Goal: Task Accomplishment & Management: Complete application form

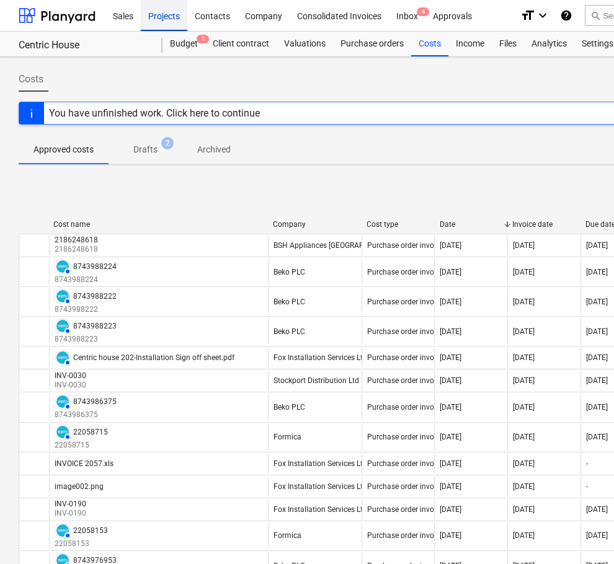
click at [156, 10] on div "Projects" at bounding box center [164, 15] width 46 height 32
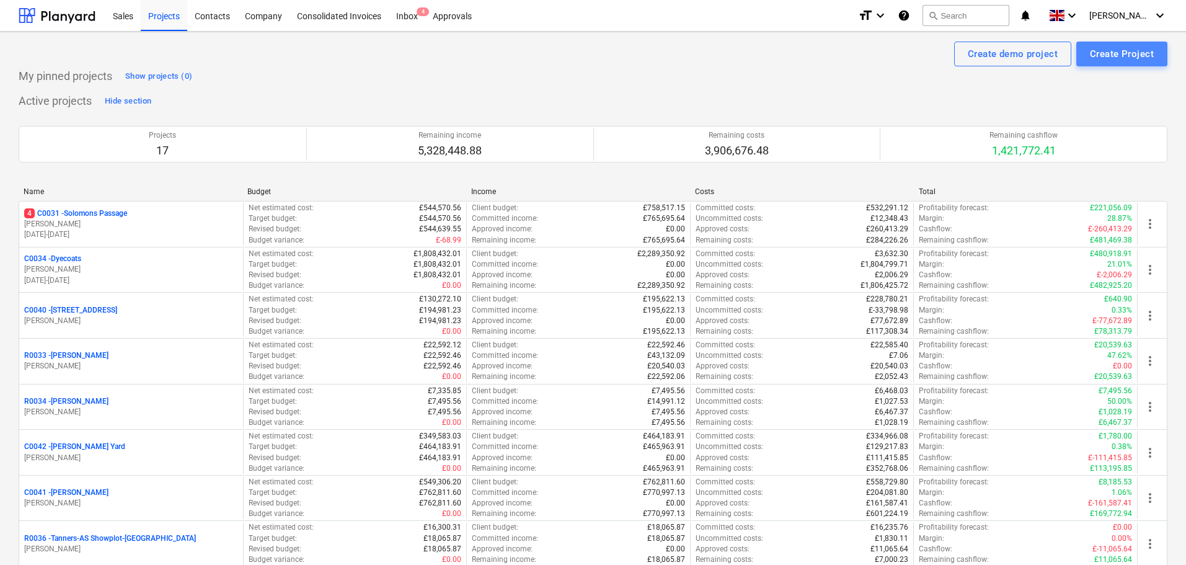
click at [613, 58] on div "Create Project" at bounding box center [1122, 54] width 64 height 16
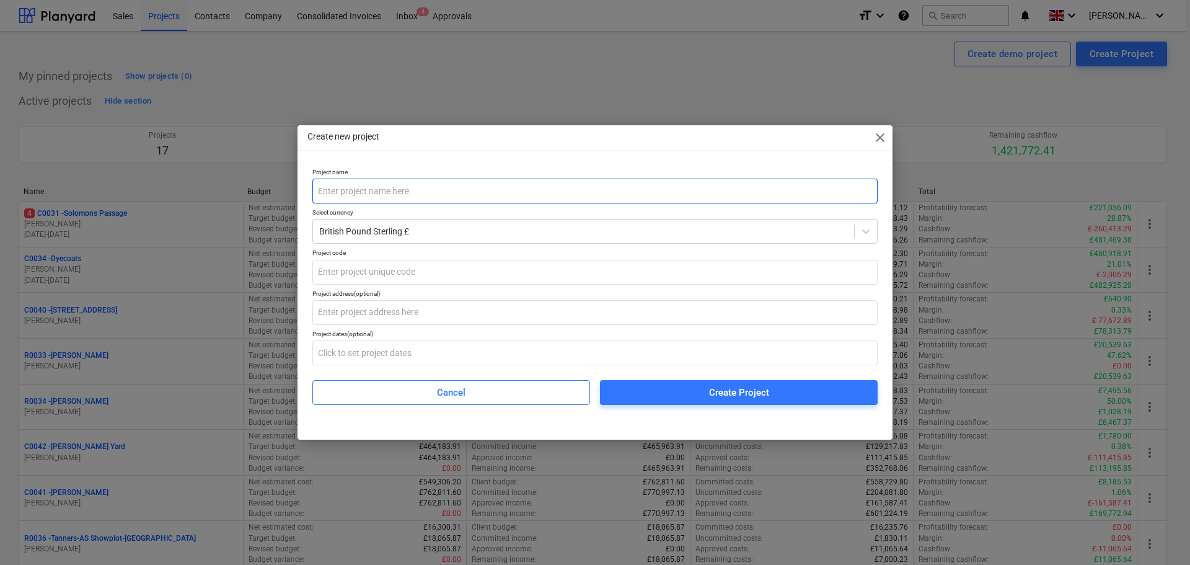
click at [344, 194] on input "text" at bounding box center [594, 191] width 565 height 25
click at [417, 186] on input "W13-" at bounding box center [594, 191] width 565 height 25
type input "W13-[PERSON_NAME]"
click at [436, 275] on input "text" at bounding box center [594, 272] width 565 height 25
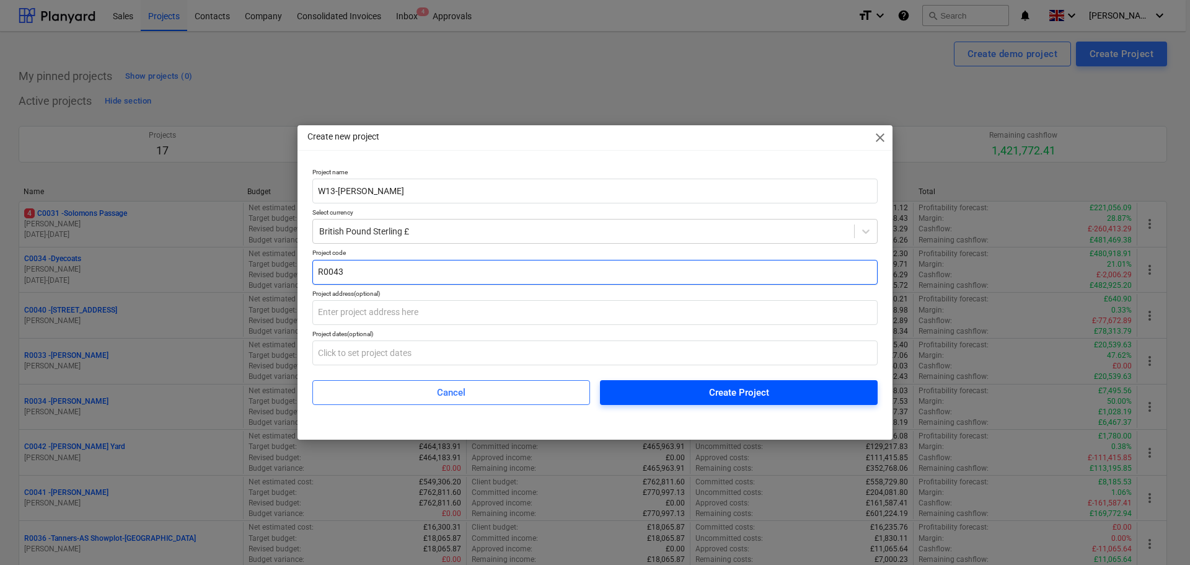
type input "R0043"
click at [613, 390] on span "Create Project" at bounding box center [739, 392] width 248 height 16
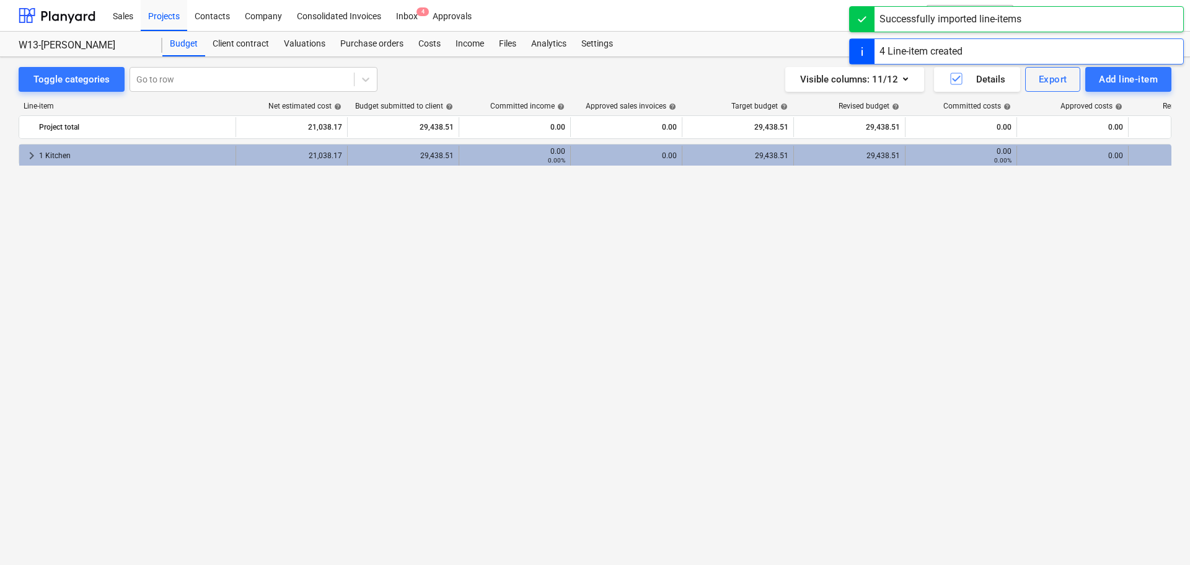
click at [28, 155] on span "keyboard_arrow_right" at bounding box center [31, 155] width 15 height 15
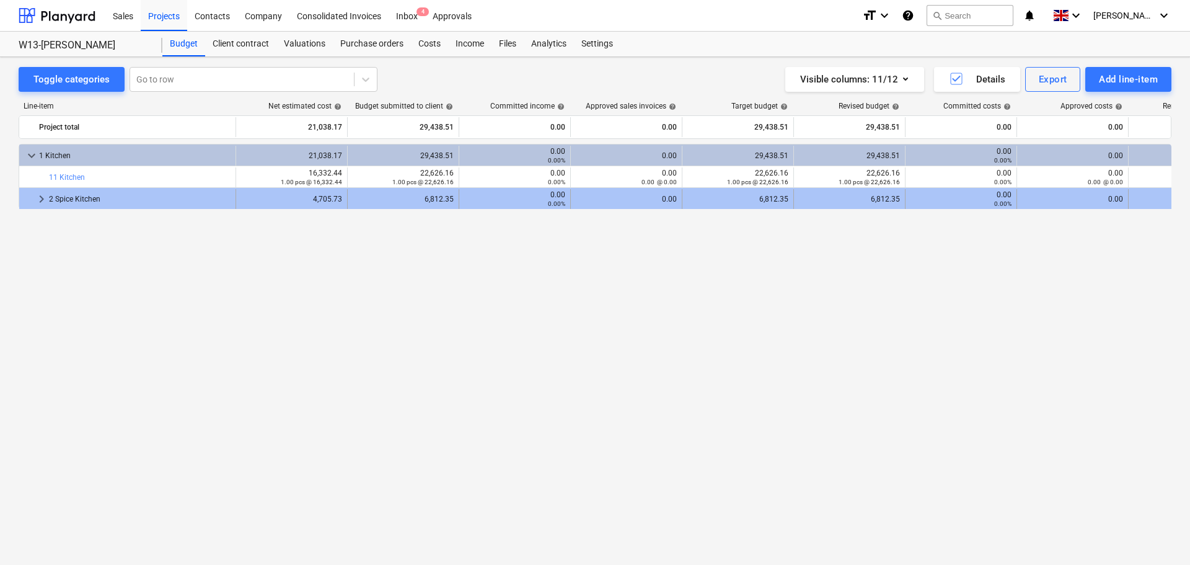
click at [37, 199] on span "keyboard_arrow_right" at bounding box center [41, 199] width 15 height 15
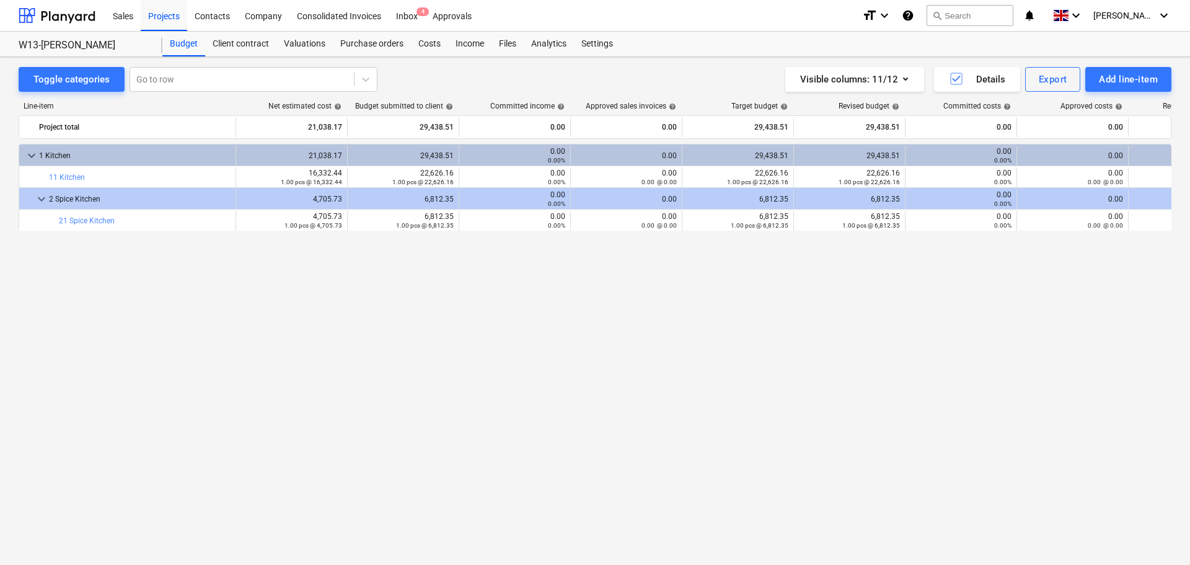
click at [131, 270] on div "keyboard_arrow_down 1 Kitchen 21,038.17 29,438.51 0.00 0.00% 0.00 29,438.51 29,…" at bounding box center [595, 328] width 1153 height 369
click at [150, 22] on div "Projects" at bounding box center [164, 15] width 46 height 32
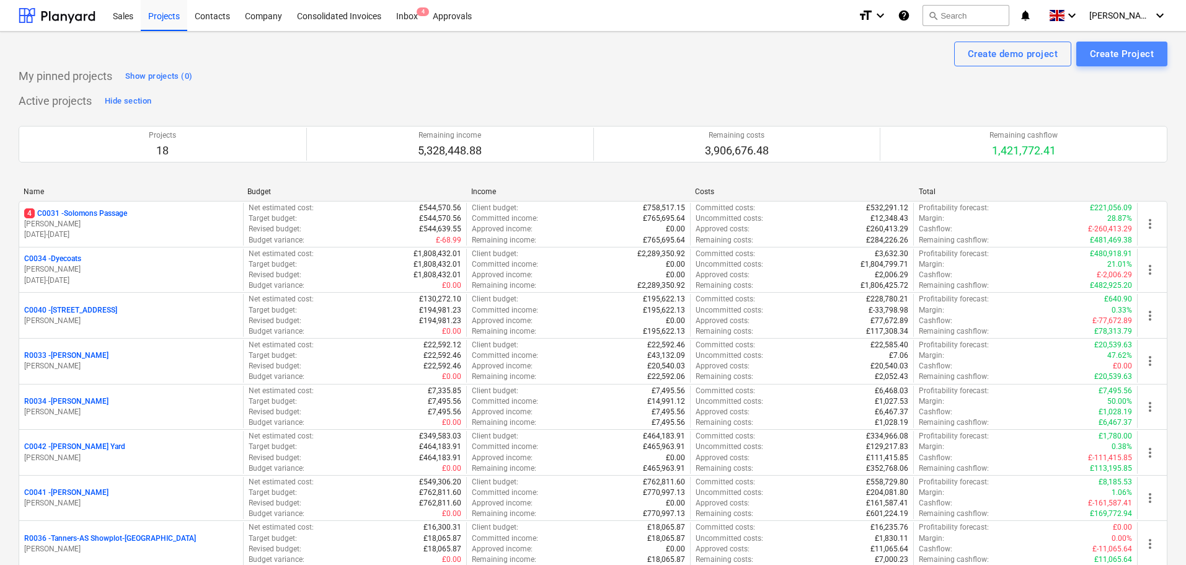
click at [613, 56] on div "Create Project" at bounding box center [1122, 54] width 64 height 16
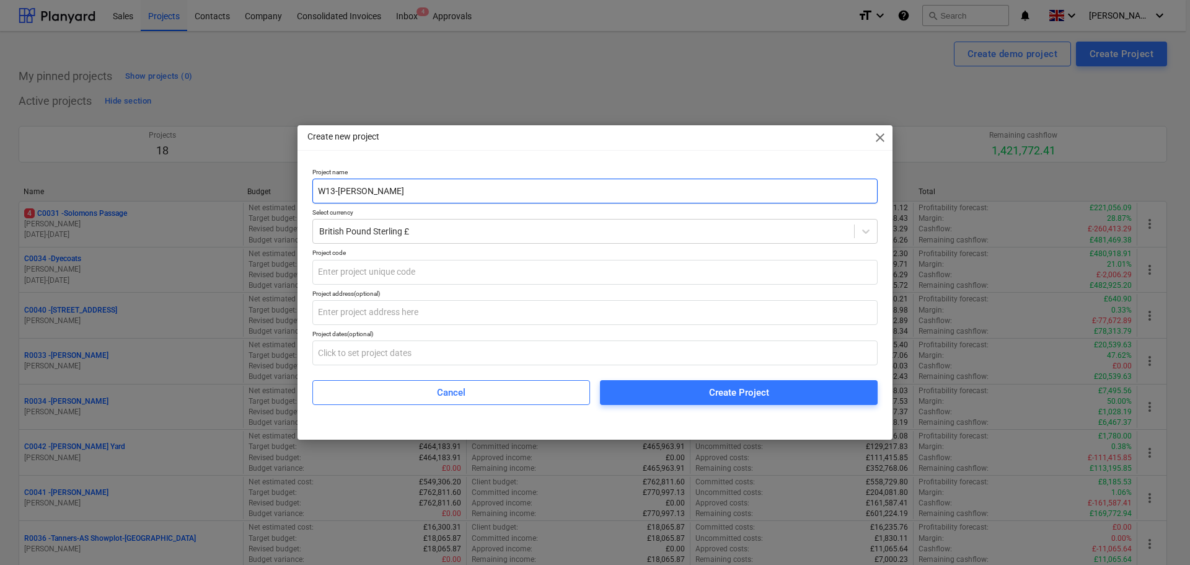
click at [392, 201] on input "W13-[PERSON_NAME]" at bounding box center [594, 191] width 565 height 25
type input "W13-[PERSON_NAME]"
click at [394, 269] on input "text" at bounding box center [594, 272] width 565 height 25
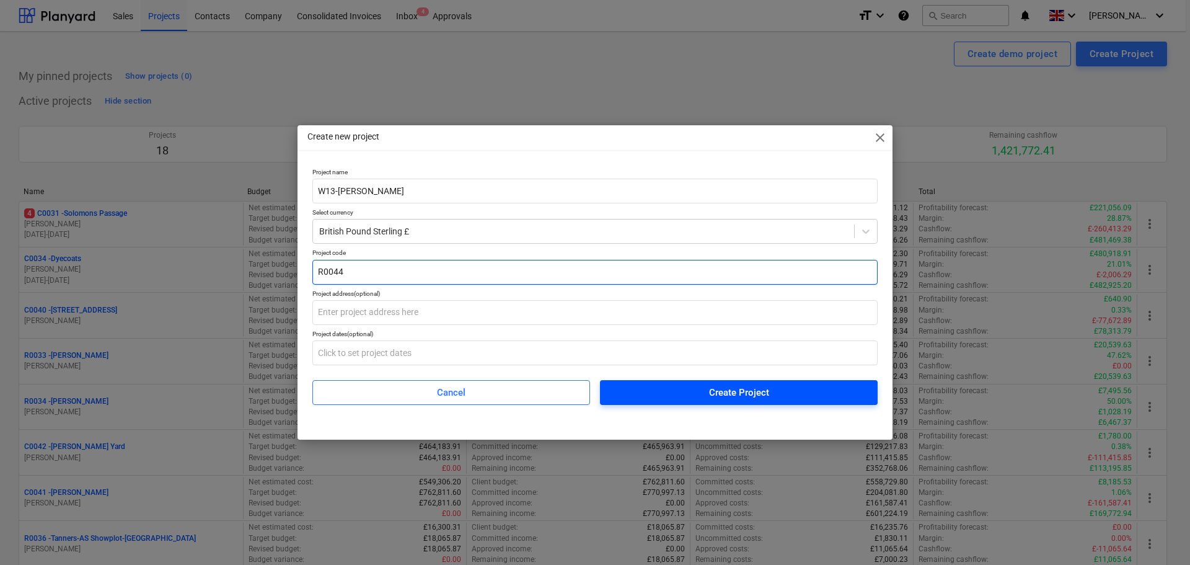
type input "R0044"
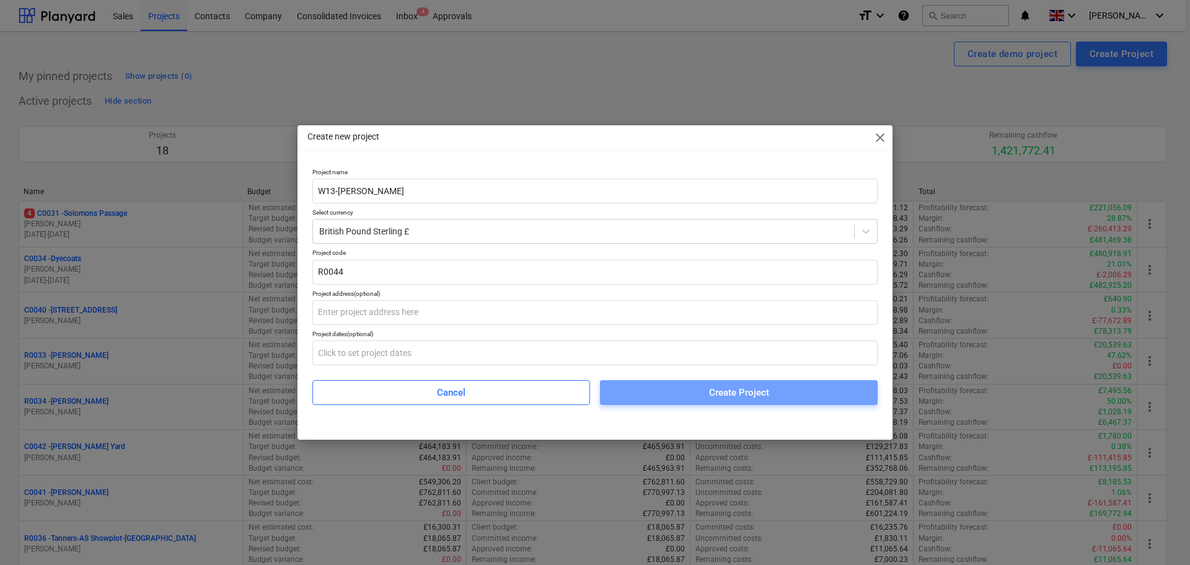
click at [613, 390] on span "Create Project" at bounding box center [739, 392] width 248 height 16
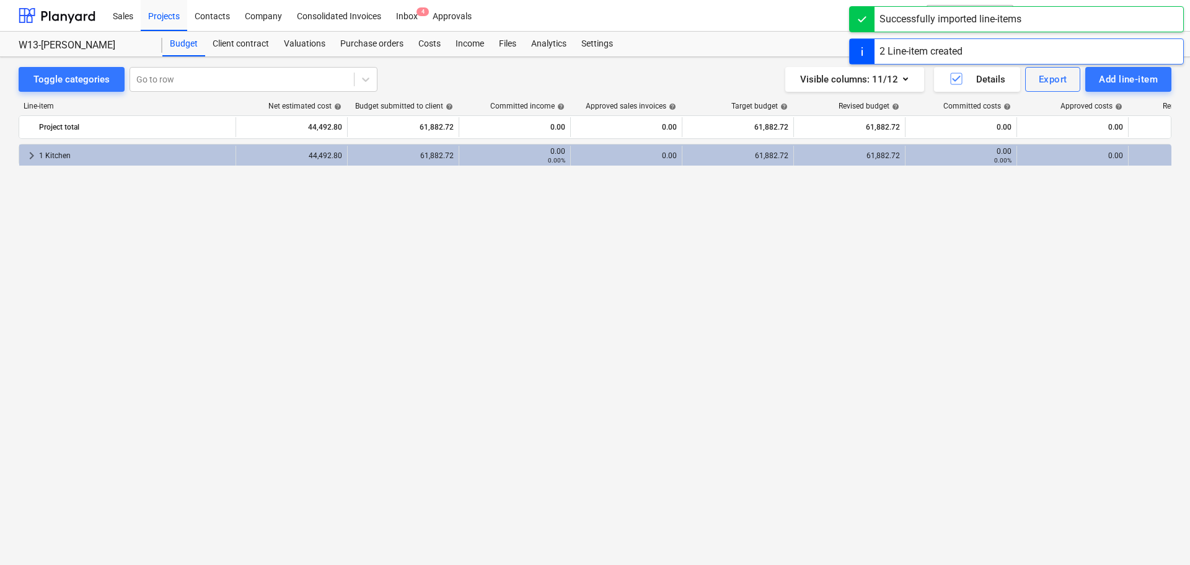
click at [613, 267] on div "keyboard_arrow_right 1 Kitchen 44,492.80 61,882.72 0.00 0.00% 0.00 61,882.72 61…" at bounding box center [595, 328] width 1153 height 369
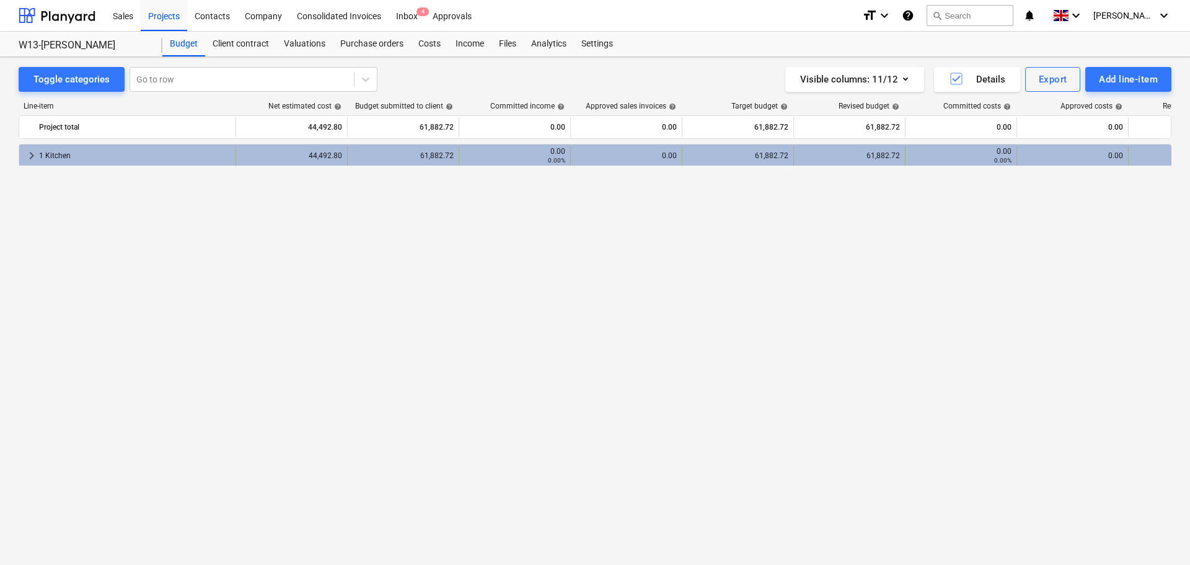
click at [35, 151] on span "keyboard_arrow_right" at bounding box center [31, 155] width 15 height 15
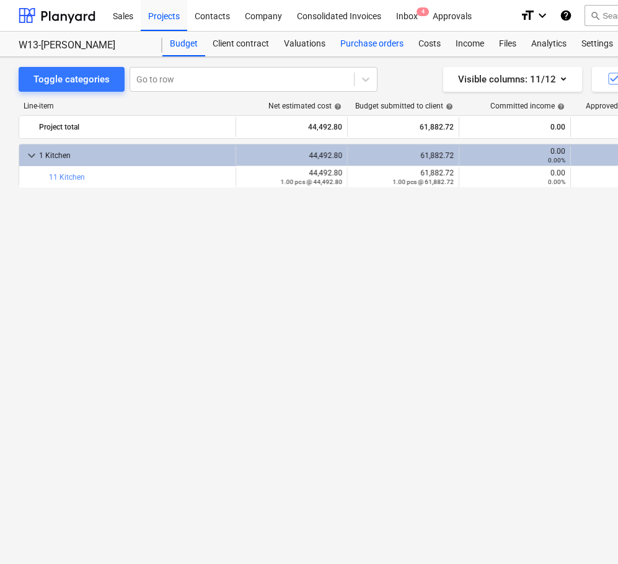
click at [371, 41] on div "Purchase orders" at bounding box center [372, 44] width 78 height 25
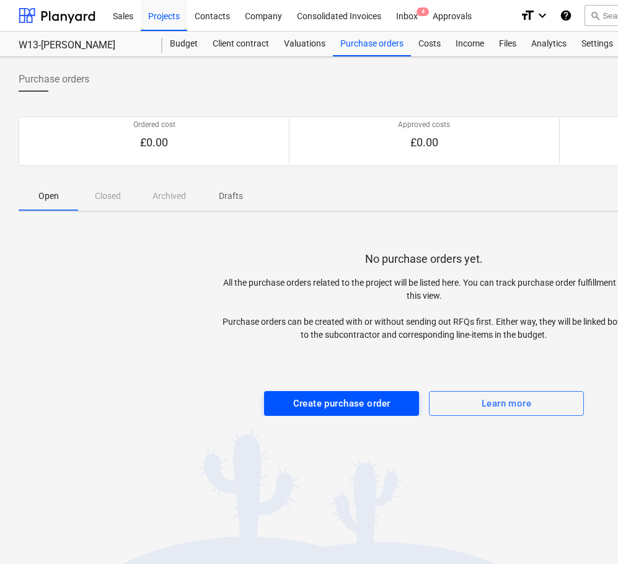
click at [361, 404] on div "Create purchase order" at bounding box center [341, 403] width 97 height 16
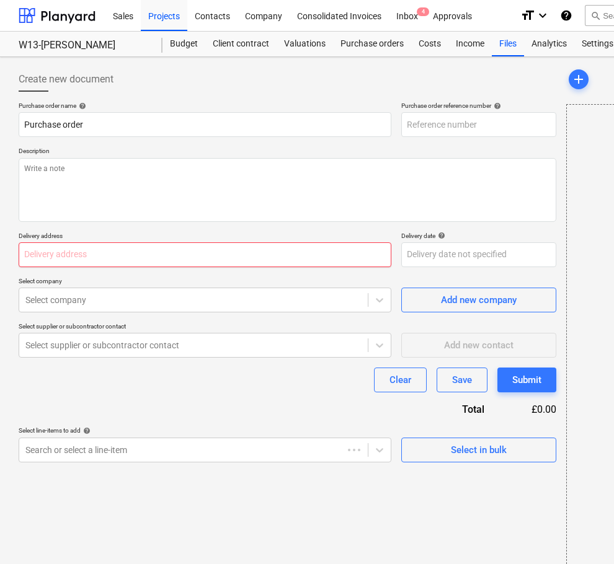
type textarea "x"
type input "R0044-PO-001"
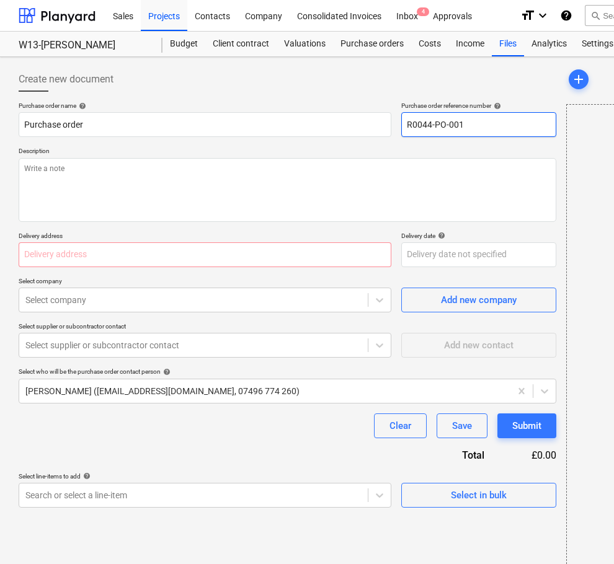
click at [497, 127] on input "R0044-PO-001" at bounding box center [478, 124] width 155 height 25
type textarea "x"
type input "R0044-PO-001-"
type textarea "x"
type input "R0044-PO-001-A"
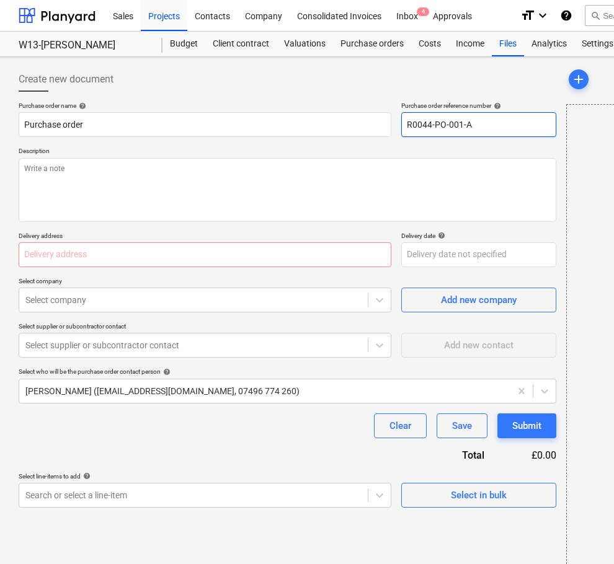
type textarea "x"
type input "R0044-PO-001-Ab"
type textarea "x"
type input "R0044-PO-001-Abo"
type textarea "x"
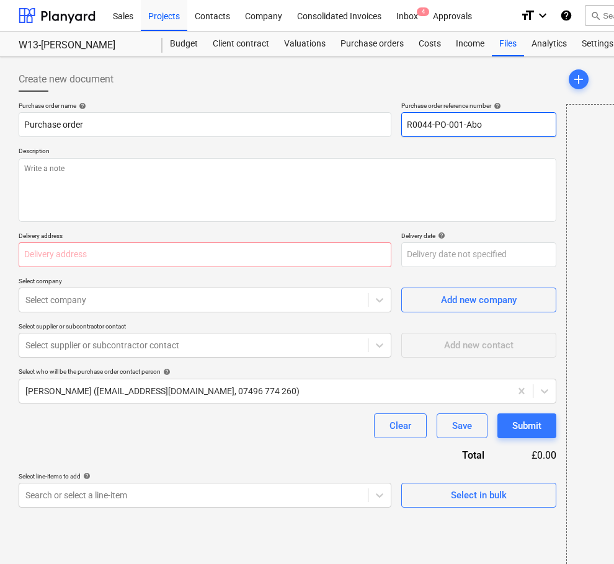
type input "R0044-PO-001-Abod"
type textarea "x"
type input "R0044-PO-001-Abode"
type textarea "x"
type input "R0044-PO-001-Abode-"
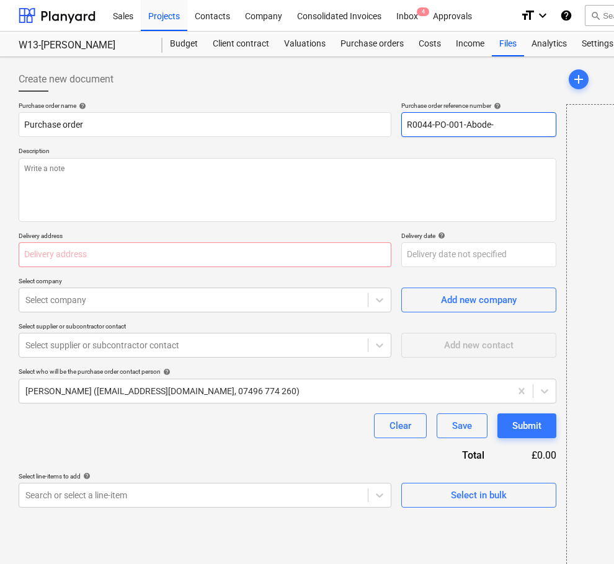
type textarea "x"
type input "R0044-PO-001-Abode-W"
type textarea "x"
type input "R0044-PO-001-Abode-W1"
type textarea "x"
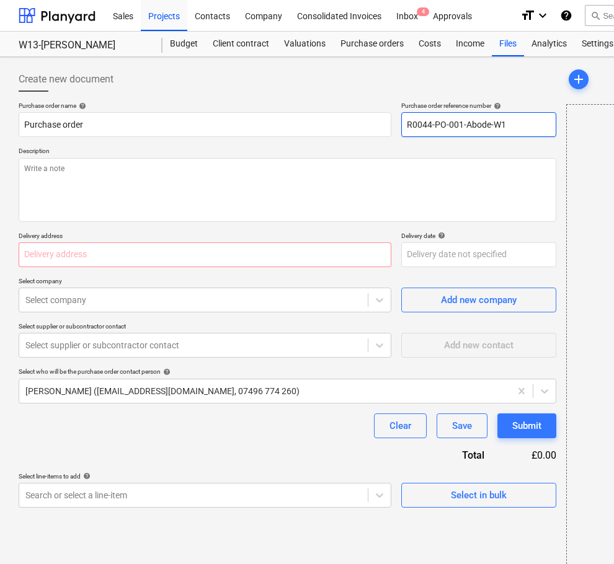
type input "R0044-PO-001-Abode-W13"
type textarea "x"
type input "R0044-PO-001-Abode-W13"
type textarea "x"
type input "R0044-PO-001-Abode-W13 h"
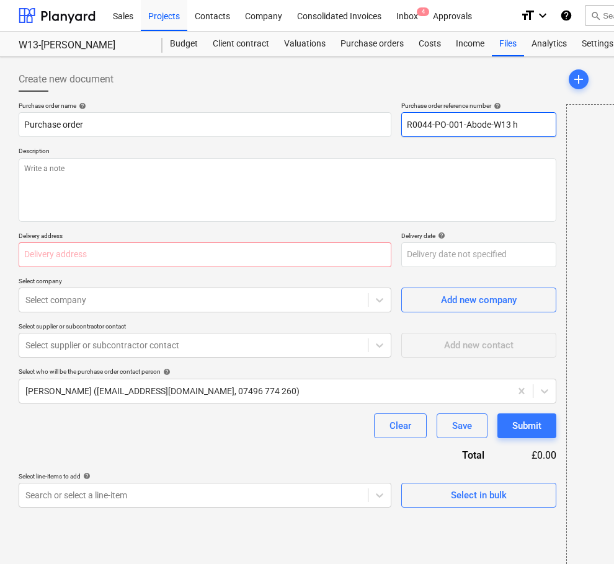
type textarea "x"
type input "R0044-PO-001-Abode-W13 ha"
type textarea "x"
type input "R0044-PO-001-Abode-W13 h"
type textarea "x"
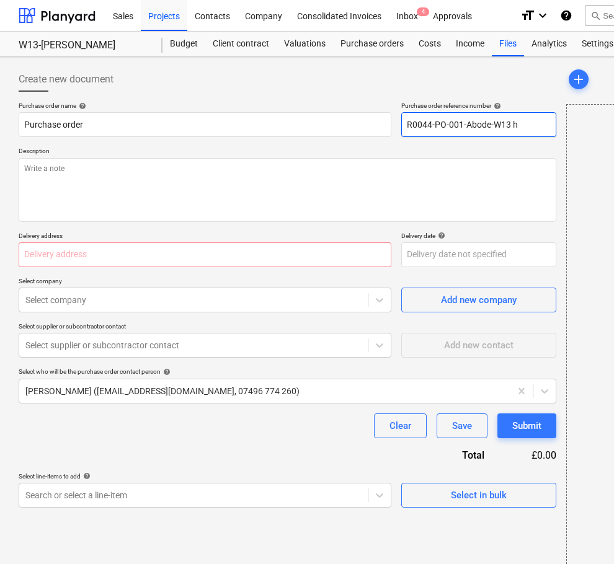
type input "R0044-PO-001-Abode-W13"
type textarea "x"
type input "R0044-PO-001-Abode-W13 H"
type textarea "x"
type input "R0044-PO-001-Abode-W13 Ha"
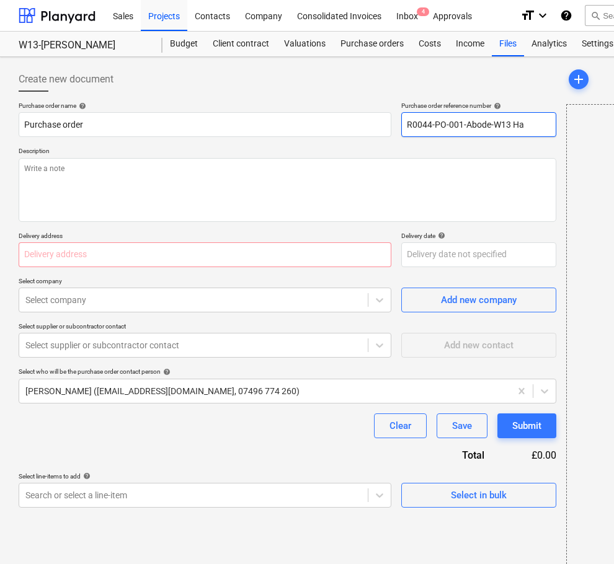
type textarea "x"
type input "R0044-PO-001-Abode-W13 Har"
type textarea "x"
type input "R0044-PO-001-Abode-W13 Harri"
type textarea "x"
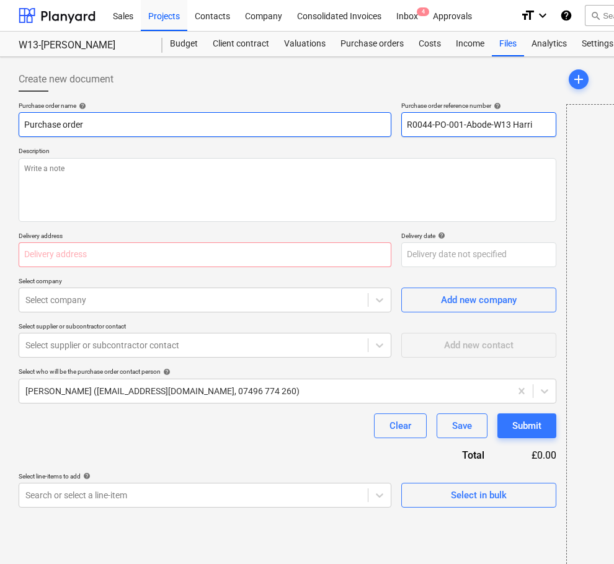
drag, startPoint x: 391, startPoint y: 128, endPoint x: 342, endPoint y: 130, distance: 49.7
click at [342, 130] on div "Purchase order name help Purchase order Purchase order reference number help R0…" at bounding box center [287, 119] width 537 height 35
type input "R0044-PO-001-Abode-W13 Harri"
drag, startPoint x: 2, startPoint y: 129, endPoint x: -7, endPoint y: 128, distance: 10.0
click at [0, 128] on html "Sales Projects Contacts Company Consolidated Invoices Inbox 4 Approvals format_…" at bounding box center [307, 282] width 614 height 564
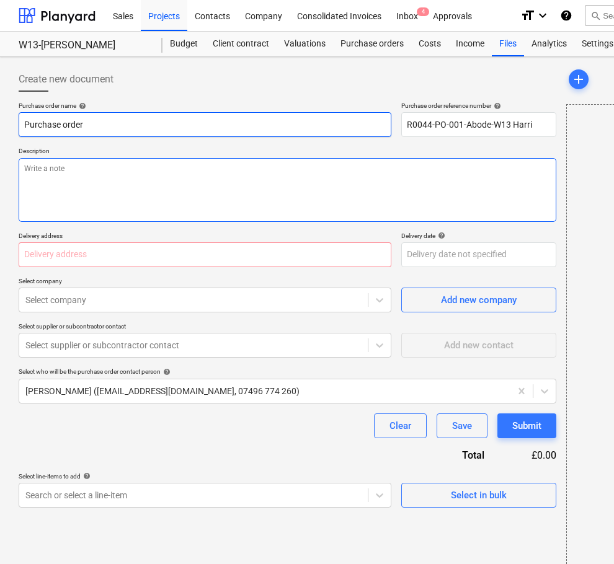
paste input "R0044-PO-001-Abode-W13 Harri"
type textarea "x"
type input "R0044-PO-001-Abode-W13 Harri"
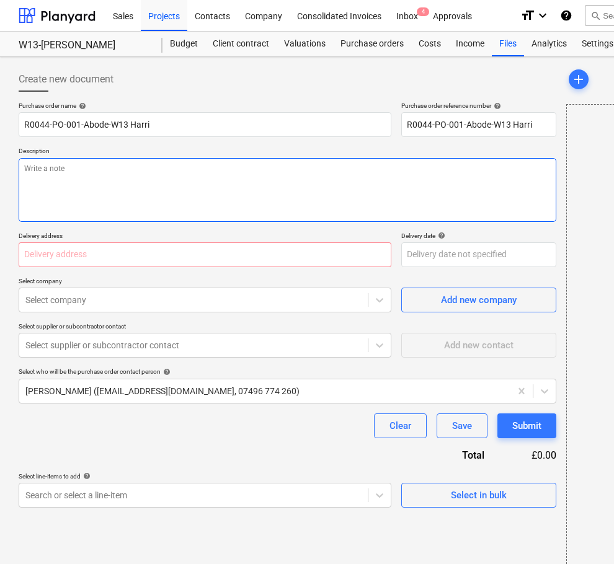
click at [104, 187] on textarea at bounding box center [287, 190] width 537 height 64
paste textarea "R0044-PO-001-Abode-W13 Harri"
type textarea "x"
type textarea "R0044-PO-001-Abode-W13 Harri"
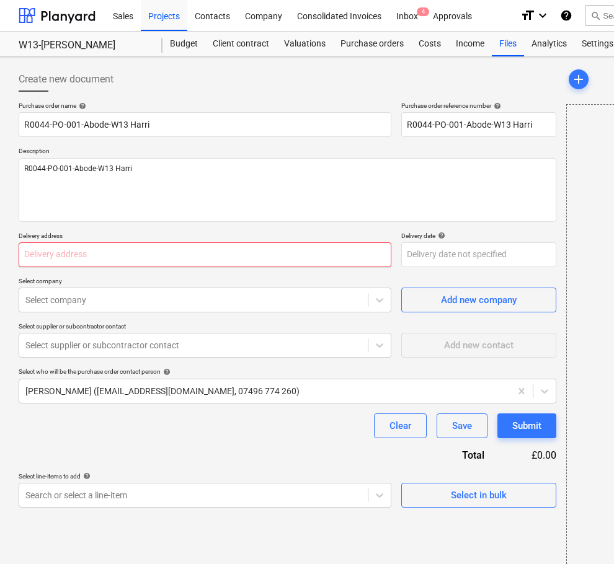
click at [95, 254] on input "text" at bounding box center [205, 254] width 373 height 25
paste input "[PERSON_NAME][STREET_ADDRESS][PERSON_NAME][PERSON_NAME]"
type textarea "x"
type input "[PERSON_NAME][STREET_ADDRESS][PERSON_NAME][PERSON_NAME]"
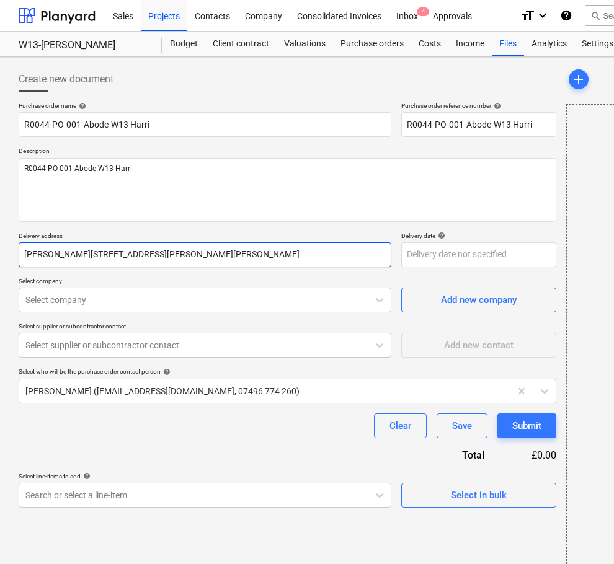
type textarea "x"
type input "[PERSON_NAME][STREET_ADDRESS][PERSON_NAME][PERSON_NAME]"
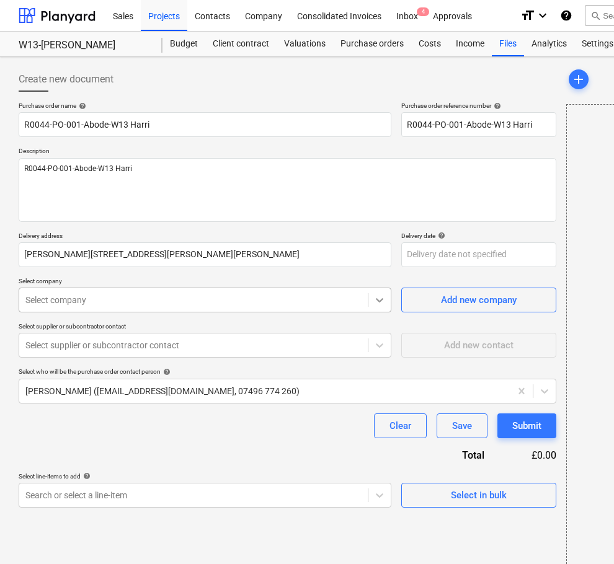
type textarea "x"
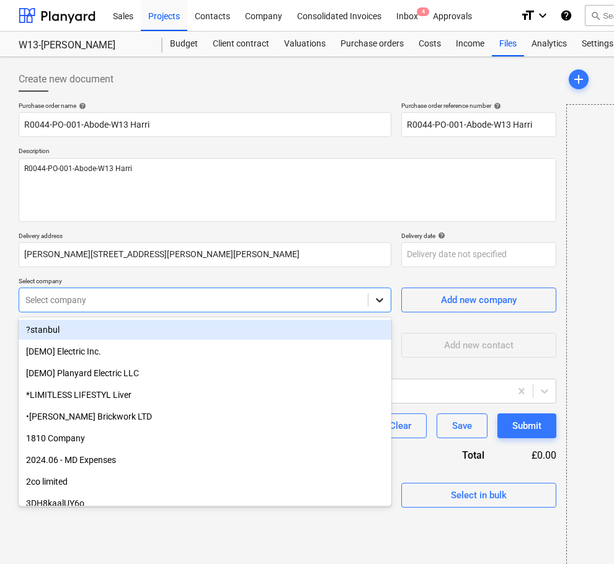
click at [368, 298] on div at bounding box center [379, 300] width 22 height 22
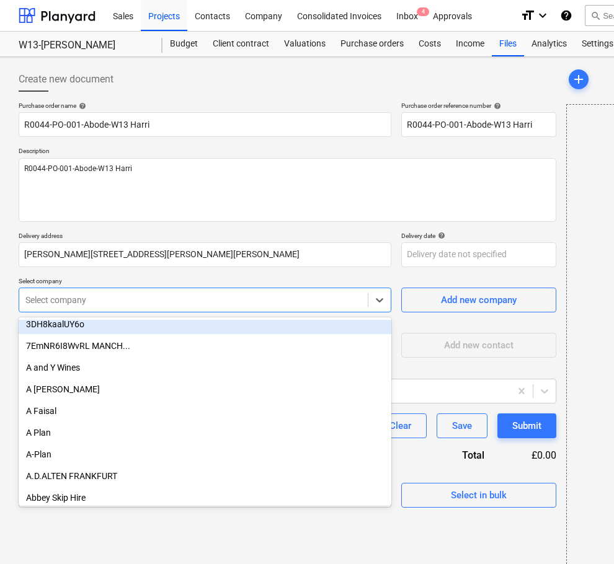
scroll to position [186, 0]
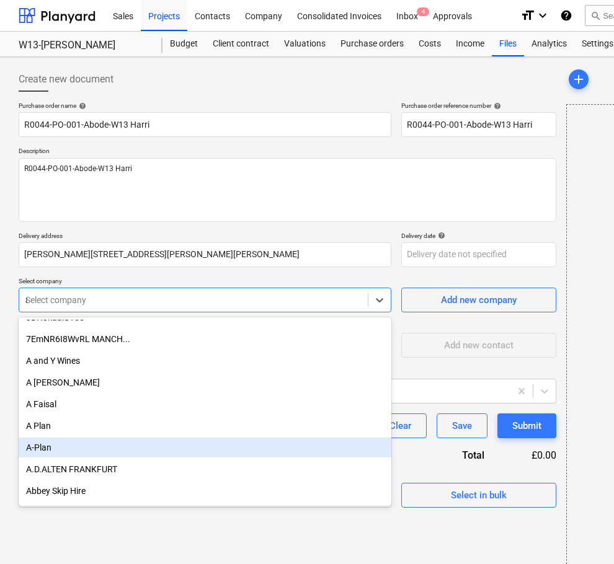
type input "ab"
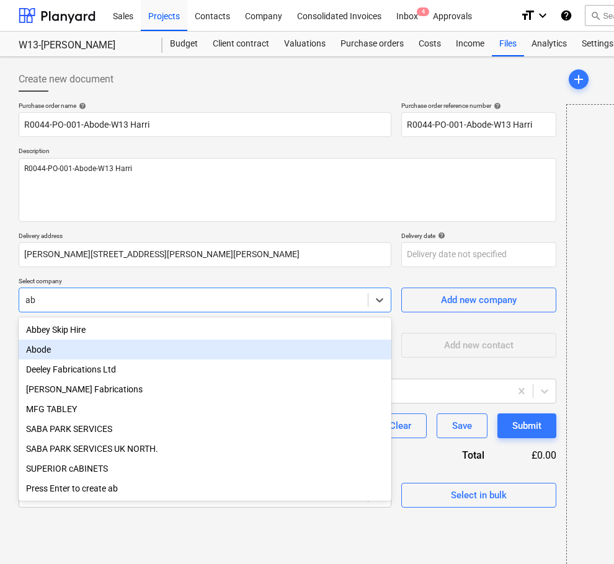
click at [102, 346] on div "Abode" at bounding box center [205, 350] width 373 height 20
type textarea "x"
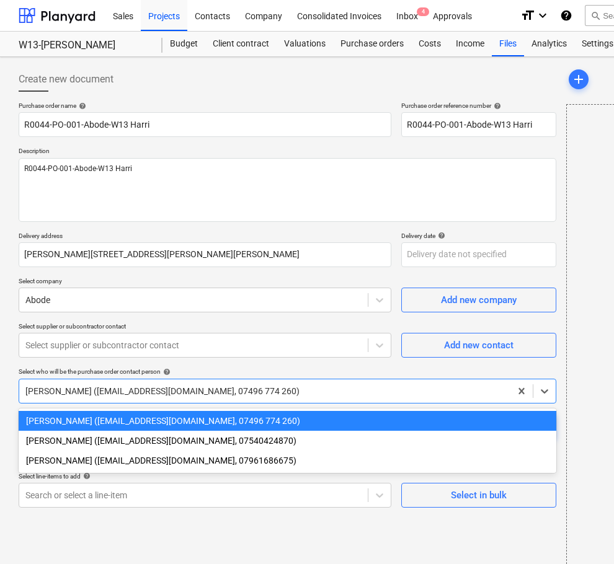
click at [128, 393] on div at bounding box center [264, 391] width 479 height 12
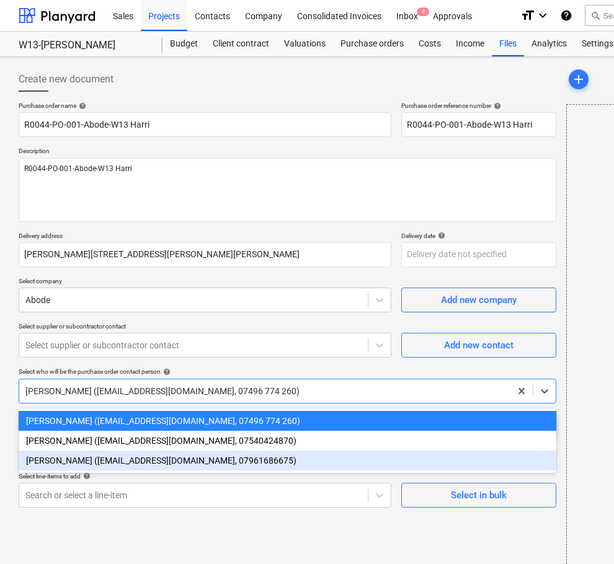
click at [128, 460] on div "[PERSON_NAME] ([EMAIL_ADDRESS][DOMAIN_NAME], 07961686675)" at bounding box center [287, 461] width 537 height 20
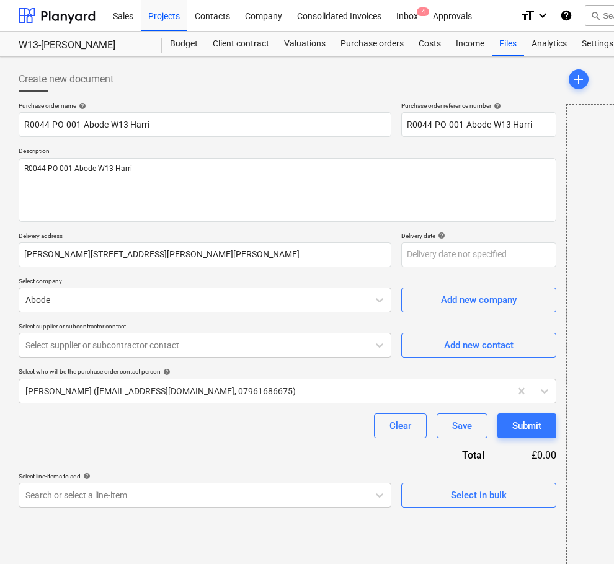
click at [125, 433] on div "Clear Save Submit" at bounding box center [287, 425] width 537 height 25
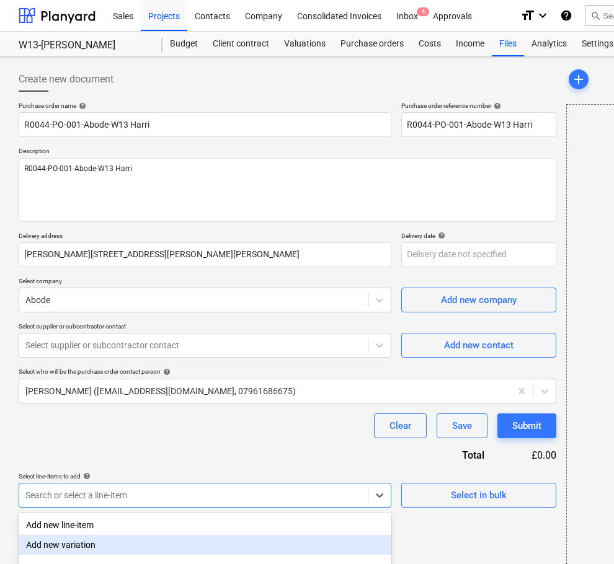
scroll to position [56, 0]
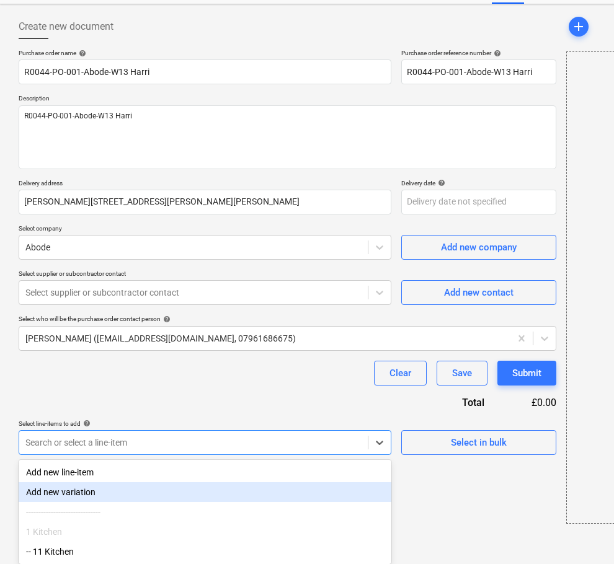
click at [137, 490] on body "Sales Projects Contacts Company Consolidated Invoices Inbox 4 Approvals format_…" at bounding box center [307, 229] width 614 height 564
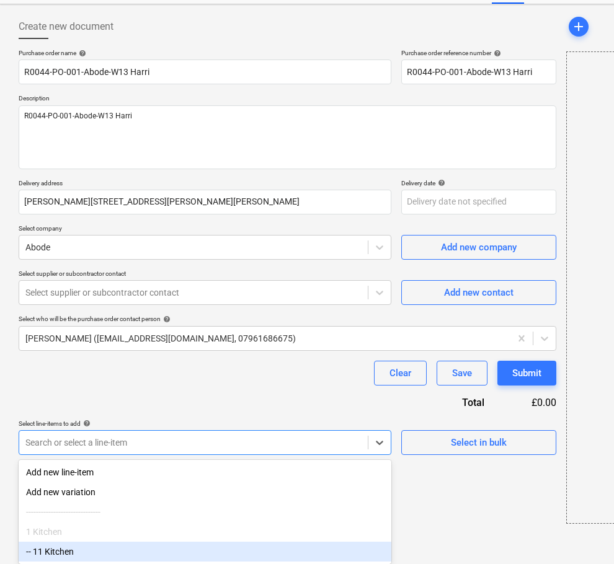
click at [136, 544] on div "-- 11 Kitchen" at bounding box center [205, 552] width 373 height 20
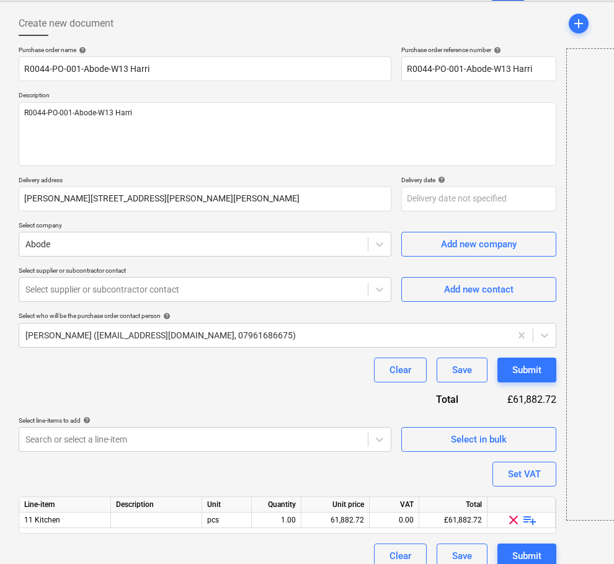
click at [169, 391] on div "Purchase order name help R0044-PO-001-Abode-W13 Harri Purchase order reference …" at bounding box center [287, 307] width 537 height 523
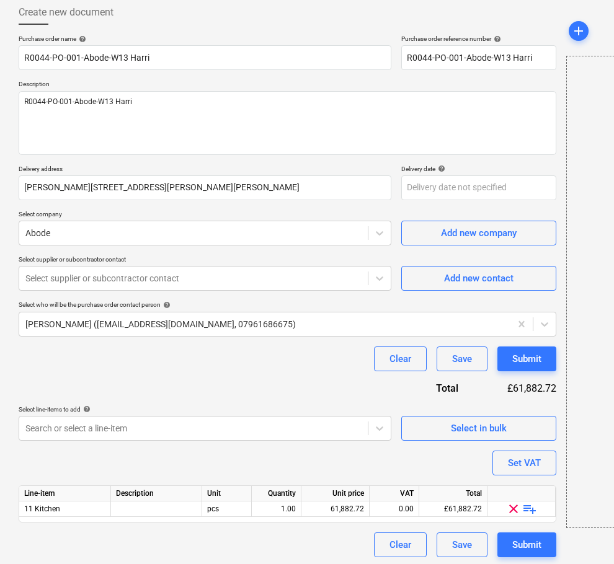
scroll to position [70, 0]
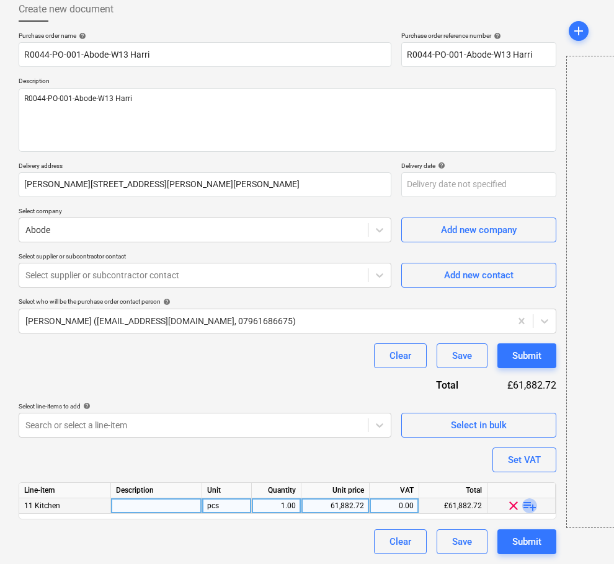
click at [526, 503] on span "playlist_add" at bounding box center [529, 505] width 15 height 15
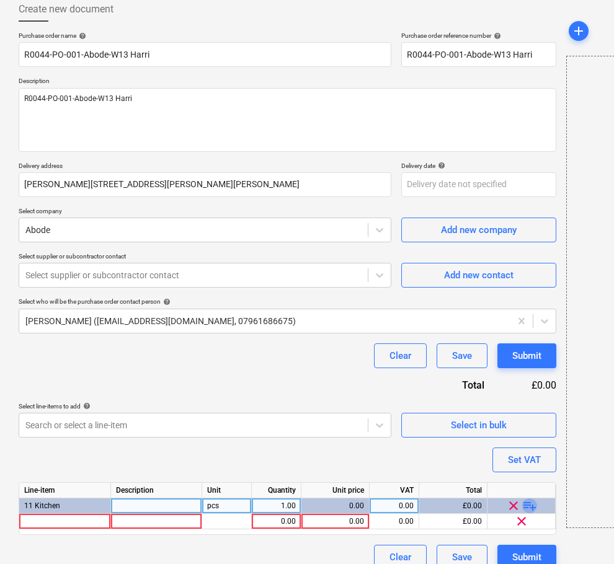
click at [526, 504] on span "playlist_add" at bounding box center [529, 505] width 15 height 15
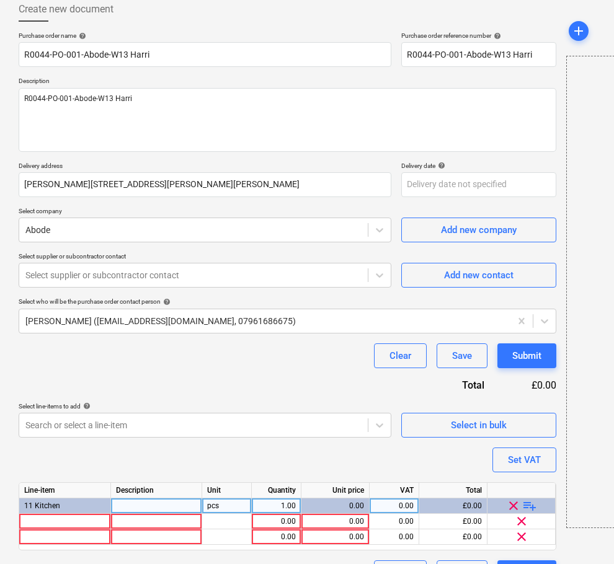
click at [532, 506] on span "playlist_add" at bounding box center [529, 505] width 15 height 15
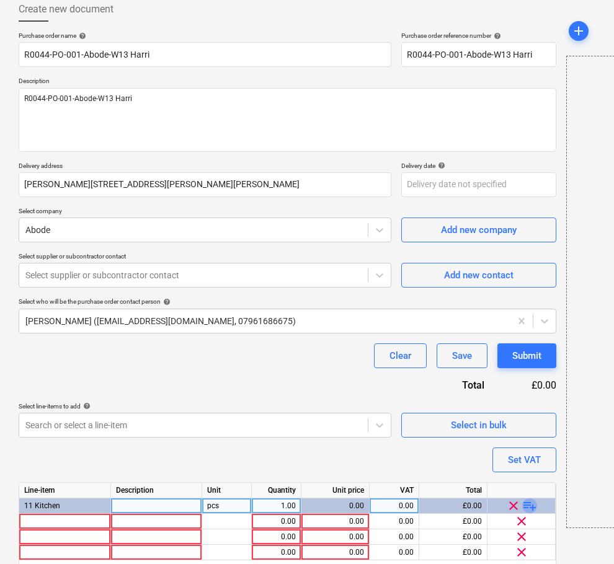
click at [532, 506] on span "playlist_add" at bounding box center [529, 505] width 15 height 15
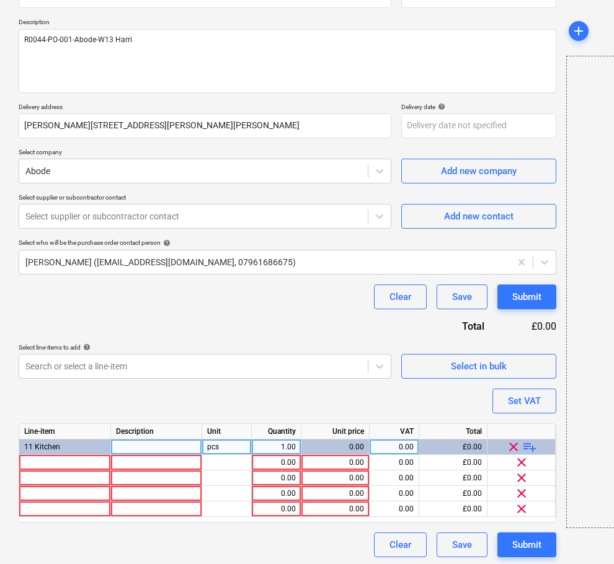
scroll to position [132, 0]
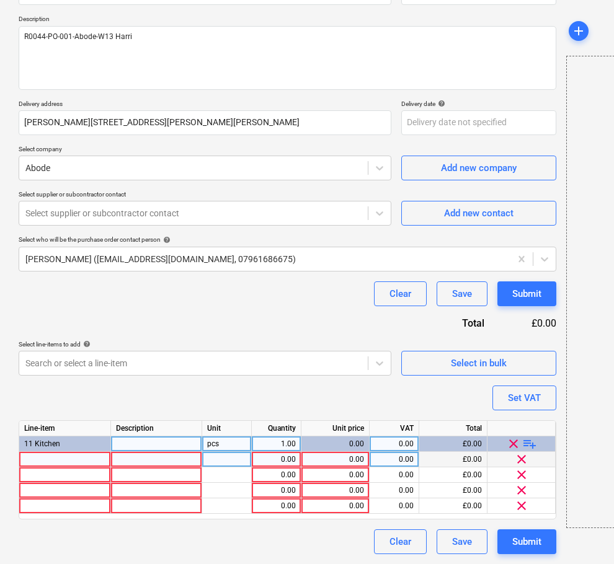
click at [81, 454] on div at bounding box center [65, 459] width 92 height 15
type textarea "x"
type input "Abode Matrix R15 Steel Undermount Sink 1.0 Bowl Extra Large Undermount"
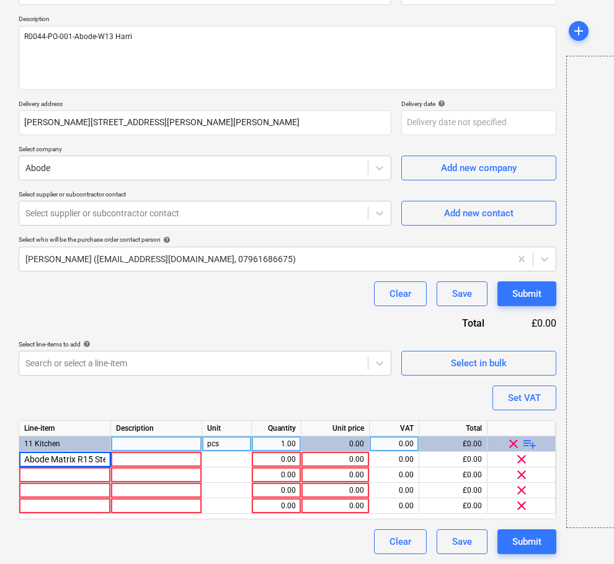
scroll to position [0, 208]
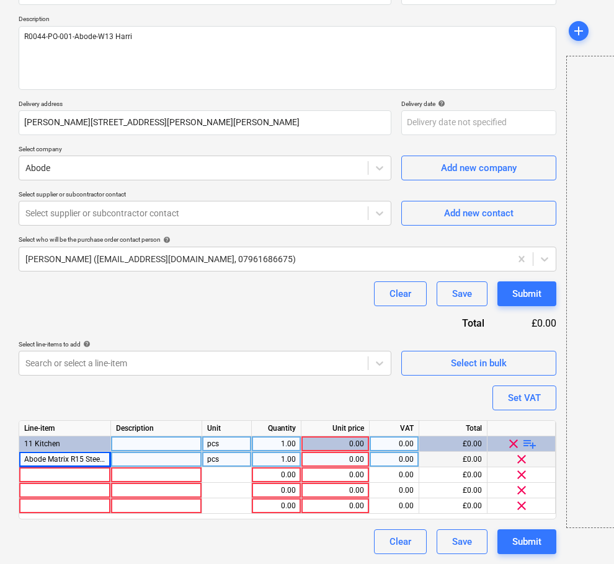
type textarea "x"
click at [157, 461] on div at bounding box center [156, 459] width 91 height 15
type input "AW5128"
type textarea "x"
click at [285, 462] on div "1.00" at bounding box center [276, 459] width 39 height 15
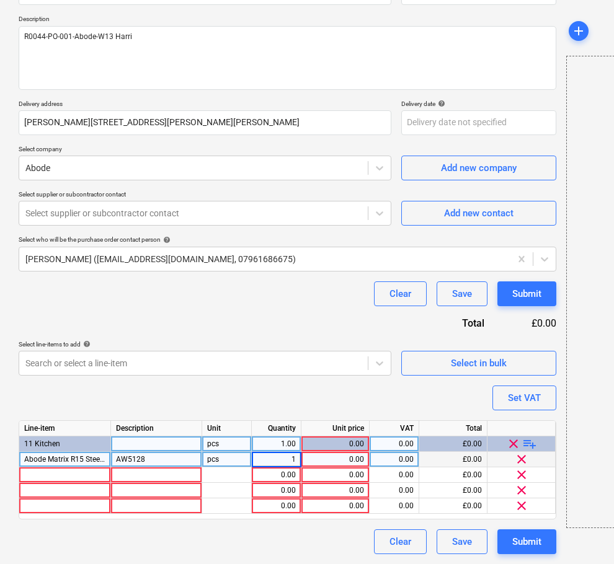
type input "2"
click at [332, 458] on div "0.00" at bounding box center [335, 459] width 58 height 15
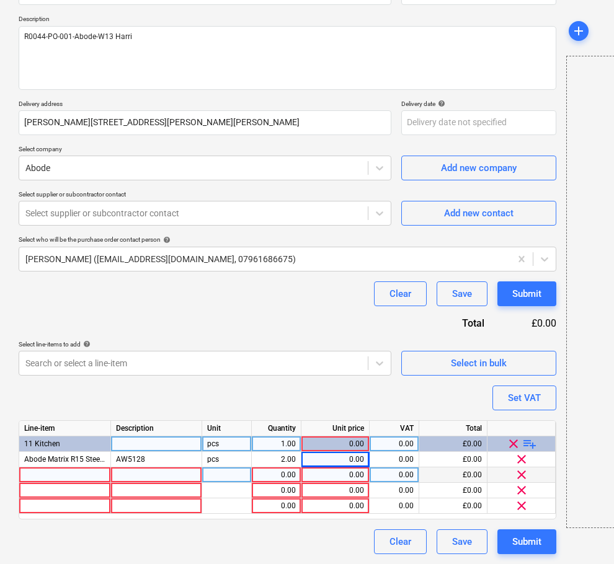
click at [48, 466] on div "Abode Matrix R15 Steel Undermount Sink 1.0 Bowl Extra Large Undermount" at bounding box center [65, 459] width 92 height 15
type textarea "x"
click at [47, 474] on div at bounding box center [65, 474] width 92 height 15
type input "Abode Pronteau 3 In 1 With Proboil.2x [PERSON_NAME] Slimline Monobloc Swan Chro…"
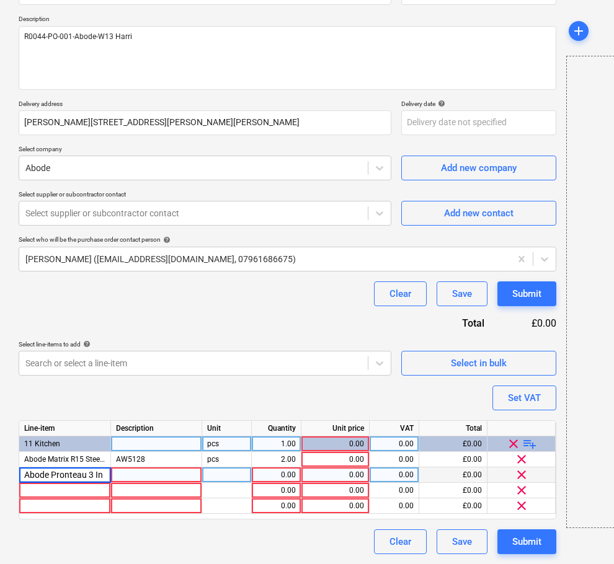
scroll to position [0, 224]
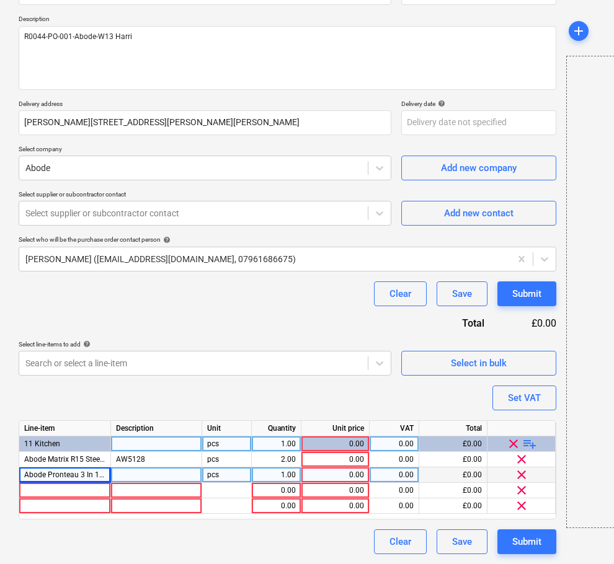
click at [148, 475] on div at bounding box center [156, 474] width 91 height 15
click at [284, 475] on div "1.00" at bounding box center [276, 474] width 39 height 15
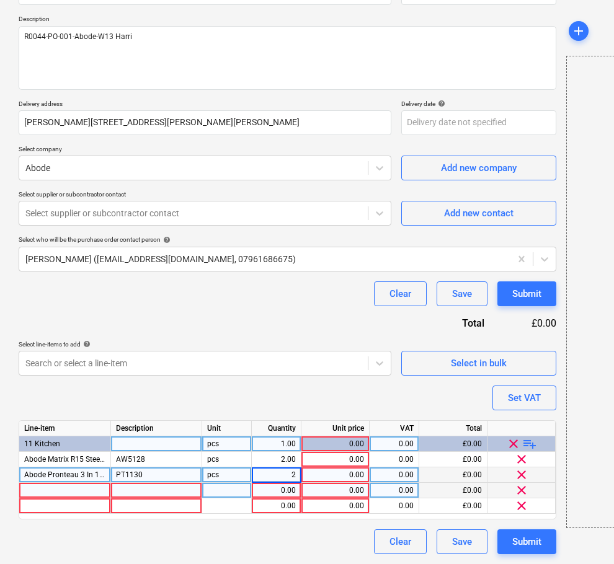
type textarea "x"
click at [262, 490] on div "0.00" at bounding box center [276, 490] width 39 height 15
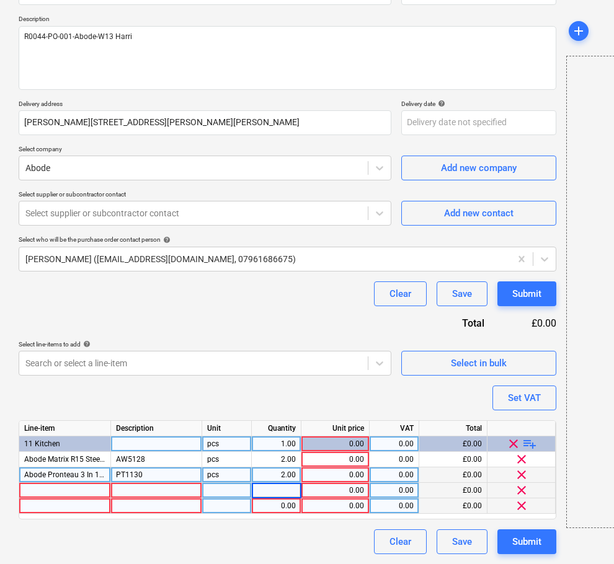
type input "1"
click at [270, 504] on div "0.00" at bounding box center [276, 505] width 39 height 15
click at [62, 488] on div at bounding box center [65, 490] width 92 height 15
type textarea "x"
click at [63, 490] on div at bounding box center [65, 490] width 92 height 15
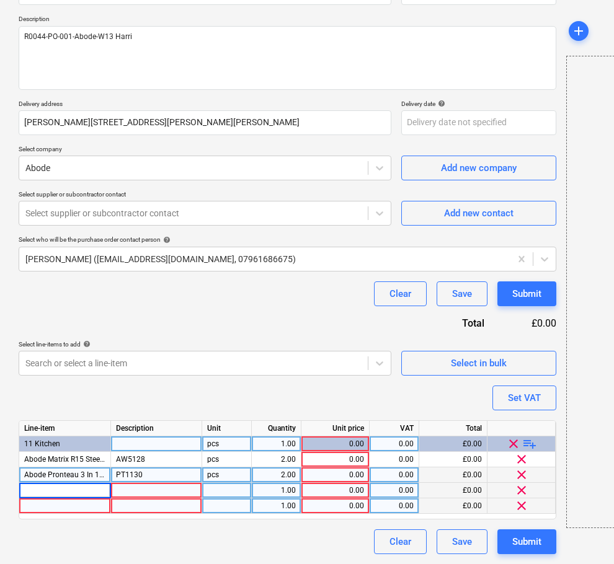
type input "Abode Matrix R50 Steel Undermount Sink 1.0 Bowl 340mm"
click at [176, 495] on div at bounding box center [156, 490] width 91 height 15
type textarea "x"
type input "AW5014"
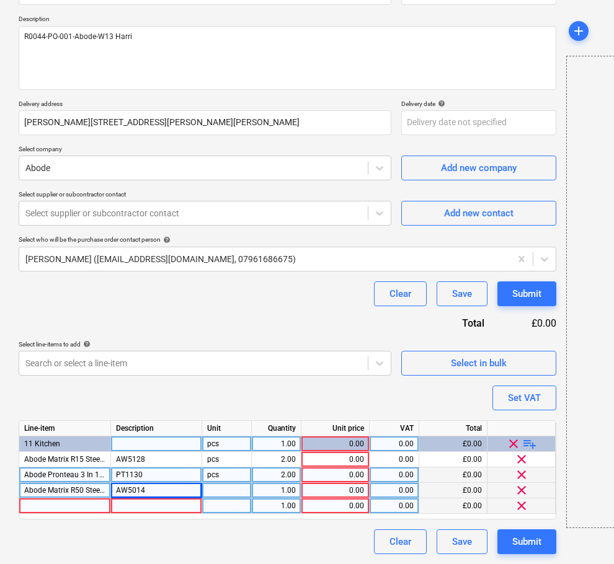
type textarea "x"
click at [68, 504] on div at bounding box center [65, 505] width 92 height 15
type input "Abode Contemporary Mixertap Czar Single Lever Chrome"
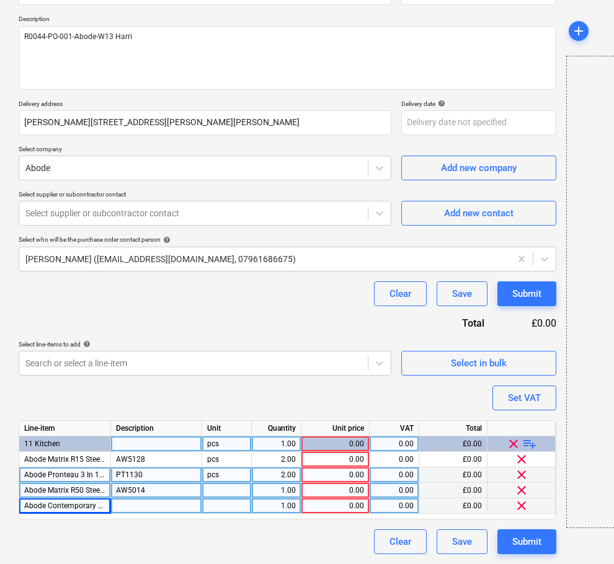
type textarea "x"
click at [150, 510] on div at bounding box center [156, 505] width 91 height 15
type input "AT1241"
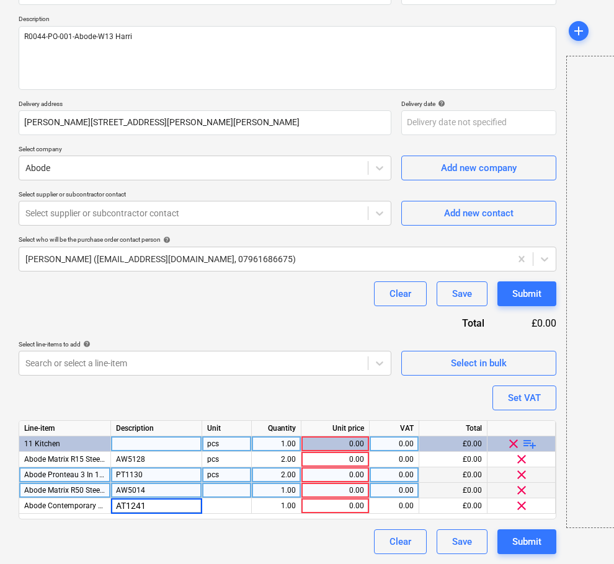
type textarea "x"
click at [234, 491] on div at bounding box center [227, 490] width 50 height 15
type input "pcs"
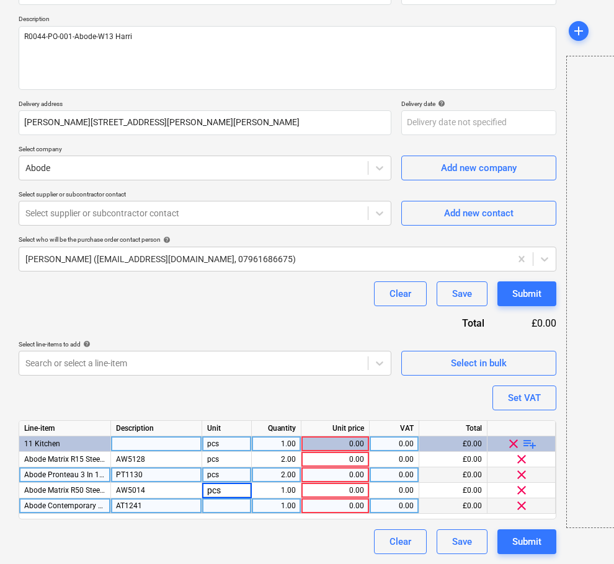
type textarea "x"
click at [219, 503] on div at bounding box center [227, 505] width 50 height 15
type input "pcs"
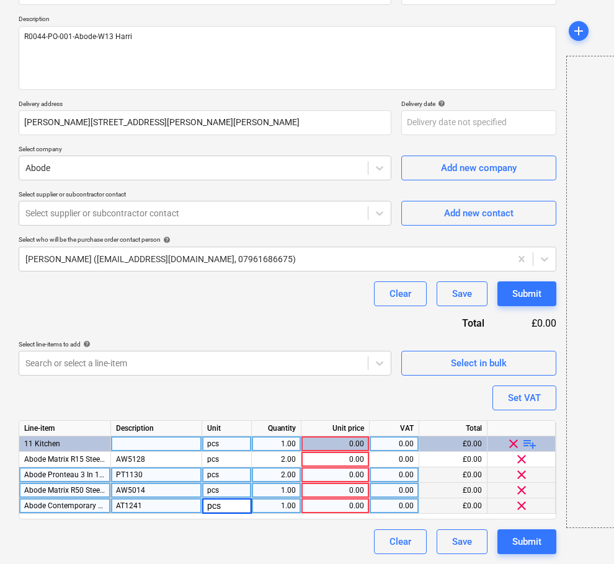
type textarea "x"
click at [333, 490] on div "0.00" at bounding box center [335, 490] width 58 height 15
type input "92.25"
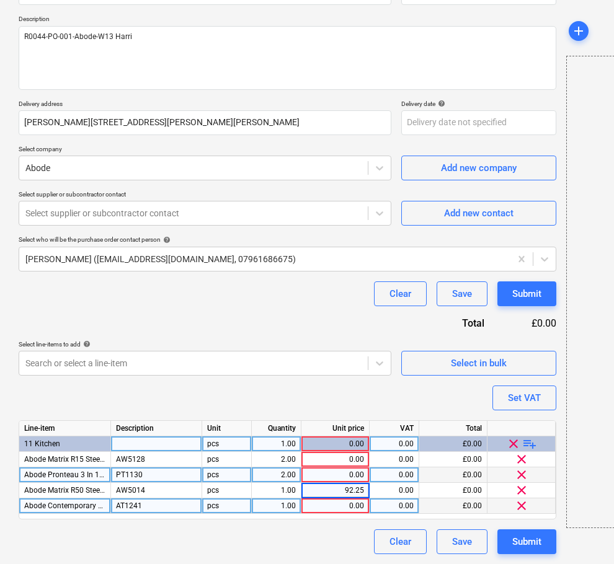
type textarea "x"
click at [355, 506] on div "0.00" at bounding box center [335, 505] width 58 height 15
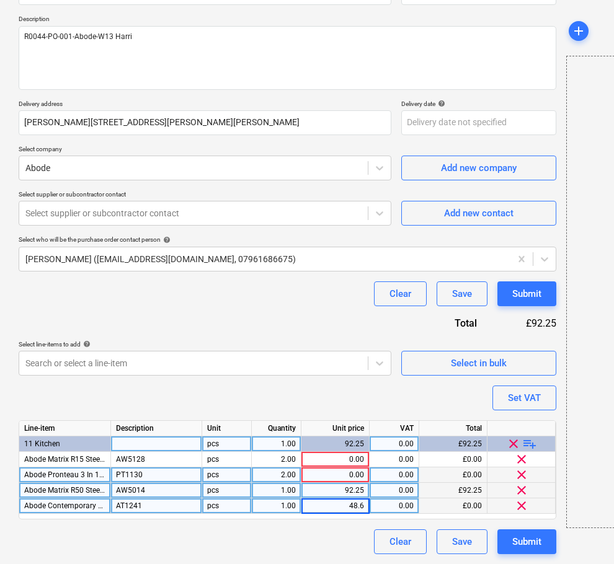
type input "48.62"
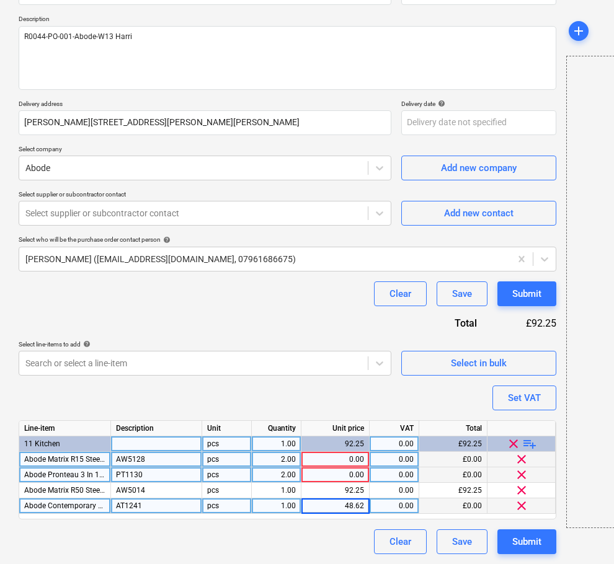
type textarea "x"
click at [341, 459] on div "0.00" at bounding box center [335, 459] width 58 height 15
type input "146.63"
click at [354, 476] on div "0.00" at bounding box center [335, 474] width 58 height 15
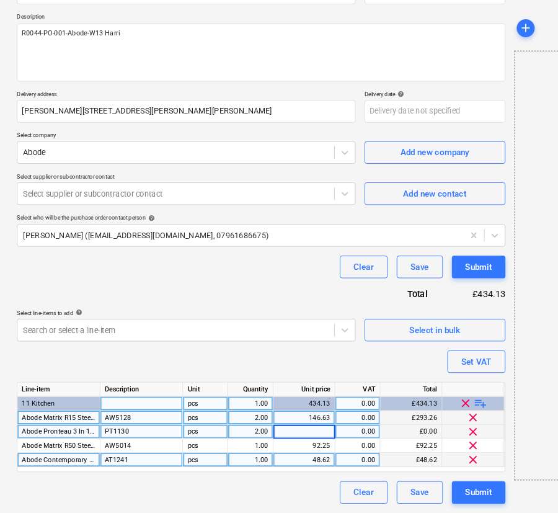
scroll to position [131, 0]
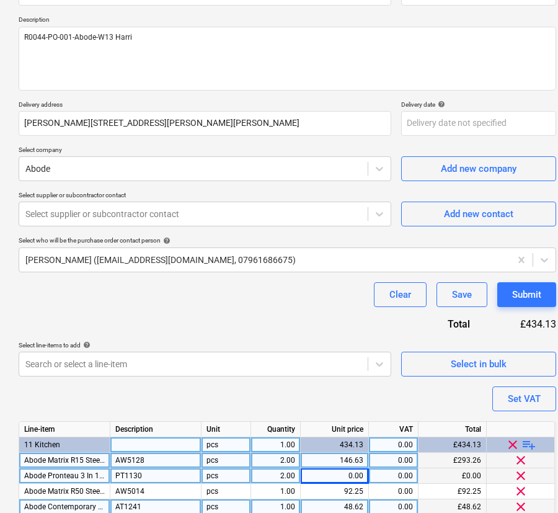
drag, startPoint x: 29, startPoint y: 329, endPoint x: 349, endPoint y: 474, distance: 352.0
click at [349, 474] on div "0.00" at bounding box center [335, 475] width 58 height 15
type textarea "x"
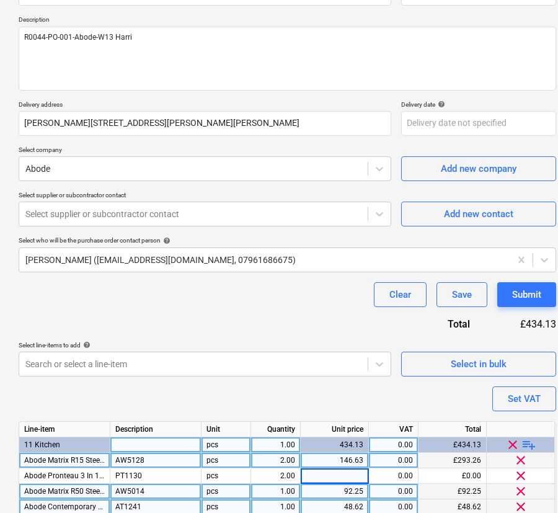
click at [359, 488] on div "92.25" at bounding box center [335, 491] width 58 height 15
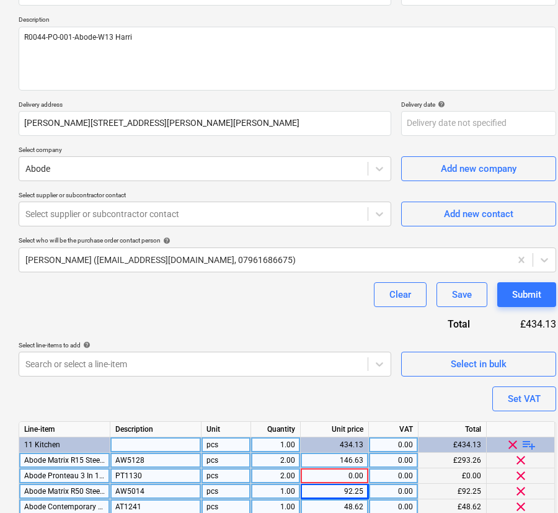
click at [363, 478] on div "0.00" at bounding box center [335, 475] width 58 height 15
type input "281.24"
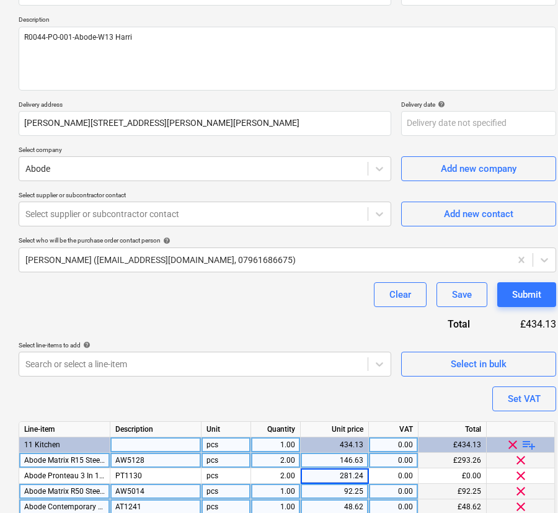
type textarea "x"
click at [364, 397] on div "Purchase order name help R0044-PO-001-Abode-W13 Harri Purchase order reference …" at bounding box center [287, 262] width 537 height 585
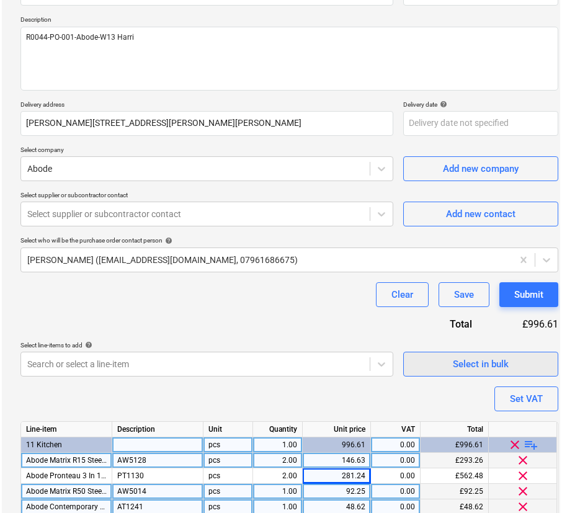
scroll to position [183, 0]
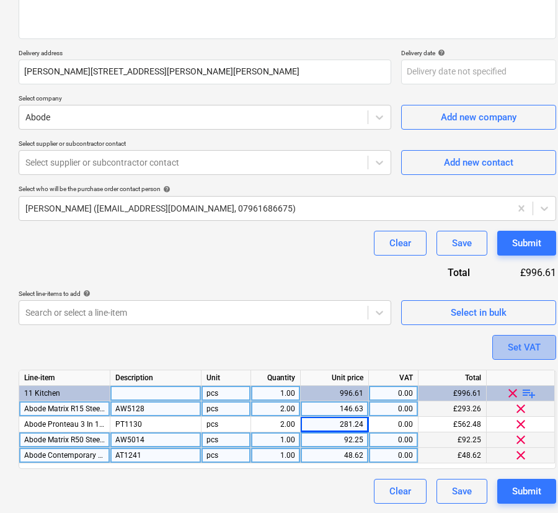
click at [515, 342] on div "Set VAT" at bounding box center [524, 347] width 33 height 16
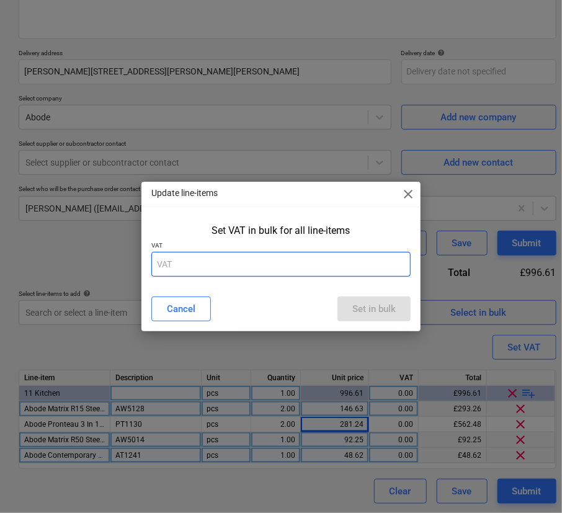
click at [324, 268] on input "text" at bounding box center [280, 264] width 259 height 25
type input "20"
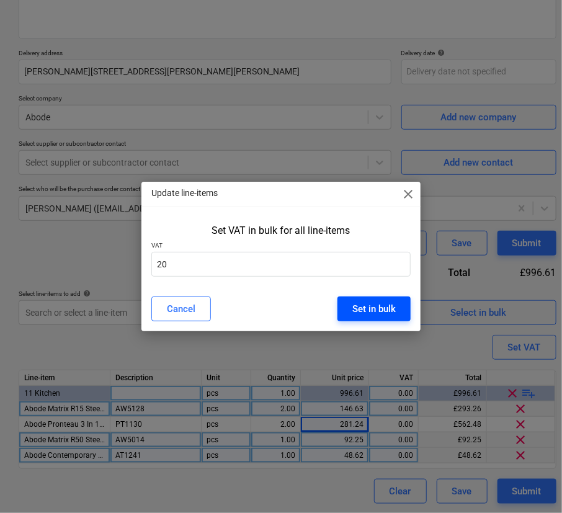
click at [352, 304] on div "Set in bulk" at bounding box center [373, 309] width 43 height 16
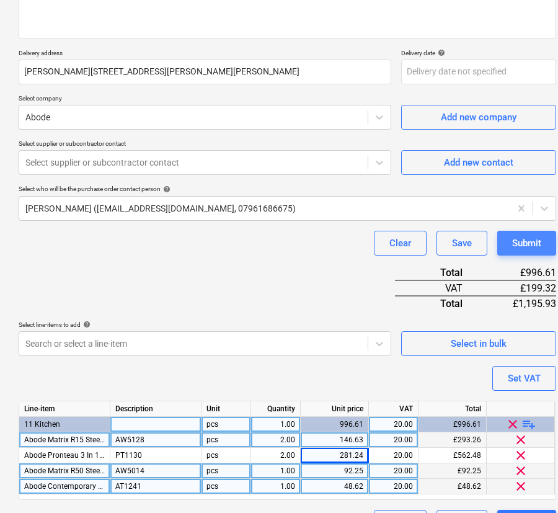
click at [525, 237] on div "Submit" at bounding box center [526, 243] width 29 height 16
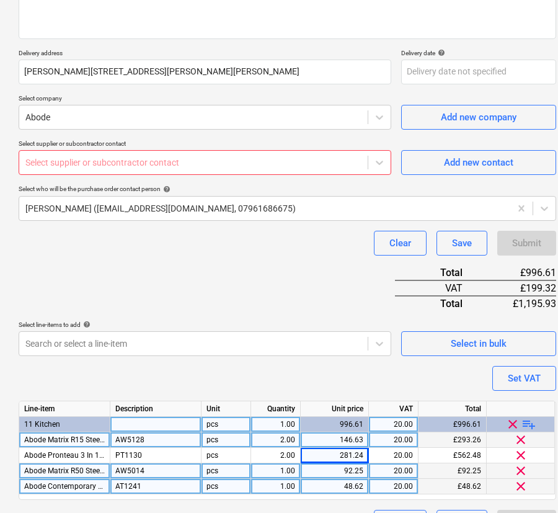
click at [229, 159] on div at bounding box center [193, 162] width 336 height 12
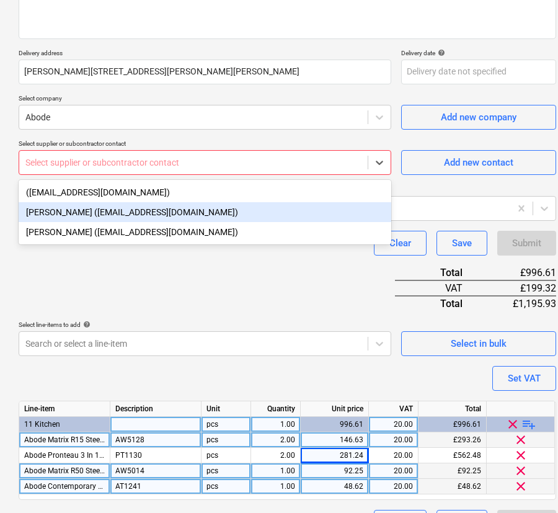
click at [254, 213] on div "[PERSON_NAME] ([EMAIL_ADDRESS][DOMAIN_NAME])" at bounding box center [205, 212] width 373 height 20
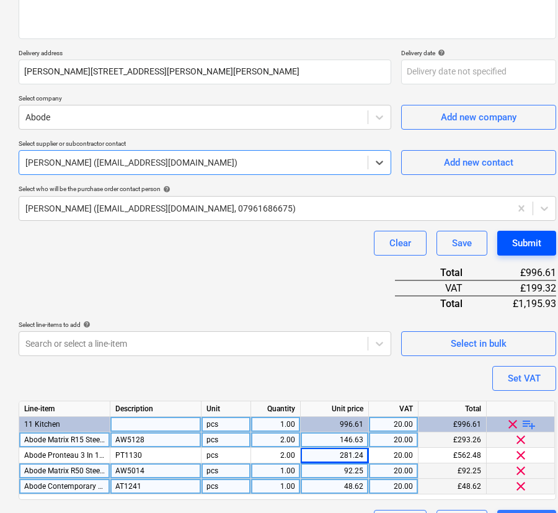
click at [533, 249] on div "Submit" at bounding box center [526, 243] width 29 height 16
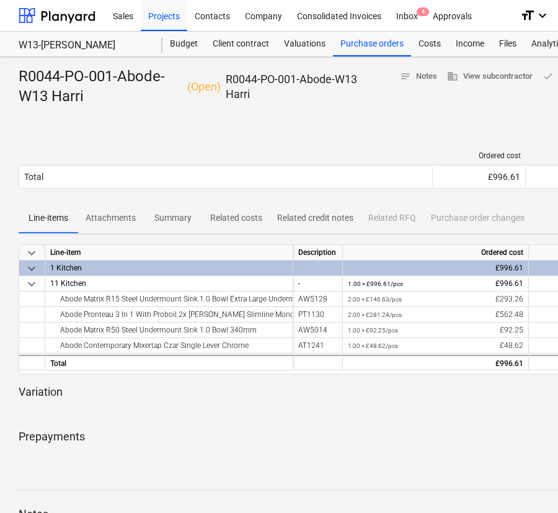
click at [384, 417] on div at bounding box center [424, 414] width 811 height 10
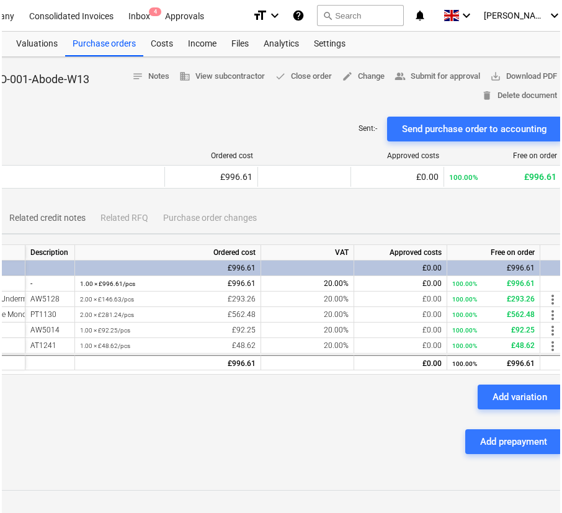
scroll to position [0, 270]
click at [98, 43] on div "Purchase orders" at bounding box center [102, 44] width 78 height 25
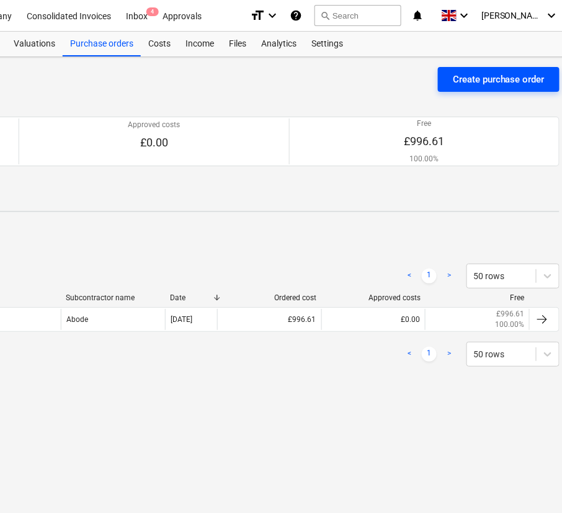
click at [489, 83] on div "Create purchase order" at bounding box center [499, 79] width 92 height 16
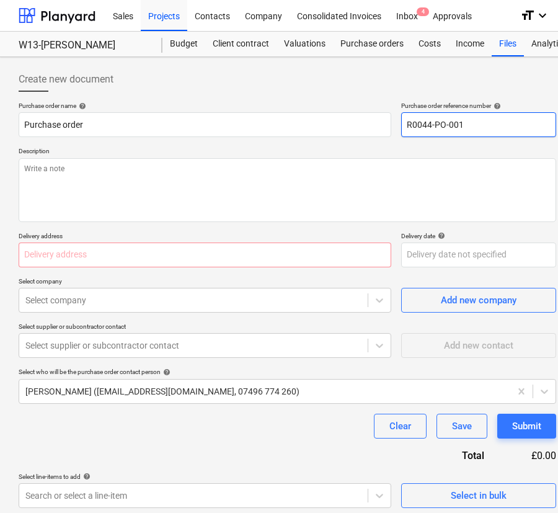
drag, startPoint x: 465, startPoint y: 130, endPoint x: 459, endPoint y: 129, distance: 6.2
click at [459, 129] on input "R0044-PO-001" at bounding box center [478, 124] width 155 height 25
type textarea "x"
type input "R0044-PO-002"
click at [474, 126] on input "R0044-PO-002" at bounding box center [478, 124] width 155 height 25
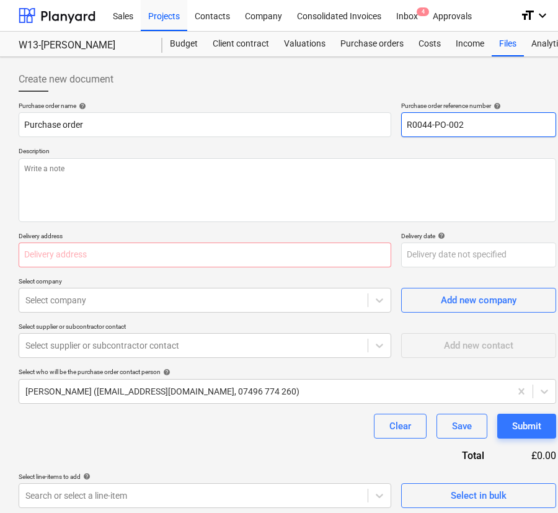
type textarea "x"
type input "R0044-PO-002-"
type textarea "x"
type input "R0044-PO-002-B"
type textarea "x"
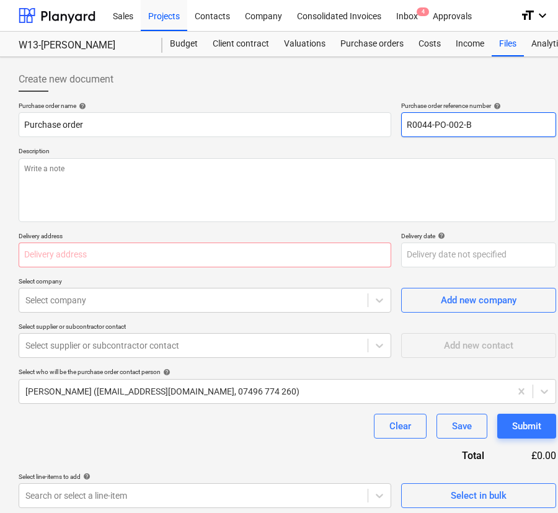
type input "R0044-PO-002-Be"
type textarea "x"
type input "R0044-PO-002-Bek"
type textarea "x"
type input "R0044-PO-002-[PERSON_NAME]"
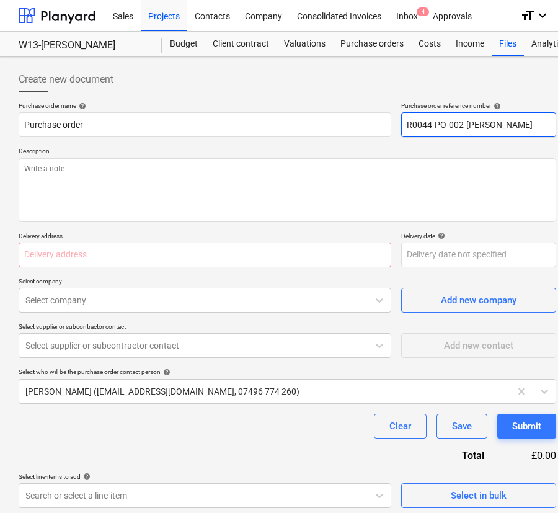
type textarea "x"
type input "R0044-PO-002-Beko-"
type textarea "x"
type input "R0044-PO-002-Beko-W"
type textarea "x"
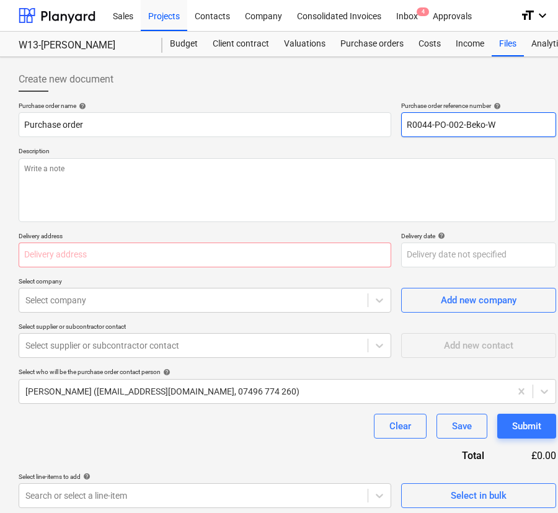
type input "R0044-PO-002-Beko-W1"
type textarea "x"
type input "R0044-PO-002-Beko-W13"
type textarea "x"
type input "R0044-PO-002-Beko-W13"
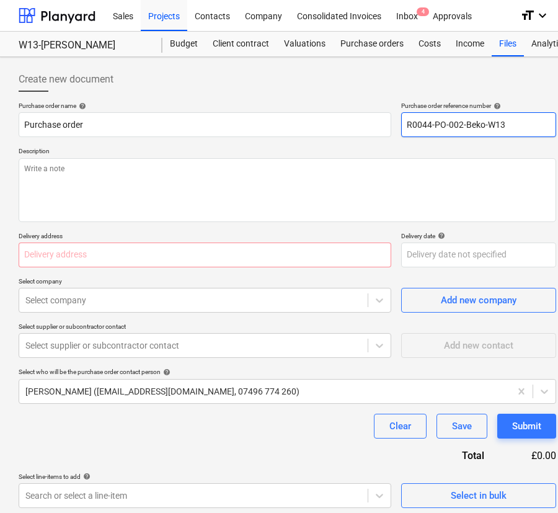
type textarea "x"
type input "R0044-PO-002-Beko-W13 H"
type textarea "x"
type input "R0044-PO-002-Beko-W13 Ha"
type textarea "x"
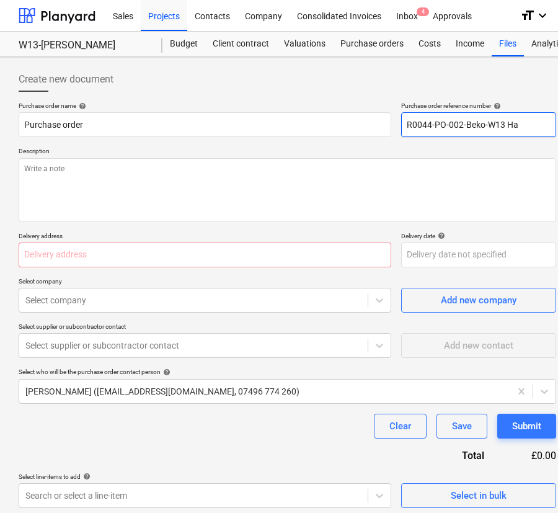
type input "R0044-PO-002-Beko-W13 Har"
type textarea "x"
type input "R0044-PO-002-Beko-W13 [PERSON_NAME]"
type textarea "x"
drag, startPoint x: 539, startPoint y: 124, endPoint x: 391, endPoint y: 124, distance: 148.2
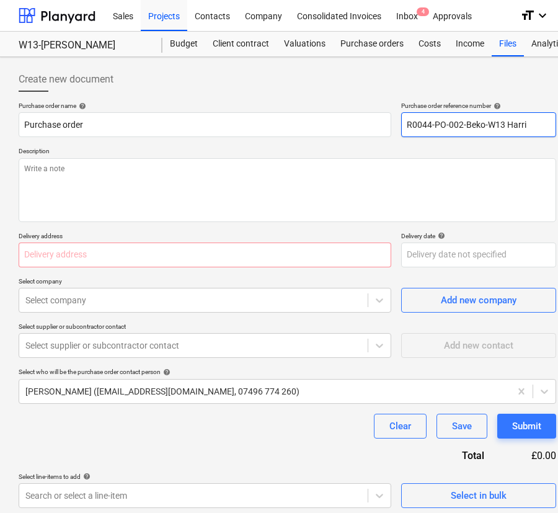
click at [391, 124] on div "Purchase order name help Purchase order Purchase order reference number help R0…" at bounding box center [287, 119] width 537 height 35
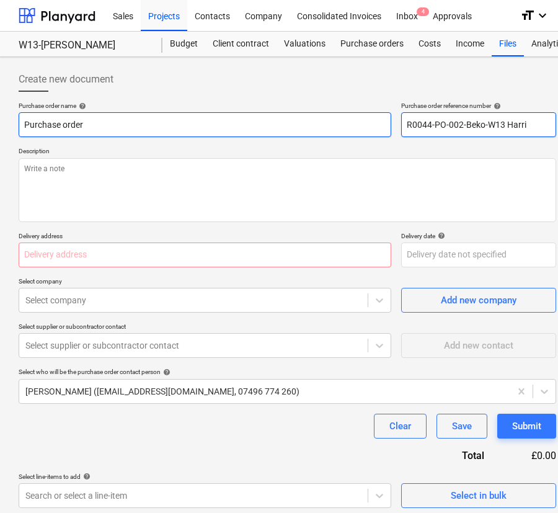
type input "R0044-PO-002-Beko-W13 Harri"
drag, startPoint x: 183, startPoint y: 121, endPoint x: -30, endPoint y: 121, distance: 213.2
click at [0, 121] on html "Sales Projects Contacts Company Consolidated Invoices Inbox 4 Approvals format_…" at bounding box center [279, 256] width 558 height 513
paste input "R0044-PO-002-Beko-W13 Harri"
type textarea "x"
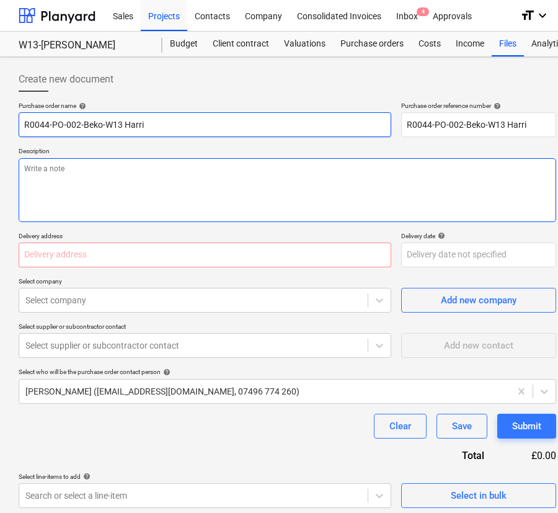
type input "R0044-PO-002-Beko-W13 Harri"
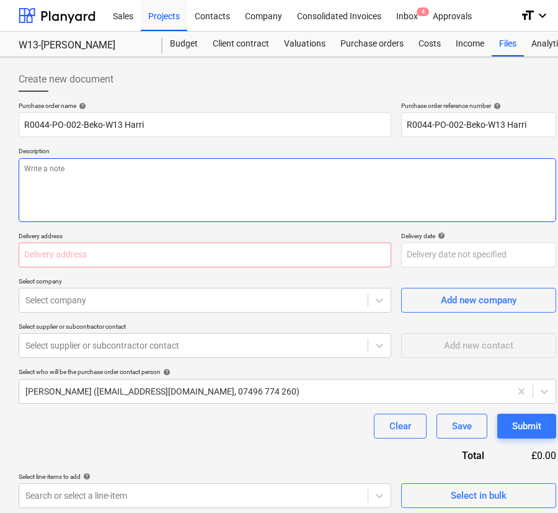
click at [123, 188] on textarea at bounding box center [287, 190] width 537 height 64
paste textarea "R0044-PO-002-Beko-W13 Harri"
type textarea "x"
type textarea "R0044-PO-002-Beko-W13 Harri"
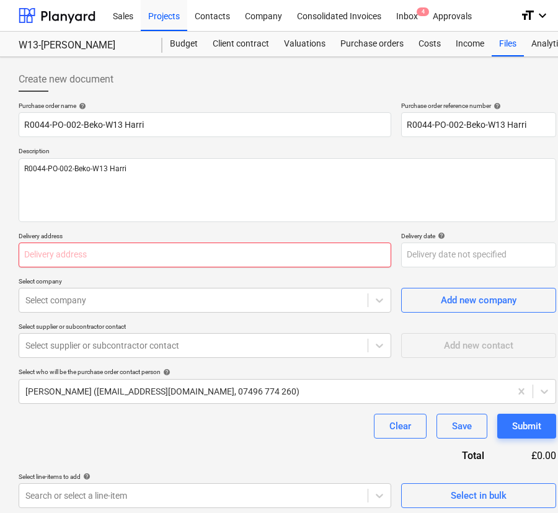
click at [205, 251] on input "text" at bounding box center [205, 254] width 373 height 25
paste input "[PERSON_NAME][STREET_ADDRESS][PERSON_NAME][PERSON_NAME]"
type textarea "x"
type input "[PERSON_NAME][STREET_ADDRESS][PERSON_NAME][PERSON_NAME]"
type textarea "x"
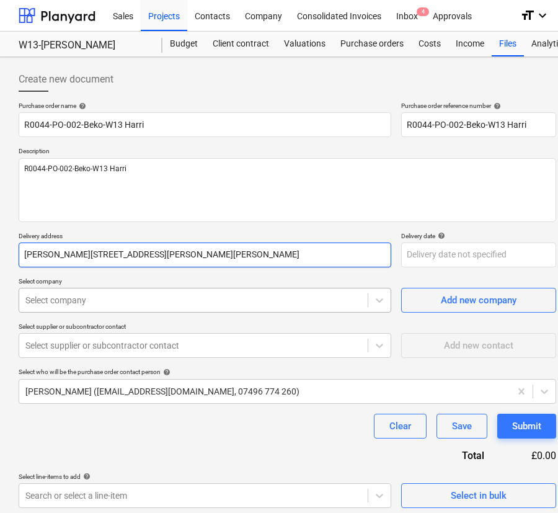
type input "[PERSON_NAME][STREET_ADDRESS][PERSON_NAME][PERSON_NAME]"
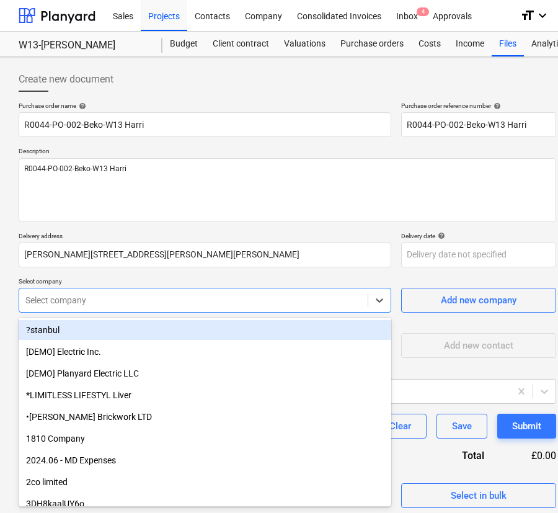
type textarea "x"
click at [205, 297] on div at bounding box center [193, 300] width 336 height 12
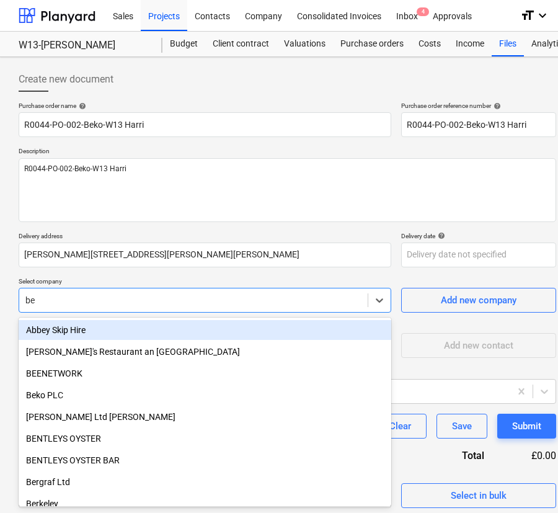
type input "bek"
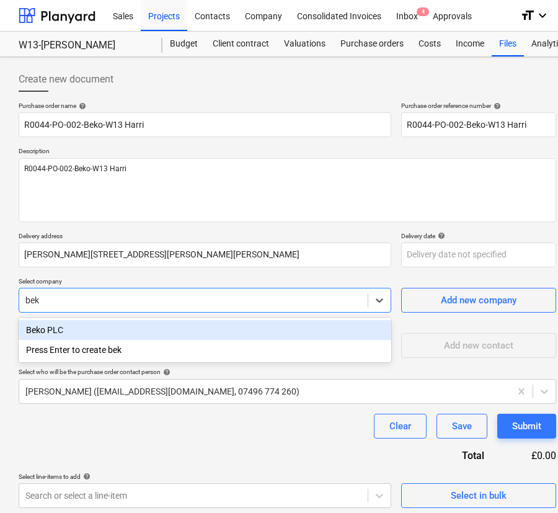
click at [190, 329] on div "Beko PLC" at bounding box center [205, 330] width 373 height 20
type textarea "x"
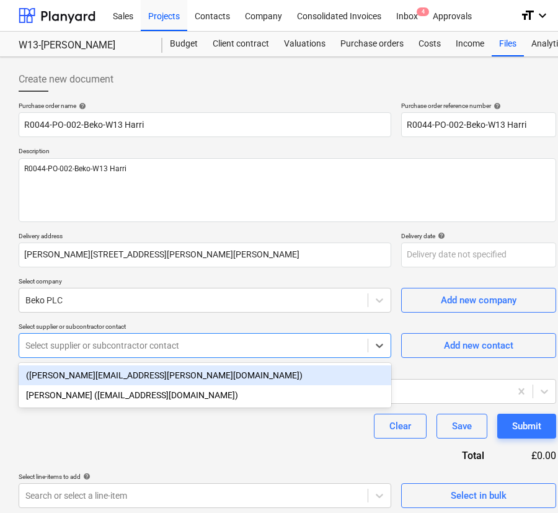
click at [188, 341] on div at bounding box center [193, 345] width 336 height 12
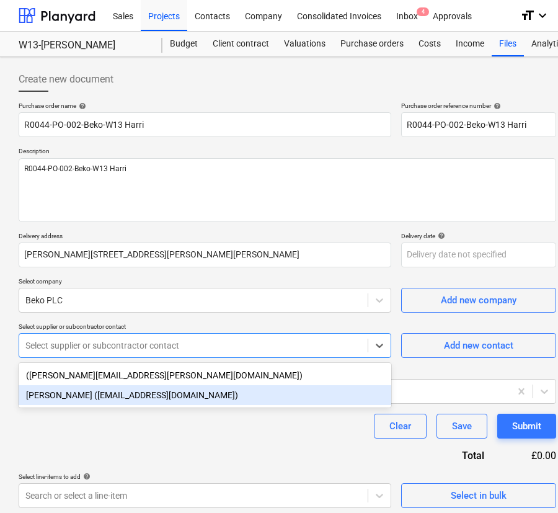
click at [180, 391] on div "[PERSON_NAME] ([EMAIL_ADDRESS][DOMAIN_NAME])" at bounding box center [205, 395] width 373 height 20
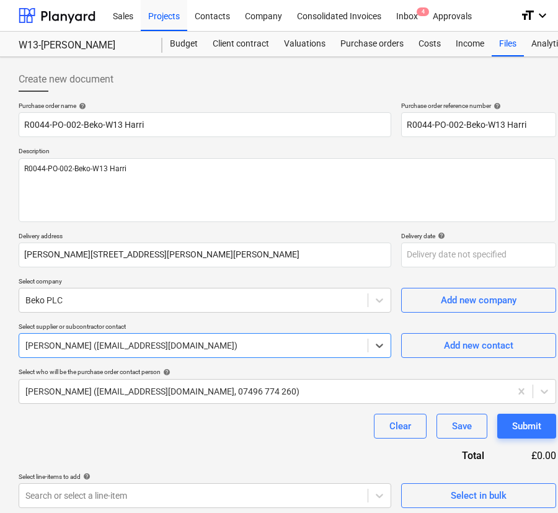
click at [180, 391] on div at bounding box center [264, 391] width 479 height 12
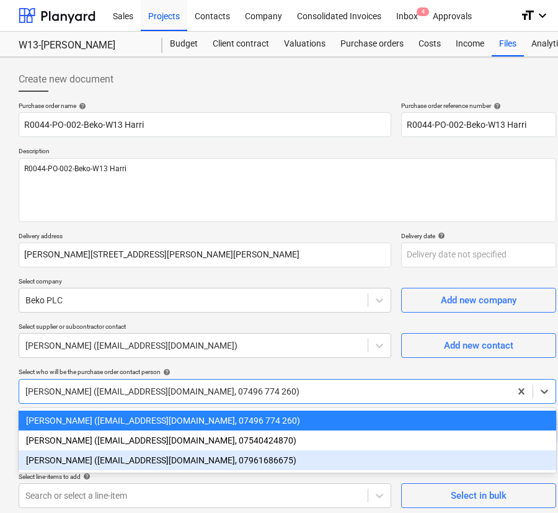
click at [166, 457] on div "[PERSON_NAME] ([EMAIL_ADDRESS][DOMAIN_NAME], 07961686675)" at bounding box center [287, 460] width 537 height 20
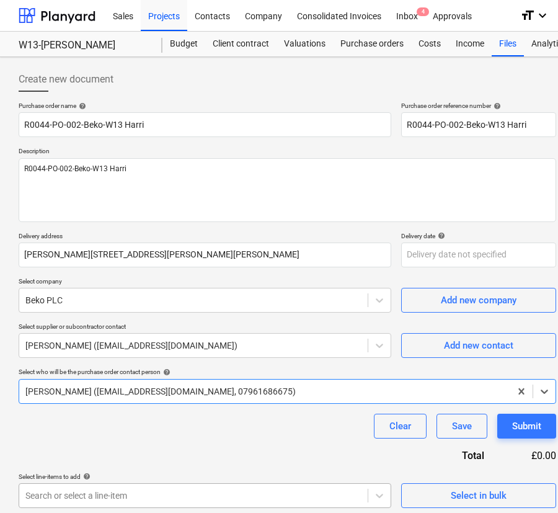
scroll to position [107, 0]
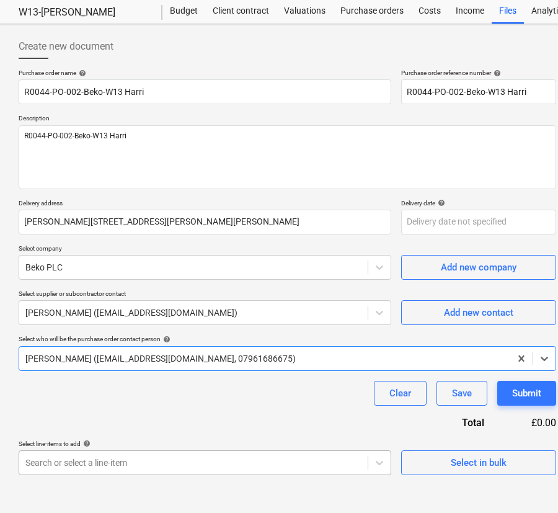
click at [167, 480] on body "Sales Projects Contacts Company Consolidated Invoices Inbox 4 Approvals format_…" at bounding box center [279, 223] width 558 height 513
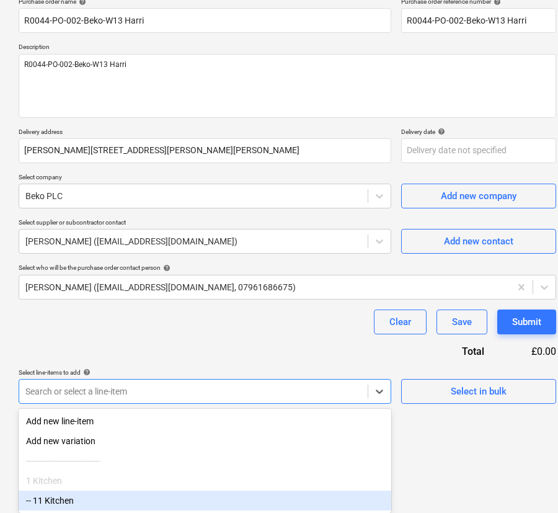
click at [164, 495] on div "-- 11 Kitchen" at bounding box center [205, 500] width 373 height 20
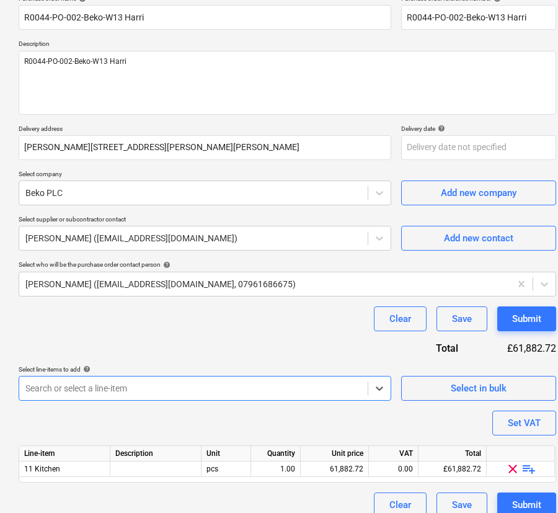
click at [174, 425] on div "Purchase order name help R0044-PO-002-Beko-W13 Harri Purchase order reference n…" at bounding box center [287, 255] width 537 height 523
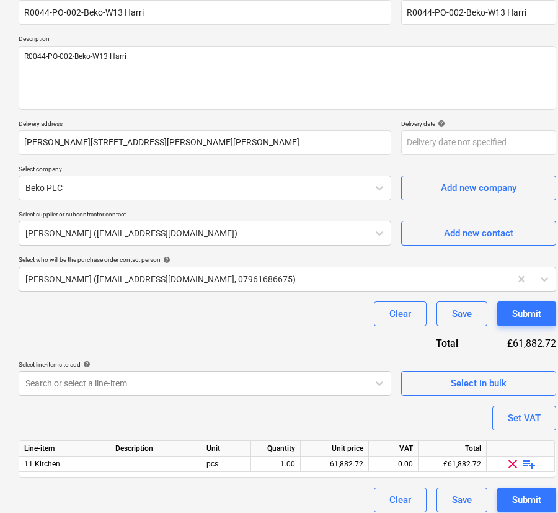
scroll to position [121, 0]
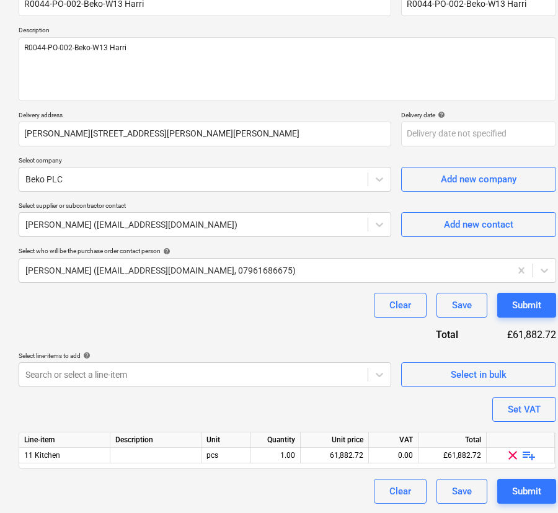
click at [439, 403] on div "Purchase order name help R0044-PO-002-Beko-W13 Harri Purchase order reference n…" at bounding box center [287, 242] width 537 height 523
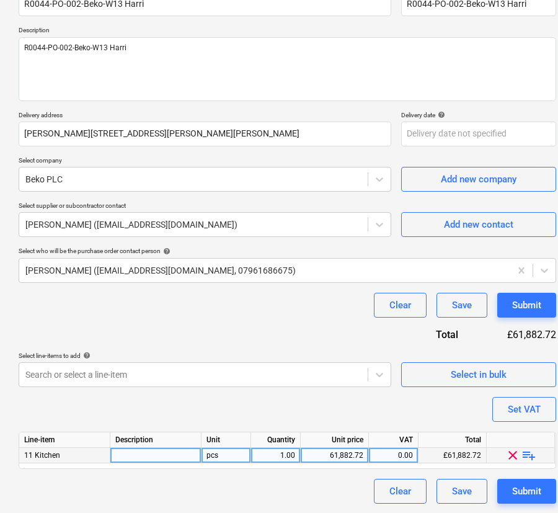
click at [174, 453] on div at bounding box center [155, 455] width 91 height 15
click at [532, 451] on span "playlist_add" at bounding box center [528, 455] width 15 height 15
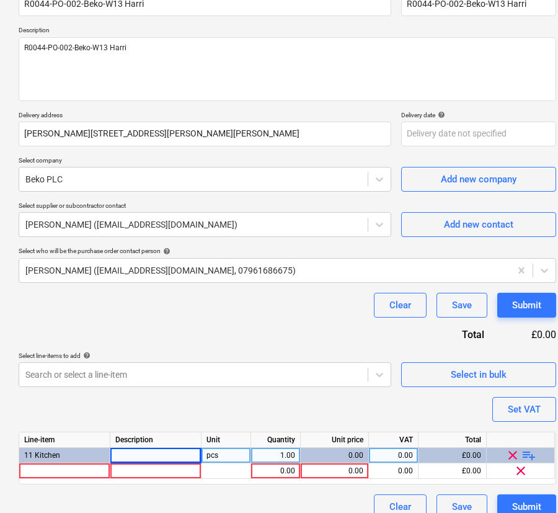
click at [532, 451] on span "playlist_add" at bounding box center [528, 455] width 15 height 15
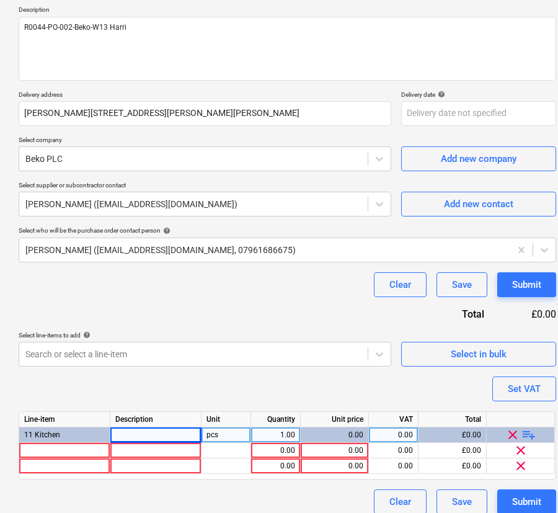
scroll to position [152, 0]
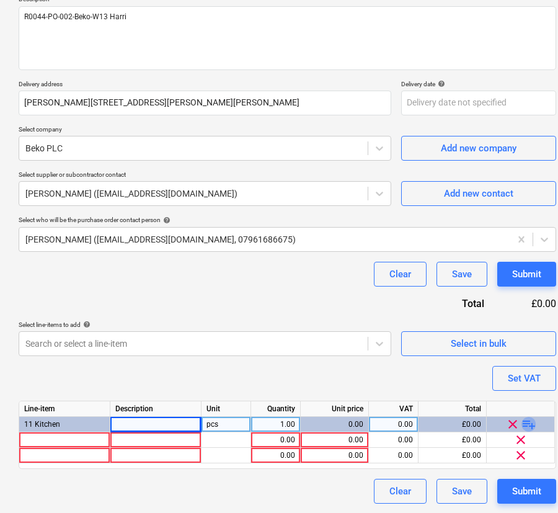
click at [527, 427] on span "playlist_add" at bounding box center [528, 424] width 15 height 15
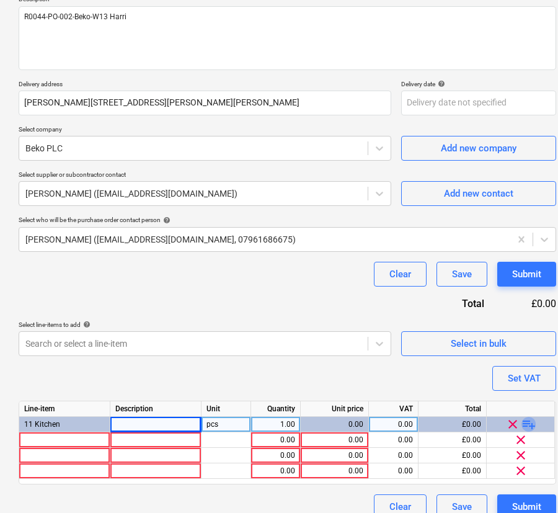
click at [527, 427] on span "playlist_add" at bounding box center [528, 424] width 15 height 15
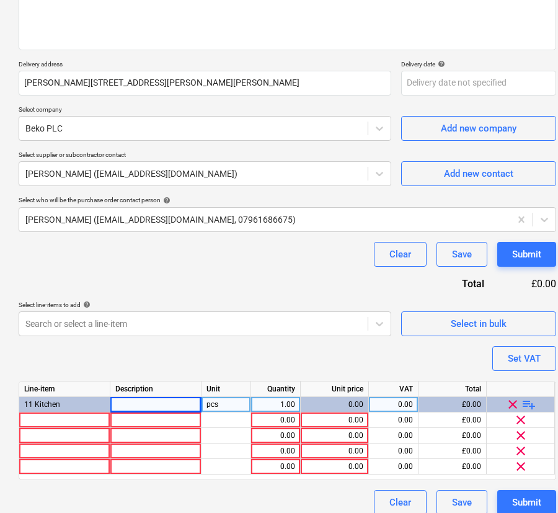
scroll to position [183, 0]
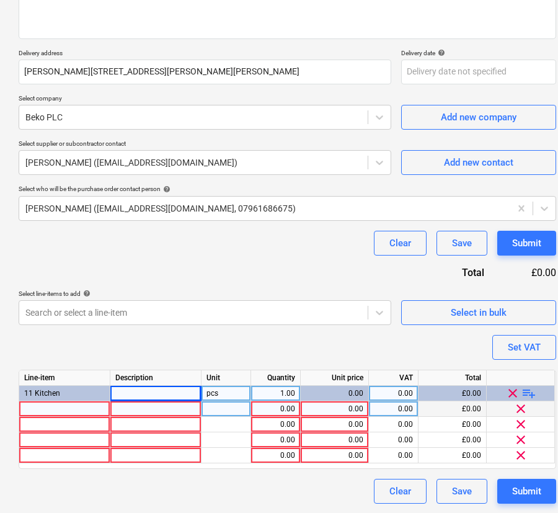
type textarea "x"
click at [58, 405] on div at bounding box center [64, 408] width 91 height 15
type input "Beko - Cooling Bi - Tall, Integrated, Larder, Static, 1 Door Refrigerator"
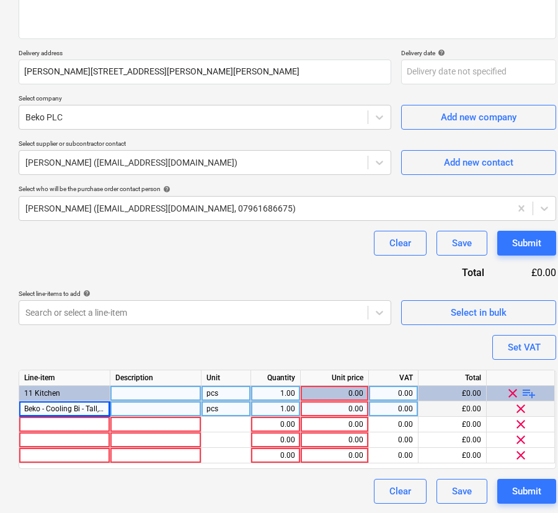
type textarea "x"
click at [189, 404] on div at bounding box center [155, 408] width 91 height 15
type input "BLSD4V577"
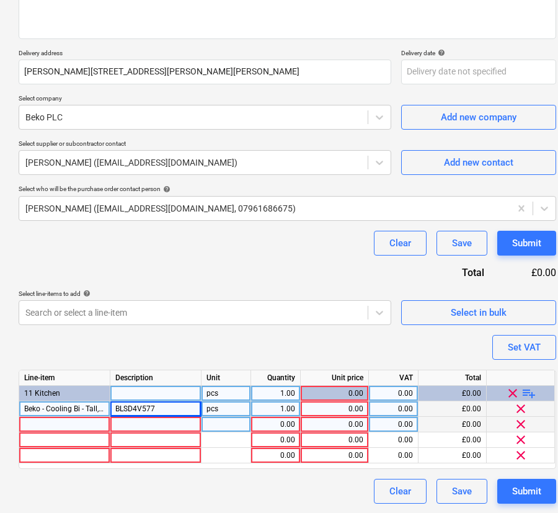
click at [48, 419] on div at bounding box center [64, 424] width 91 height 15
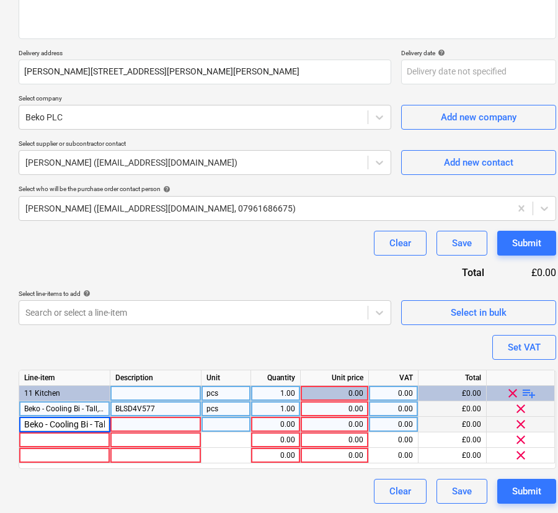
scroll to position [0, 211]
click at [126, 424] on div at bounding box center [155, 424] width 91 height 15
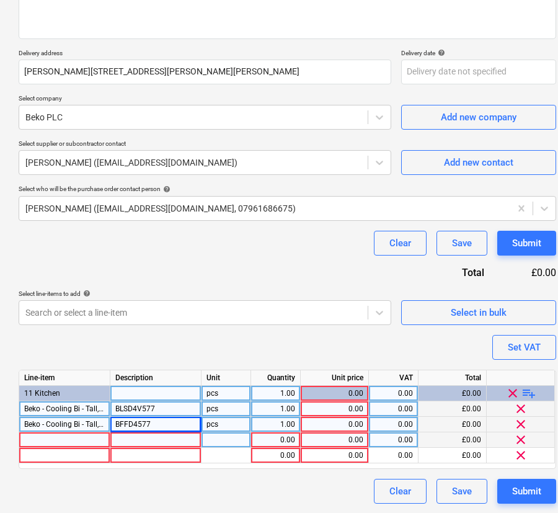
click at [43, 439] on div at bounding box center [64, 439] width 91 height 15
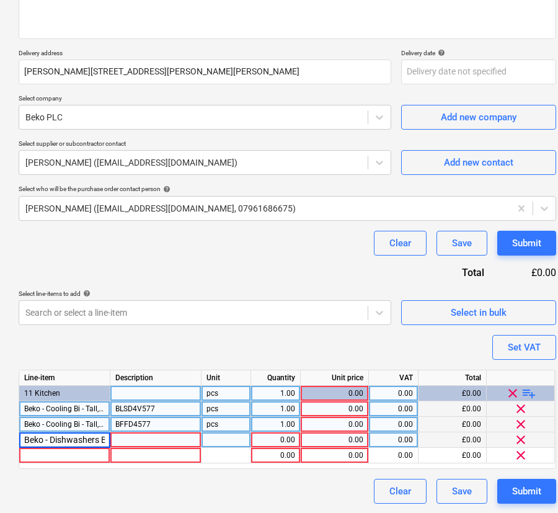
scroll to position [0, 50]
click at [123, 443] on div at bounding box center [155, 439] width 91 height 15
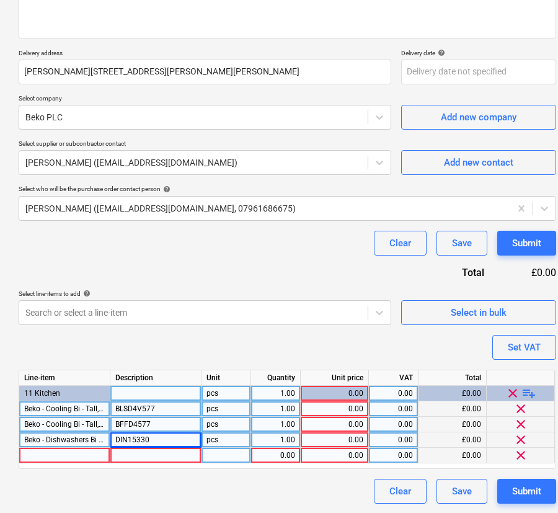
click at [69, 454] on div at bounding box center [64, 455] width 91 height 15
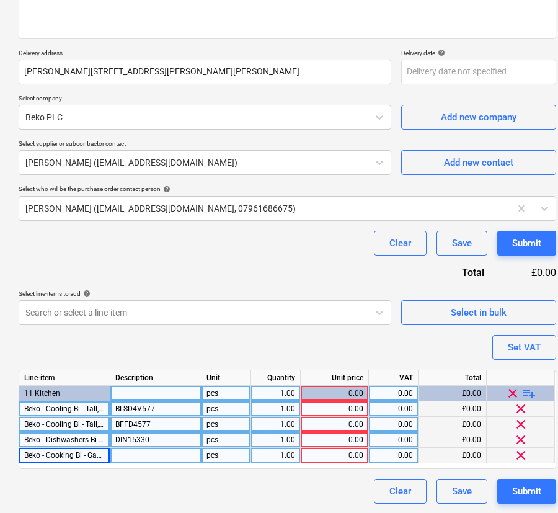
click at [143, 455] on div at bounding box center [155, 455] width 91 height 15
click at [524, 392] on span "playlist_add" at bounding box center [528, 393] width 15 height 15
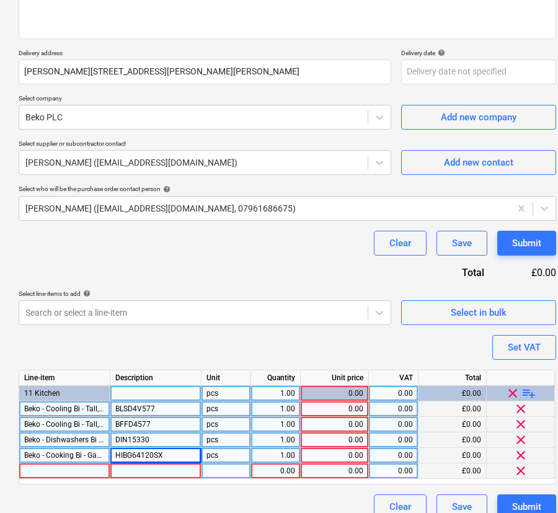
click at [36, 466] on div at bounding box center [64, 470] width 91 height 15
type textarea "x"
type input "Beko - Cooking Bi - Hood,"
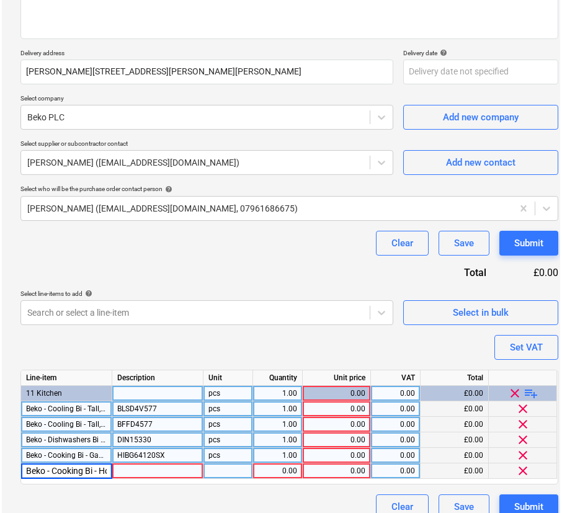
scroll to position [0, 18]
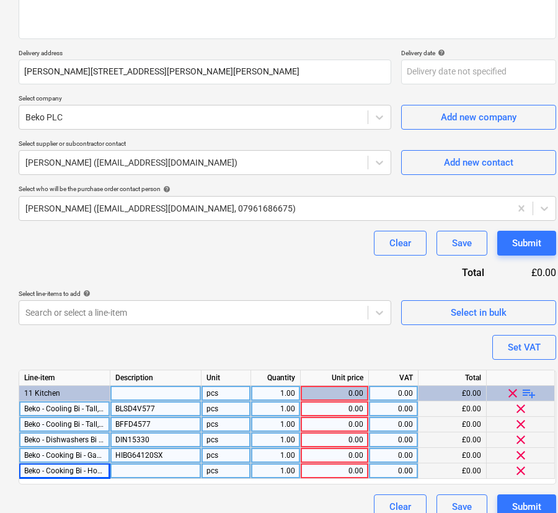
click at [183, 473] on div at bounding box center [155, 470] width 91 height 15
type textarea "x"
type input "HNU51310SD"
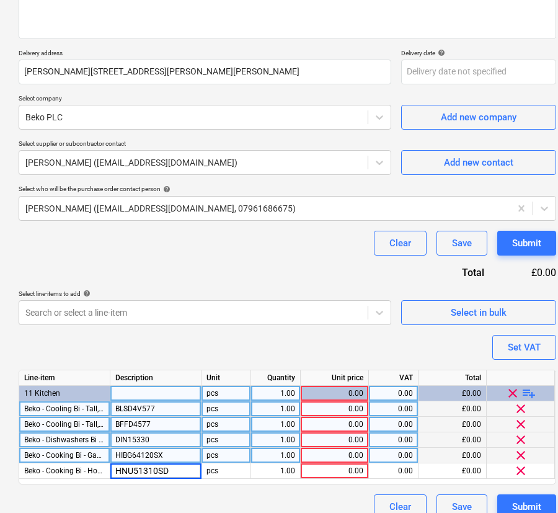
type textarea "x"
click at [345, 407] on div "0.00" at bounding box center [335, 408] width 58 height 15
type input "302.15"
type textarea "x"
click at [347, 422] on div "0.00" at bounding box center [335, 424] width 58 height 15
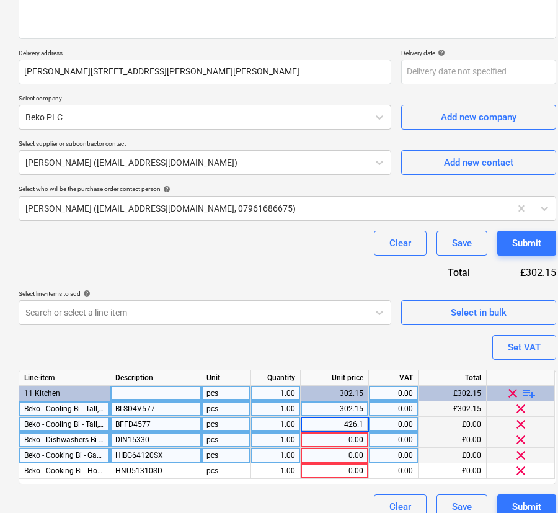
type input "426.15"
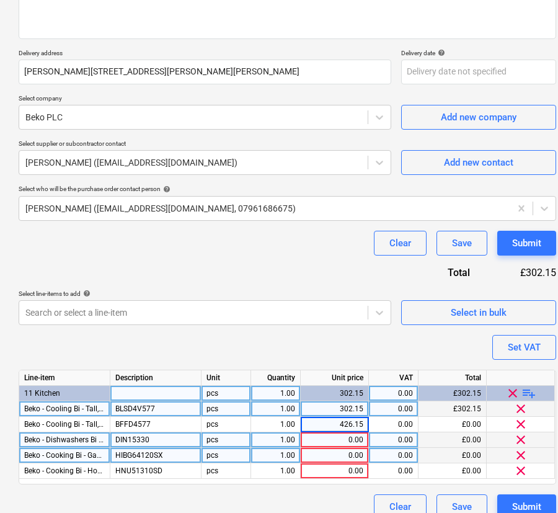
type textarea "x"
click at [353, 439] on div "0.00" at bounding box center [335, 439] width 58 height 15
type input "188.30"
type textarea "x"
click at [353, 457] on div "0.00" at bounding box center [335, 455] width 58 height 15
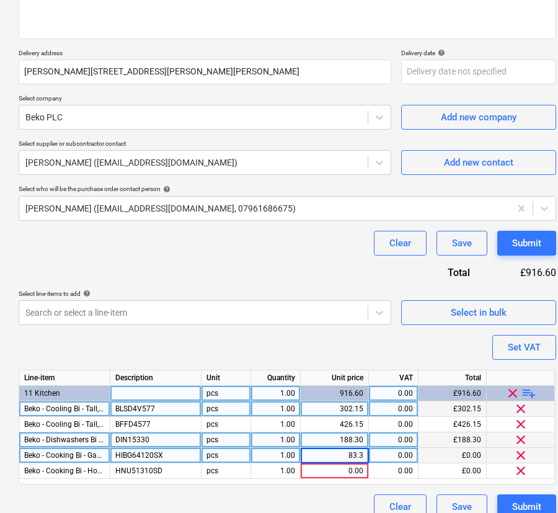
type input "83.30"
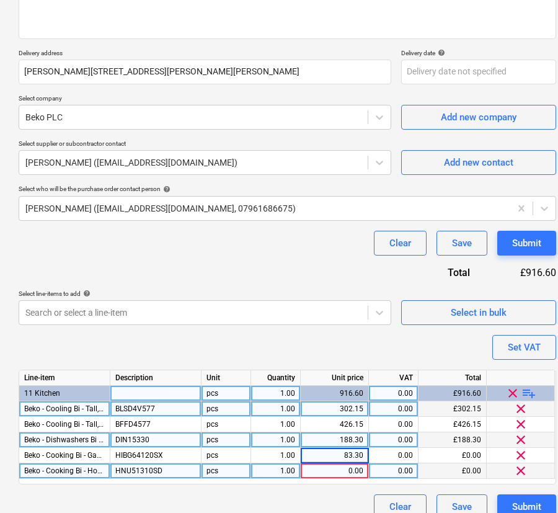
type textarea "x"
click at [350, 469] on div "0.00" at bounding box center [335, 470] width 58 height 15
type input "72.53"
type textarea "x"
click at [305, 502] on div "Clear Save Submit" at bounding box center [287, 506] width 537 height 25
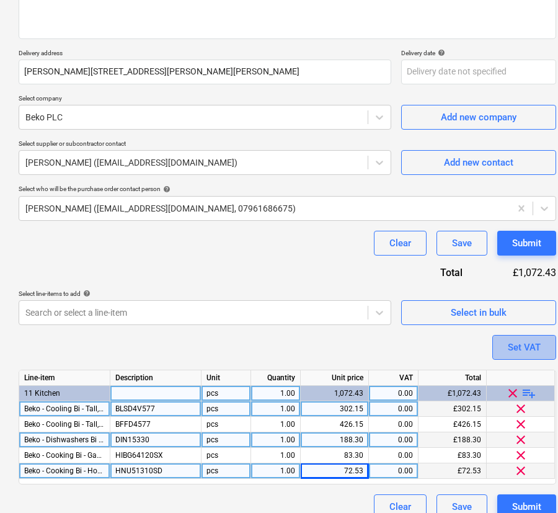
click at [518, 347] on div "Set VAT" at bounding box center [524, 347] width 33 height 16
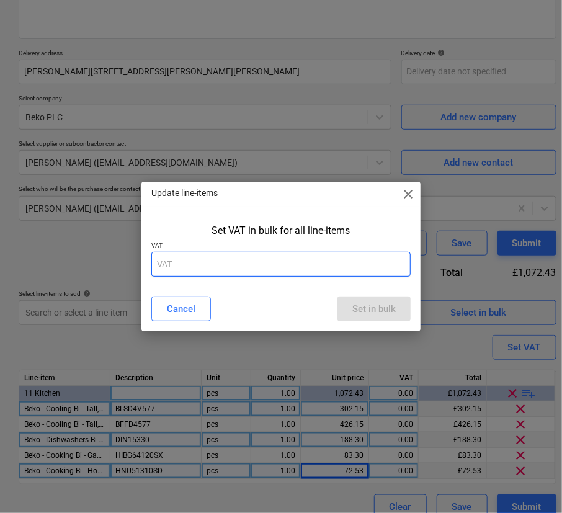
click at [366, 268] on input "text" at bounding box center [280, 264] width 259 height 25
type input "20"
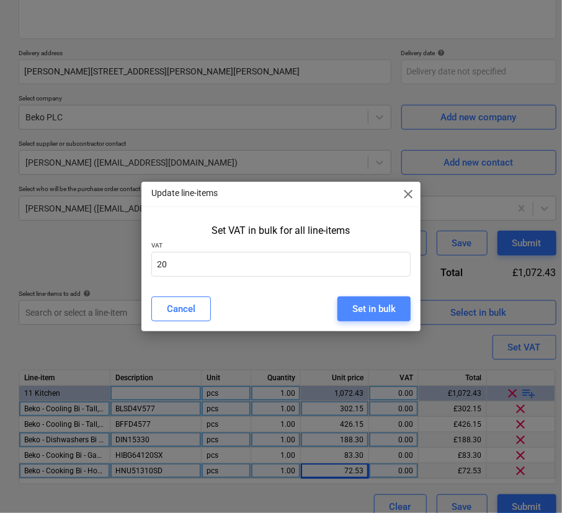
click at [366, 303] on div "Set in bulk" at bounding box center [373, 309] width 43 height 16
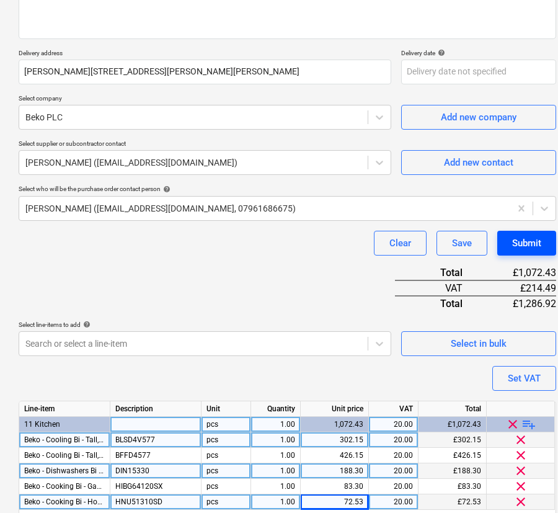
click at [512, 244] on div "Submit" at bounding box center [526, 243] width 29 height 16
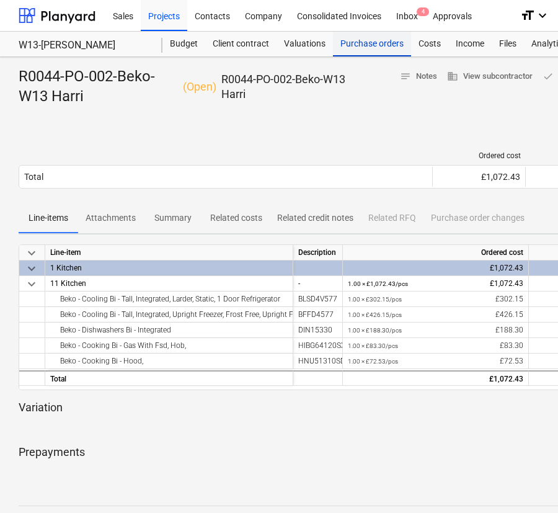
click at [358, 43] on div "Purchase orders" at bounding box center [372, 44] width 78 height 25
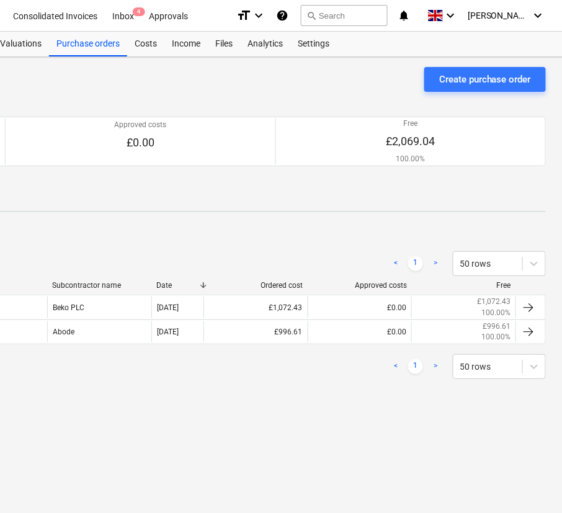
scroll to position [0, 286]
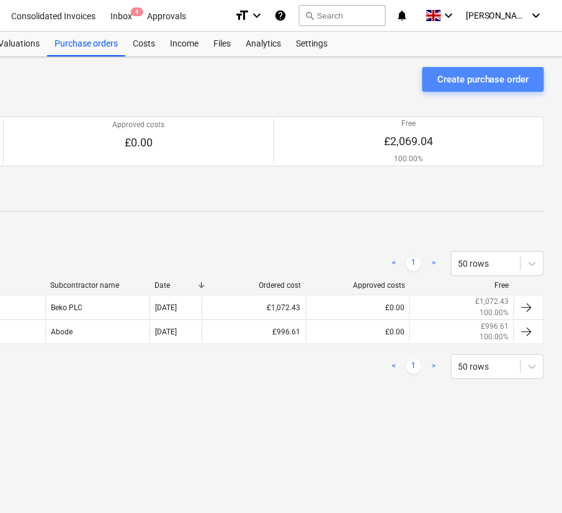
click at [510, 74] on div "Create purchase order" at bounding box center [483, 79] width 92 height 16
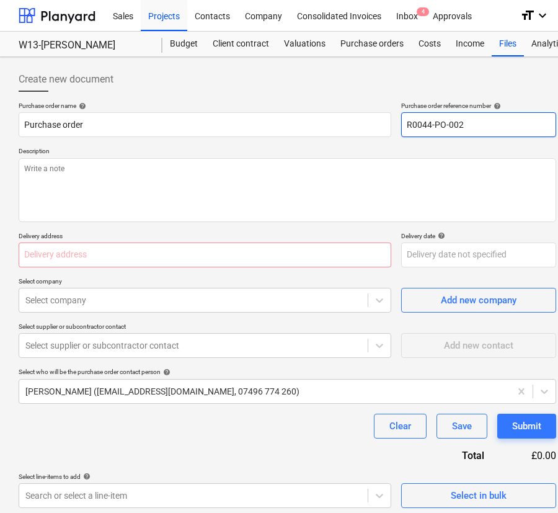
click at [458, 126] on input "R0044-PO-002" at bounding box center [478, 124] width 155 height 25
type textarea "x"
type input "R0044-PO-003"
type textarea "x"
type input "R0044-PO-003-"
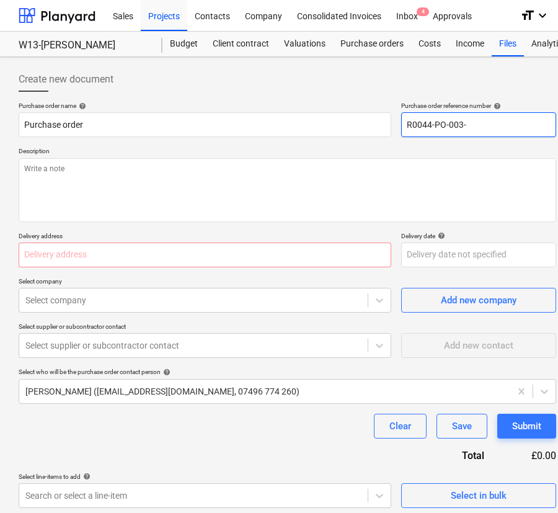
click at [512, 128] on input "R0044-PO-003-" at bounding box center [478, 124] width 155 height 25
type textarea "x"
type input "R0044-PO-003-B"
type textarea "x"
type input "R0044-PO-003-BS"
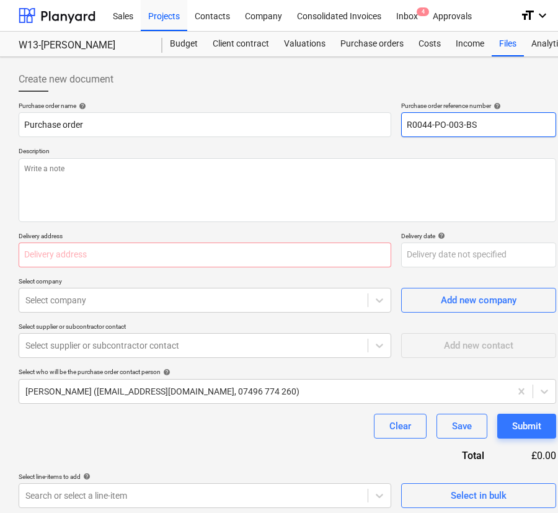
type textarea "x"
type input "R0044-PO-003-BSH"
type textarea "x"
type input "R0044-PO-003-BSH-"
type textarea "x"
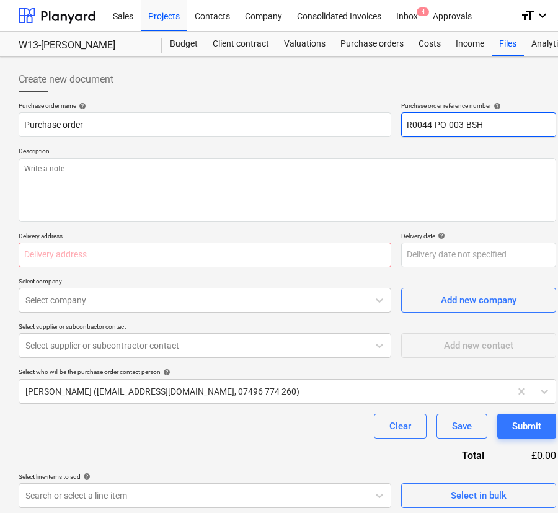
type input "R0044-PO-003-BSH-W"
type textarea "x"
type input "R0044-PO-003-BSH-W1"
type textarea "x"
type input "R0044-PO-003-BSH-W13"
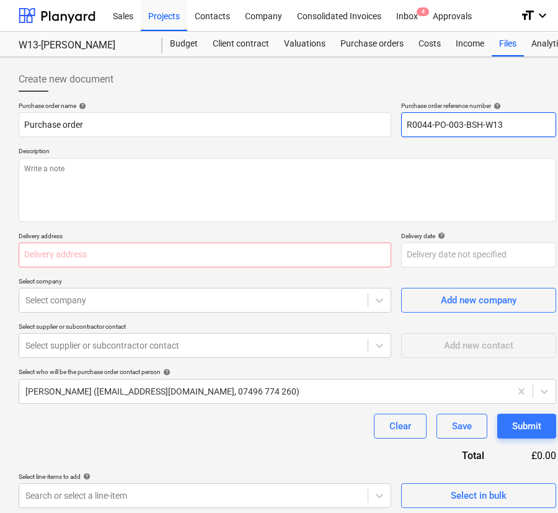
type textarea "x"
type input "R0044-PO-003-BSH-W13"
type textarea "x"
type input "R0044-PO-003-BSH-W13 ha"
type textarea "x"
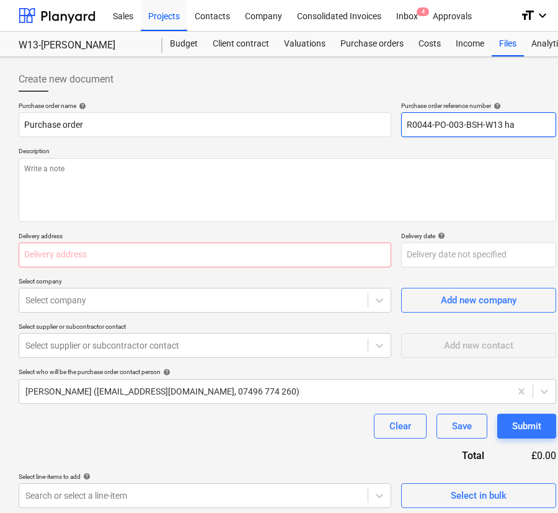
type input "R0044-PO-003-BSH-W13 har"
type textarea "x"
type input "R0044-PO-003-BSH-W13 [PERSON_NAME]"
type textarea "x"
type input "R0044-PO-003-BSH-W13 har"
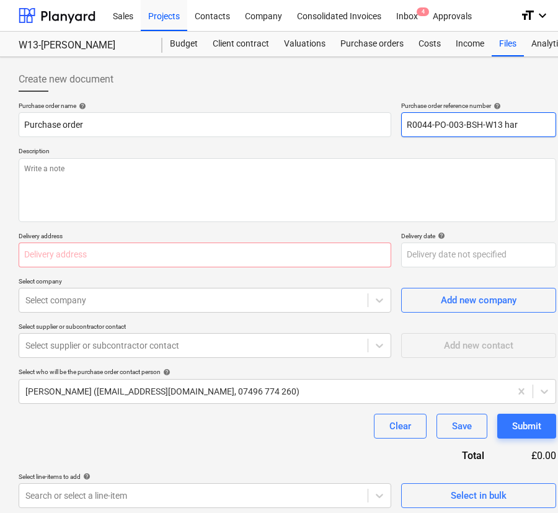
type textarea "x"
type input "R0044-PO-003-BSH-W13 ha"
type textarea "x"
type input "R0044-PO-003-BSH-W13 h"
type textarea "x"
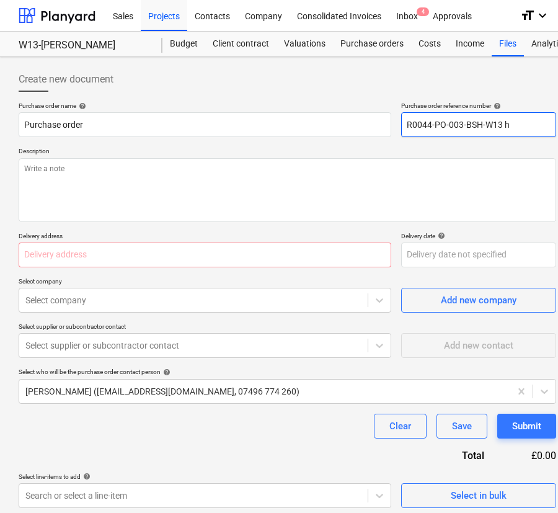
type input "R0044-PO-003-BSH-W13"
type textarea "x"
type input "R0044-PO-003-BSH-W13 H"
type textarea "x"
type input "R0044-PO-003-BSH-W13 Ha"
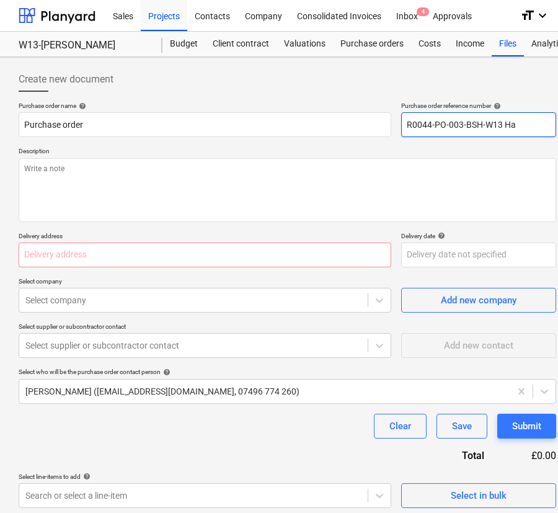
type textarea "x"
type input "R0044-PO-003-BSH-W13 Har"
type textarea "x"
type input "R0044-PO-003-BSH-W13 [PERSON_NAME]"
type textarea "x"
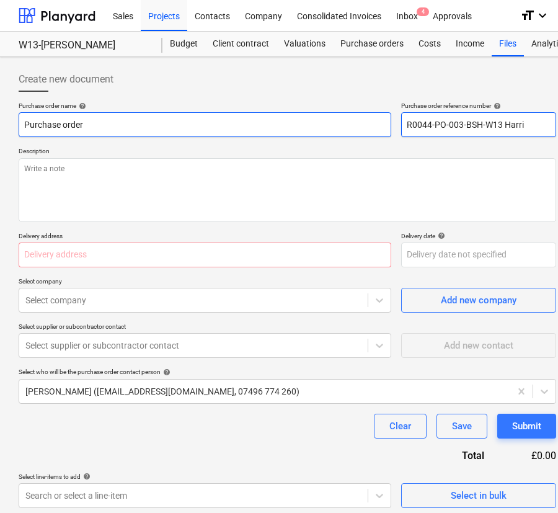
drag, startPoint x: 516, startPoint y: 128, endPoint x: 254, endPoint y: 132, distance: 262.2
click at [397, 126] on div "Purchase order name help Purchase order Purchase order reference number help R0…" at bounding box center [287, 119] width 537 height 35
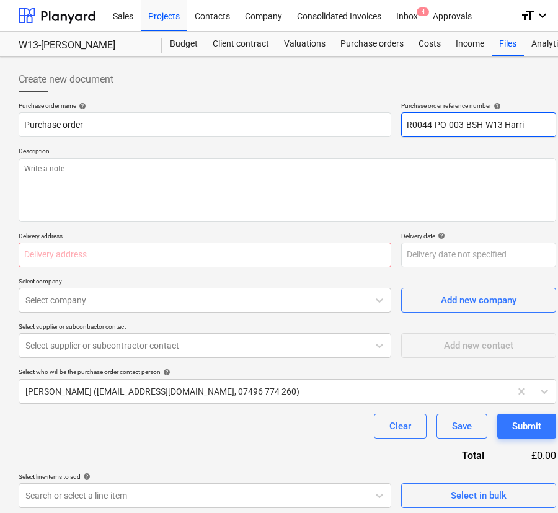
type input "R0044-PO-003-BSH-W13 Harri"
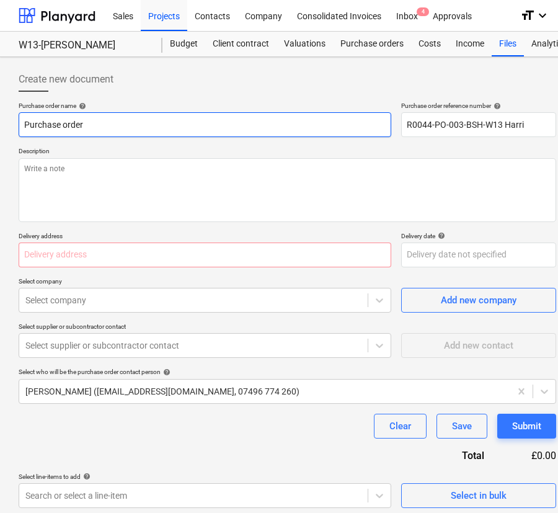
drag, startPoint x: 11, startPoint y: 133, endPoint x: -37, endPoint y: 133, distance: 48.4
click at [0, 133] on html "Sales Projects Contacts Company Consolidated Invoices Inbox 4 Approvals format_…" at bounding box center [279, 256] width 558 height 513
paste input "R0044-PO-003-BSH-W13 Harri"
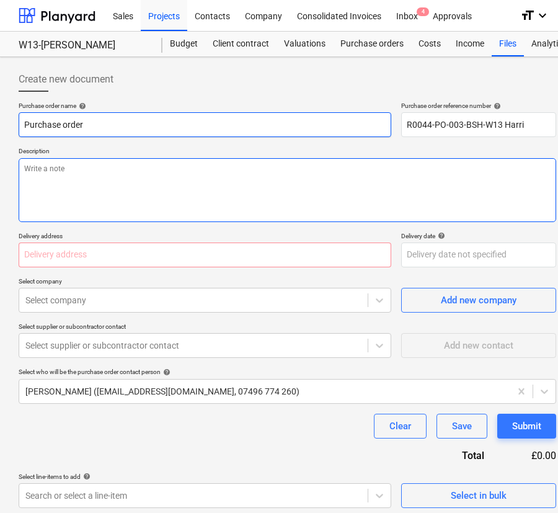
type textarea "x"
type input "R0044-PO-003-BSH-W13 Harri"
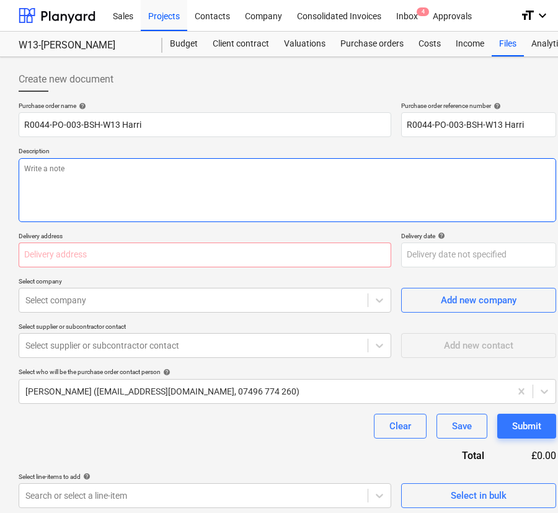
click at [117, 175] on textarea at bounding box center [287, 190] width 537 height 64
paste textarea "R0044-PO-003-BSH-W13 Harri"
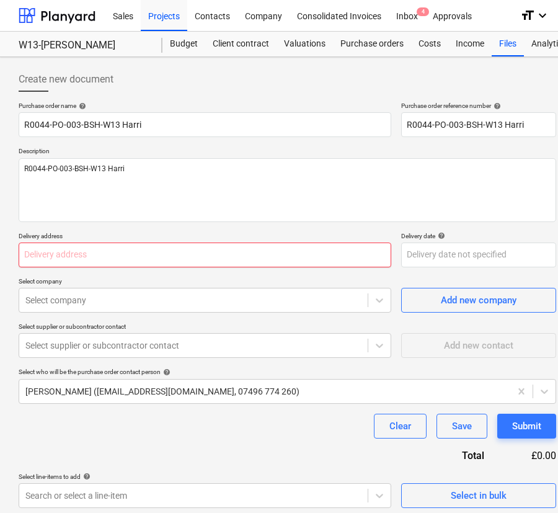
click at [223, 259] on input "text" at bounding box center [205, 254] width 373 height 25
paste input "[PERSON_NAME][STREET_ADDRESS][PERSON_NAME][PERSON_NAME]"
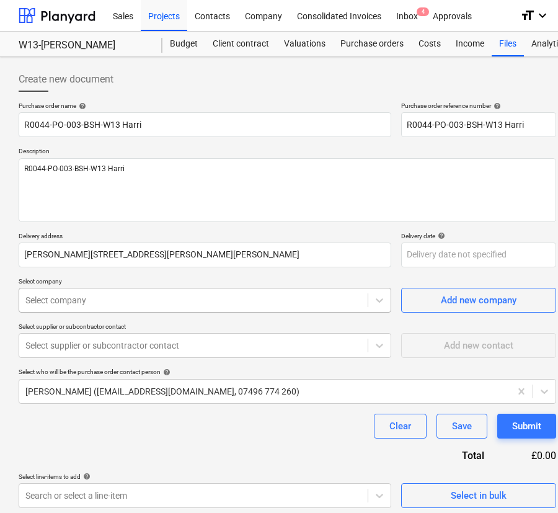
click at [229, 297] on div at bounding box center [193, 300] width 336 height 12
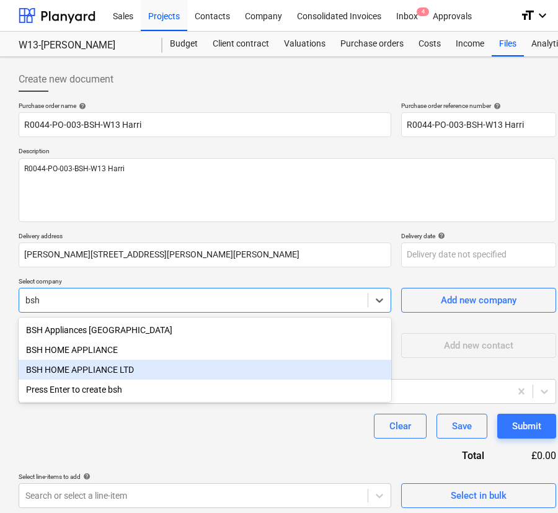
click at [134, 369] on div "BSH HOME APPLIANCE LTD" at bounding box center [205, 370] width 373 height 20
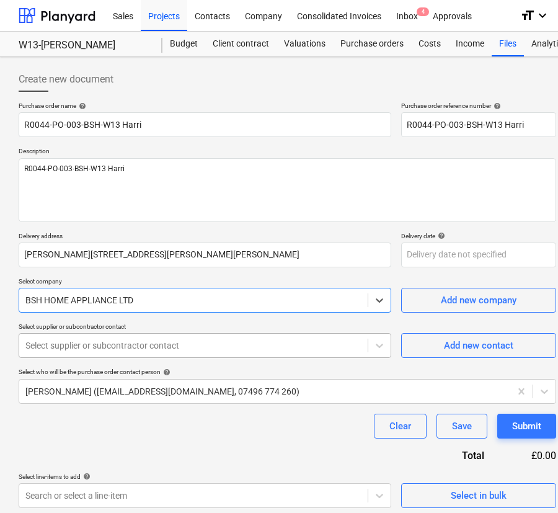
click at [148, 348] on div at bounding box center [193, 345] width 336 height 12
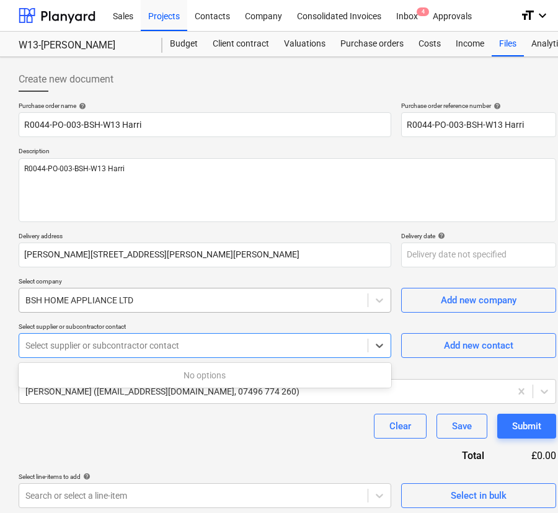
click at [156, 306] on div at bounding box center [193, 300] width 336 height 12
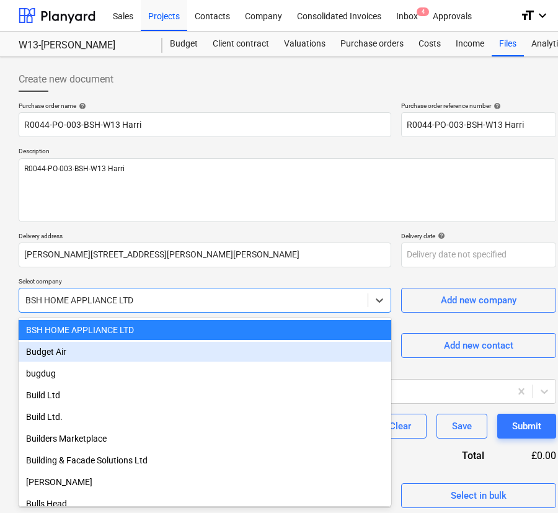
scroll to position [3328, 0]
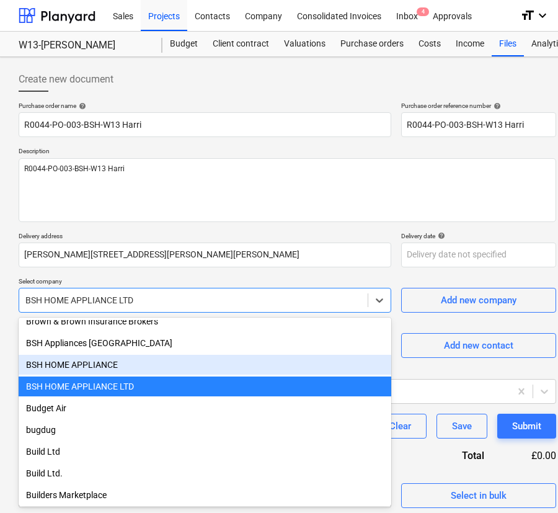
click at [135, 360] on div "BSH HOME APPLIANCE" at bounding box center [205, 365] width 373 height 20
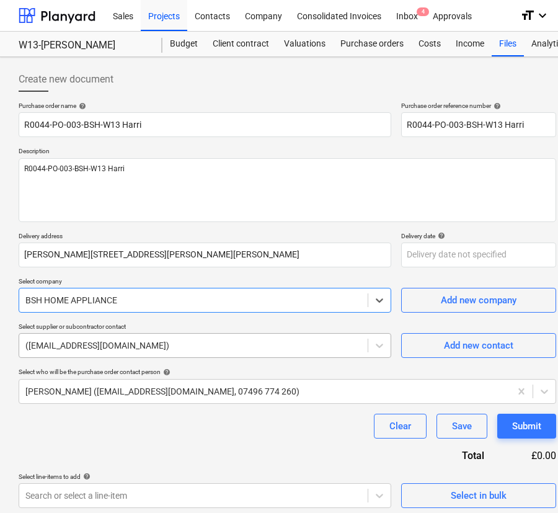
click at [135, 349] on div at bounding box center [193, 345] width 336 height 12
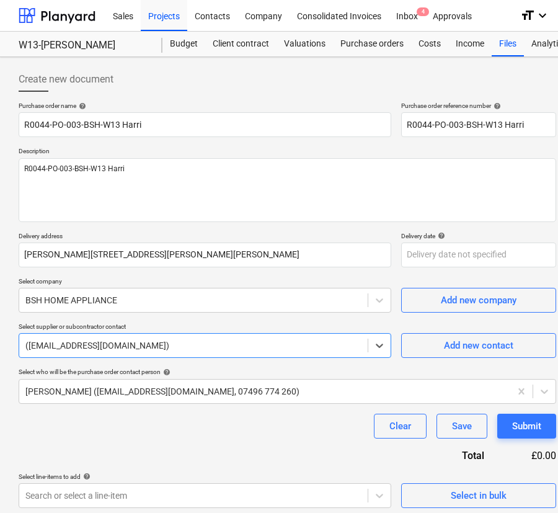
click at [135, 349] on div at bounding box center [193, 345] width 336 height 12
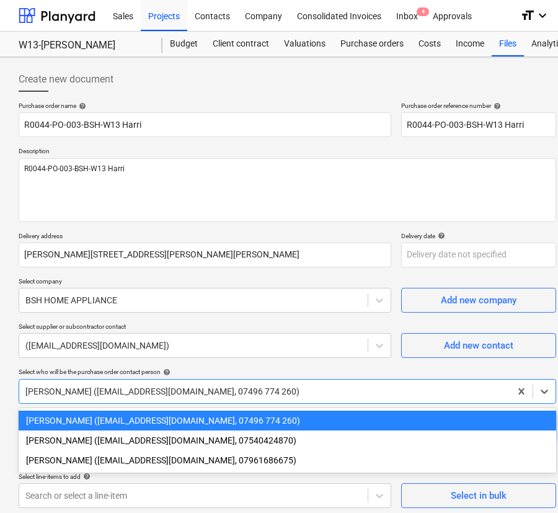
click at [124, 388] on div at bounding box center [264, 391] width 479 height 12
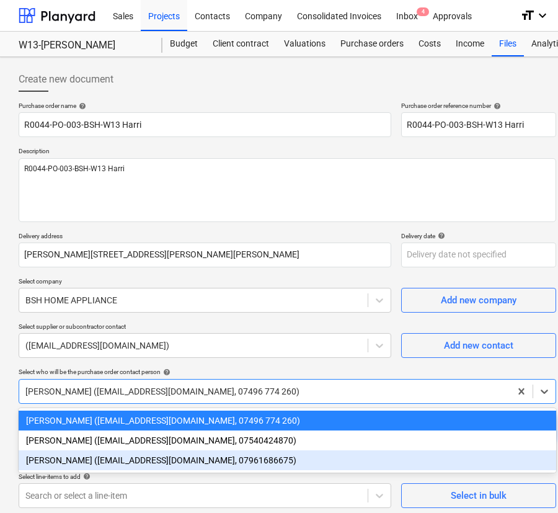
click at [122, 456] on div "[PERSON_NAME] ([EMAIL_ADDRESS][DOMAIN_NAME], 07961686675)" at bounding box center [287, 460] width 537 height 20
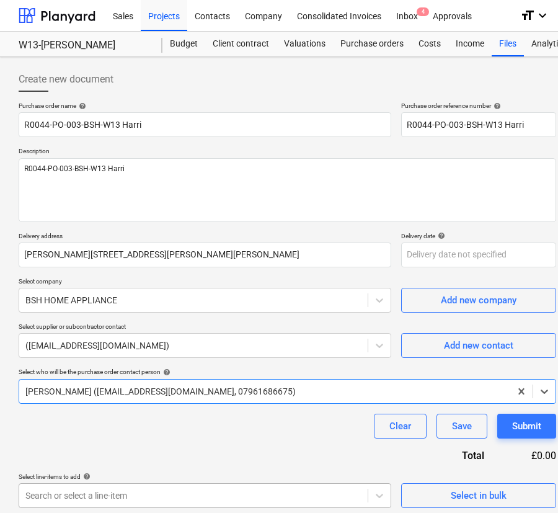
scroll to position [107, 0]
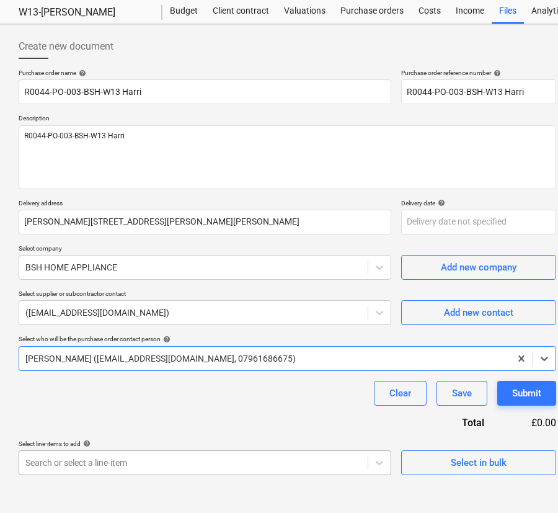
click at [117, 480] on body "Sales Projects Contacts Company Consolidated Invoices Inbox 4 Approvals format_…" at bounding box center [279, 223] width 558 height 513
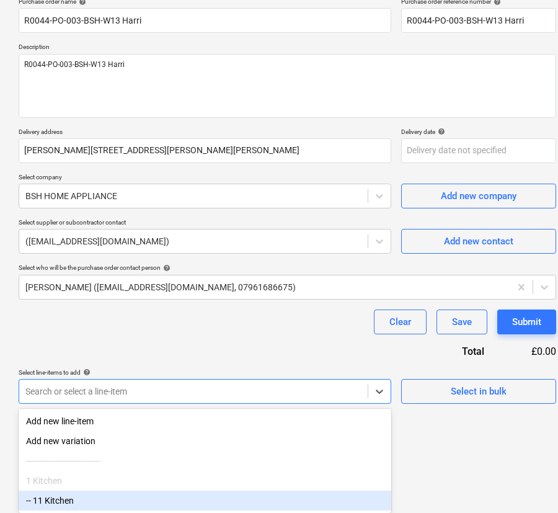
click at [102, 493] on div "-- 11 Kitchen" at bounding box center [205, 500] width 373 height 20
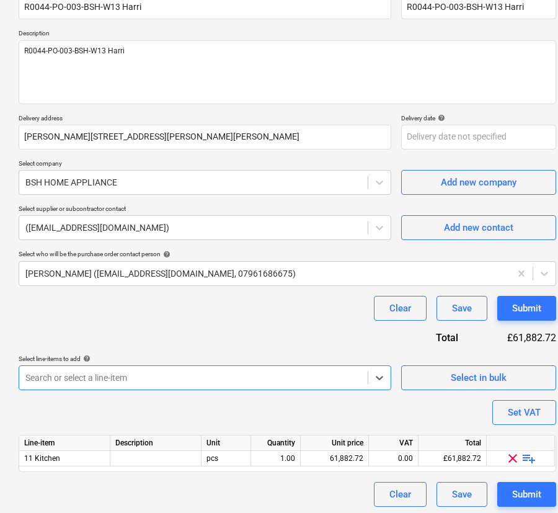
scroll to position [121, 0]
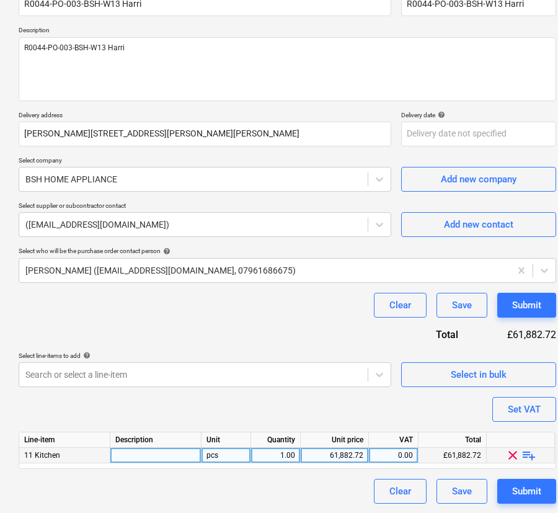
click at [526, 453] on span "playlist_add" at bounding box center [528, 455] width 15 height 15
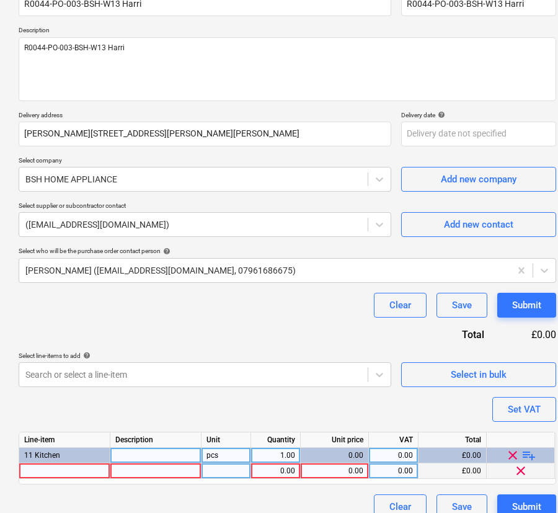
click at [40, 470] on div at bounding box center [64, 470] width 91 height 15
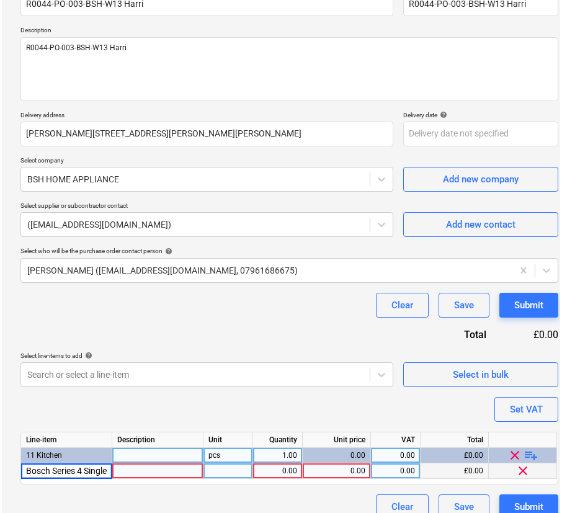
scroll to position [0, 24]
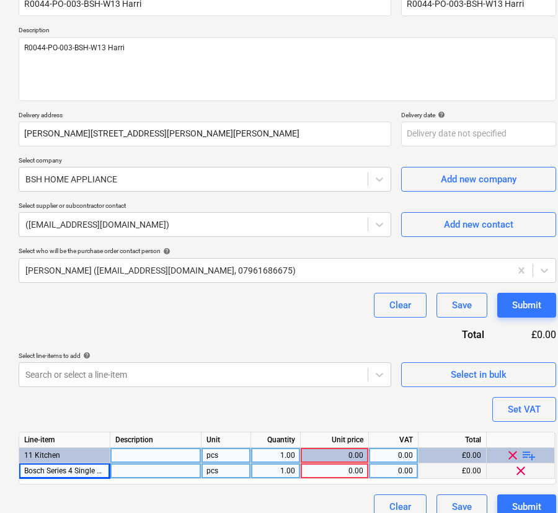
click at [130, 466] on div at bounding box center [155, 470] width 91 height 15
click at [272, 470] on div "1.00" at bounding box center [275, 470] width 39 height 15
click at [356, 466] on div "0.00" at bounding box center [335, 470] width 58 height 15
click at [394, 466] on div "0.00" at bounding box center [393, 470] width 39 height 15
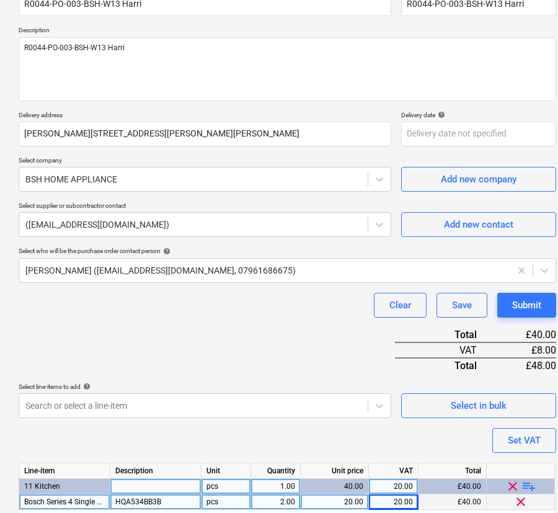
click at [328, 469] on div "Line-item Description Unit Quantity Unit price VAT Total 11 Kitchen pcs 1.00 40…" at bounding box center [287, 488] width 537 height 53
click at [341, 496] on div "20.00" at bounding box center [335, 501] width 58 height 15
click at [355, 437] on div "Purchase order name help R0044-PO-003-BSH-W13 Harri Purchase order reference nu…" at bounding box center [287, 265] width 537 height 569
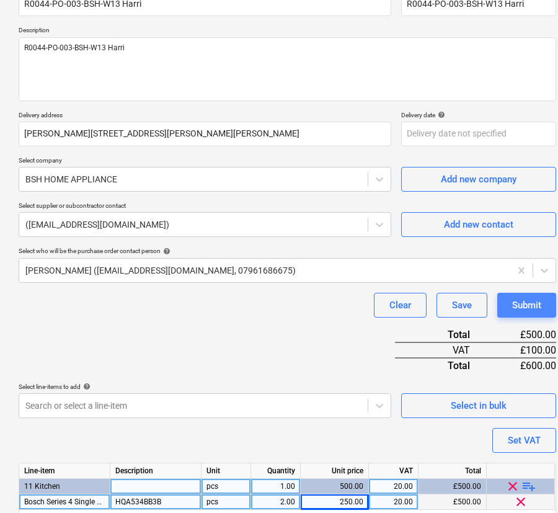
click at [537, 297] on div "Submit" at bounding box center [526, 305] width 29 height 16
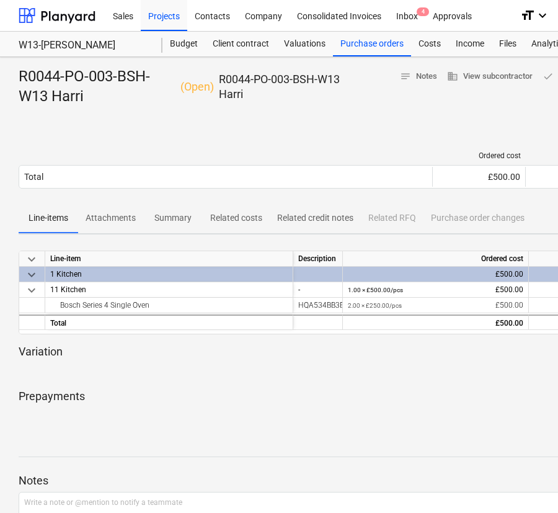
drag, startPoint x: 446, startPoint y: 127, endPoint x: 399, endPoint y: 100, distance: 54.1
click at [441, 126] on div "Sent : - Send purchase order to accounting" at bounding box center [424, 129] width 811 height 25
click at [363, 45] on div "Purchase orders" at bounding box center [372, 44] width 78 height 25
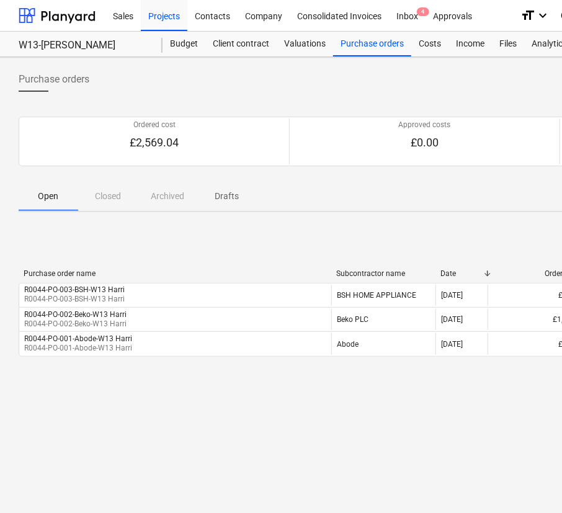
click at [413, 182] on div "Open Closed Archived Drafts" at bounding box center [424, 196] width 811 height 30
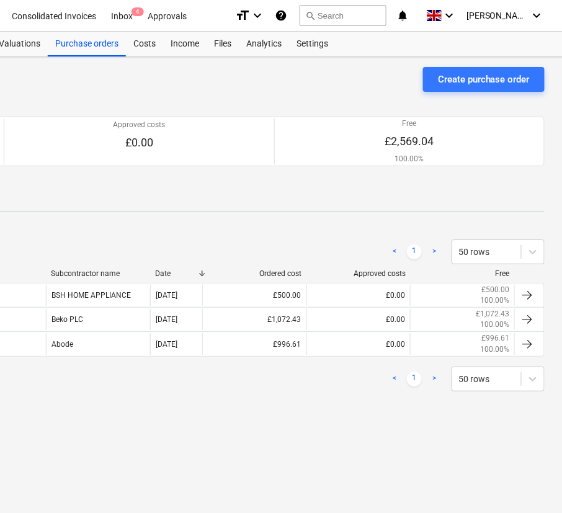
scroll to position [0, 286]
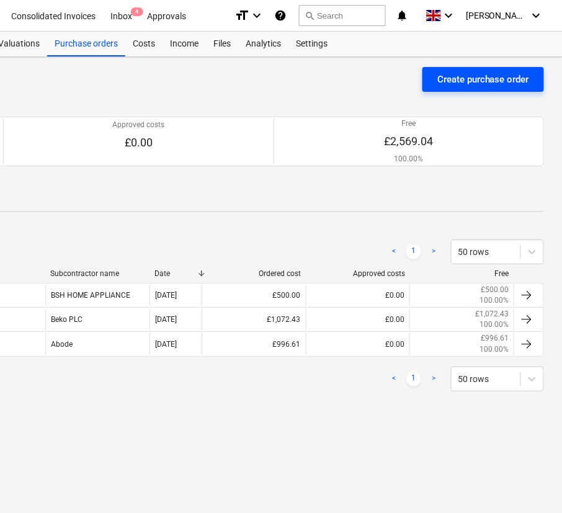
click at [503, 76] on div "Create purchase order" at bounding box center [483, 79] width 92 height 16
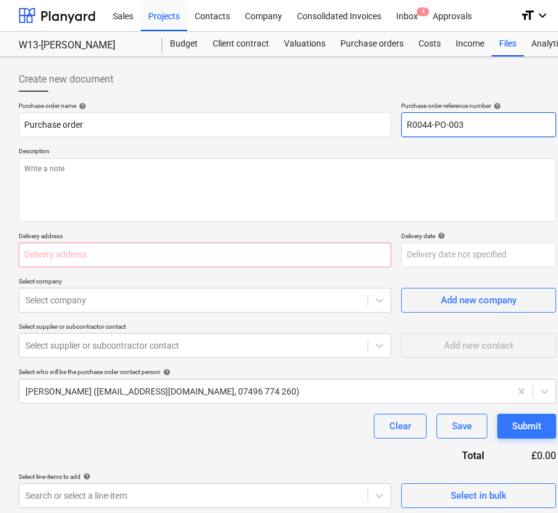
drag, startPoint x: 484, startPoint y: 128, endPoint x: 458, endPoint y: 128, distance: 25.4
click at [458, 128] on input "R0044-PO-003" at bounding box center [478, 124] width 155 height 25
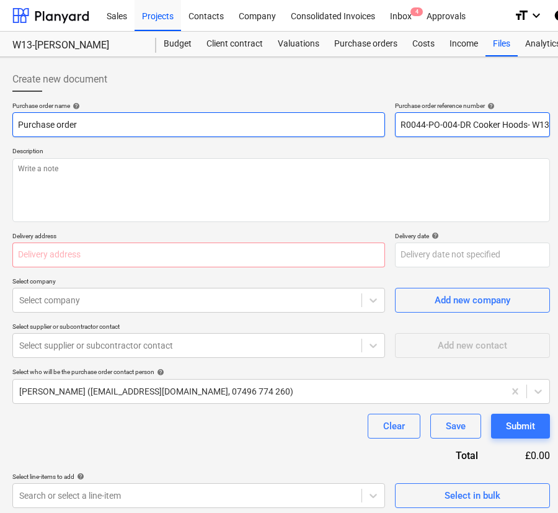
drag, startPoint x: 551, startPoint y: 124, endPoint x: 376, endPoint y: 125, distance: 174.8
click at [376, 125] on div "Purchase order name help Purchase order Purchase order reference number help R0…" at bounding box center [280, 119] width 537 height 35
click at [236, 129] on input "Purchase order" at bounding box center [198, 124] width 373 height 25
paste input "R0044-PO-004-DR Cooker Hoods- W13 [PERSON_NAME]"
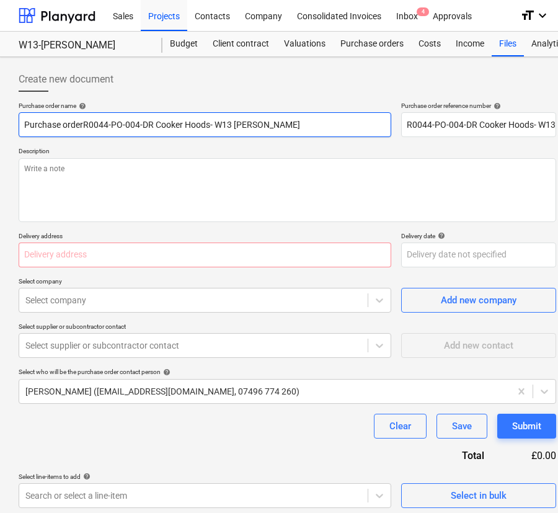
drag, startPoint x: 255, startPoint y: 126, endPoint x: -93, endPoint y: 128, distance: 348.4
click at [0, 128] on html "Sales Projects Contacts Company Consolidated Invoices Inbox 4 Approvals format_…" at bounding box center [279, 256] width 558 height 513
paste input "text"
drag, startPoint x: 205, startPoint y: 130, endPoint x: -24, endPoint y: 130, distance: 228.1
click at [0, 130] on html "Sales Projects Contacts Company Consolidated Invoices Inbox 4 Approvals format_…" at bounding box center [279, 256] width 558 height 513
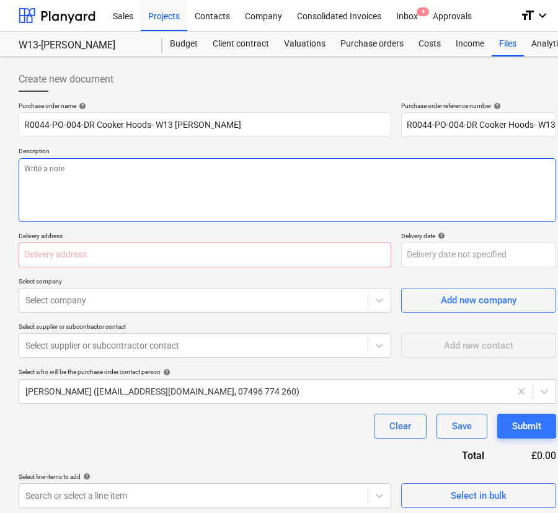
click at [105, 197] on textarea at bounding box center [287, 190] width 537 height 64
paste textarea "R0044-PO-004-DR Cooker Hoods- W13 [PERSON_NAME]"
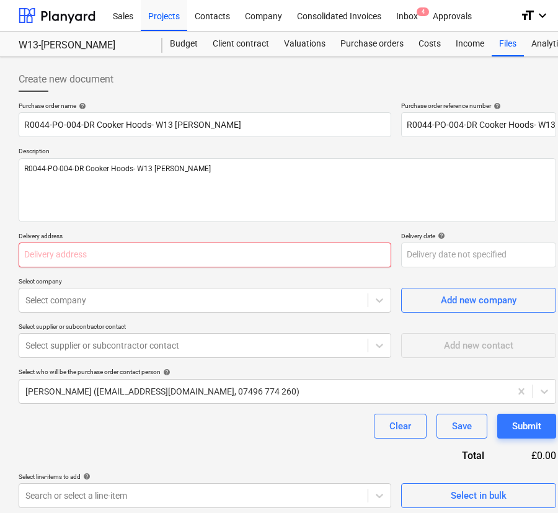
click at [187, 258] on input "text" at bounding box center [205, 254] width 373 height 25
paste input "[PERSON_NAME][STREET_ADDRESS][PERSON_NAME][PERSON_NAME]"
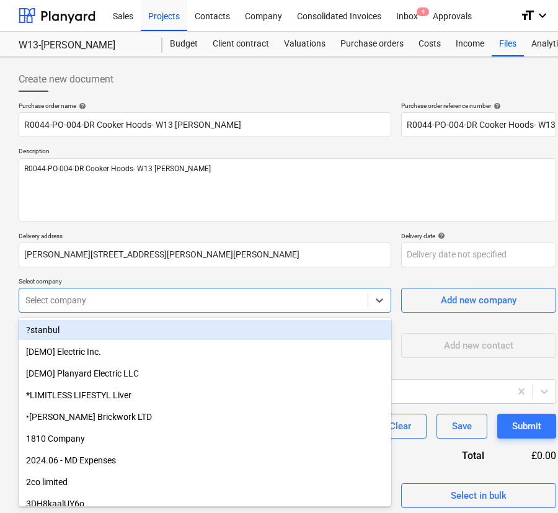
click at [182, 296] on div at bounding box center [193, 300] width 336 height 12
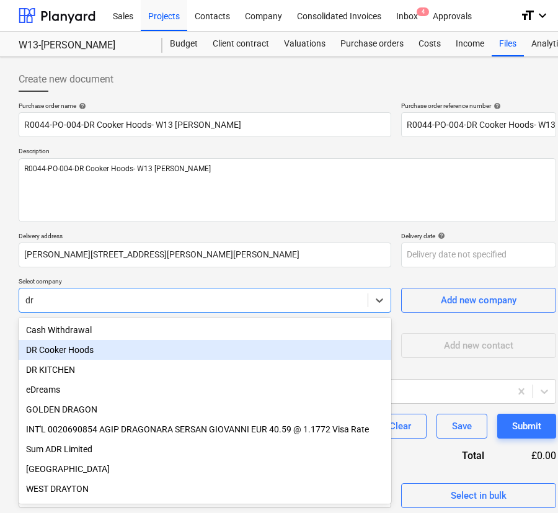
click at [151, 351] on div "DR Cooker Hoods" at bounding box center [205, 350] width 373 height 20
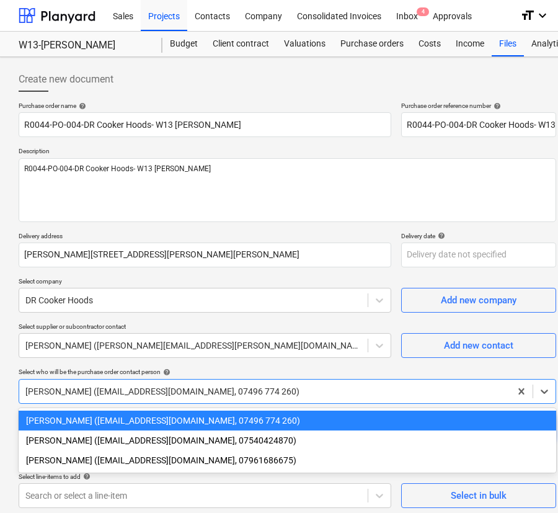
click at [156, 392] on div at bounding box center [264, 391] width 479 height 12
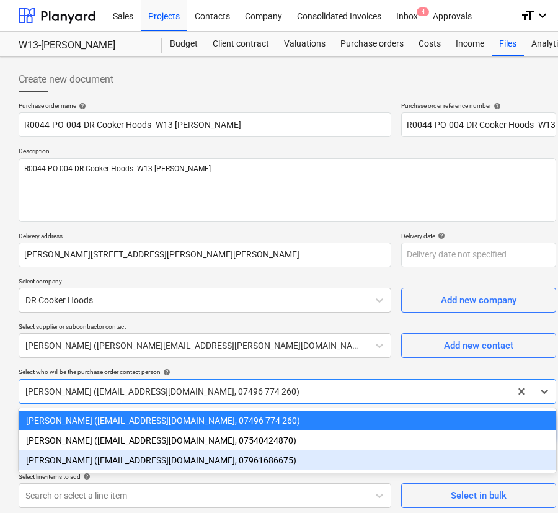
click at [151, 459] on div "[PERSON_NAME] ([EMAIL_ADDRESS][DOMAIN_NAME], 07961686675)" at bounding box center [287, 460] width 537 height 20
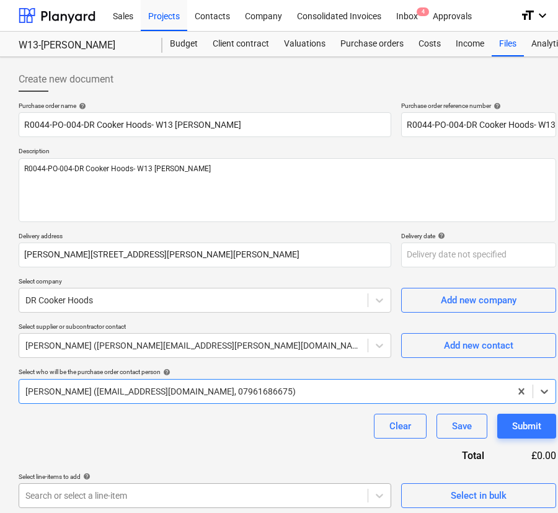
scroll to position [107, 0]
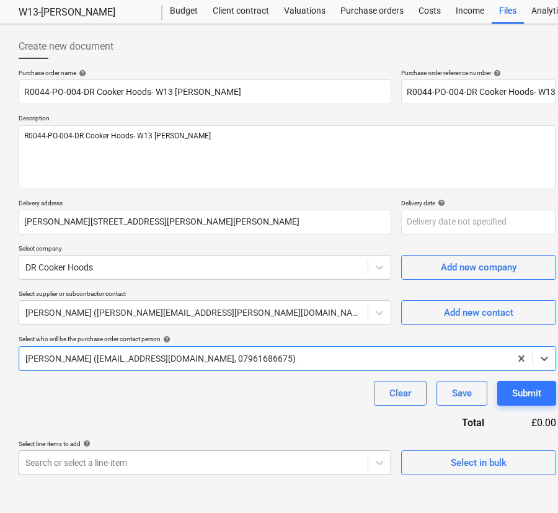
click at [151, 480] on body "Sales Projects Contacts Company Consolidated Invoices Inbox 4 Approvals format_…" at bounding box center [279, 223] width 558 height 513
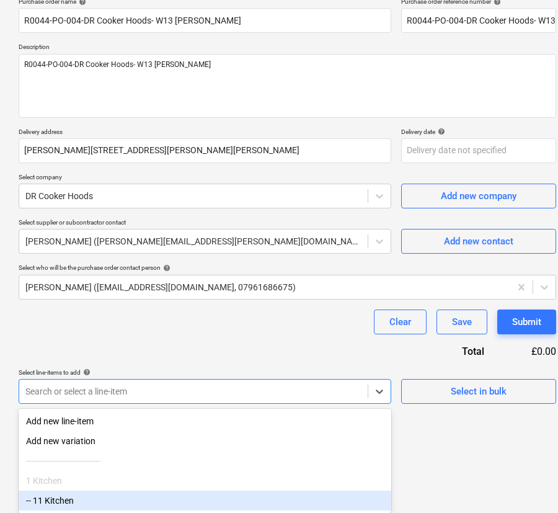
click at [131, 494] on div "-- 11 Kitchen" at bounding box center [205, 500] width 373 height 20
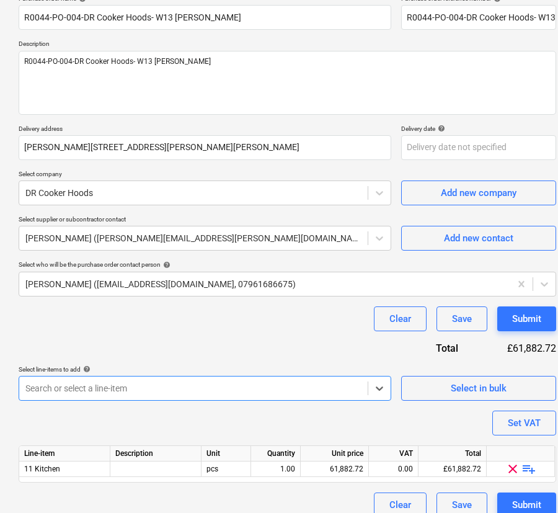
drag, startPoint x: 186, startPoint y: 415, endPoint x: 192, endPoint y: 404, distance: 12.5
click at [187, 415] on div "Purchase order name help R0044-PO-004-DR Cooker Hoods- W13 Harri Purchase order…" at bounding box center [287, 255] width 537 height 523
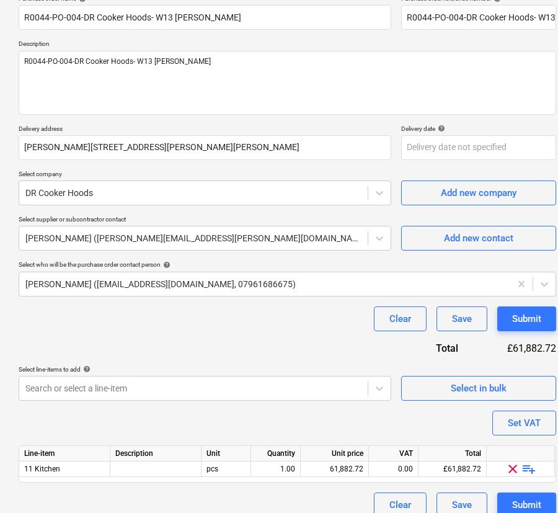
scroll to position [121, 0]
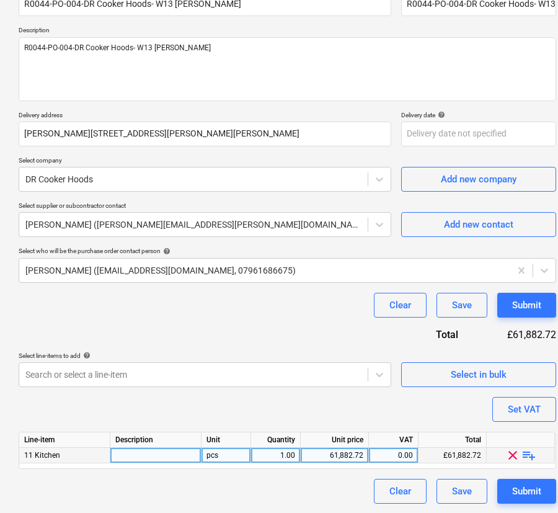
click at [531, 453] on span "playlist_add" at bounding box center [528, 455] width 15 height 15
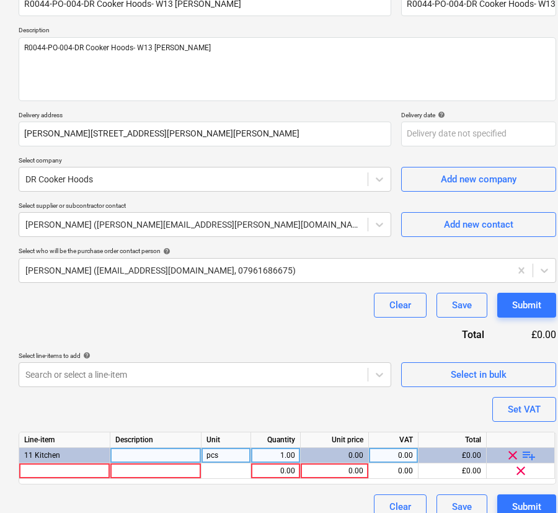
click at [257, 418] on div "Purchase order name help R0044-PO-004-DR Cooker Hoods- W13 Harri Purchase order…" at bounding box center [287, 250] width 537 height 538
click at [43, 472] on div at bounding box center [64, 470] width 91 height 15
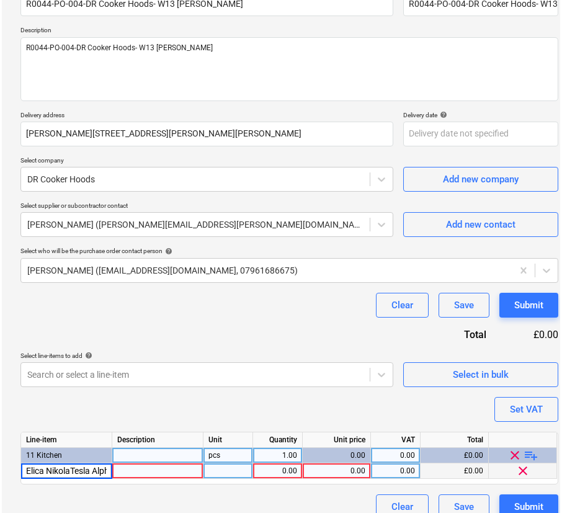
scroll to position [0, 182]
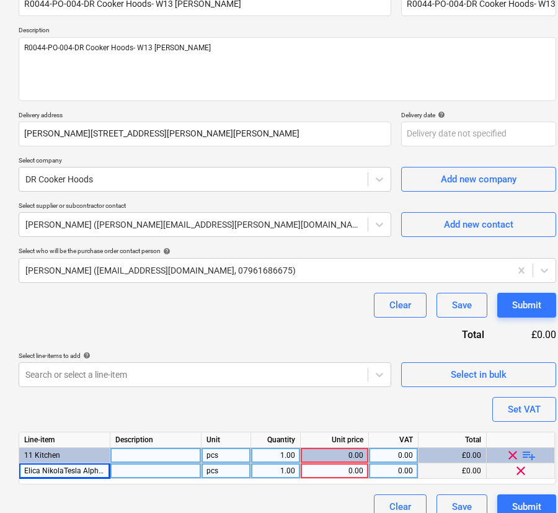
click at [161, 469] on div at bounding box center [155, 470] width 91 height 15
click at [340, 470] on div "0.00" at bounding box center [335, 470] width 58 height 15
click at [390, 471] on div "0.00" at bounding box center [393, 470] width 39 height 15
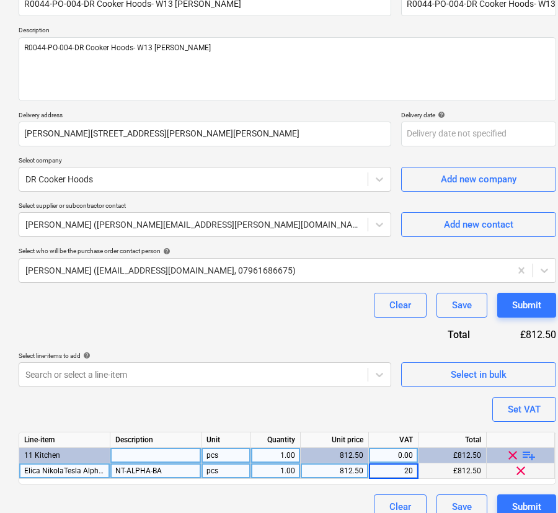
click at [372, 402] on div "Purchase order name help R0044-PO-004-DR Cooker Hoods- W13 Harri Purchase order…" at bounding box center [287, 250] width 537 height 538
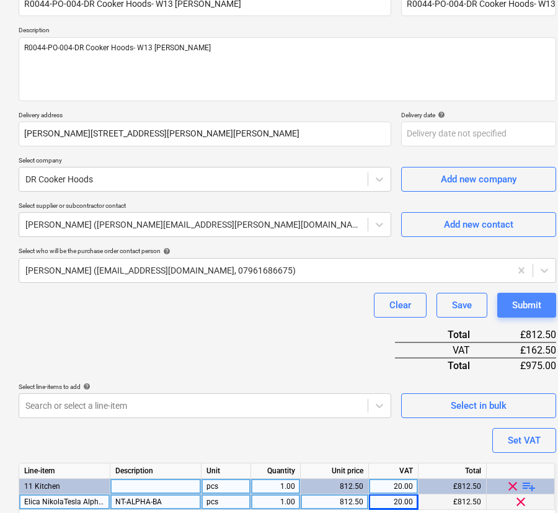
click at [506, 300] on button "Submit" at bounding box center [526, 305] width 59 height 25
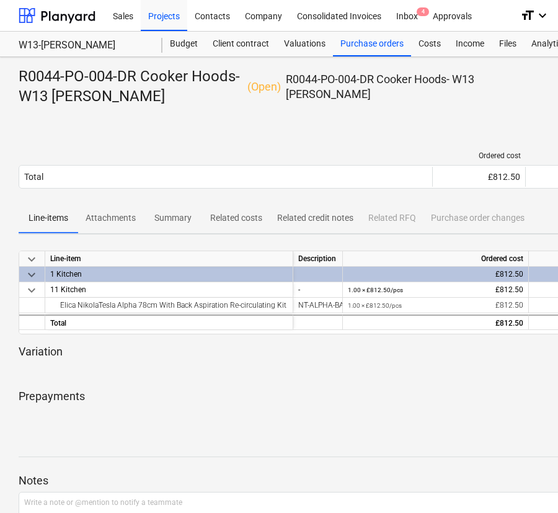
click at [483, 121] on div "Sent : - Send purchase order to accounting" at bounding box center [424, 129] width 811 height 25
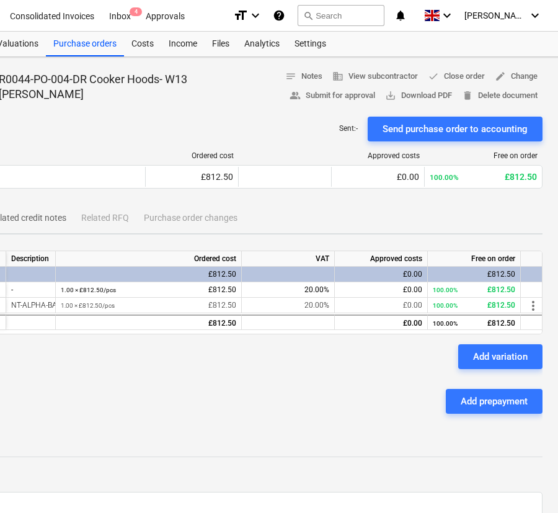
scroll to position [0, 290]
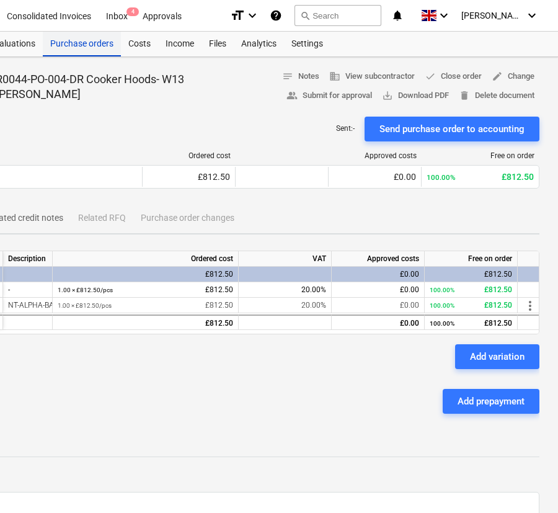
click at [115, 43] on div "Purchase orders" at bounding box center [82, 44] width 78 height 25
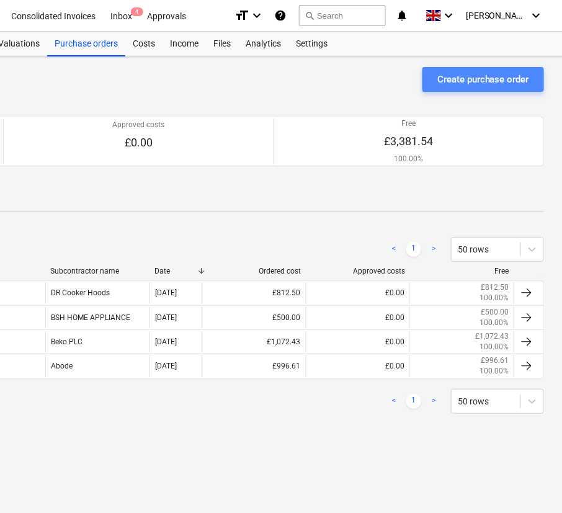
click at [475, 74] on div "Create purchase order" at bounding box center [483, 79] width 92 height 16
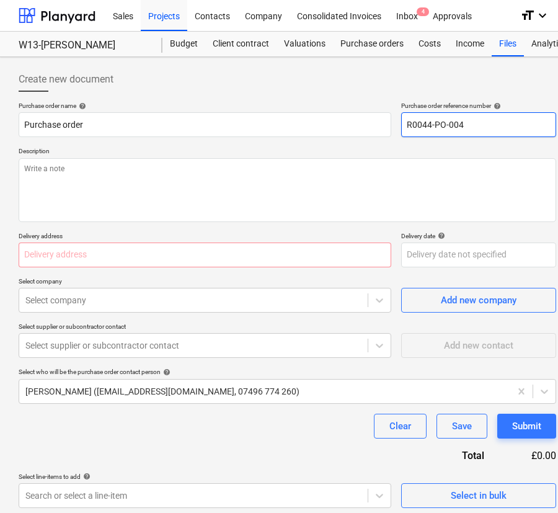
click at [457, 124] on input "R0044-PO-004" at bounding box center [478, 124] width 155 height 25
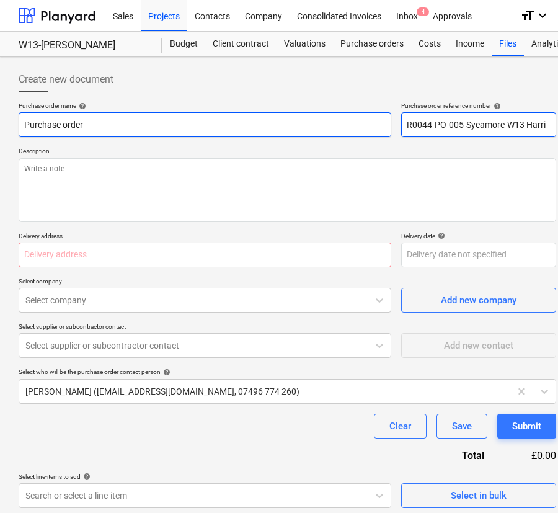
drag, startPoint x: 544, startPoint y: 125, endPoint x: 342, endPoint y: 127, distance: 202.7
click at [383, 127] on div "Purchase order name help Purchase order Purchase order reference number help R0…" at bounding box center [287, 119] width 537 height 35
drag, startPoint x: 91, startPoint y: 119, endPoint x: -49, endPoint y: 119, distance: 139.5
click at [0, 119] on html "Sales Projects Contacts Company Consolidated Invoices Inbox 4 Approvals format_…" at bounding box center [279, 256] width 558 height 513
paste input "R0044-PO-005-Sycamore-W13 Harri"
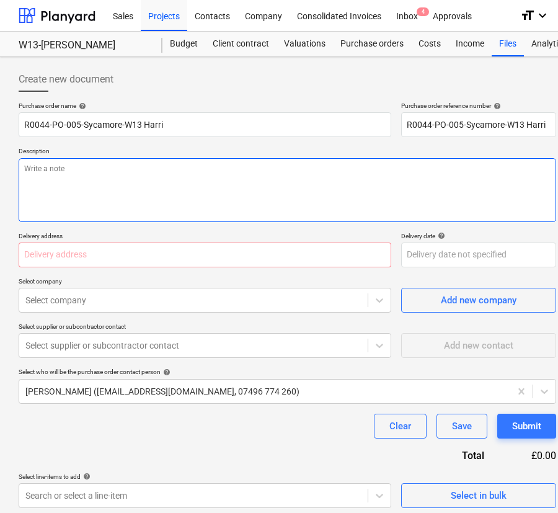
click at [141, 190] on textarea at bounding box center [287, 190] width 537 height 64
paste textarea "R0044-PO-005-Sycamore-W13 Harri"
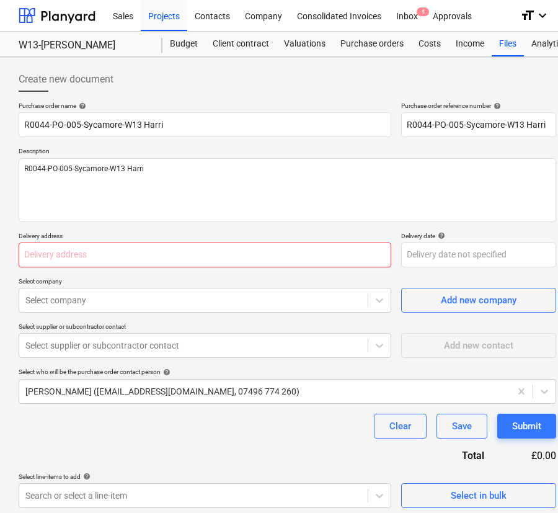
click at [281, 253] on input "text" at bounding box center [205, 254] width 373 height 25
paste input "[PERSON_NAME][STREET_ADDRESS][PERSON_NAME][PERSON_NAME]"
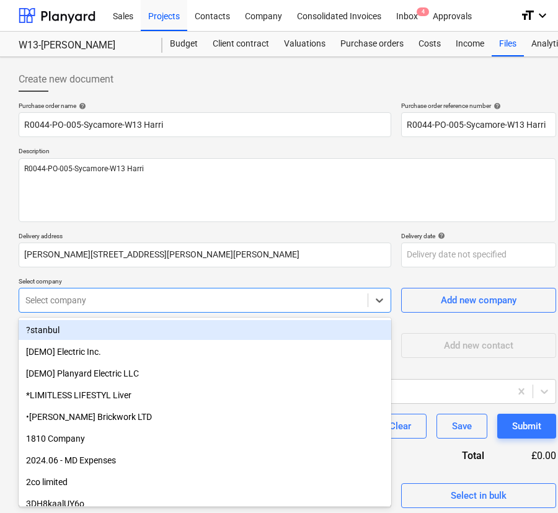
click at [162, 304] on div at bounding box center [193, 300] width 336 height 12
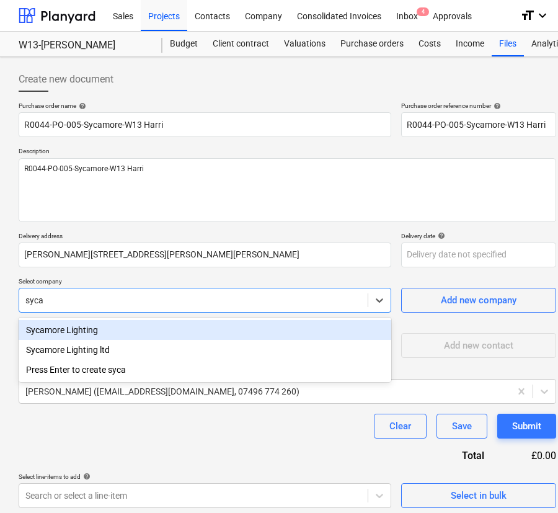
click at [162, 337] on div "Sycamore Lighting" at bounding box center [205, 330] width 373 height 20
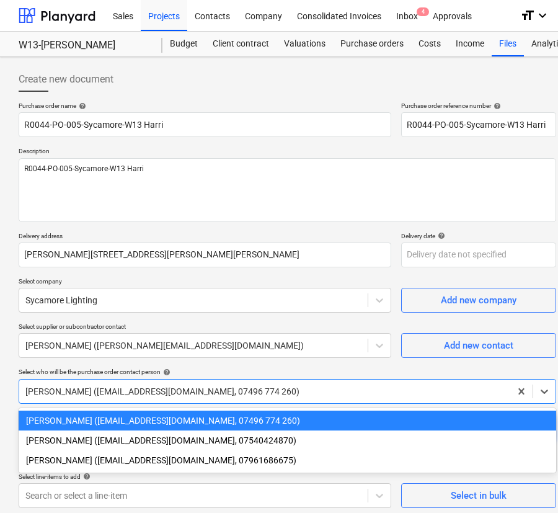
click at [189, 394] on div at bounding box center [264, 391] width 479 height 12
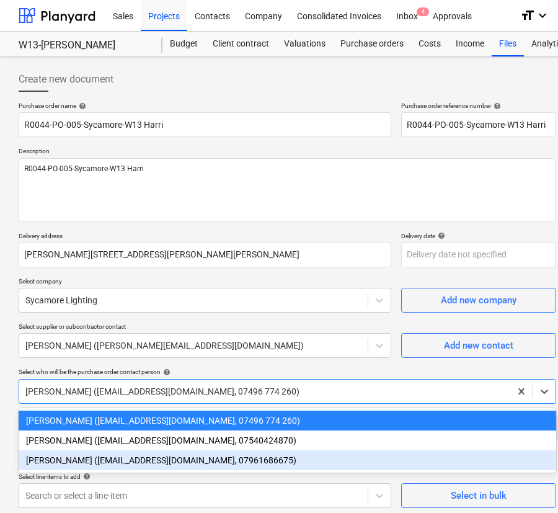
click at [165, 459] on div "[PERSON_NAME] ([EMAIL_ADDRESS][DOMAIN_NAME], 07961686675)" at bounding box center [287, 460] width 537 height 20
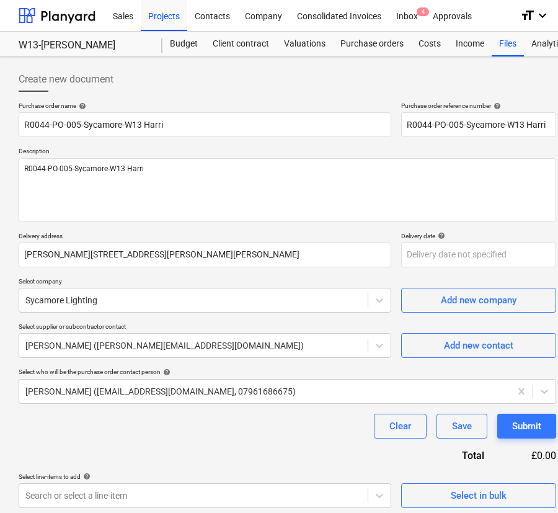
click at [163, 458] on div "Purchase order name help R0044-PO-005-Sycamore-W13 Harri Purchase order referen…" at bounding box center [287, 305] width 537 height 406
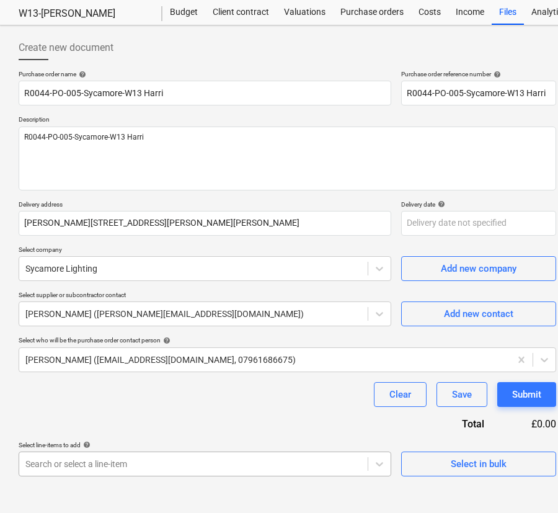
click at [167, 471] on body "Sales Projects Contacts Company Consolidated Invoices Inbox 4 Approvals format_…" at bounding box center [279, 224] width 558 height 513
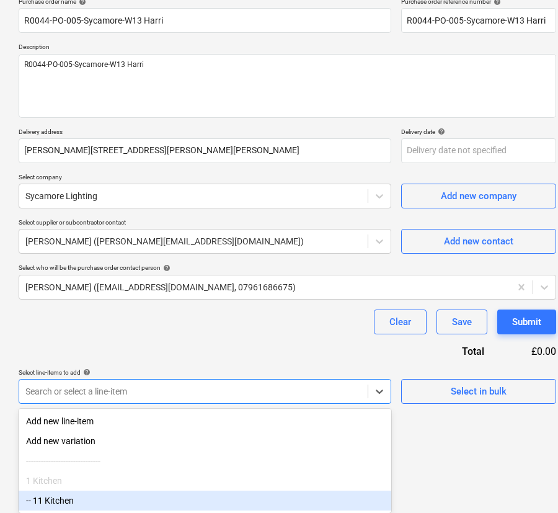
click at [134, 497] on div "-- 11 Kitchen" at bounding box center [205, 500] width 373 height 20
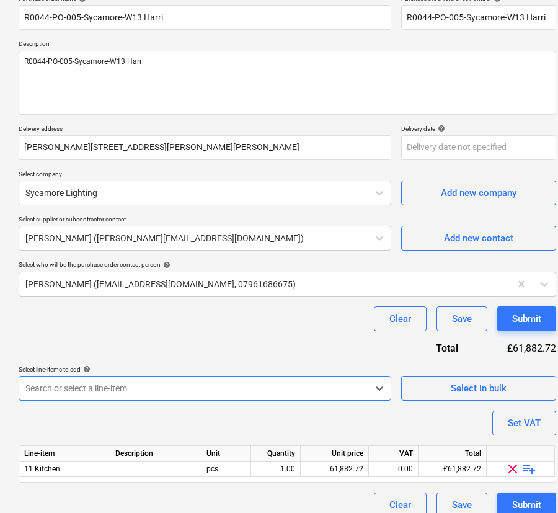
scroll to position [121, 0]
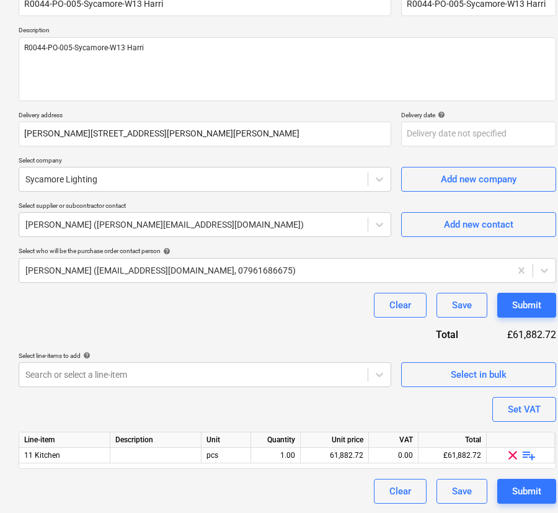
click at [464, 412] on div "Purchase order name help R0044-PO-005-Sycamore-W13 Harri Purchase order referen…" at bounding box center [287, 242] width 537 height 523
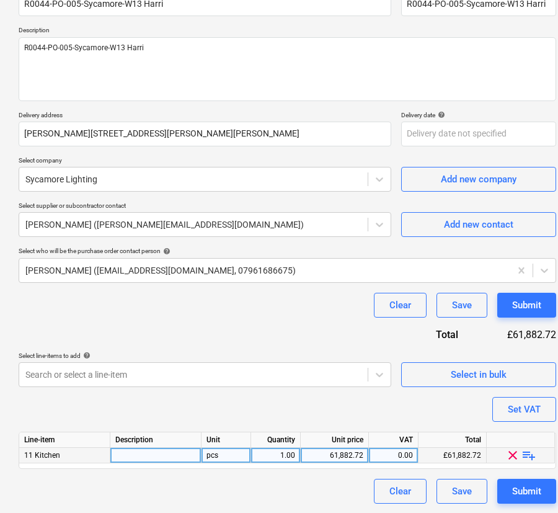
click at [523, 451] on span "playlist_add" at bounding box center [528, 455] width 15 height 15
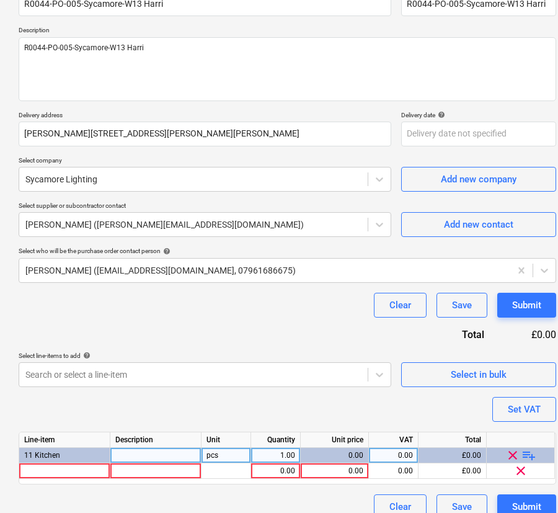
click at [523, 451] on span "playlist_add" at bounding box center [528, 455] width 15 height 15
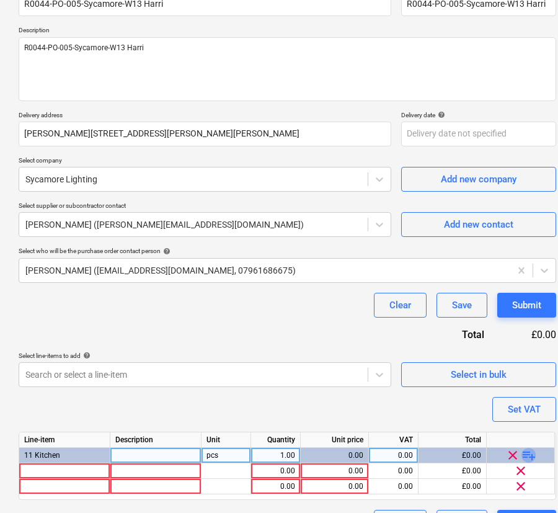
click at [523, 451] on span "playlist_add" at bounding box center [528, 455] width 15 height 15
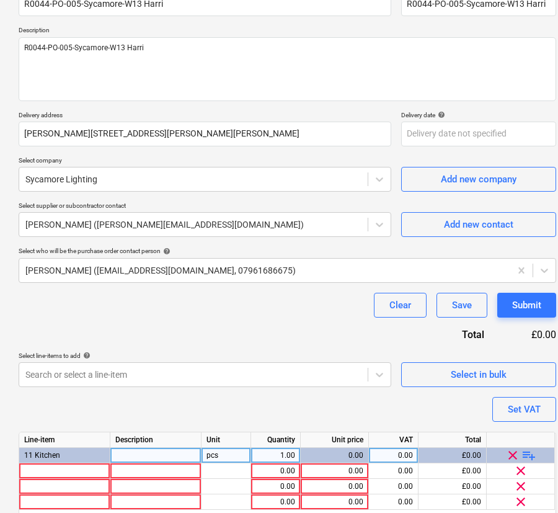
click at [523, 451] on span "playlist_add" at bounding box center [528, 455] width 15 height 15
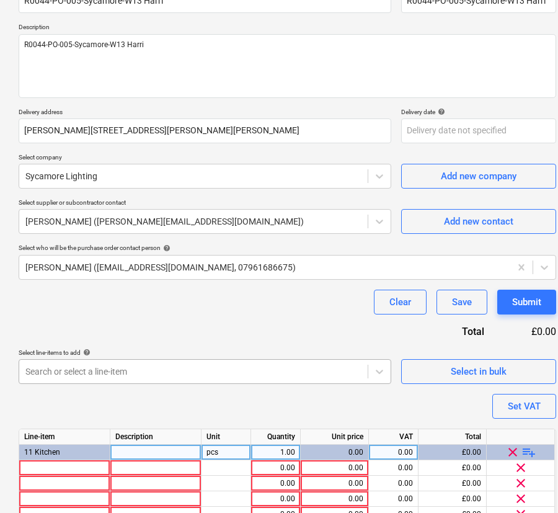
scroll to position [183, 0]
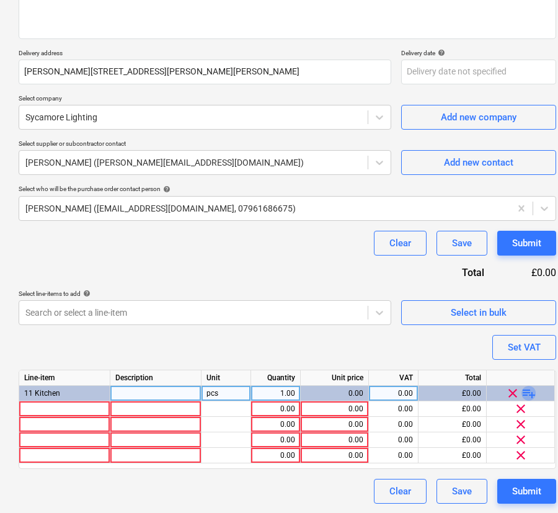
click at [526, 392] on span "playlist_add" at bounding box center [528, 393] width 15 height 15
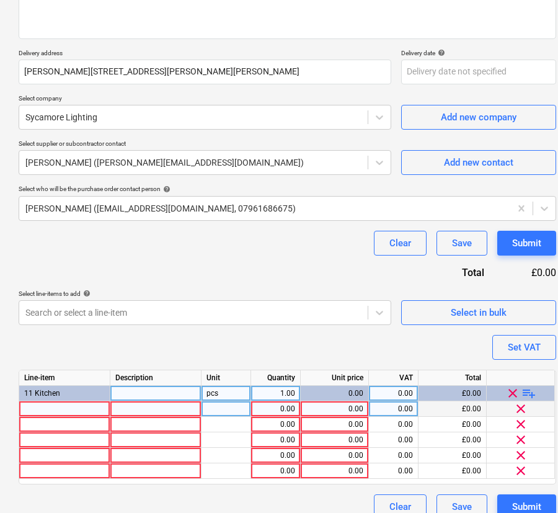
click at [75, 409] on div at bounding box center [64, 408] width 91 height 15
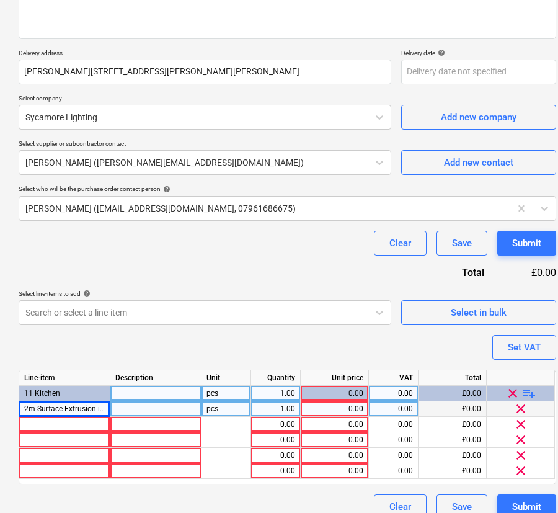
click at [180, 407] on div at bounding box center [155, 408] width 91 height 15
click at [272, 404] on div "1.00" at bounding box center [275, 408] width 39 height 15
click at [343, 404] on div "0.00" at bounding box center [335, 408] width 58 height 15
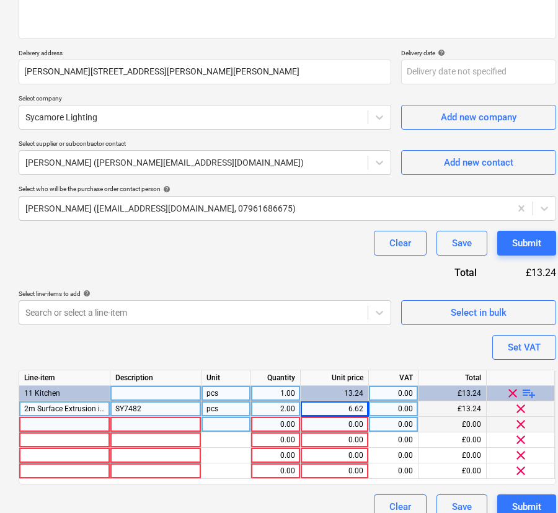
click at [56, 423] on div at bounding box center [64, 424] width 91 height 15
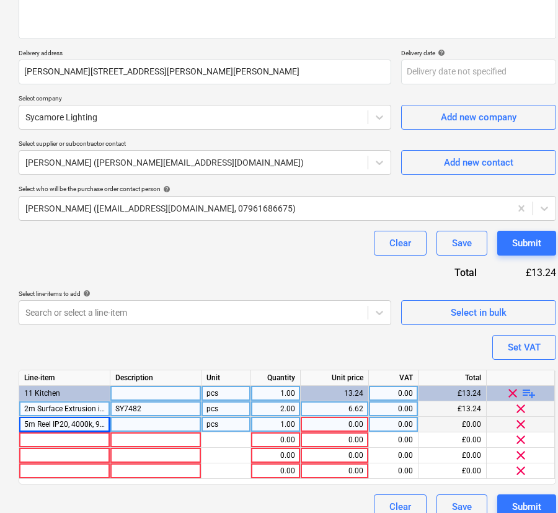
click at [130, 420] on div at bounding box center [155, 424] width 91 height 15
click at [274, 422] on div "1.00" at bounding box center [275, 424] width 39 height 15
click at [337, 422] on div "0.00" at bounding box center [335, 424] width 58 height 15
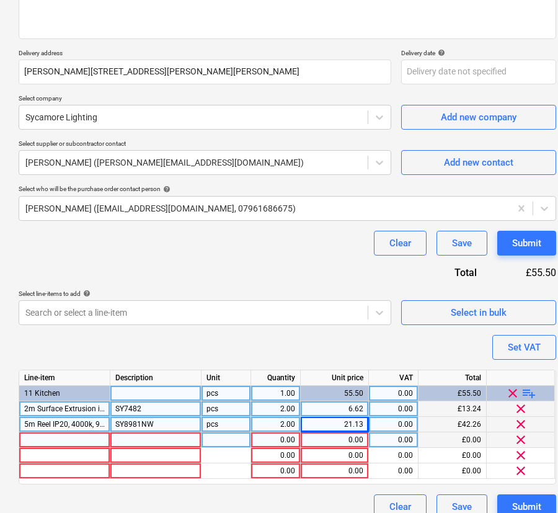
click at [73, 440] on div at bounding box center [64, 439] width 91 height 15
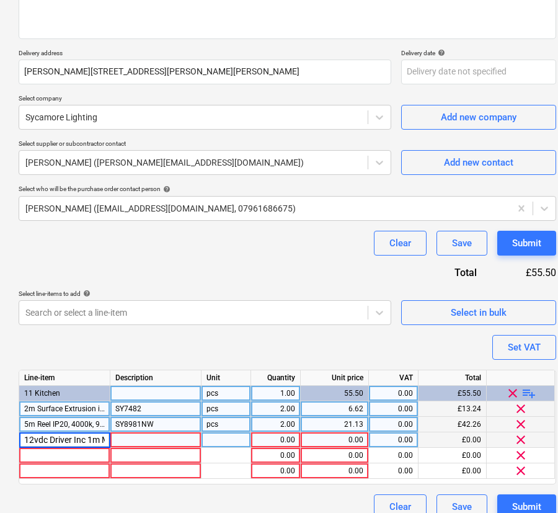
scroll to position [0, 45]
click at [148, 442] on div at bounding box center [155, 439] width 91 height 15
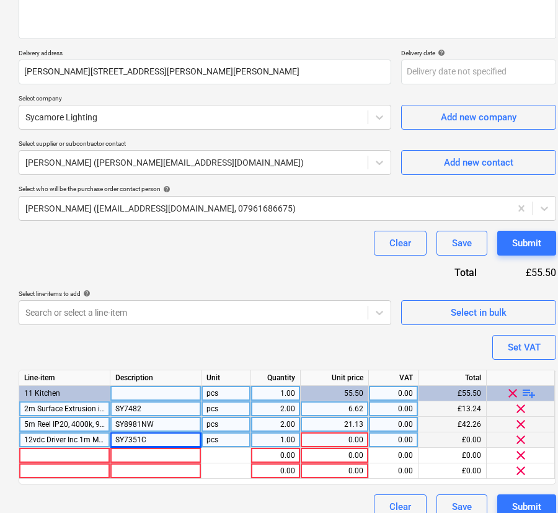
click at [276, 443] on div "1.00" at bounding box center [275, 439] width 39 height 15
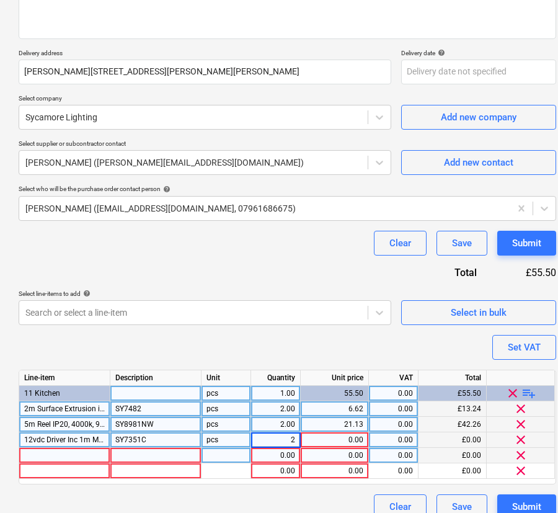
click at [281, 457] on div "0.00" at bounding box center [275, 455] width 39 height 15
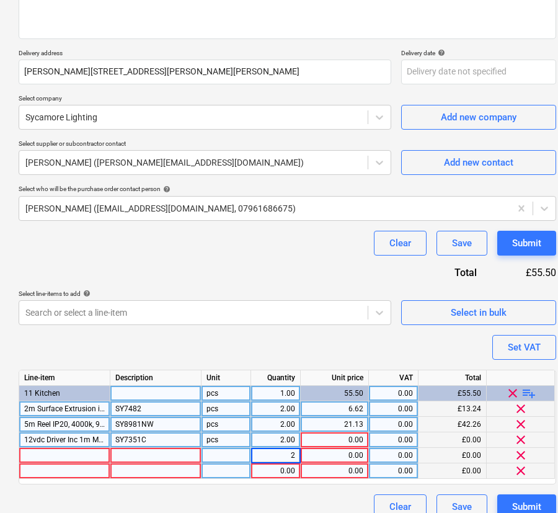
click at [283, 468] on div "0.00" at bounding box center [275, 470] width 39 height 15
click at [340, 437] on div "0.00" at bounding box center [335, 439] width 58 height 15
click at [64, 453] on div at bounding box center [64, 455] width 91 height 15
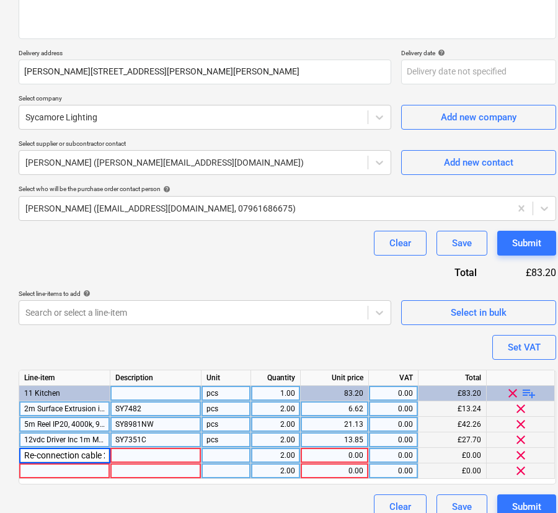
scroll to position [0, 12]
click at [164, 453] on div at bounding box center [155, 455] width 91 height 15
click at [226, 456] on div at bounding box center [226, 455] width 50 height 15
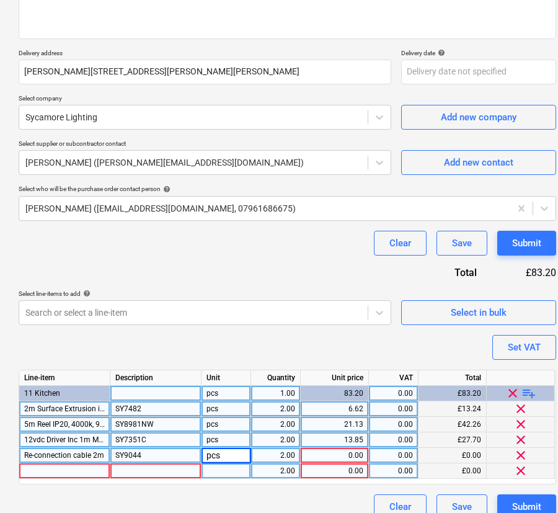
click at [211, 475] on div at bounding box center [226, 470] width 50 height 15
click at [324, 453] on div "0.00" at bounding box center [335, 455] width 58 height 15
click at [88, 471] on div at bounding box center [64, 470] width 91 height 15
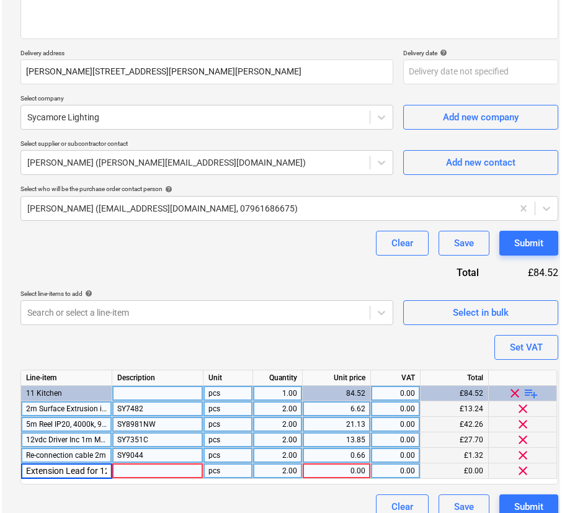
scroll to position [0, 218]
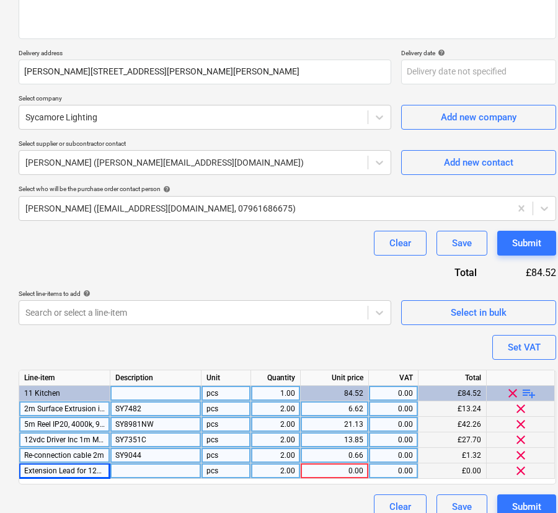
click at [118, 470] on div at bounding box center [155, 470] width 91 height 15
click at [350, 473] on div "0.00" at bounding box center [335, 470] width 58 height 15
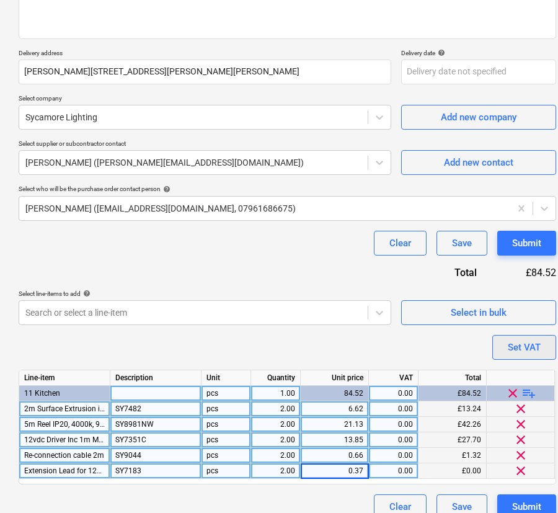
click at [545, 344] on button "Set VAT" at bounding box center [524, 347] width 64 height 25
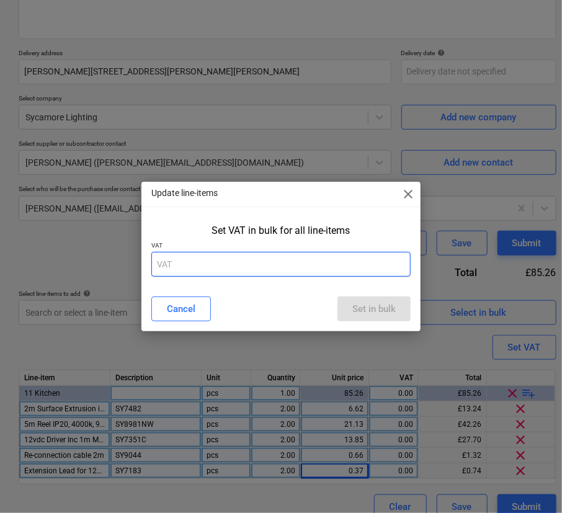
click at [351, 272] on input "text" at bounding box center [280, 264] width 259 height 25
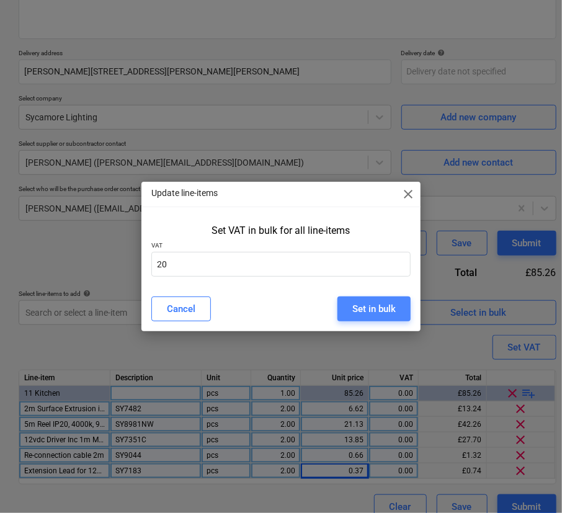
click at [374, 309] on div "Set in bulk" at bounding box center [373, 309] width 43 height 16
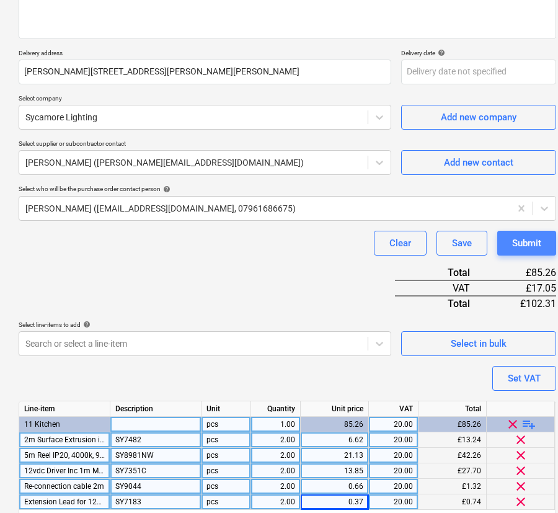
click at [512, 249] on div "Submit" at bounding box center [526, 243] width 29 height 16
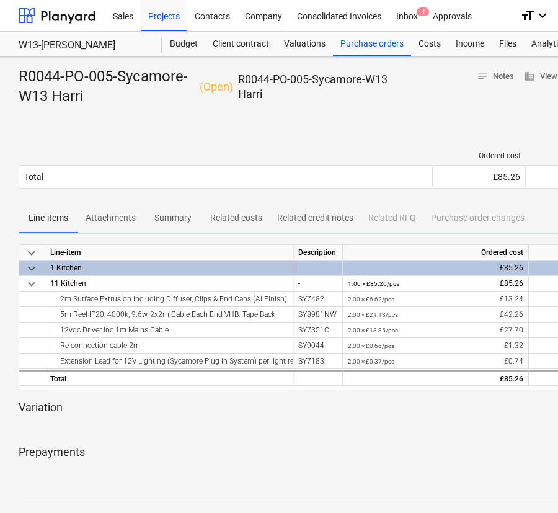
click at [423, 123] on div "Sent : - Send purchase order to accounting" at bounding box center [424, 129] width 811 height 25
click at [366, 48] on div "Purchase orders" at bounding box center [372, 44] width 78 height 25
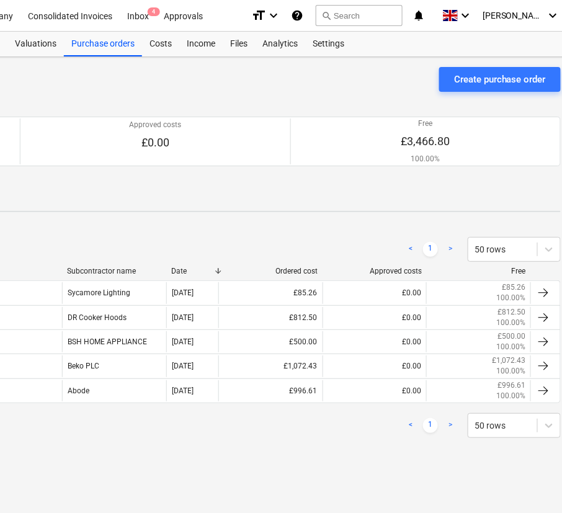
scroll to position [0, 286]
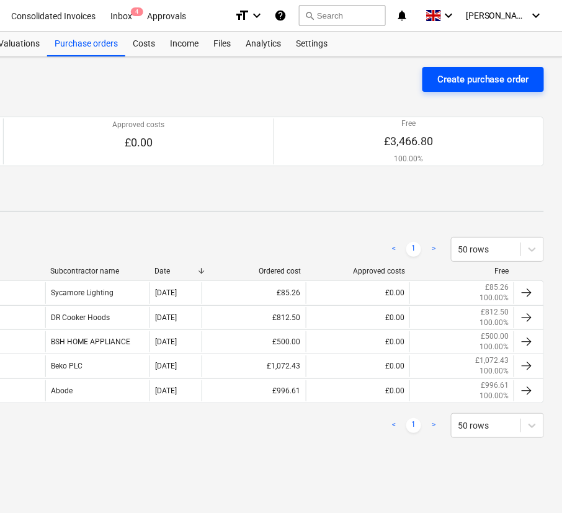
click at [490, 85] on div "Create purchase order" at bounding box center [483, 79] width 92 height 16
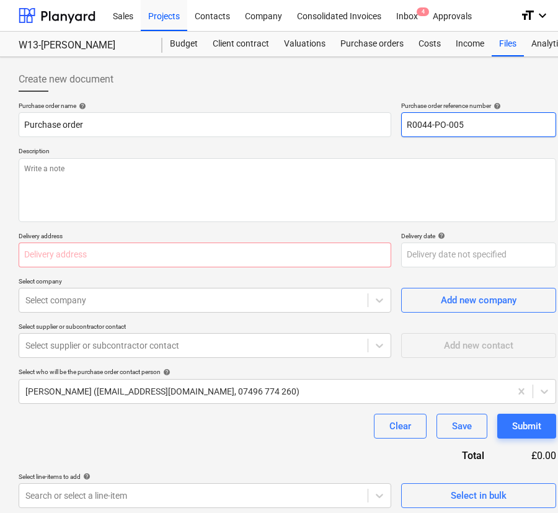
drag, startPoint x: 464, startPoint y: 130, endPoint x: 457, endPoint y: 127, distance: 7.5
click at [457, 127] on input "R0044-PO-005" at bounding box center [478, 124] width 155 height 25
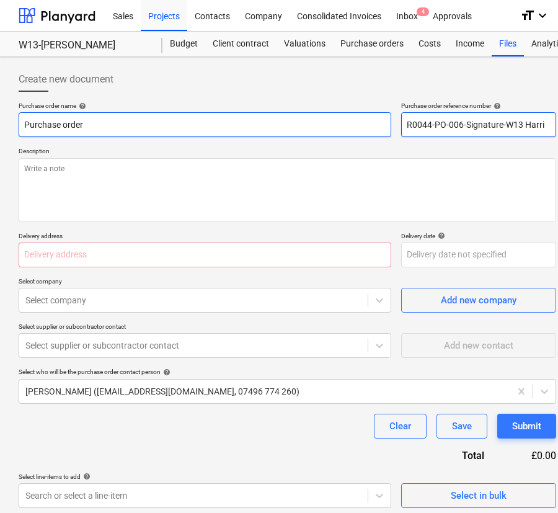
click at [335, 125] on div "Purchase order name help Purchase order Purchase order reference number help R0…" at bounding box center [287, 119] width 537 height 35
drag, startPoint x: 95, startPoint y: 128, endPoint x: -69, endPoint y: 126, distance: 164.3
click at [0, 126] on html "Sales Projects Contacts Company Consolidated Invoices Inbox 4 Approvals format_…" at bounding box center [279, 256] width 558 height 513
paste input "R0044-PO-006-Signature-W13 Harri"
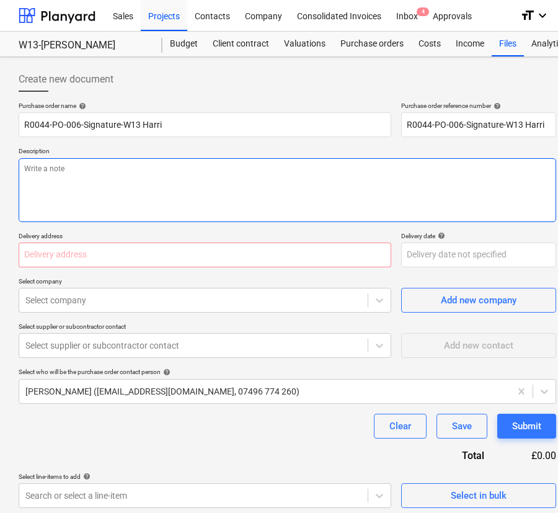
click at [102, 210] on textarea at bounding box center [287, 190] width 537 height 64
paste textarea "R0044-PO-006-Signature-W13 Harri"
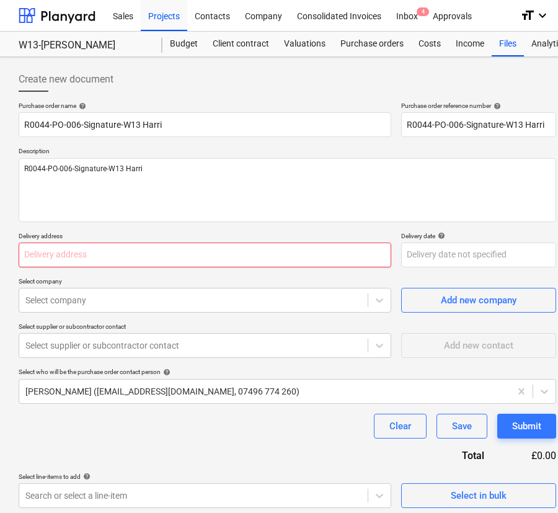
click at [242, 250] on input "text" at bounding box center [205, 254] width 373 height 25
paste input "[PERSON_NAME][STREET_ADDRESS][PERSON_NAME][PERSON_NAME]"
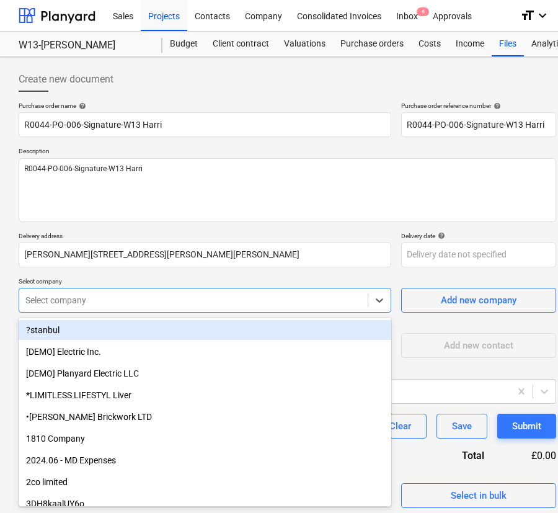
click at [191, 303] on div at bounding box center [193, 300] width 336 height 12
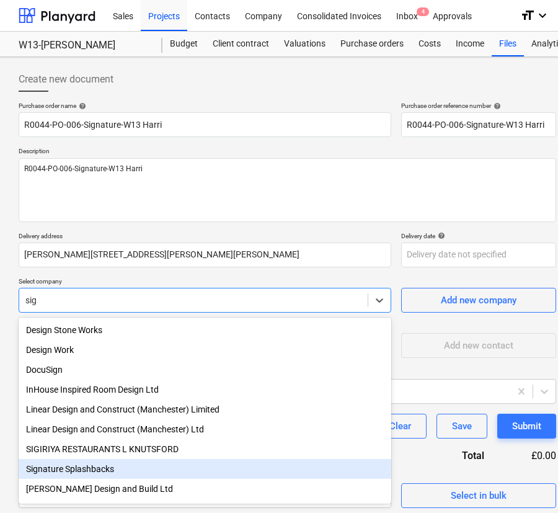
click at [148, 470] on div "Signature Splashbacks" at bounding box center [205, 469] width 373 height 20
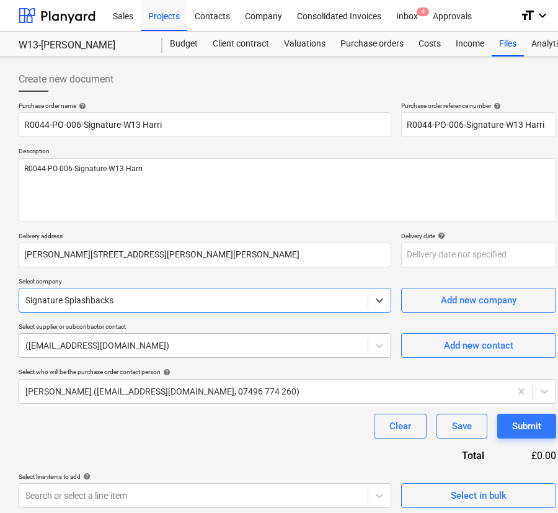
click at [122, 344] on div at bounding box center [193, 345] width 336 height 12
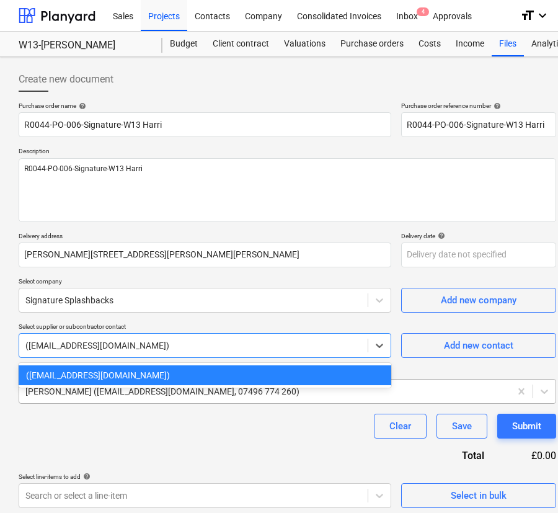
click at [121, 396] on div at bounding box center [264, 391] width 479 height 12
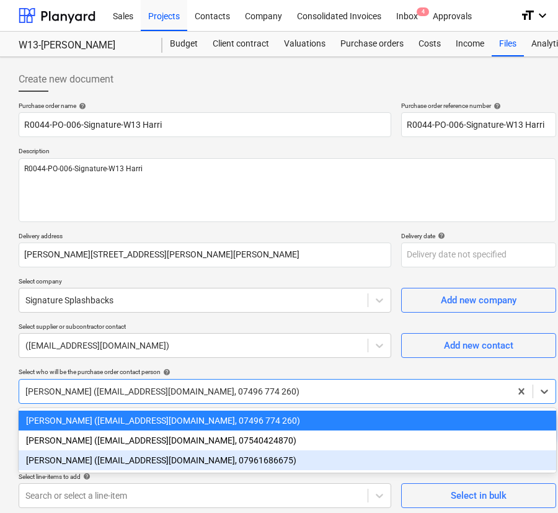
click at [120, 462] on div "[PERSON_NAME] ([EMAIL_ADDRESS][DOMAIN_NAME], 07961686675)" at bounding box center [287, 460] width 537 height 20
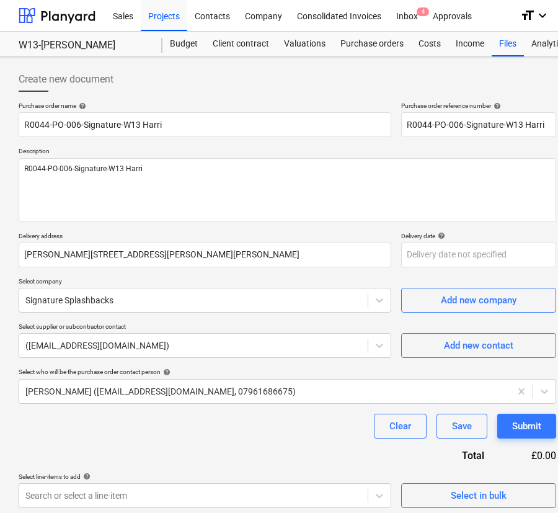
click at [138, 428] on div "Clear Save Submit" at bounding box center [287, 425] width 537 height 25
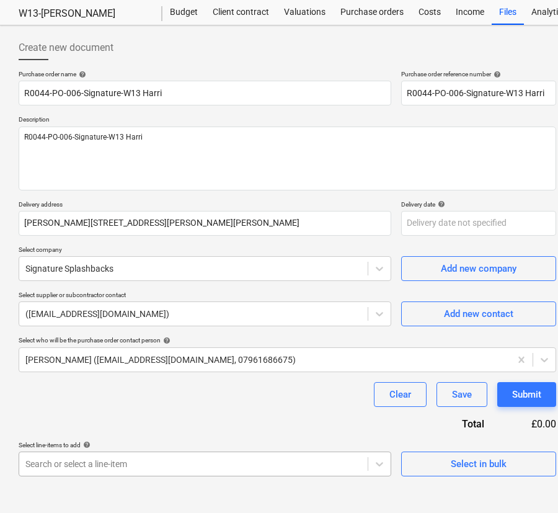
click at [262, 466] on body "Sales Projects Contacts Company Consolidated Invoices Inbox 4 Approvals format_…" at bounding box center [279, 224] width 558 height 513
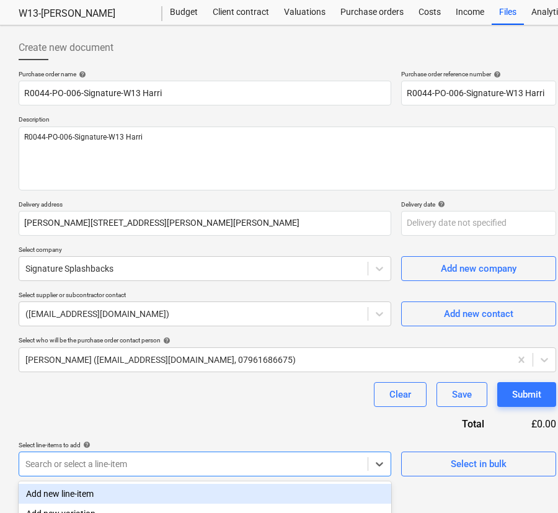
scroll to position [107, 0]
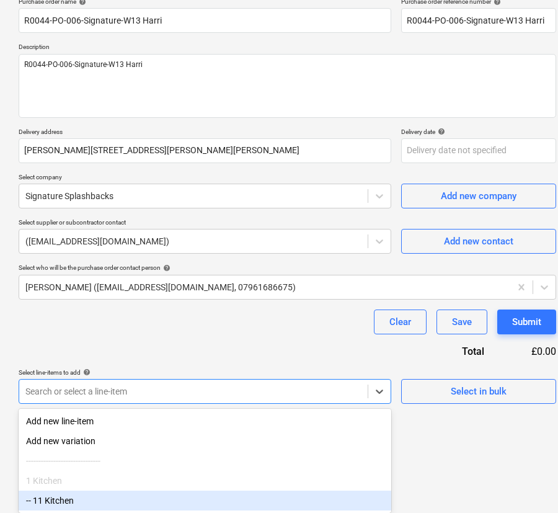
click at [149, 499] on div "-- 11 Kitchen" at bounding box center [205, 500] width 373 height 20
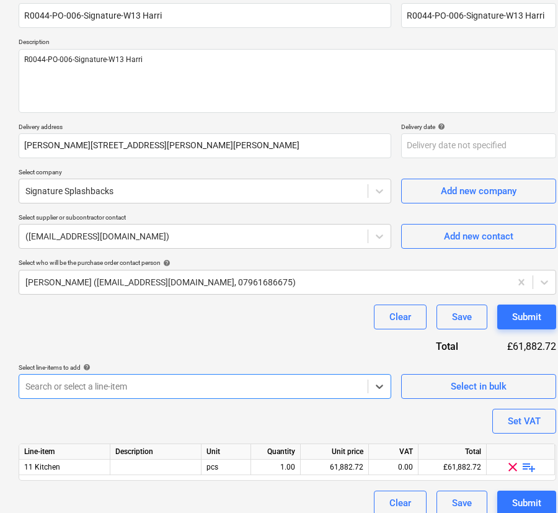
scroll to position [121, 0]
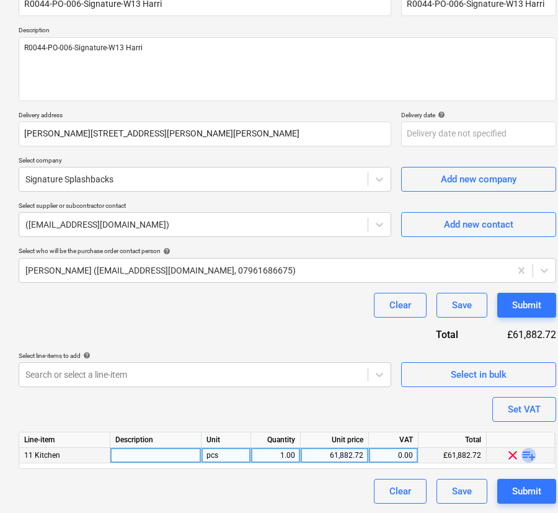
click at [527, 453] on span "playlist_add" at bounding box center [528, 455] width 15 height 15
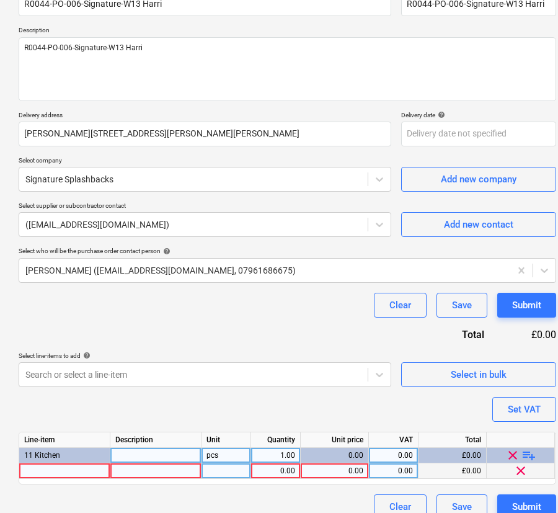
click at [84, 467] on div at bounding box center [64, 470] width 91 height 15
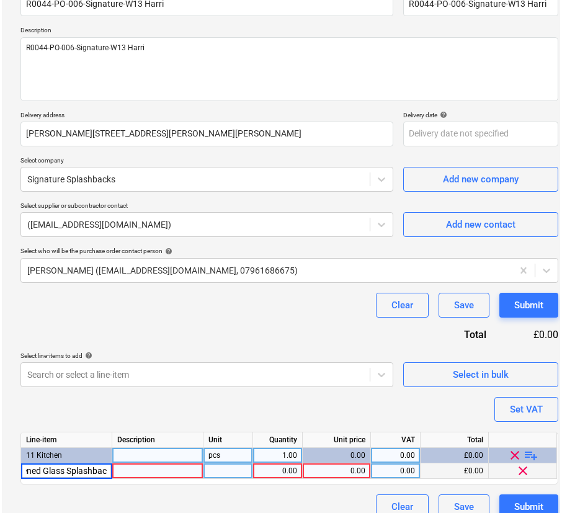
scroll to position [0, 32]
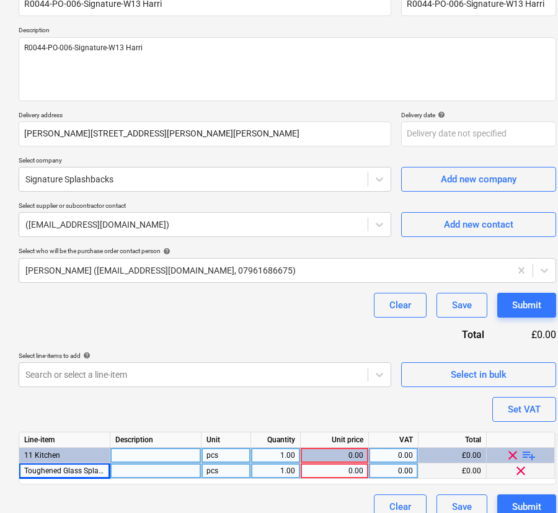
drag, startPoint x: 216, startPoint y: 467, endPoint x: 272, endPoint y: 470, distance: 55.9
click at [217, 467] on div "pcs" at bounding box center [226, 470] width 50 height 15
drag, startPoint x: 235, startPoint y: 464, endPoint x: 205, endPoint y: 462, distance: 30.4
click at [205, 463] on input "1" at bounding box center [225, 470] width 49 height 15
click at [386, 466] on div "0.00" at bounding box center [393, 470] width 39 height 15
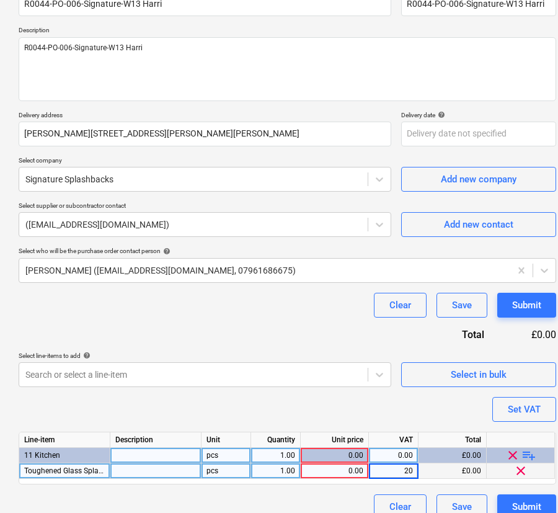
click at [346, 468] on div "0.00" at bounding box center [335, 470] width 58 height 15
click at [343, 472] on div "0.00" at bounding box center [335, 470] width 58 height 15
click at [391, 420] on div "Purchase order name help R0044-PO-006-Signature-W13 Harri Purchase order refere…" at bounding box center [287, 250] width 537 height 538
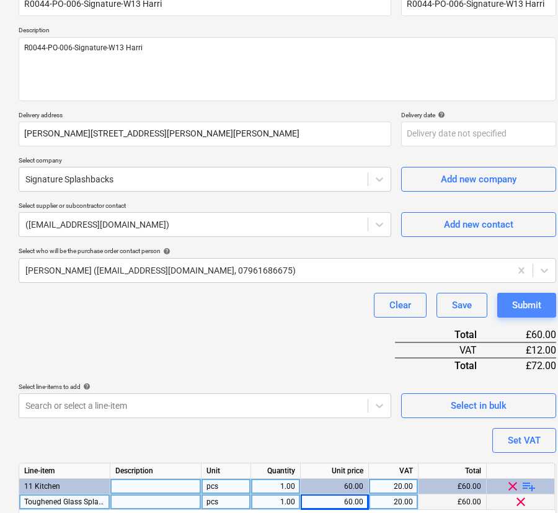
click at [529, 303] on div "Submit" at bounding box center [526, 305] width 29 height 16
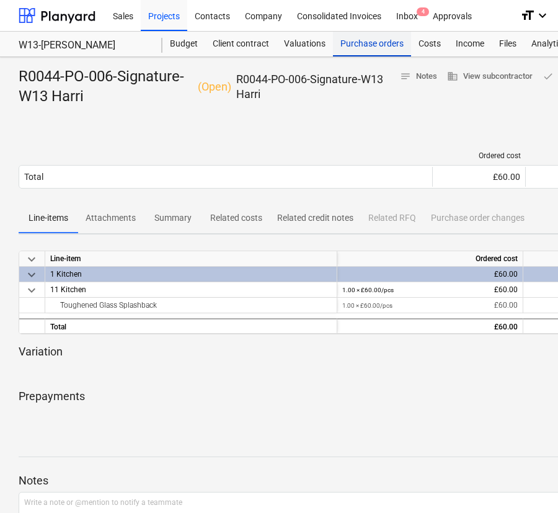
click at [360, 44] on div "Purchase orders" at bounding box center [372, 44] width 78 height 25
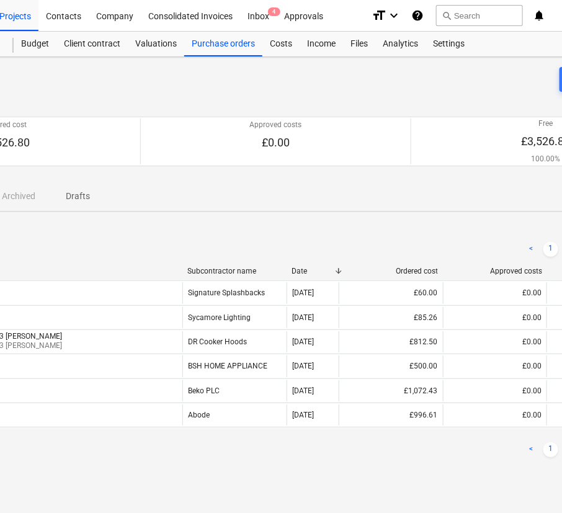
scroll to position [0, 248]
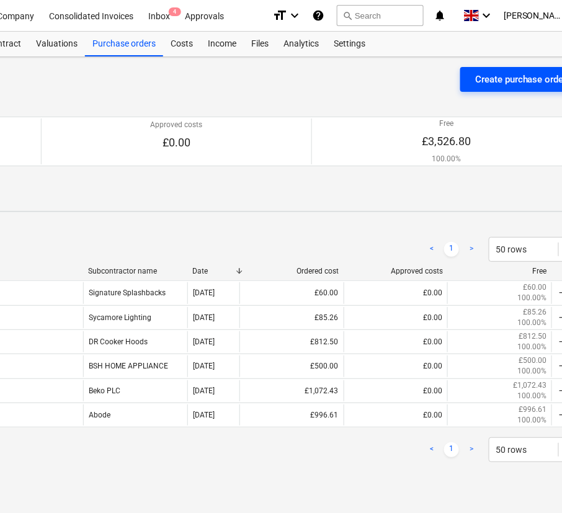
click at [485, 78] on div "Create purchase order" at bounding box center [521, 79] width 92 height 16
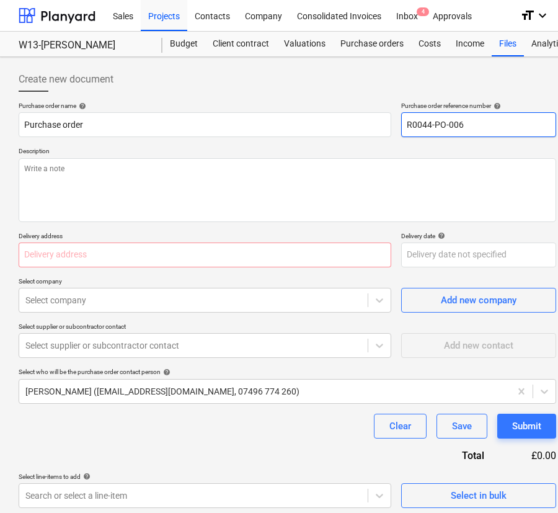
drag, startPoint x: 469, startPoint y: 133, endPoint x: 458, endPoint y: 130, distance: 10.8
click at [458, 130] on input "R0044-PO-006" at bounding box center [478, 124] width 155 height 25
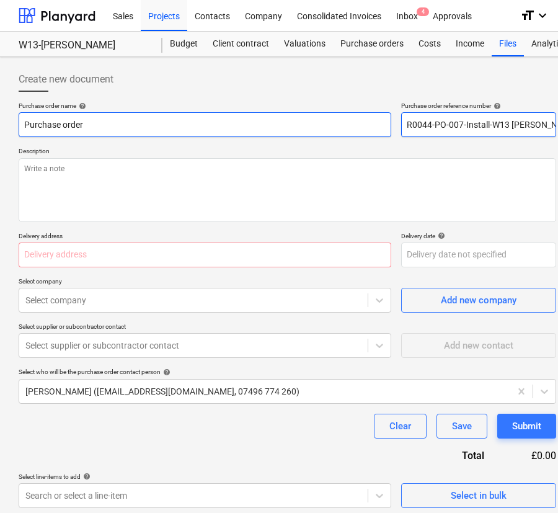
drag, startPoint x: 537, startPoint y: 125, endPoint x: 370, endPoint y: 122, distance: 167.4
click at [370, 122] on div "Purchase order name help Purchase order Purchase order reference number help R0…" at bounding box center [287, 119] width 537 height 35
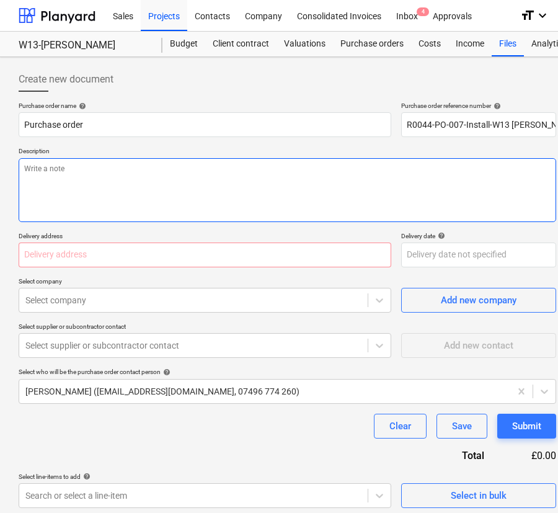
drag, startPoint x: 327, startPoint y: 175, endPoint x: 319, endPoint y: 175, distance: 8.7
click at [319, 175] on textarea at bounding box center [287, 190] width 537 height 64
paste textarea "R0044-PO-007-Install-W13 [PERSON_NAME]"
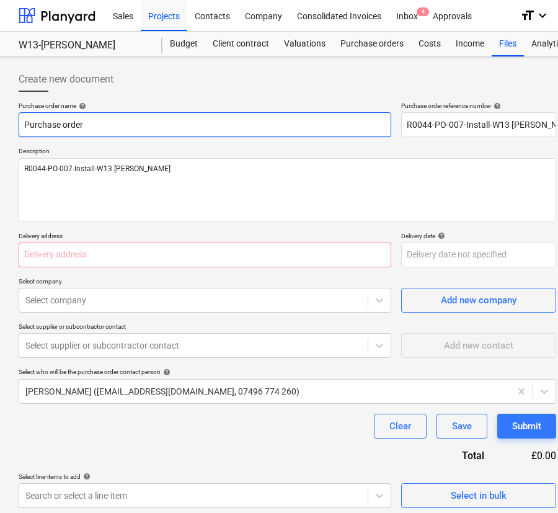
drag, startPoint x: 136, startPoint y: 123, endPoint x: 18, endPoint y: 123, distance: 117.8
click at [18, 123] on div "Create new document Purchase order name help Purchase order Purchase order refe…" at bounding box center [287, 301] width 547 height 479
paste input "R0044-PO-007-Install-W13 [PERSON_NAME]"
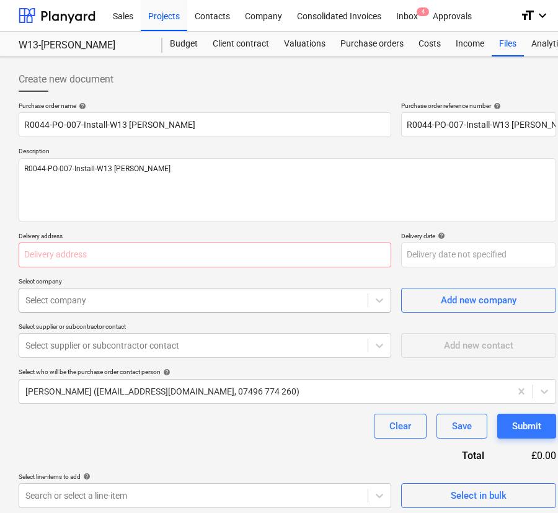
drag, startPoint x: 236, startPoint y: 302, endPoint x: 227, endPoint y: 309, distance: 11.0
click at [236, 302] on div at bounding box center [193, 300] width 336 height 12
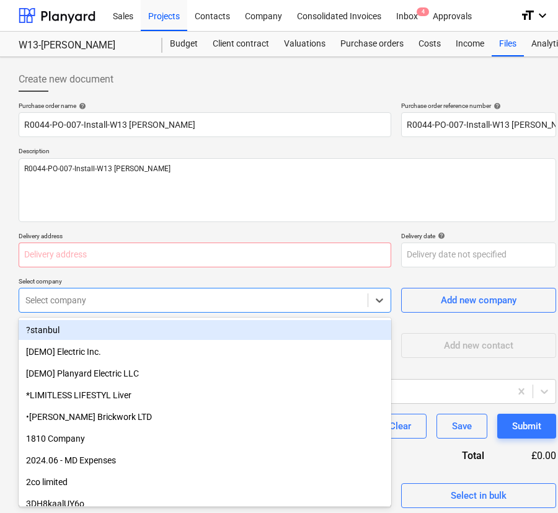
paste input "[PERSON_NAME][STREET_ADDRESS][PERSON_NAME][PERSON_NAME]"
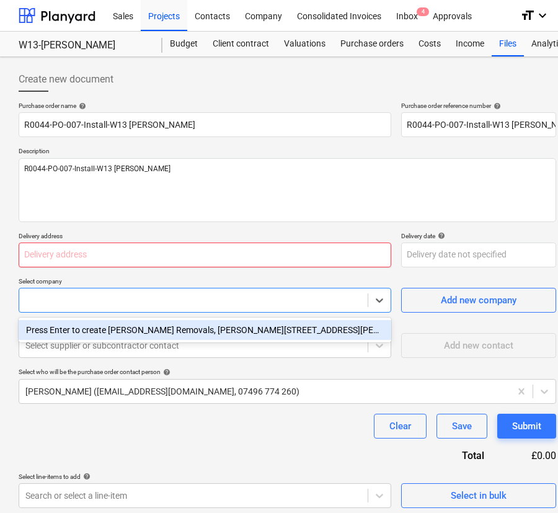
click at [187, 254] on input "text" at bounding box center [205, 254] width 373 height 25
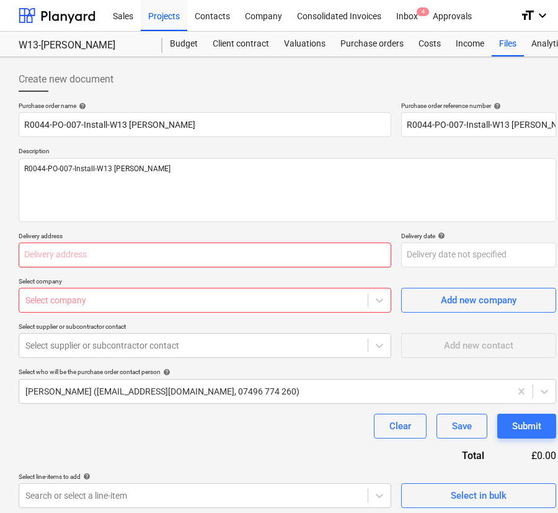
paste input "[PERSON_NAME][STREET_ADDRESS][PERSON_NAME][PERSON_NAME]"
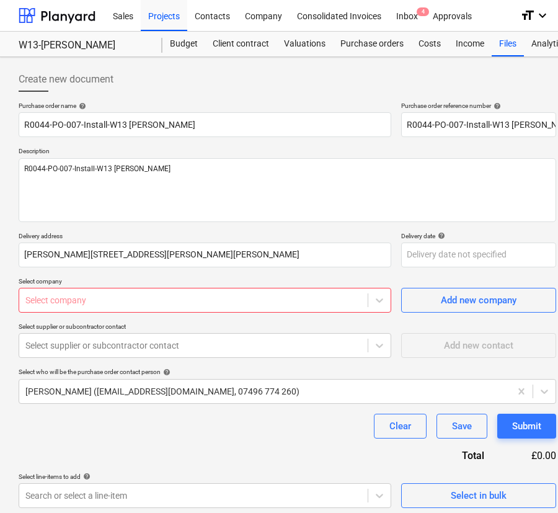
click at [162, 297] on div at bounding box center [193, 300] width 336 height 12
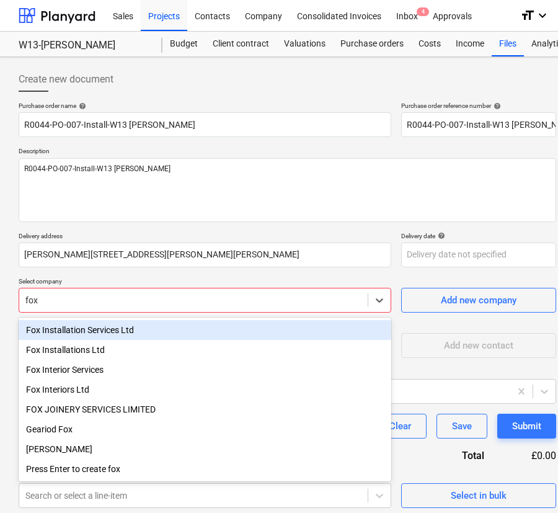
click at [153, 329] on div "Fox Installation Services Ltd" at bounding box center [205, 330] width 373 height 20
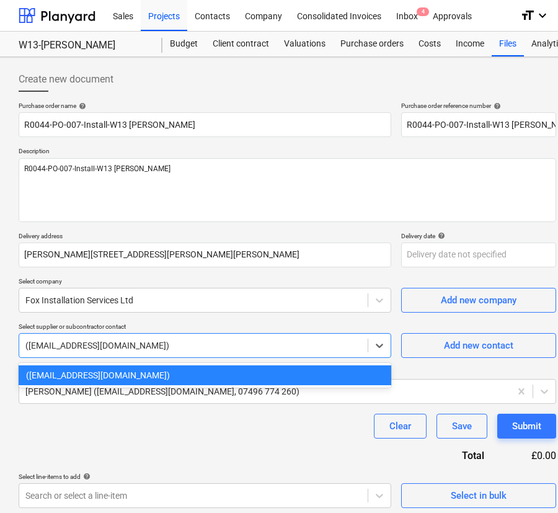
click at [153, 343] on div at bounding box center [193, 345] width 336 height 12
click at [152, 347] on div at bounding box center [193, 345] width 336 height 12
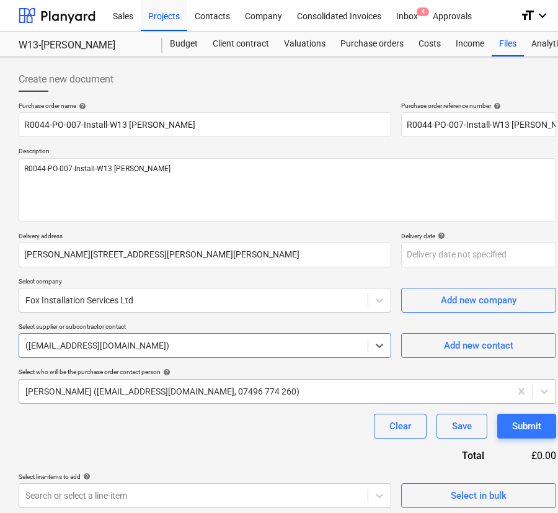
click at [152, 389] on div at bounding box center [264, 391] width 479 height 12
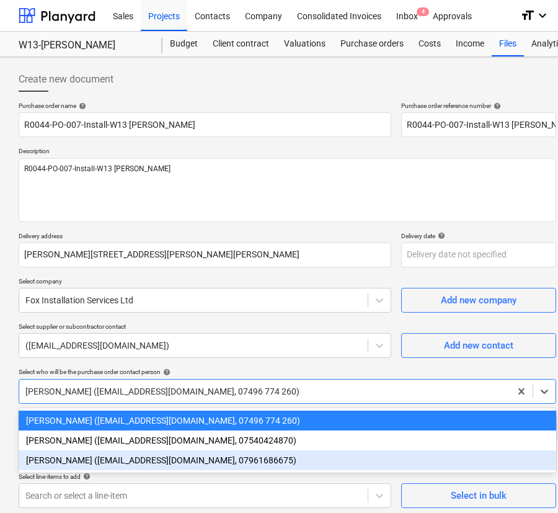
click at [138, 453] on div "[PERSON_NAME] ([EMAIL_ADDRESS][DOMAIN_NAME], 07961686675)" at bounding box center [287, 460] width 537 height 20
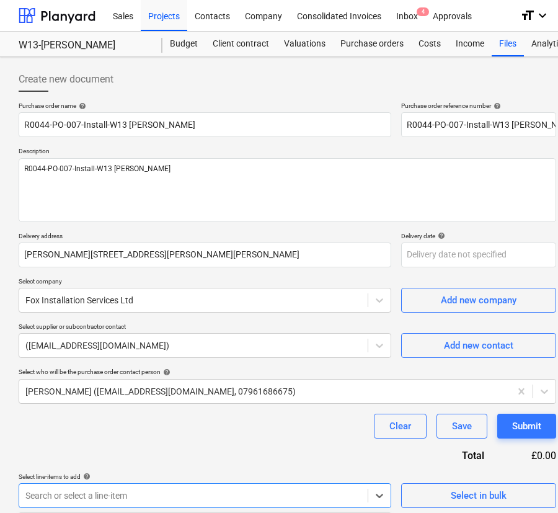
scroll to position [107, 0]
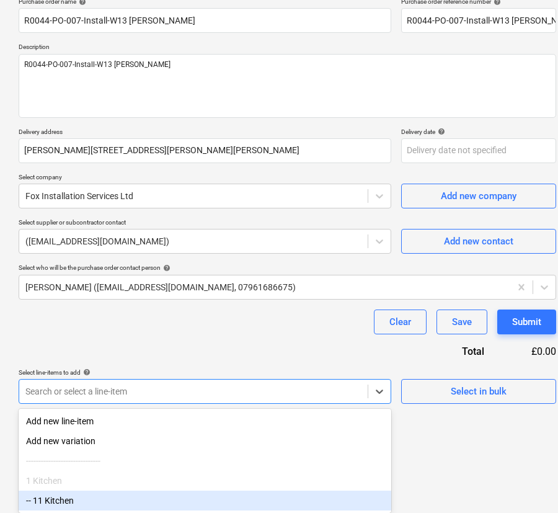
click at [139, 409] on body "Sales Projects Contacts Company Consolidated Invoices Inbox 4 Approvals format_…" at bounding box center [279, 152] width 558 height 513
click at [125, 504] on div "-- 11 Kitchen" at bounding box center [205, 500] width 373 height 20
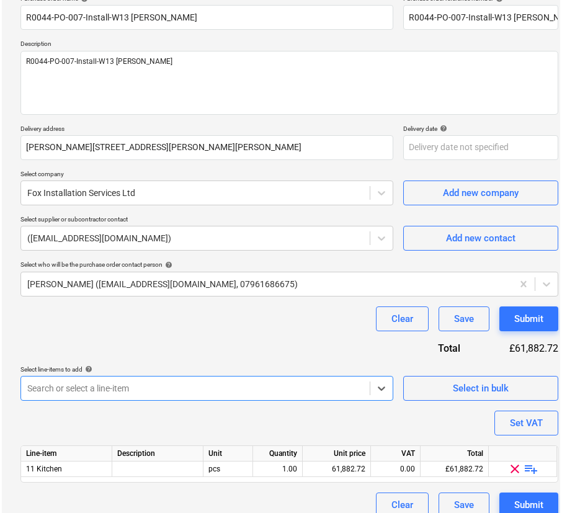
scroll to position [121, 0]
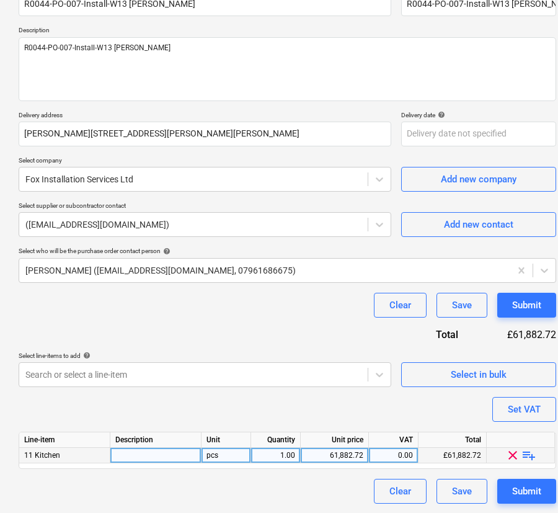
click at [525, 452] on span "playlist_add" at bounding box center [528, 455] width 15 height 15
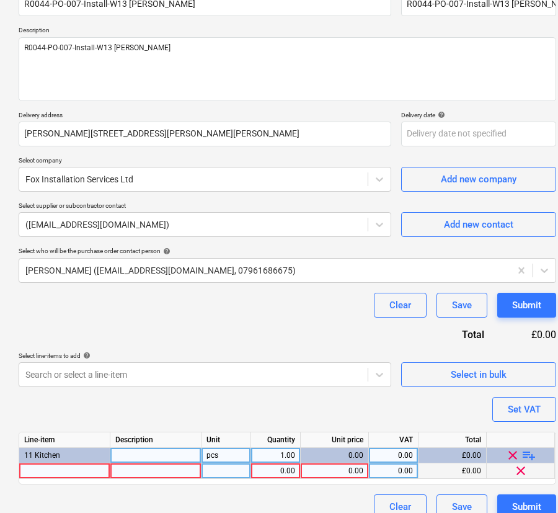
click at [46, 475] on div at bounding box center [64, 470] width 91 height 15
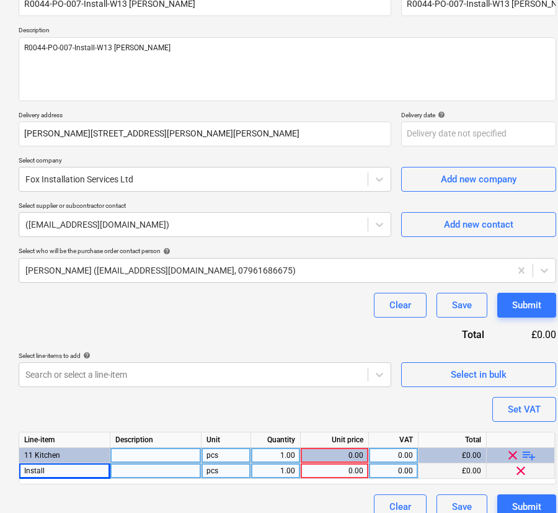
click at [342, 469] on div "0.00" at bounding box center [335, 470] width 58 height 15
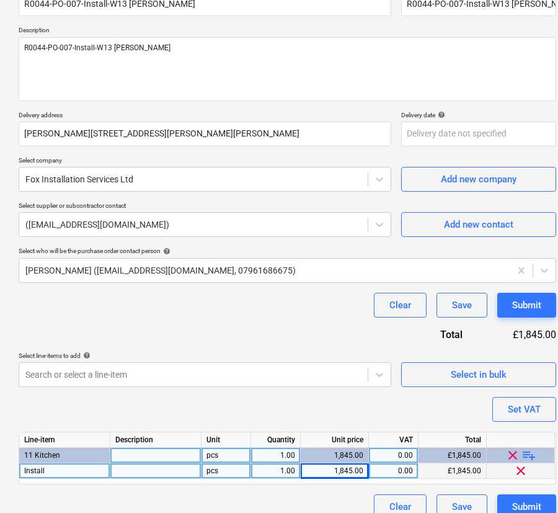
click at [397, 475] on div "0.00" at bounding box center [393, 470] width 39 height 15
click at [379, 389] on div "Purchase order name help R0044-PO-007-Install-W13 Harri Purchase order referenc…" at bounding box center [287, 250] width 537 height 538
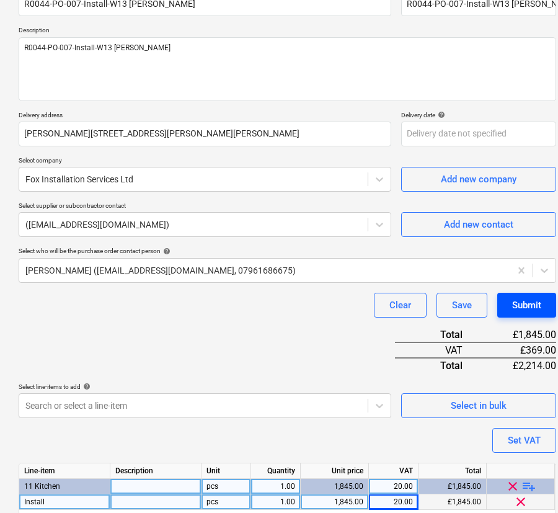
click at [533, 297] on div "Submit" at bounding box center [526, 305] width 29 height 16
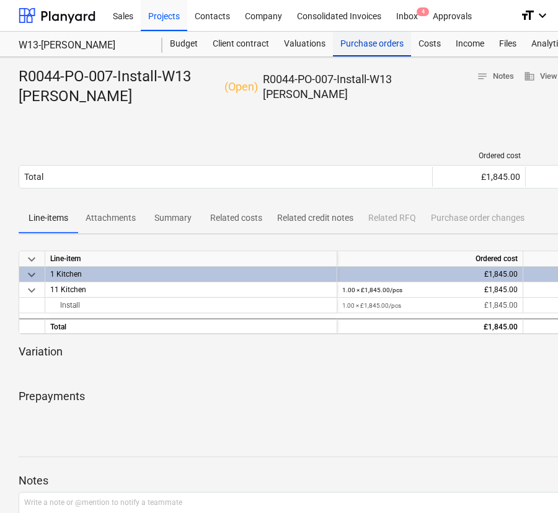
click at [368, 49] on div "Purchase orders" at bounding box center [372, 44] width 78 height 25
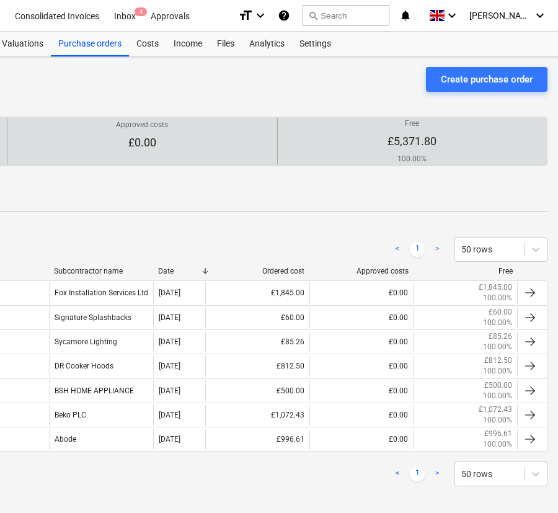
scroll to position [0, 290]
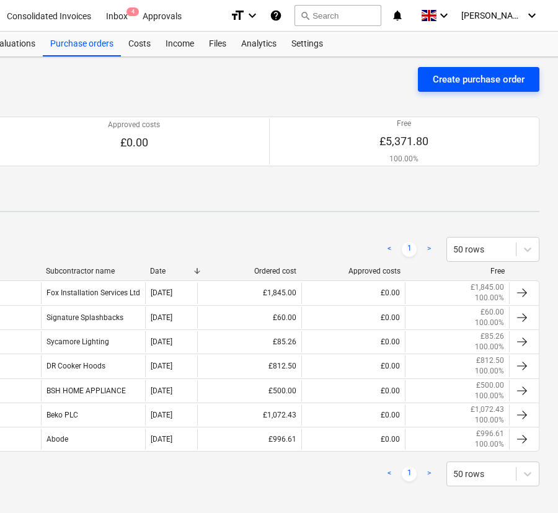
click at [441, 73] on div "Create purchase order" at bounding box center [479, 79] width 92 height 16
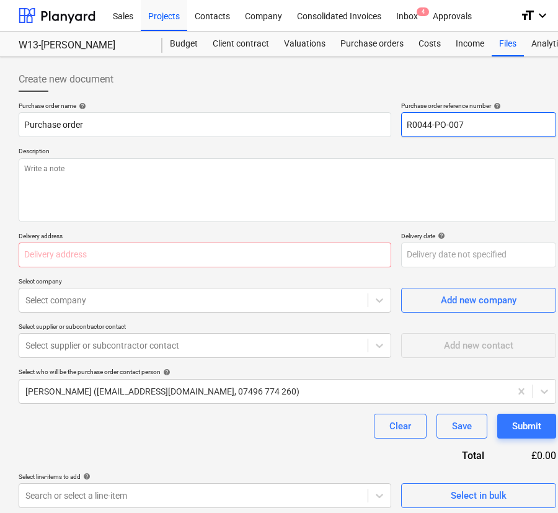
drag, startPoint x: 477, startPoint y: 125, endPoint x: 458, endPoint y: 123, distance: 18.7
click at [458, 123] on input "R0044-PO-007" at bounding box center [478, 124] width 155 height 25
click at [487, 131] on input "R0044-PO-008-" at bounding box center [478, 124] width 155 height 25
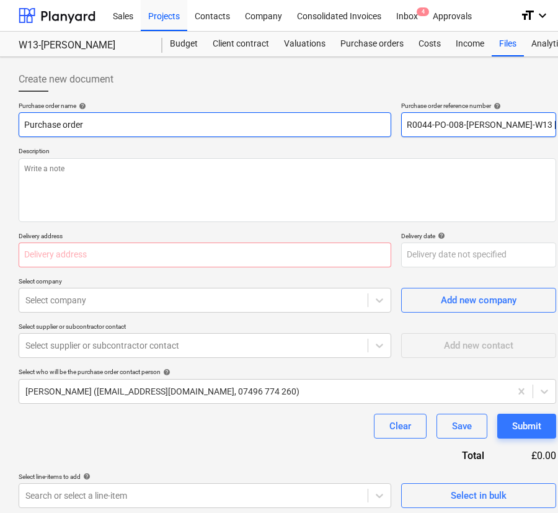
drag, startPoint x: 510, startPoint y: 123, endPoint x: 234, endPoint y: 124, distance: 276.5
click at [285, 123] on div "Purchase order name help Purchase order Purchase order reference number help R0…" at bounding box center [287, 119] width 537 height 35
drag, startPoint x: 17, startPoint y: 126, endPoint x: -1, endPoint y: 126, distance: 18.0
click at [0, 126] on html "Sales Projects Contacts Company Consolidated Invoices Inbox 4 Approvals format_…" at bounding box center [279, 256] width 558 height 513
paste input "R0044-PO-008-[PERSON_NAME]-W13 [PERSON_NAME]"
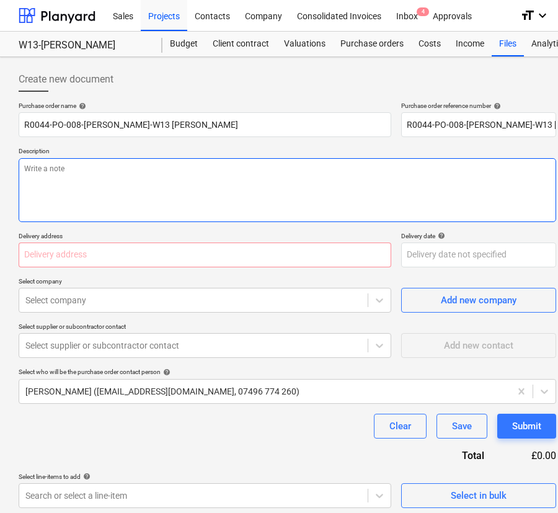
click at [110, 182] on textarea at bounding box center [287, 190] width 537 height 64
paste textarea "R0044-PO-008-[PERSON_NAME]-W13 [PERSON_NAME]"
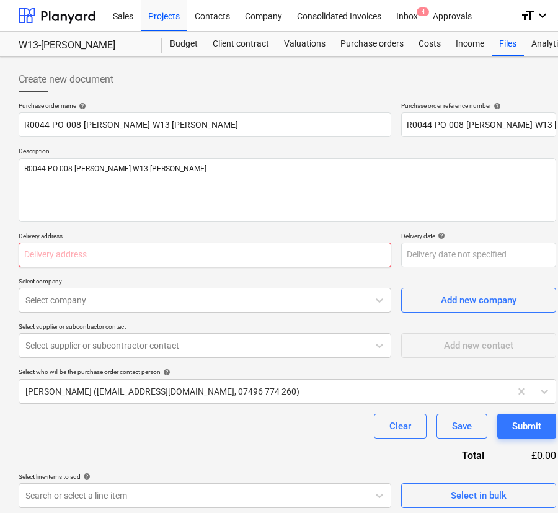
click at [165, 247] on input "text" at bounding box center [205, 254] width 373 height 25
paste input "[PERSON_NAME][STREET_ADDRESS][PERSON_NAME][PERSON_NAME]"
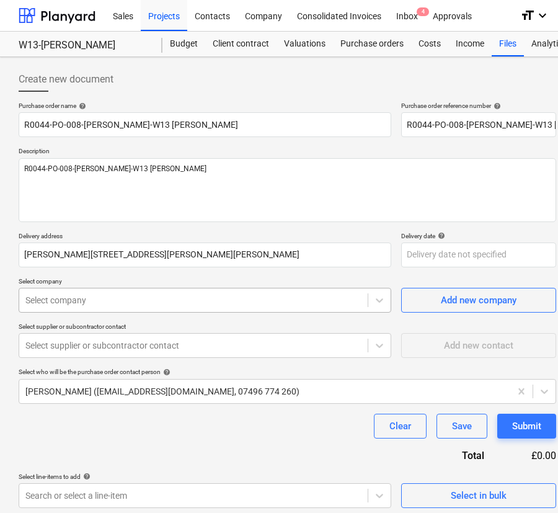
click at [152, 300] on div at bounding box center [193, 300] width 336 height 12
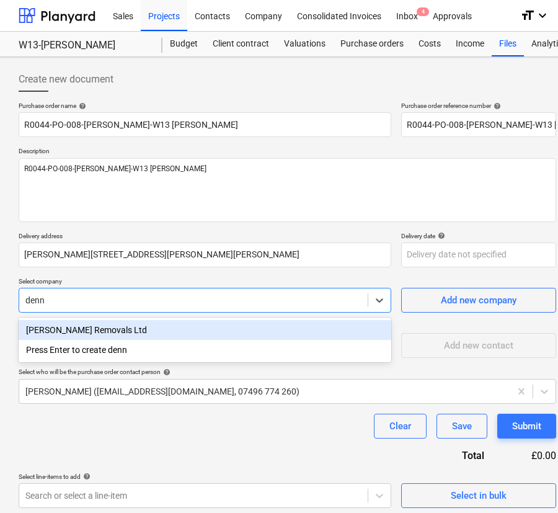
click at [146, 335] on div "[PERSON_NAME] Removals Ltd" at bounding box center [205, 330] width 373 height 20
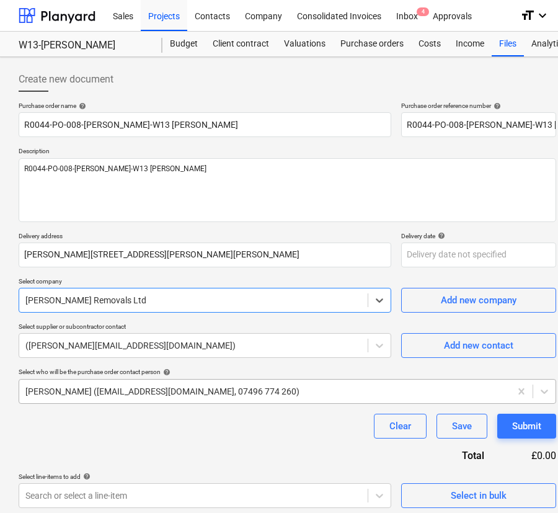
drag, startPoint x: 136, startPoint y: 384, endPoint x: 136, endPoint y: 392, distance: 8.1
click at [136, 385] on div "[PERSON_NAME] ([EMAIL_ADDRESS][DOMAIN_NAME], 07496 774 260)" at bounding box center [264, 390] width 491 height 17
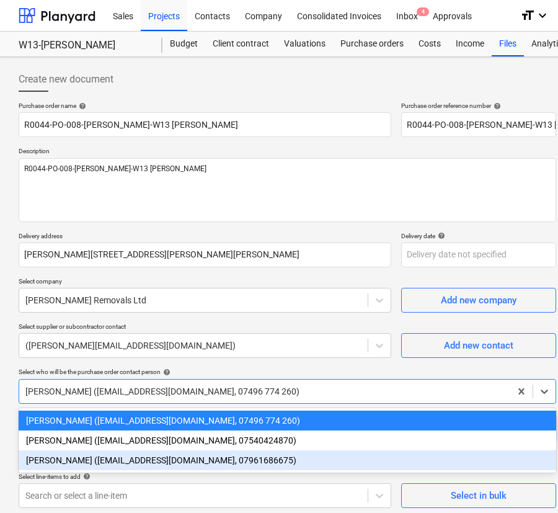
click at [123, 462] on div "[PERSON_NAME] ([EMAIL_ADDRESS][DOMAIN_NAME], 07961686675)" at bounding box center [287, 460] width 537 height 20
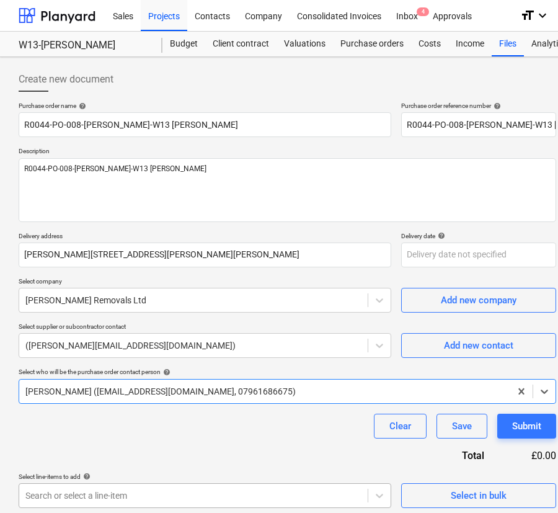
click at [123, 491] on body "Sales Projects Contacts Company Consolidated Invoices Inbox 4 Approvals format_…" at bounding box center [279, 256] width 558 height 513
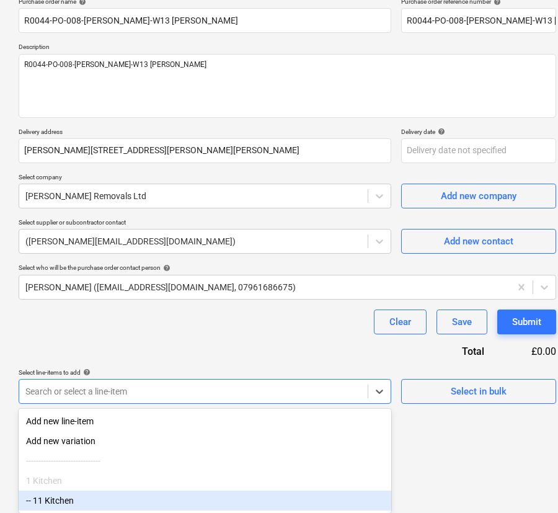
click at [115, 500] on div "-- 11 Kitchen" at bounding box center [205, 500] width 373 height 20
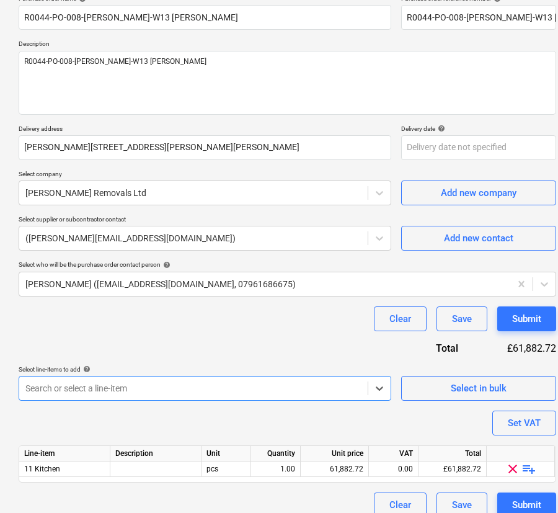
click at [238, 373] on p "Select line-items to add help" at bounding box center [205, 370] width 373 height 11
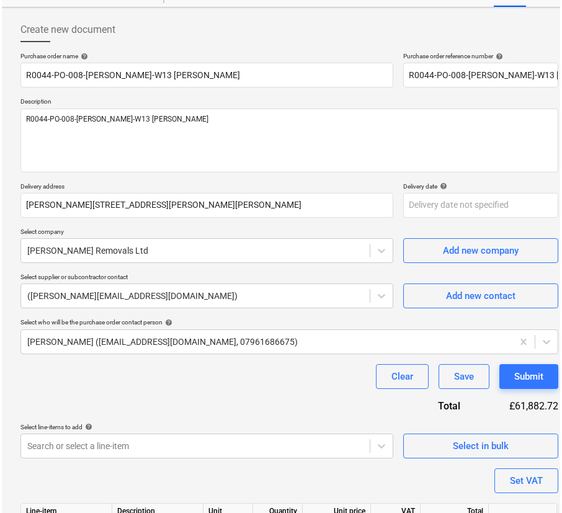
scroll to position [121, 0]
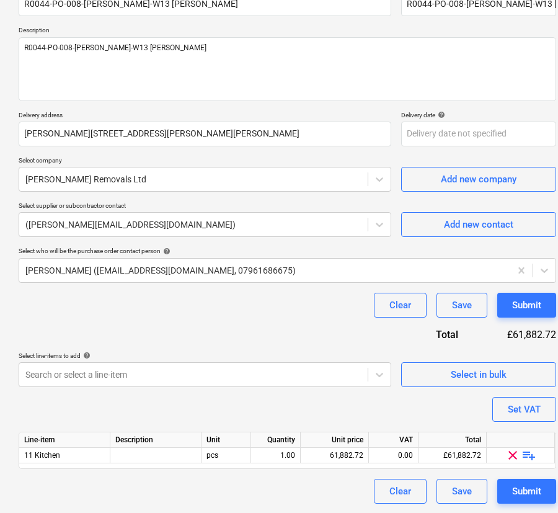
click at [528, 452] on span "playlist_add" at bounding box center [528, 455] width 15 height 15
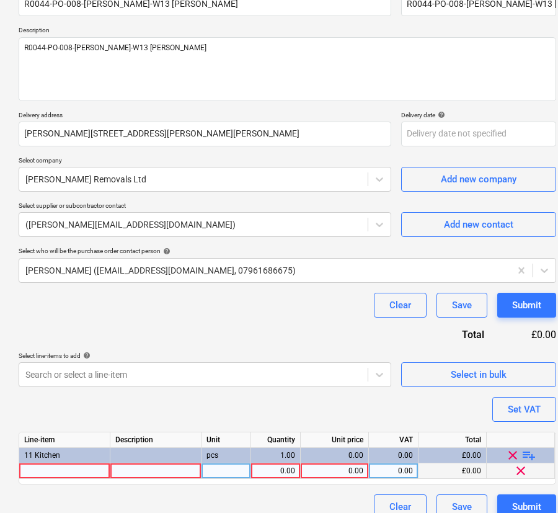
click at [80, 472] on div at bounding box center [64, 470] width 91 height 15
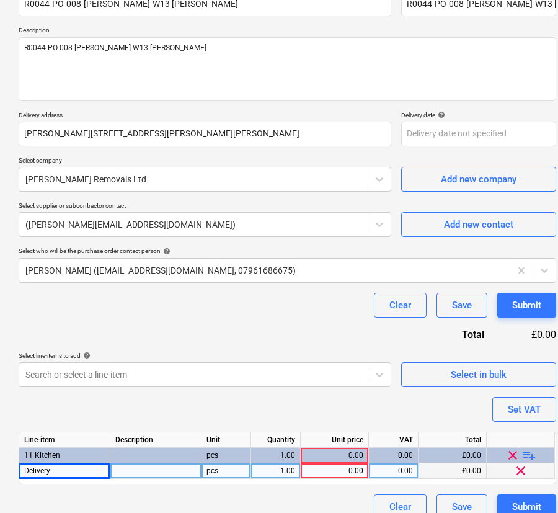
click at [322, 471] on div "0.00" at bounding box center [335, 470] width 58 height 15
click at [402, 473] on div "0.00" at bounding box center [393, 470] width 39 height 15
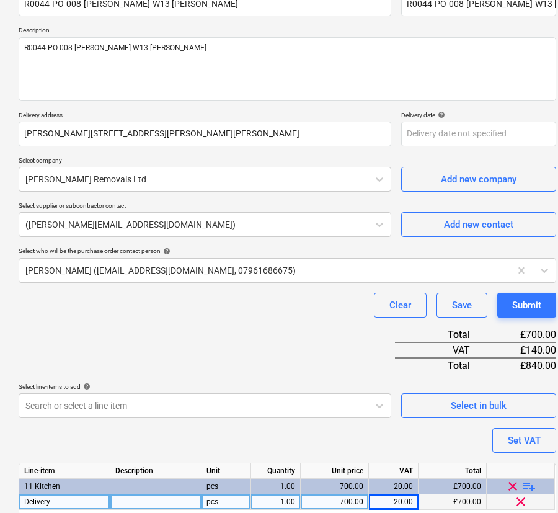
click at [439, 402] on div "Purchase order name help R0044-PO-008-[PERSON_NAME]-W13 [PERSON_NAME] order ref…" at bounding box center [287, 265] width 537 height 569
click at [541, 300] on button "Submit" at bounding box center [526, 305] width 59 height 25
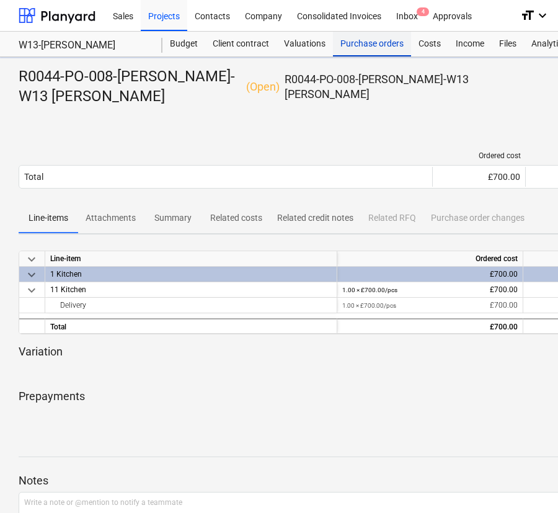
click at [366, 46] on div "Purchase orders" at bounding box center [372, 44] width 78 height 25
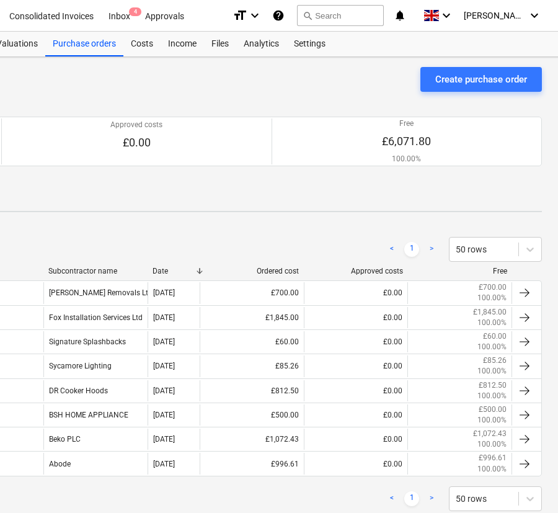
scroll to position [0, 290]
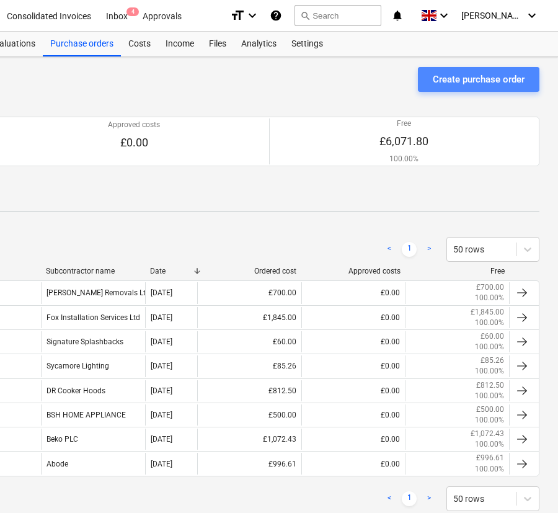
click at [462, 74] on div "Create purchase order" at bounding box center [479, 79] width 92 height 16
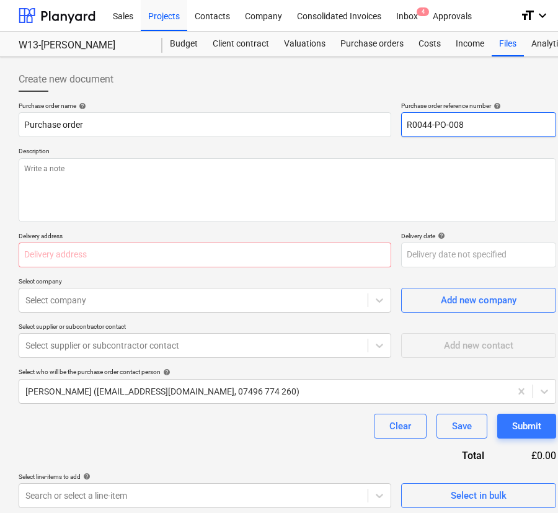
drag, startPoint x: 513, startPoint y: 132, endPoint x: 457, endPoint y: 128, distance: 56.0
click at [457, 128] on input "R0044-PO-008" at bounding box center [478, 124] width 155 height 25
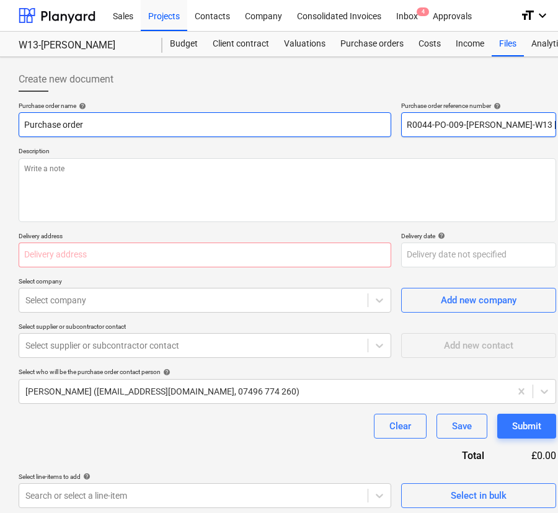
drag, startPoint x: 550, startPoint y: 125, endPoint x: 210, endPoint y: 136, distance: 340.5
click at [302, 125] on div "Purchase order name help Purchase order Purchase order reference number help R0…" at bounding box center [287, 119] width 537 height 35
drag, startPoint x: 100, startPoint y: 138, endPoint x: -12, endPoint y: 139, distance: 112.8
click at [0, 139] on html "Sales Projects Contacts Company Consolidated Invoices Inbox 4 Approvals format_…" at bounding box center [279, 256] width 558 height 513
paste input "R0044-PO-009-[PERSON_NAME]-W13 [PERSON_NAME]"
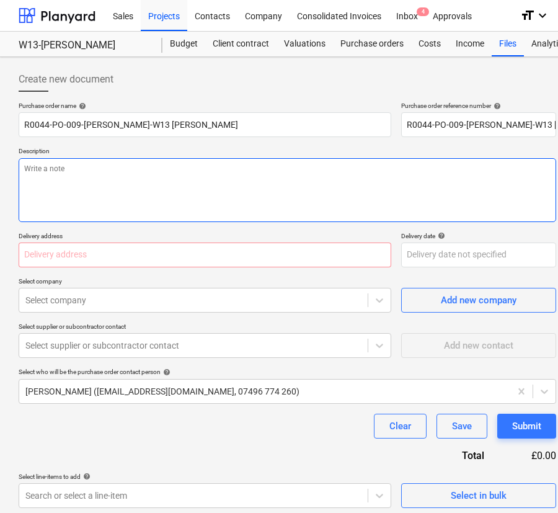
click at [67, 167] on textarea at bounding box center [287, 190] width 537 height 64
paste textarea "R0044-PO-009-[PERSON_NAME]-W13 [PERSON_NAME]"
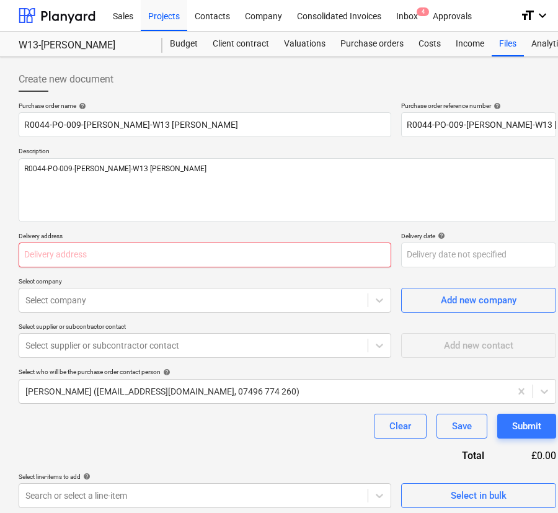
click at [177, 246] on input "text" at bounding box center [205, 254] width 373 height 25
paste input "[PERSON_NAME][STREET_ADDRESS][PERSON_NAME][PERSON_NAME]"
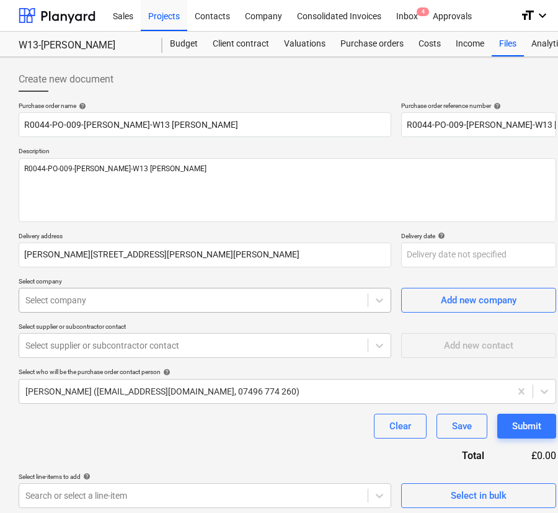
click at [144, 296] on div at bounding box center [193, 300] width 336 height 12
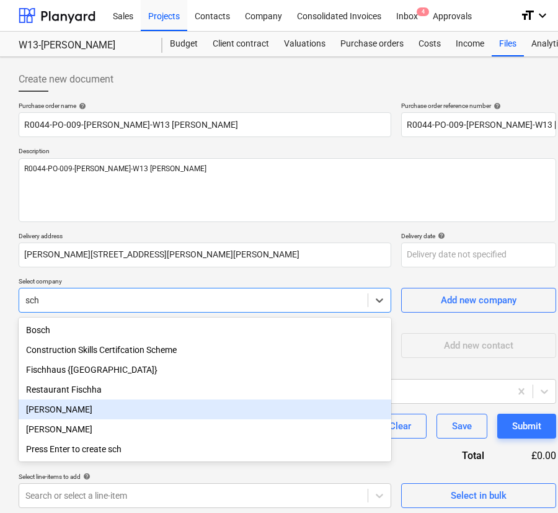
click at [123, 410] on div "[PERSON_NAME]" at bounding box center [205, 409] width 373 height 20
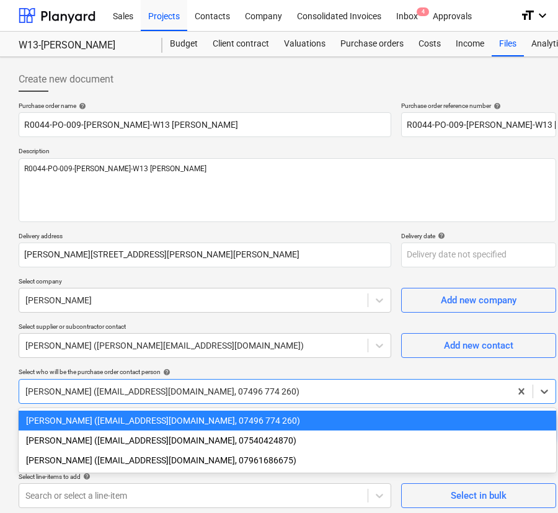
click at [117, 385] on div at bounding box center [264, 391] width 479 height 12
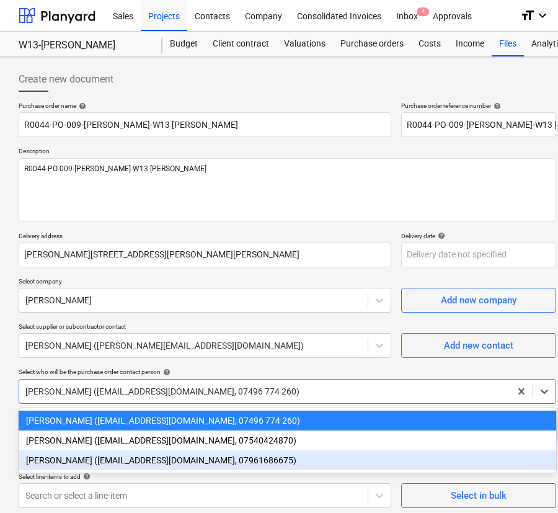
click at [117, 459] on div "[PERSON_NAME] ([EMAIL_ADDRESS][DOMAIN_NAME], 07961686675)" at bounding box center [287, 460] width 537 height 20
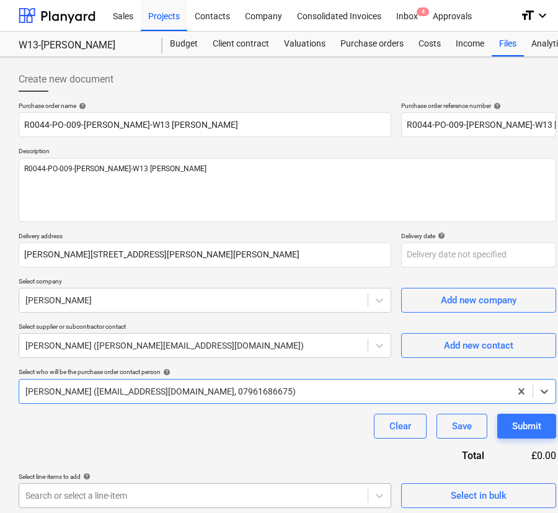
click at [117, 491] on body "Sales Projects Contacts Company Consolidated Invoices Inbox 4 Approvals format_…" at bounding box center [279, 256] width 558 height 513
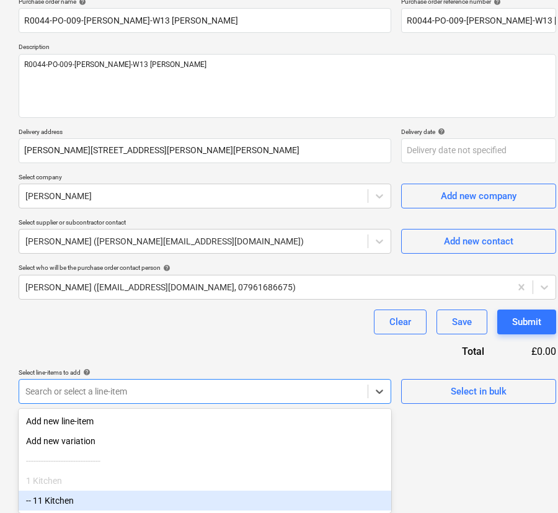
click at [112, 496] on div "-- 11 Kitchen" at bounding box center [205, 500] width 373 height 20
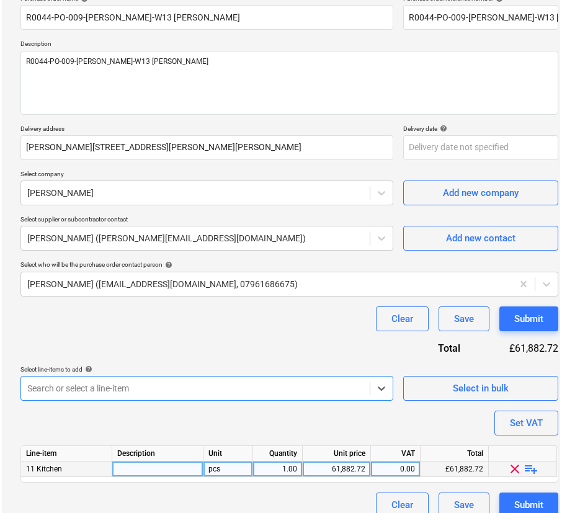
scroll to position [121, 0]
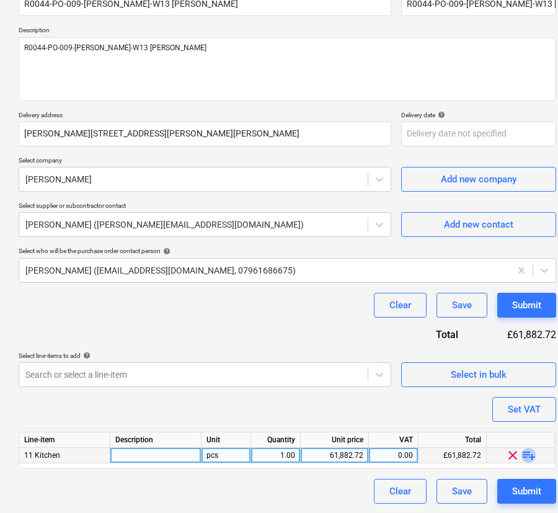
click at [528, 452] on span "playlist_add" at bounding box center [528, 455] width 15 height 15
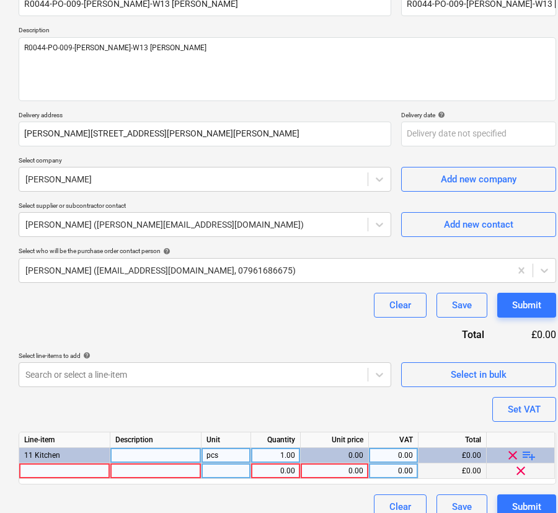
click at [81, 469] on div at bounding box center [64, 470] width 91 height 15
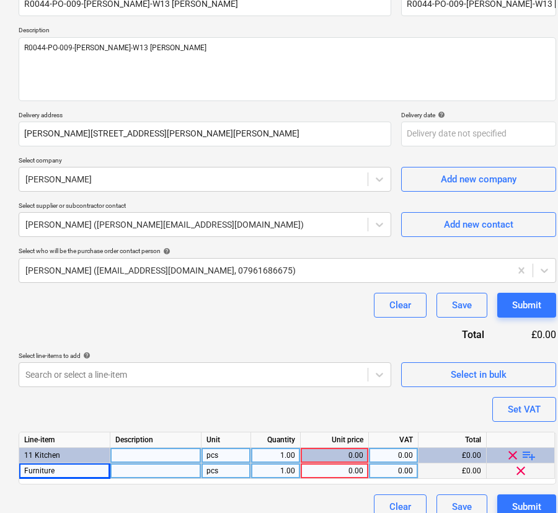
click at [354, 470] on div "0.00" at bounding box center [335, 470] width 58 height 15
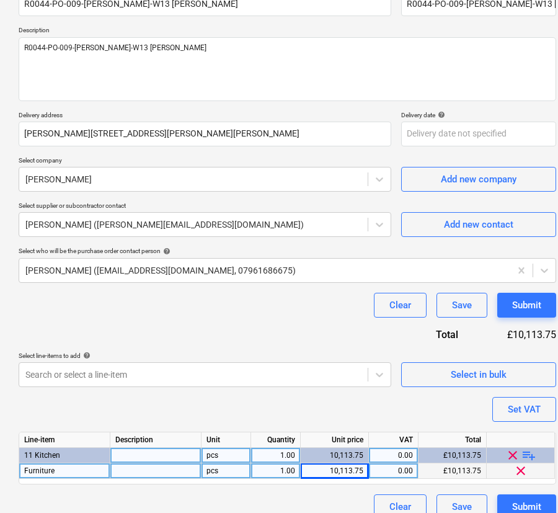
click at [381, 400] on div "Purchase order name help R0044-PO-009-[PERSON_NAME]-W13 [PERSON_NAME] Purchase …" at bounding box center [287, 250] width 537 height 538
click at [512, 306] on div "Submit" at bounding box center [526, 305] width 29 height 16
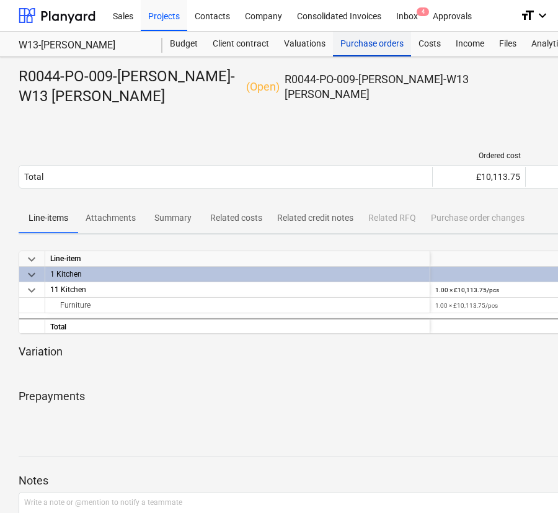
click at [355, 50] on div "Purchase orders" at bounding box center [372, 44] width 78 height 25
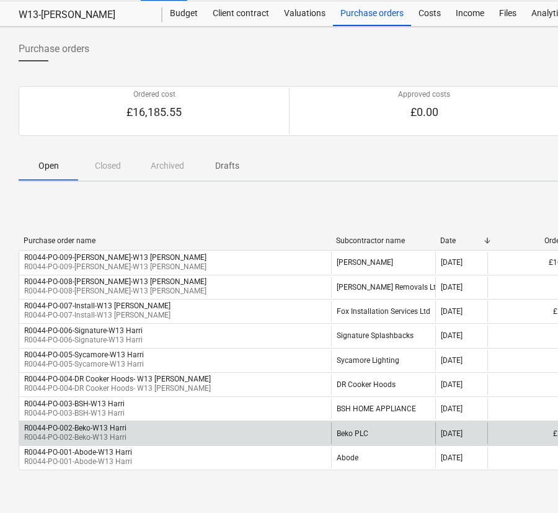
scroll to position [56, 0]
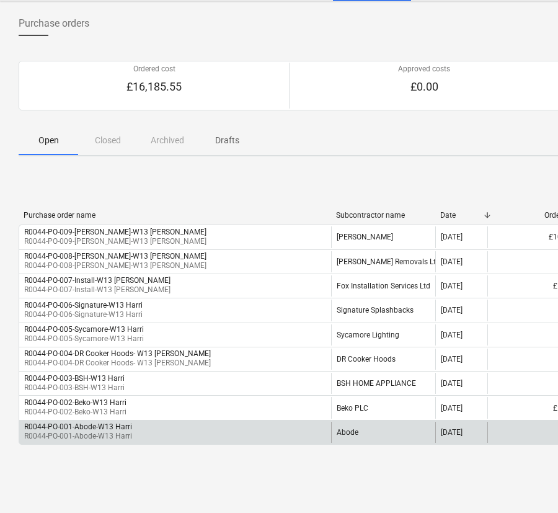
click at [112, 436] on p "R0044-PO-001-Abode-W13 Harri" at bounding box center [78, 436] width 108 height 11
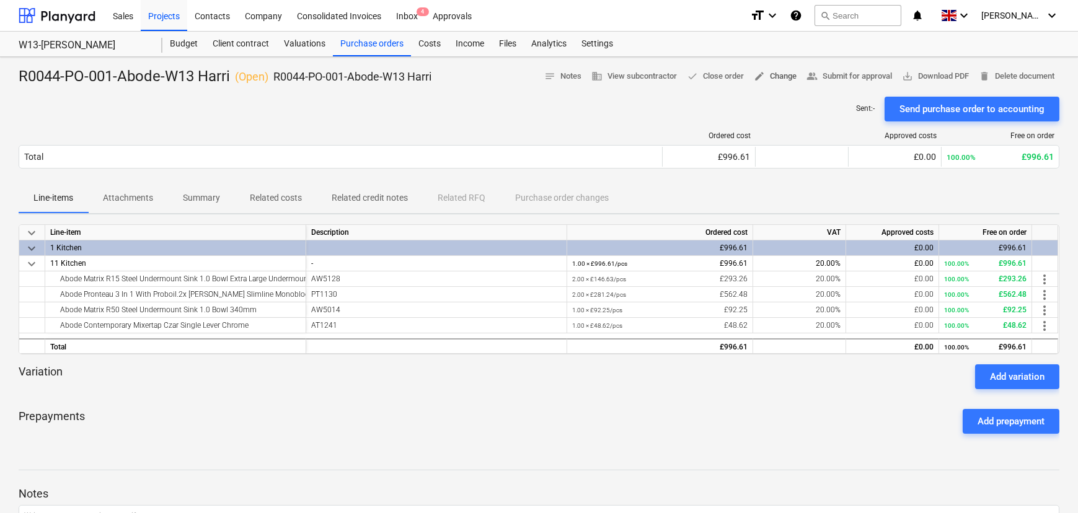
click at [613, 69] on span "edit Change" at bounding box center [775, 76] width 43 height 14
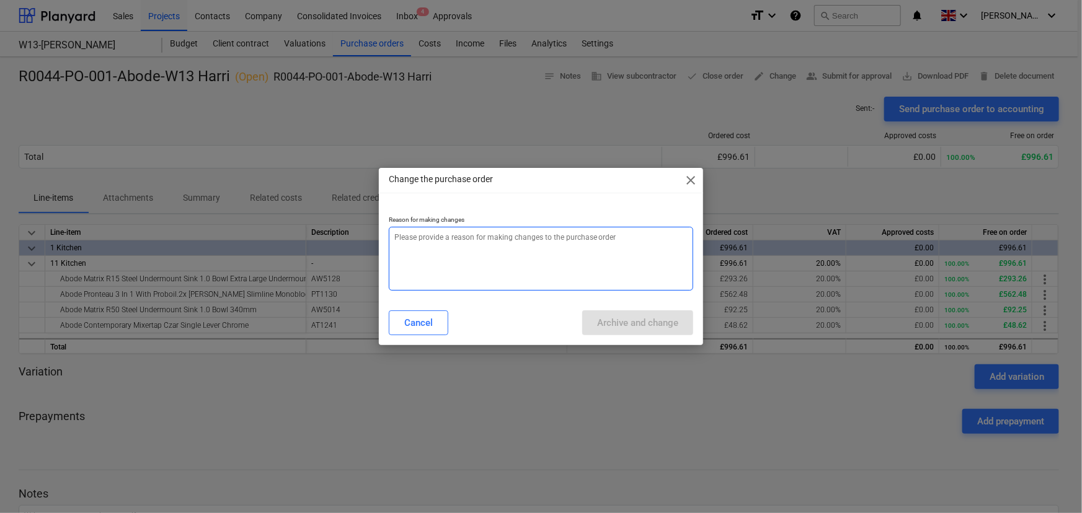
drag, startPoint x: 529, startPoint y: 266, endPoint x: 541, endPoint y: 264, distance: 11.9
click at [528, 266] on textarea at bounding box center [541, 259] width 305 height 64
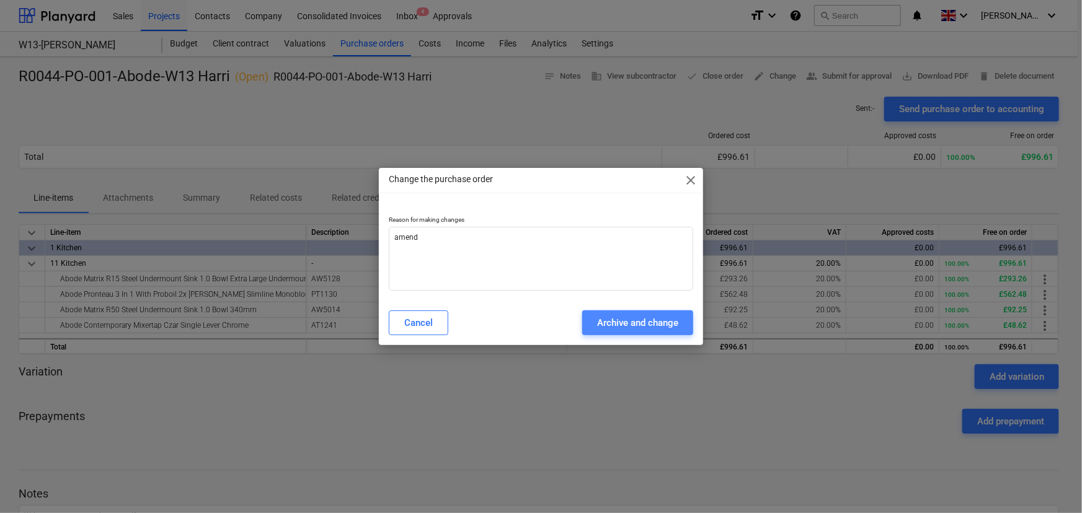
click at [613, 320] on div "Archive and change" at bounding box center [637, 323] width 81 height 16
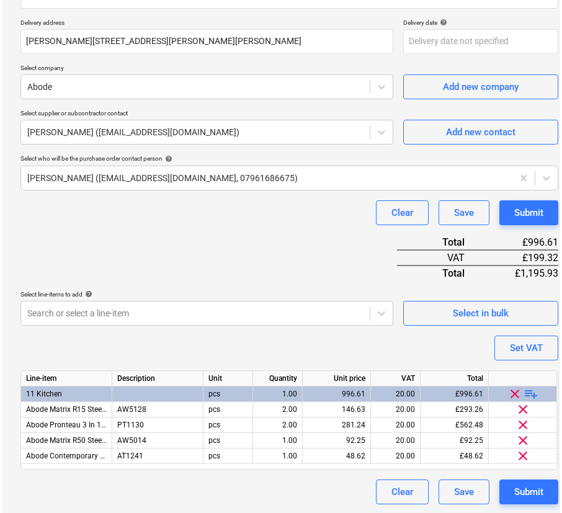
scroll to position [214, 0]
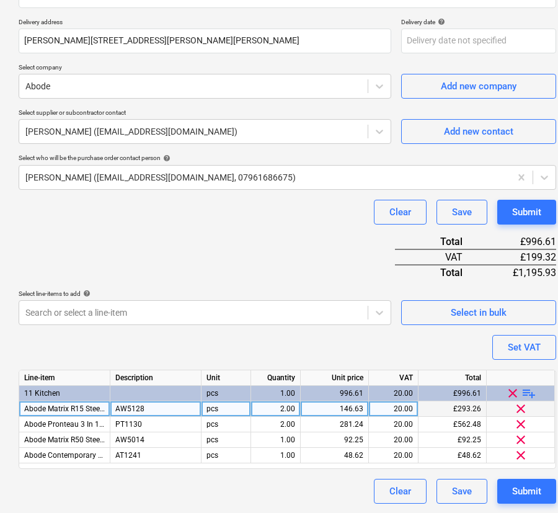
click at [276, 407] on div "2.00" at bounding box center [275, 408] width 39 height 15
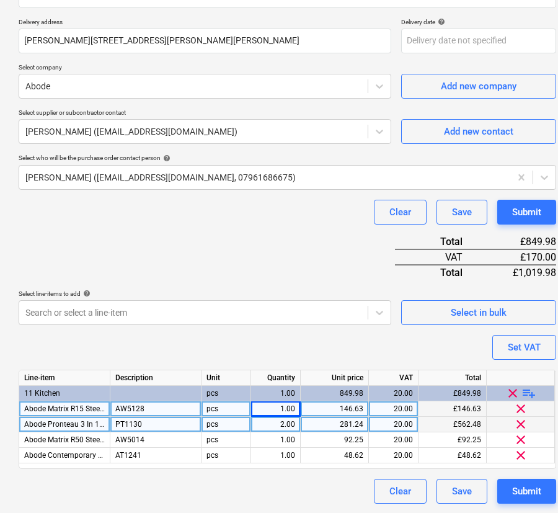
click at [276, 426] on div "2.00" at bounding box center [275, 424] width 39 height 15
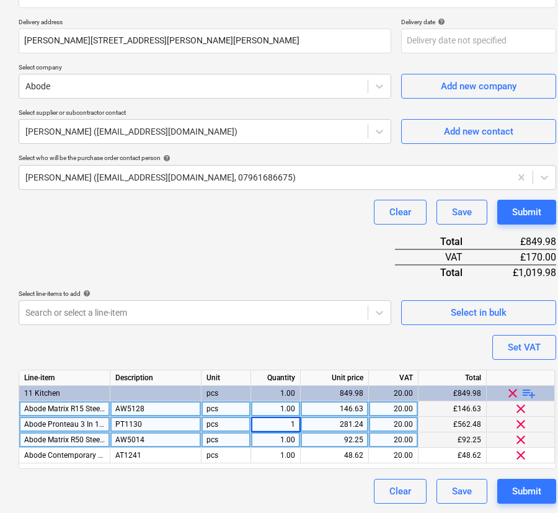
click at [276, 441] on div "1.00" at bounding box center [275, 439] width 39 height 15
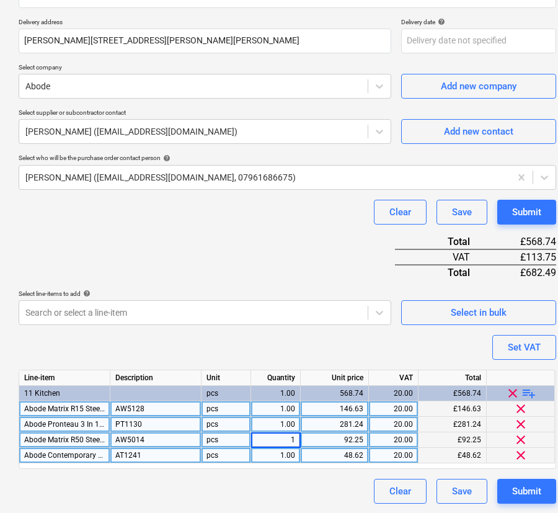
click at [276, 451] on div "1.00" at bounding box center [275, 455] width 39 height 15
click at [281, 484] on div "Clear Save Submit" at bounding box center [287, 491] width 537 height 25
click at [539, 213] on div "Submit" at bounding box center [526, 212] width 29 height 16
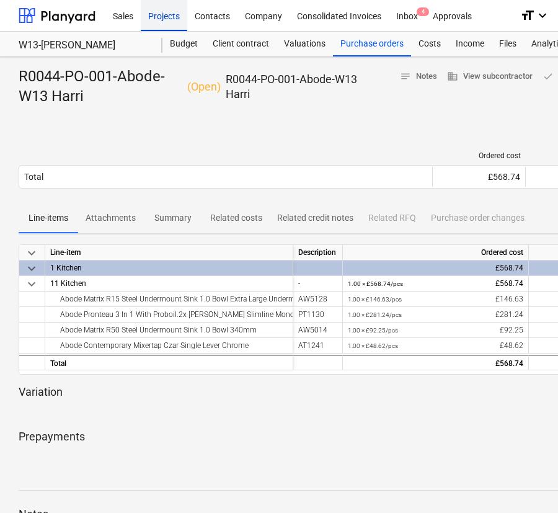
click at [159, 17] on div "Projects" at bounding box center [164, 15] width 46 height 32
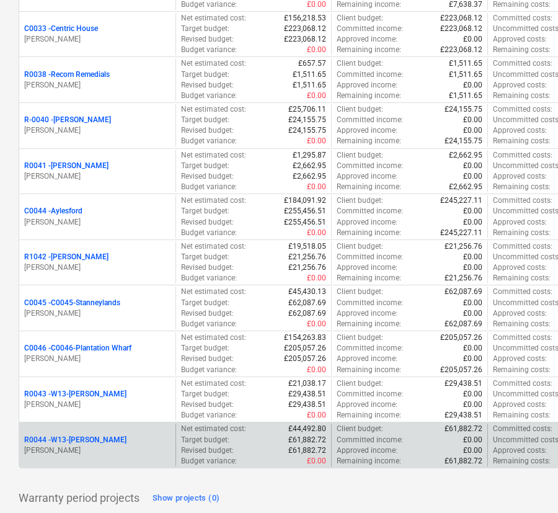
scroll to position [653, 0]
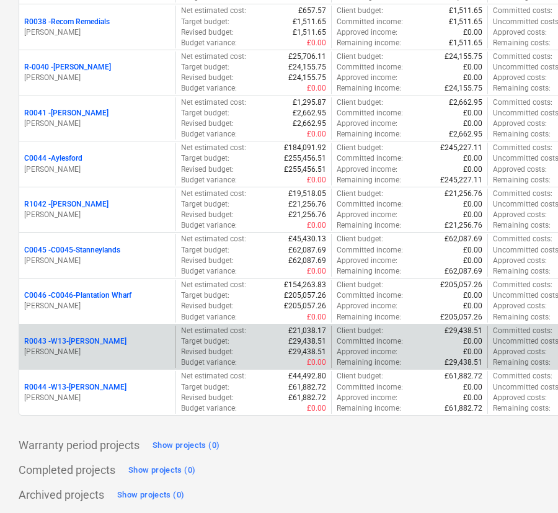
click at [67, 338] on p "R0043 - W13-Sat [PERSON_NAME]" at bounding box center [75, 341] width 102 height 11
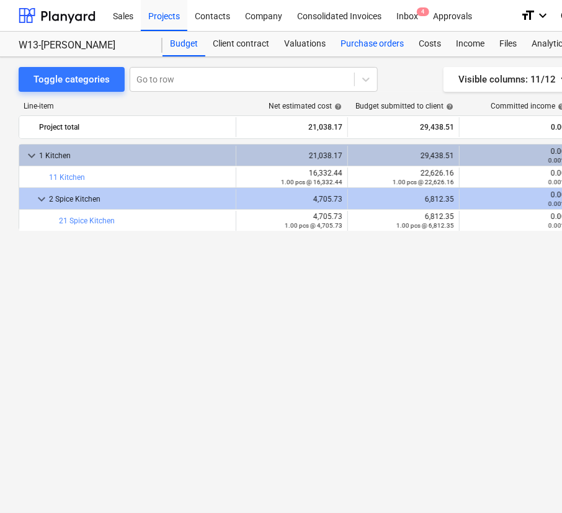
click at [379, 42] on div "Purchase orders" at bounding box center [372, 44] width 78 height 25
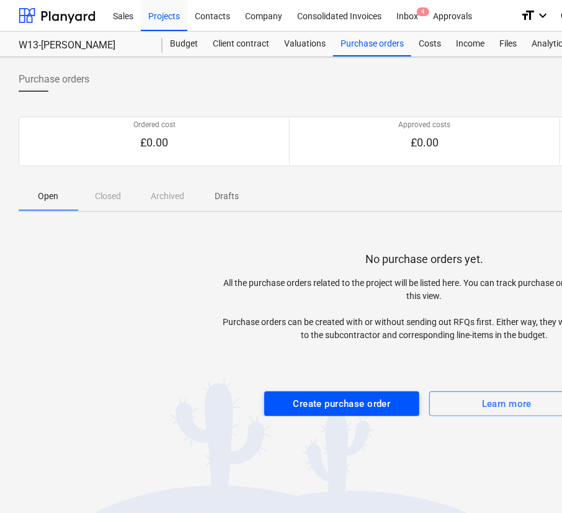
click at [355, 405] on div "Create purchase order" at bounding box center [341, 403] width 97 height 16
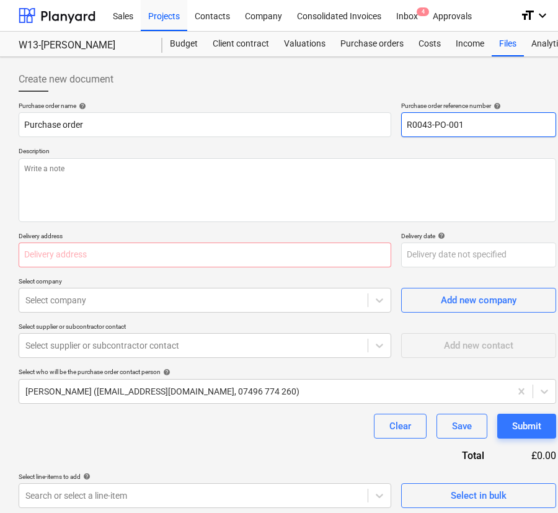
click at [466, 124] on input "R0043-PO-001" at bounding box center [478, 124] width 155 height 25
drag, startPoint x: 532, startPoint y: 123, endPoint x: 400, endPoint y: 126, distance: 132.7
click at [401, 126] on input "R0043-PO-001-Abode-W13 Sat" at bounding box center [478, 124] width 155 height 25
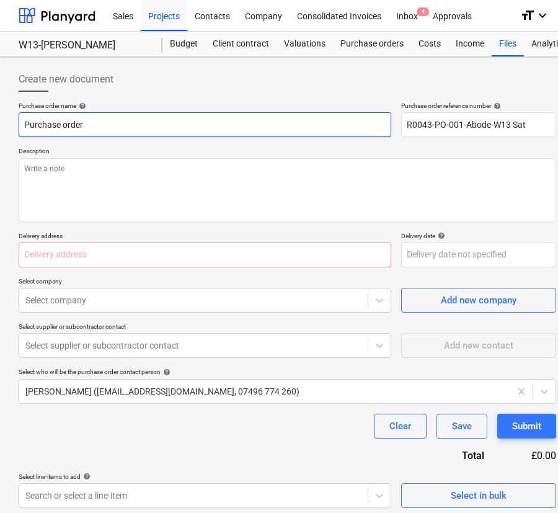
drag, startPoint x: 68, startPoint y: 120, endPoint x: -15, endPoint y: 119, distance: 83.1
click at [0, 119] on html "Sales Projects Contacts Company Consolidated Invoices Inbox 4 Approvals format_…" at bounding box center [279, 256] width 558 height 513
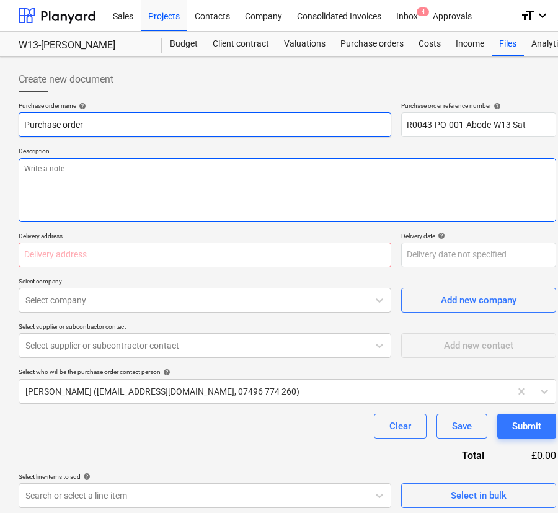
paste input "R0043-PO-001-Abode-W13 Sat"
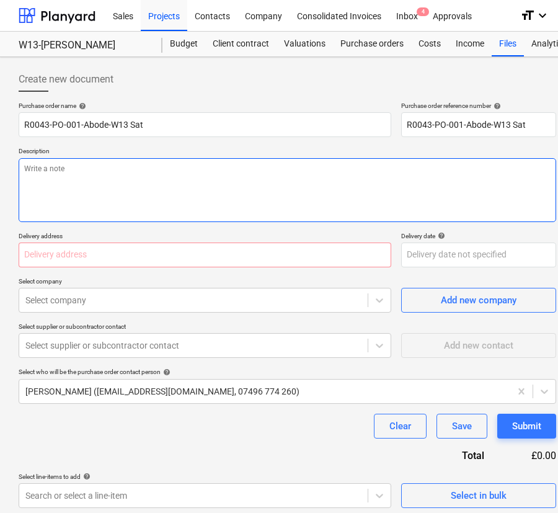
click at [70, 203] on textarea at bounding box center [287, 190] width 537 height 64
paste textarea "R0043-PO-001-Abode-W13 Sat"
click at [169, 211] on textarea "R0043-PO-001-Abode-W13 Sat" at bounding box center [287, 190] width 537 height 64
paste textarea "[PERSON_NAME][STREET_ADDRESS][PERSON_NAME][PERSON_NAME]"
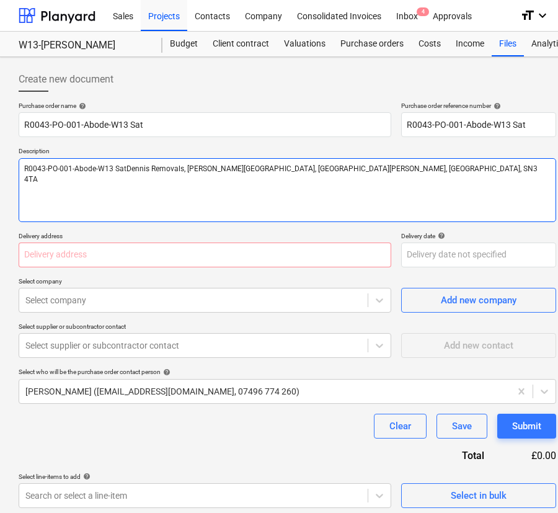
drag, startPoint x: 446, startPoint y: 175, endPoint x: 124, endPoint y: 175, distance: 321.7
click at [124, 175] on textarea "R0043-PO-001-Abode-W13 SatDennis Removals, [PERSON_NAME][GEOGRAPHIC_DATA], [GEO…" at bounding box center [287, 190] width 537 height 64
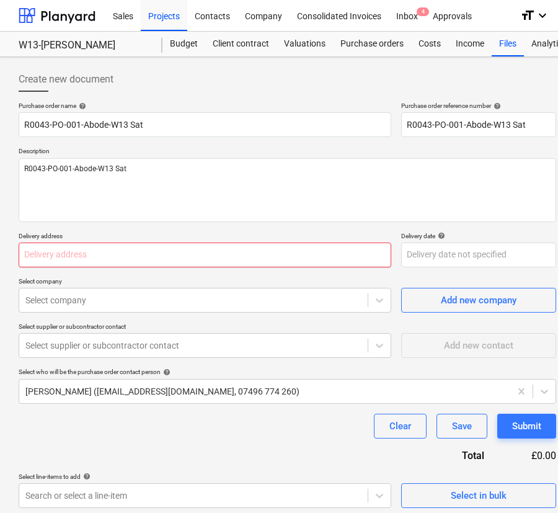
click at [159, 257] on input "text" at bounding box center [205, 254] width 373 height 25
paste input "[PERSON_NAME][STREET_ADDRESS][PERSON_NAME][PERSON_NAME]"
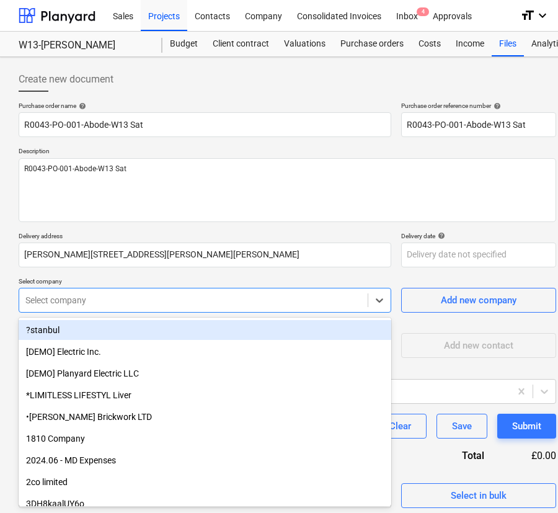
click at [156, 299] on div at bounding box center [193, 300] width 336 height 12
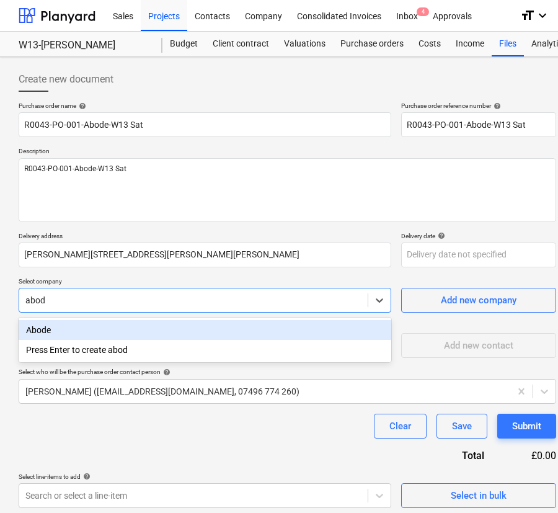
click at [154, 332] on div "Abode" at bounding box center [205, 330] width 373 height 20
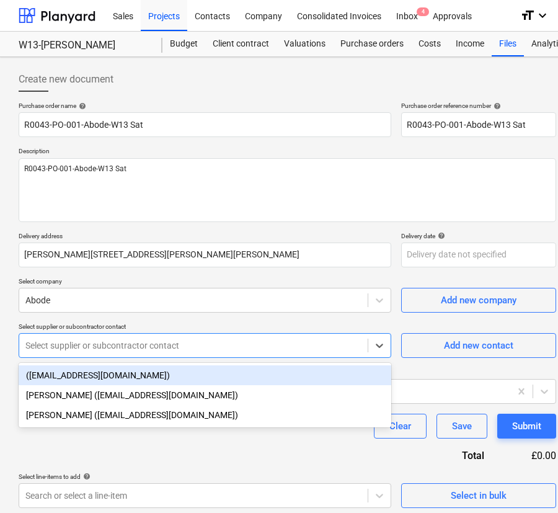
click at [152, 345] on div at bounding box center [193, 345] width 336 height 12
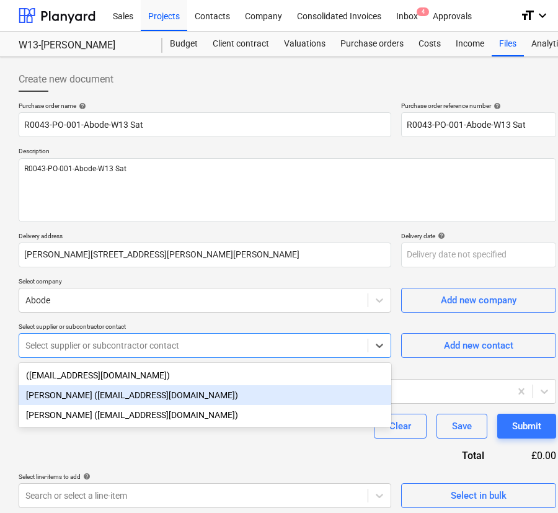
click at [148, 397] on div "[PERSON_NAME] ([EMAIL_ADDRESS][DOMAIN_NAME])" at bounding box center [205, 395] width 373 height 20
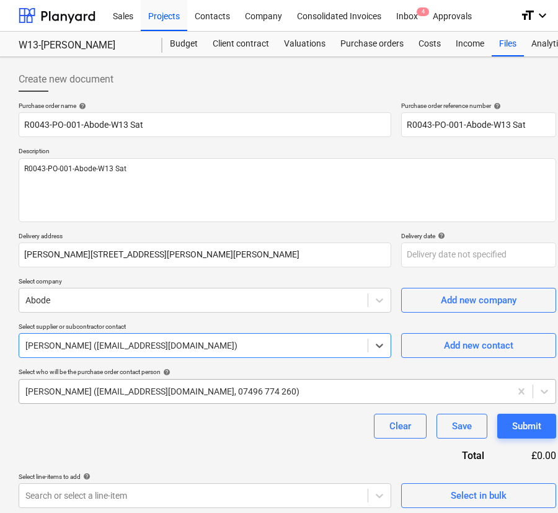
click at [144, 392] on div at bounding box center [264, 391] width 479 height 12
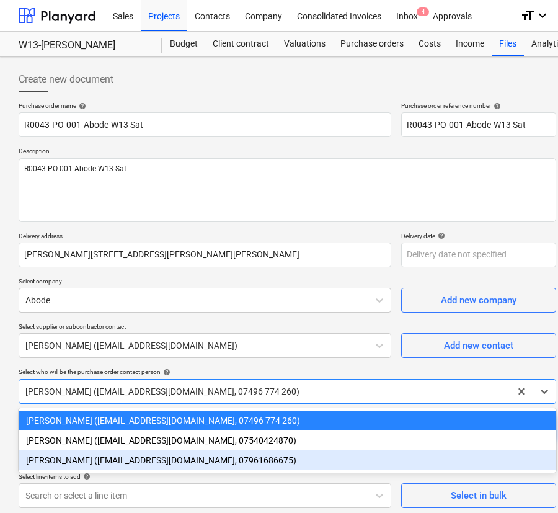
click at [135, 462] on div "[PERSON_NAME] ([EMAIL_ADDRESS][DOMAIN_NAME], 07961686675)" at bounding box center [287, 460] width 537 height 20
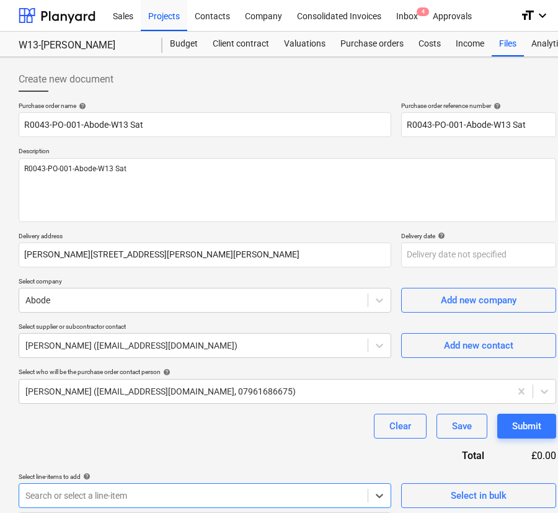
scroll to position [149, 0]
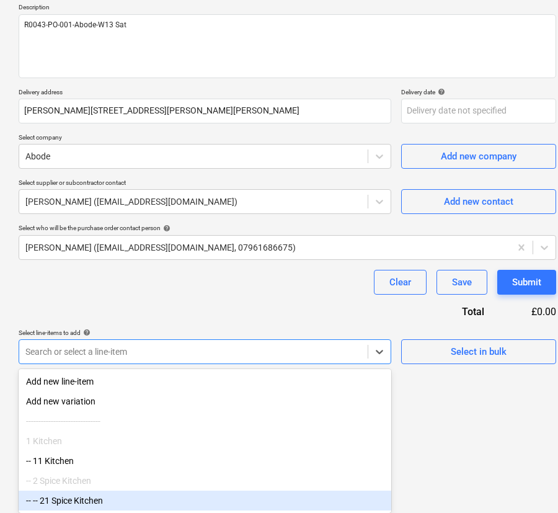
click at [124, 369] on body "Sales Projects Contacts Company Consolidated Invoices Inbox 4 Approvals format_…" at bounding box center [279, 112] width 558 height 513
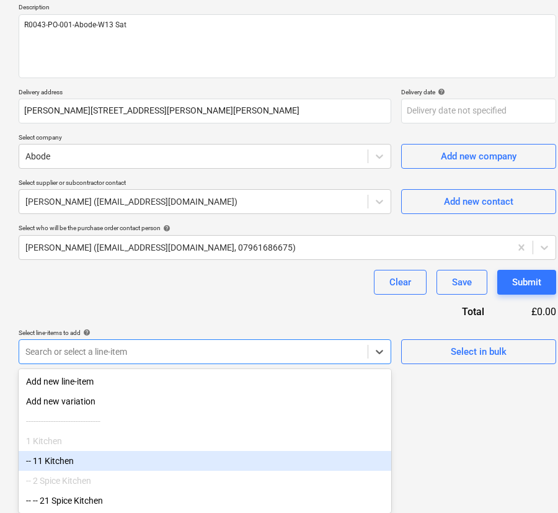
click at [117, 459] on div "-- 11 Kitchen" at bounding box center [205, 461] width 373 height 20
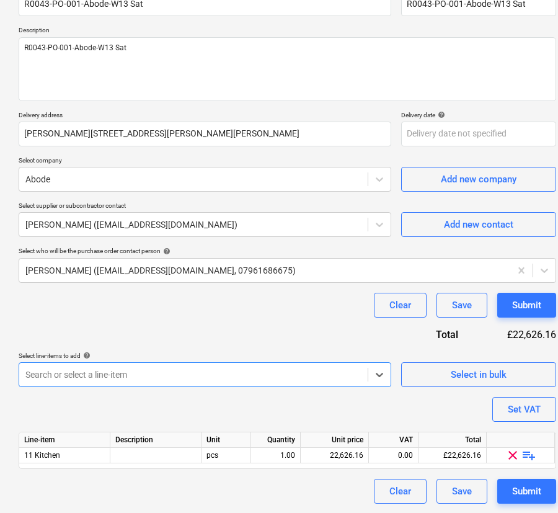
click at [118, 409] on div "Purchase order name help R0043-PO-001-Abode-W13 Sat Purchase order reference nu…" at bounding box center [287, 242] width 537 height 523
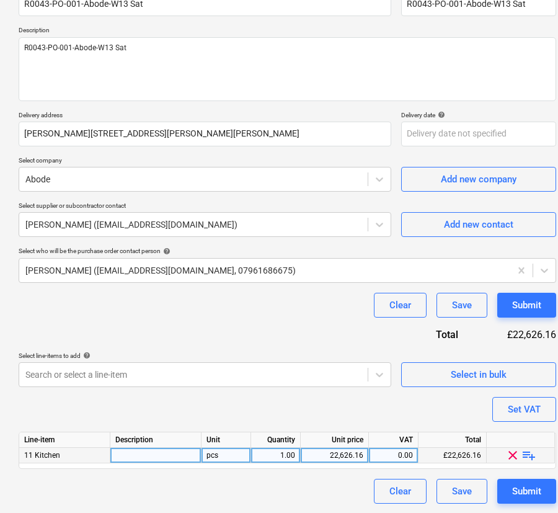
click at [524, 453] on span "playlist_add" at bounding box center [528, 455] width 15 height 15
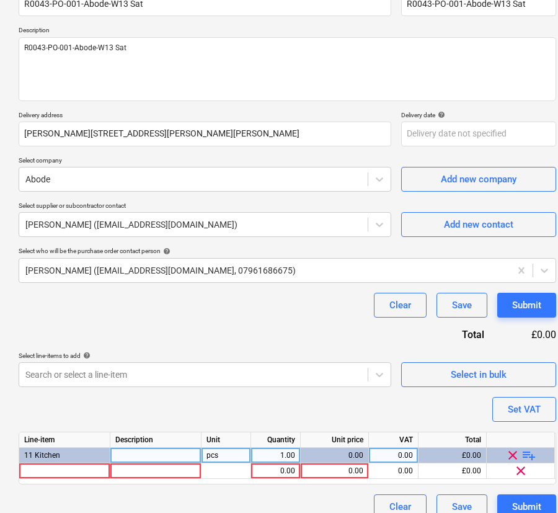
click at [524, 453] on span "playlist_add" at bounding box center [528, 455] width 15 height 15
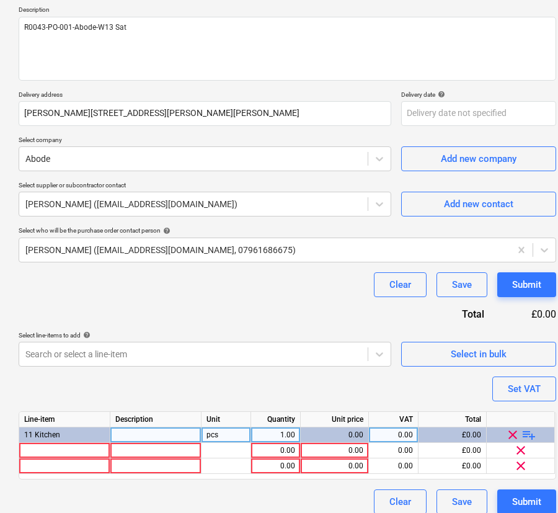
scroll to position [152, 0]
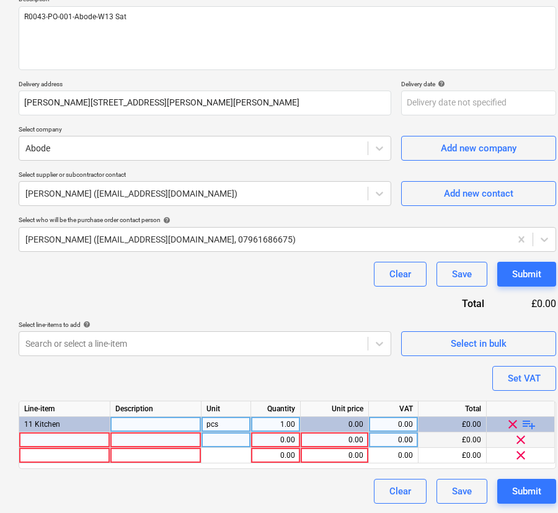
click at [74, 443] on div at bounding box center [64, 439] width 91 height 15
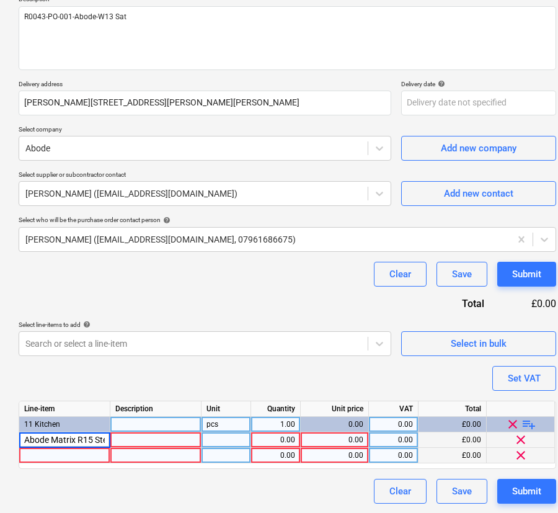
scroll to position [0, 208]
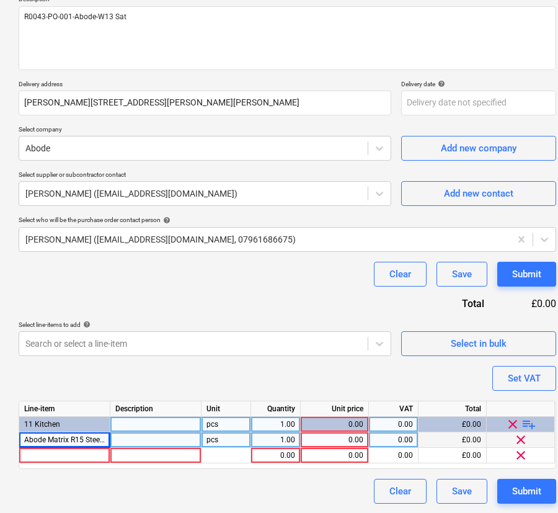
click at [139, 440] on div at bounding box center [155, 439] width 91 height 15
click at [348, 440] on div "0.00" at bounding box center [335, 439] width 58 height 15
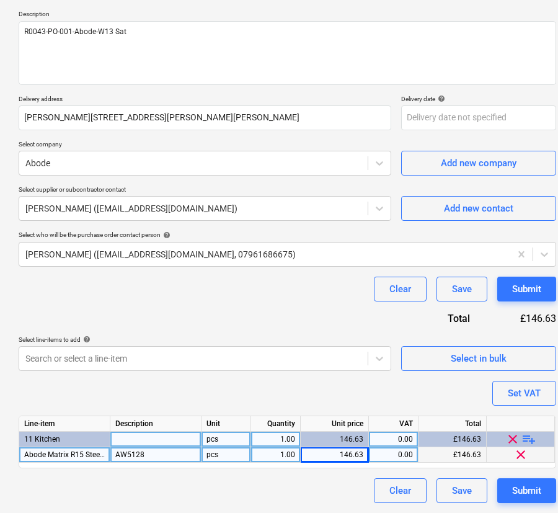
scroll to position [136, 0]
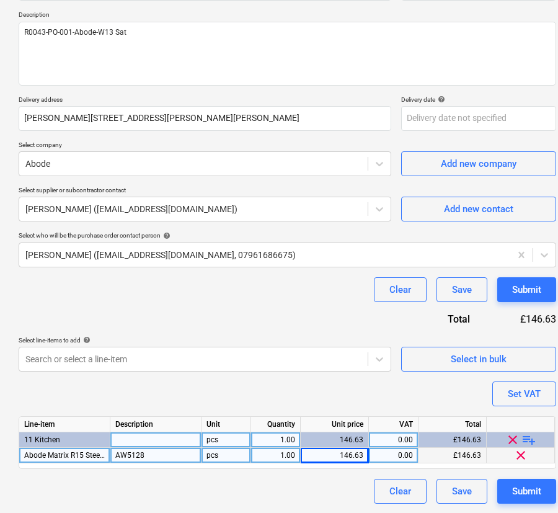
drag, startPoint x: 285, startPoint y: 355, endPoint x: 228, endPoint y: 374, distance: 59.4
click at [282, 356] on div at bounding box center [193, 359] width 336 height 12
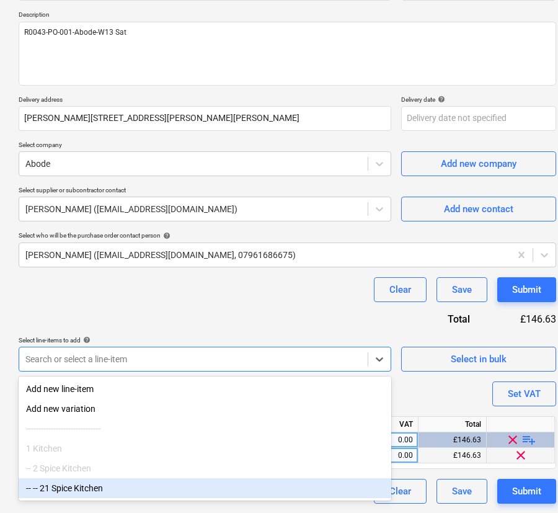
click at [142, 490] on div "-- -- 21 Spice Kitchen" at bounding box center [205, 488] width 373 height 20
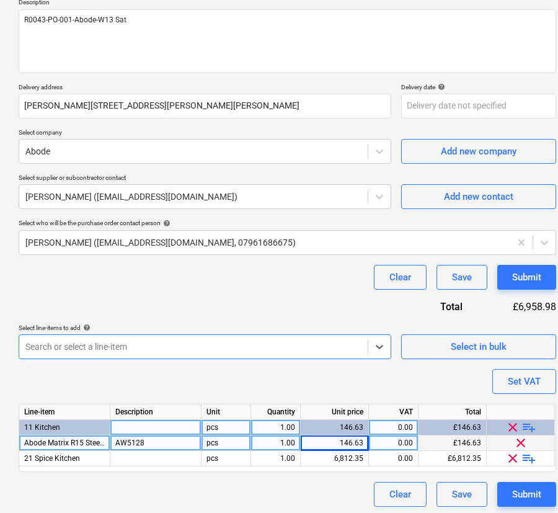
scroll to position [152, 0]
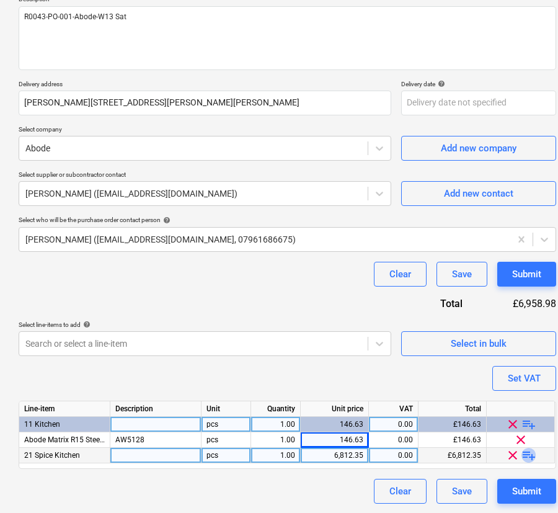
click at [526, 453] on span "playlist_add" at bounding box center [528, 455] width 15 height 15
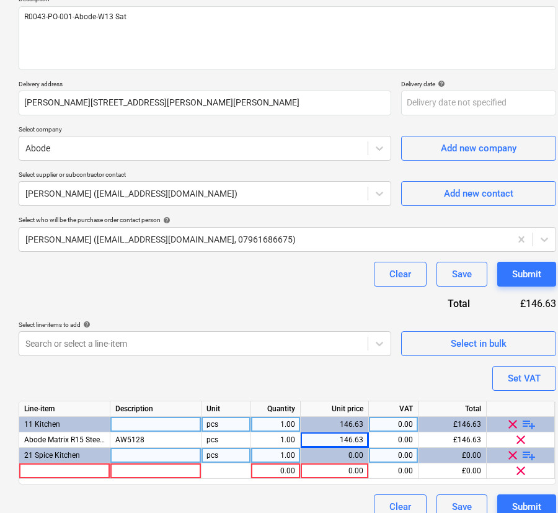
click at [526, 453] on span "playlist_add" at bounding box center [528, 455] width 15 height 15
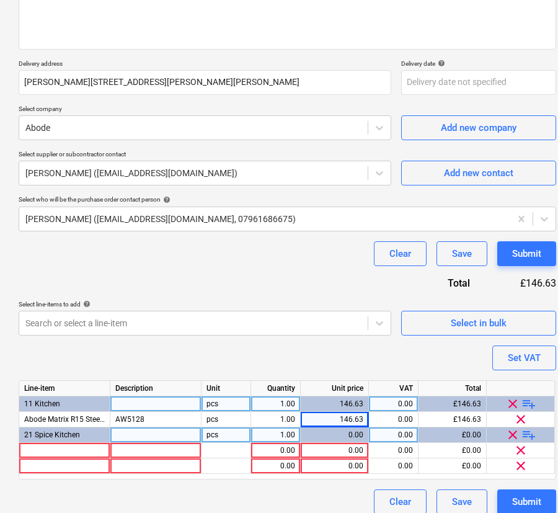
scroll to position [183, 0]
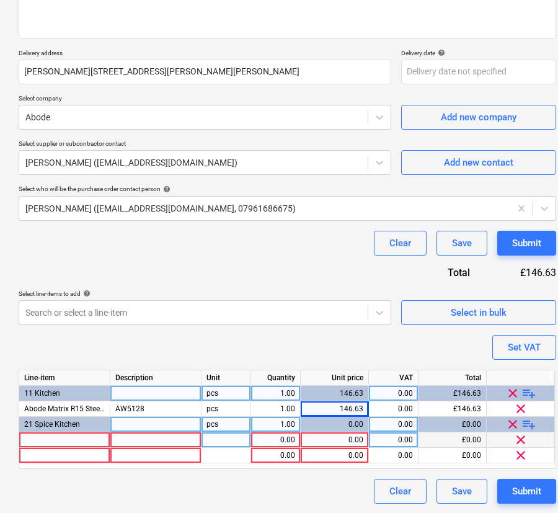
click at [62, 442] on div at bounding box center [64, 439] width 91 height 15
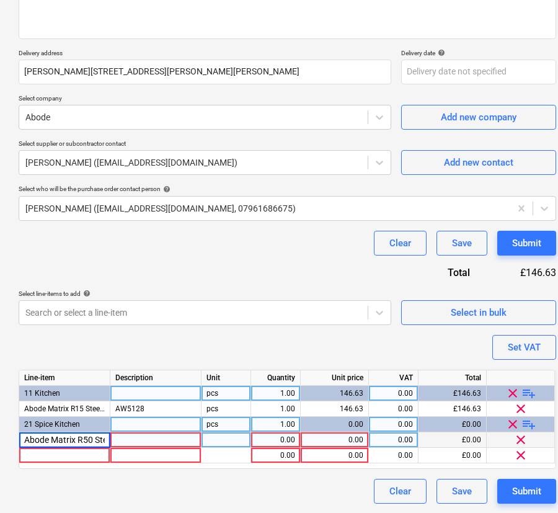
scroll to position [0, 145]
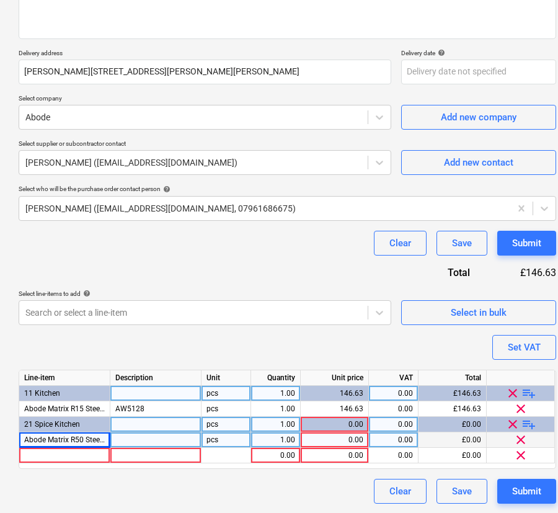
click at [143, 436] on div at bounding box center [155, 439] width 91 height 15
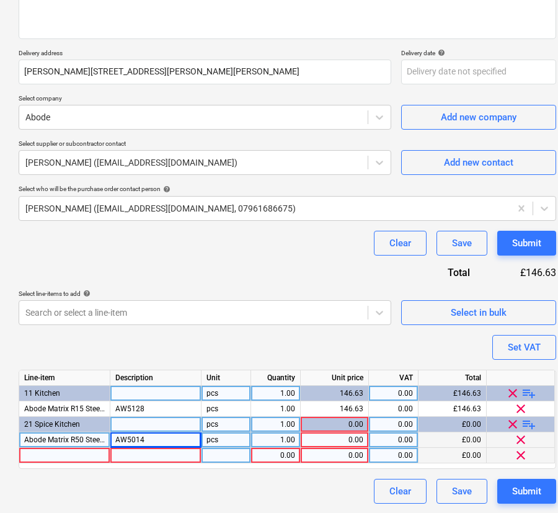
click at [60, 453] on div at bounding box center [64, 455] width 91 height 15
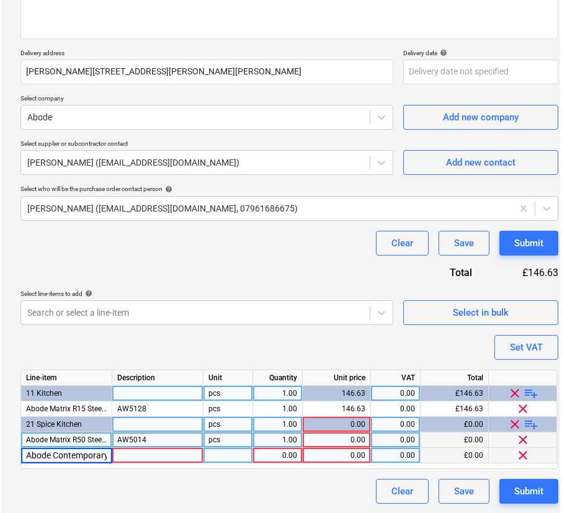
scroll to position [0, 130]
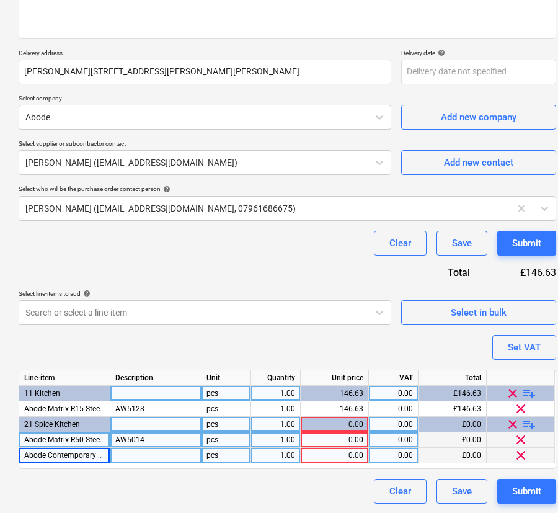
click at [164, 457] on div at bounding box center [155, 455] width 91 height 15
click at [356, 423] on div "0.00" at bounding box center [335, 424] width 58 height 15
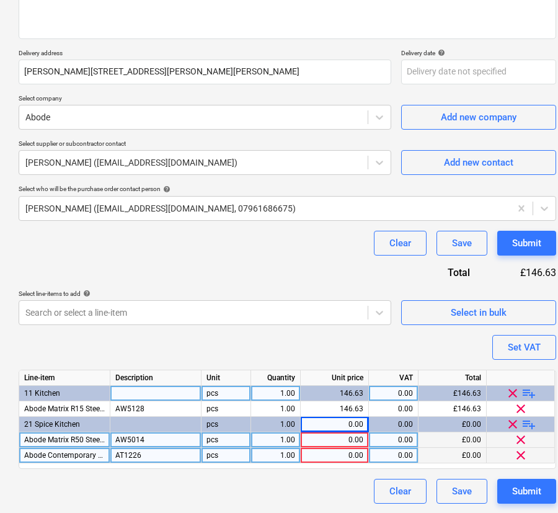
click at [341, 437] on div "0.00" at bounding box center [335, 439] width 58 height 15
click at [351, 453] on div "0.00" at bounding box center [335, 455] width 58 height 15
click at [402, 348] on div "Purchase order name help R0043-PO-001-Abode-W13 Sat Purchase order reference nu…" at bounding box center [287, 211] width 537 height 585
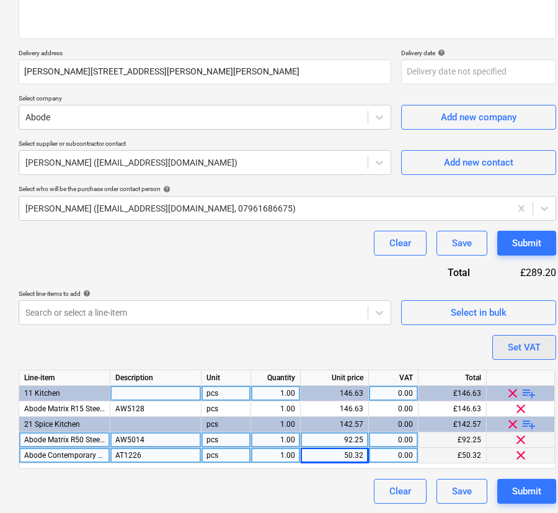
click at [527, 347] on div "Set VAT" at bounding box center [524, 347] width 33 height 16
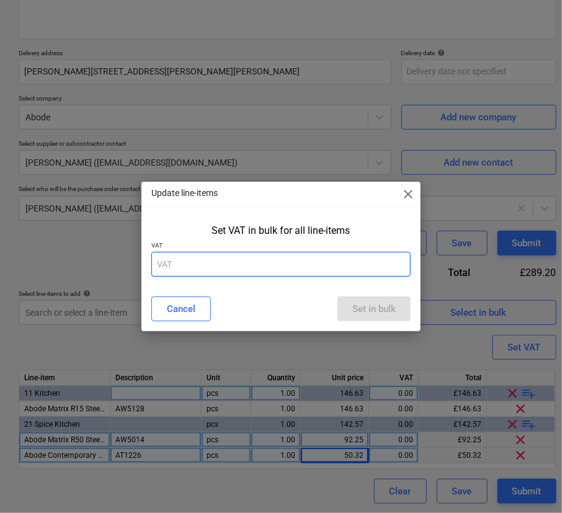
click at [345, 259] on input "text" at bounding box center [280, 264] width 259 height 25
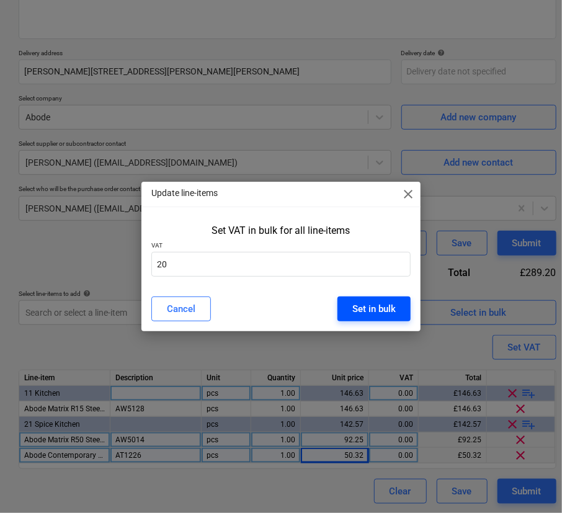
click at [377, 309] on div "Set in bulk" at bounding box center [373, 309] width 43 height 16
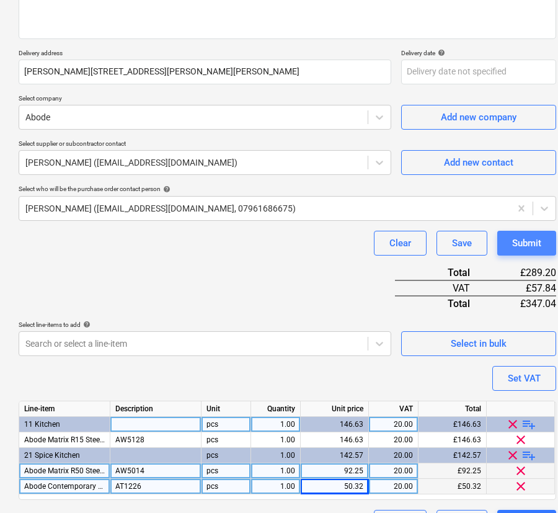
click at [516, 245] on div "Submit" at bounding box center [526, 243] width 29 height 16
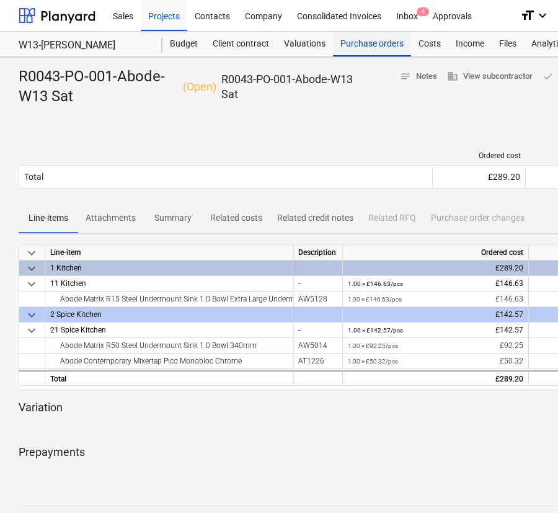
click at [369, 37] on div "Purchase orders" at bounding box center [372, 44] width 78 height 25
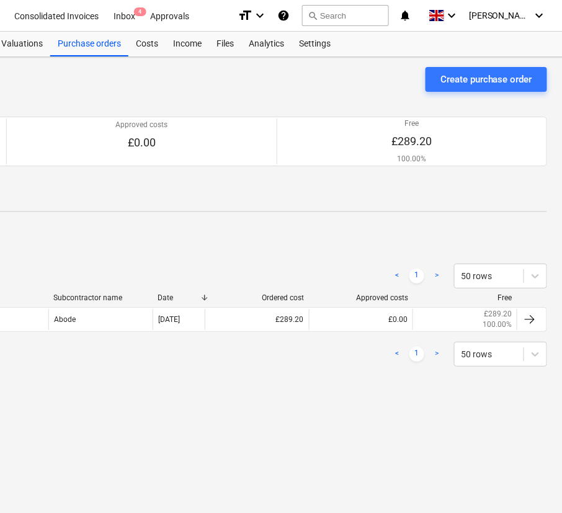
scroll to position [0, 286]
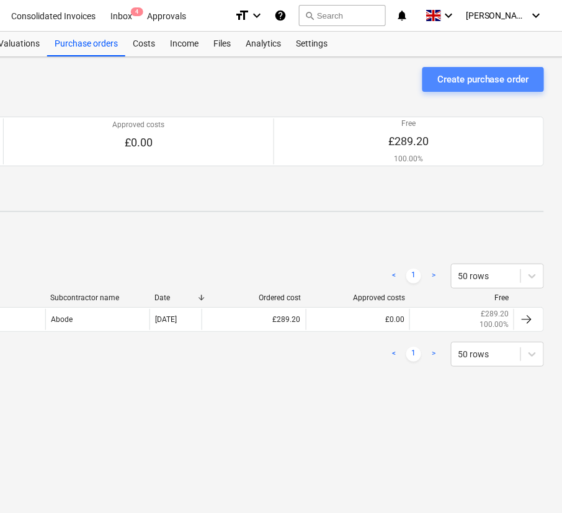
click at [478, 82] on div "Create purchase order" at bounding box center [483, 79] width 92 height 16
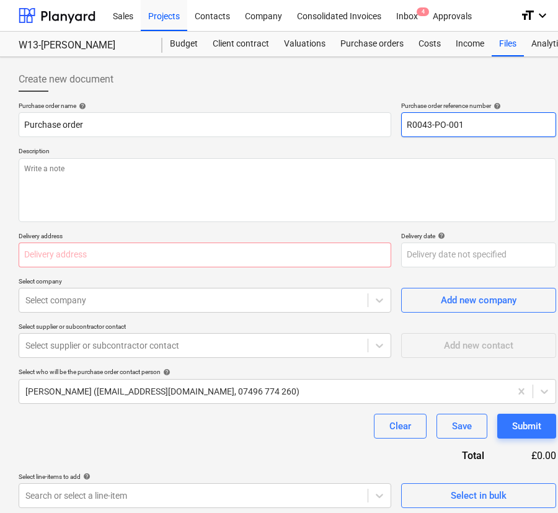
click at [459, 121] on input "R0043-PO-001" at bounding box center [478, 124] width 155 height 25
click at [469, 124] on input "R0043-PO-002" at bounding box center [478, 124] width 155 height 25
drag, startPoint x: 527, startPoint y: 129, endPoint x: 414, endPoint y: 126, distance: 112.8
click at [414, 126] on input "R0043-PO-002-Beko-W13 Sat" at bounding box center [478, 124] width 155 height 25
click at [523, 118] on input "R0043-PO-002-Beko-W13 Sat" at bounding box center [478, 124] width 155 height 25
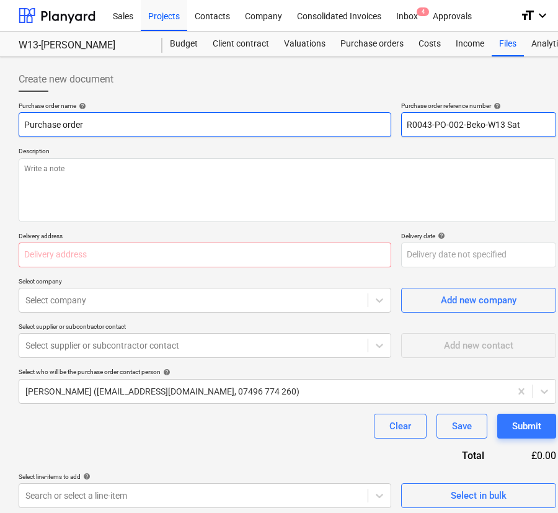
drag, startPoint x: 527, startPoint y: 124, endPoint x: 226, endPoint y: 129, distance: 301.3
click at [371, 128] on div "Purchase order name help Purchase order Purchase order reference number help R0…" at bounding box center [287, 119] width 537 height 35
drag, startPoint x: 143, startPoint y: 129, endPoint x: -81, endPoint y: 131, distance: 223.8
click at [0, 131] on html "Sales Projects Contacts Company Consolidated Invoices Inbox 4 Approvals format_…" at bounding box center [279, 256] width 558 height 513
paste input "R0043-PO-002-Beko-W13 Sat"
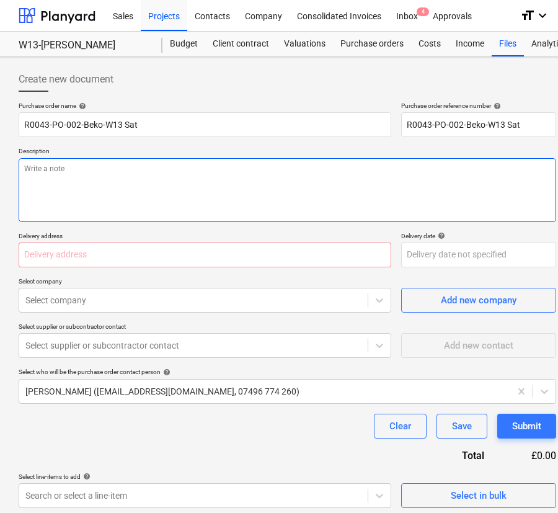
click at [56, 198] on textarea at bounding box center [287, 190] width 537 height 64
paste textarea "R0043-PO-002-Beko-W13 Sat"
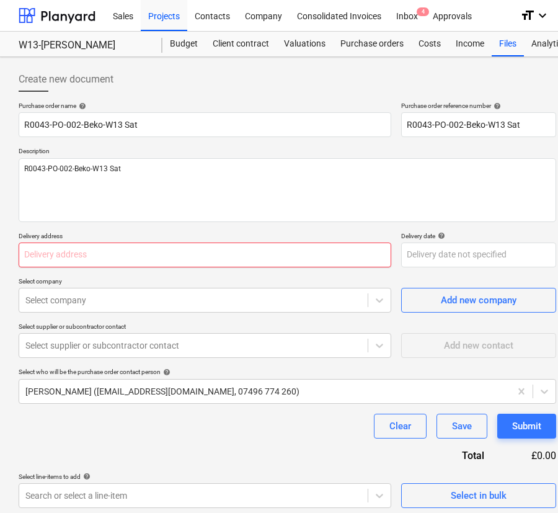
click at [183, 244] on input "text" at bounding box center [205, 254] width 373 height 25
paste input "[PERSON_NAME][STREET_ADDRESS][PERSON_NAME][PERSON_NAME]"
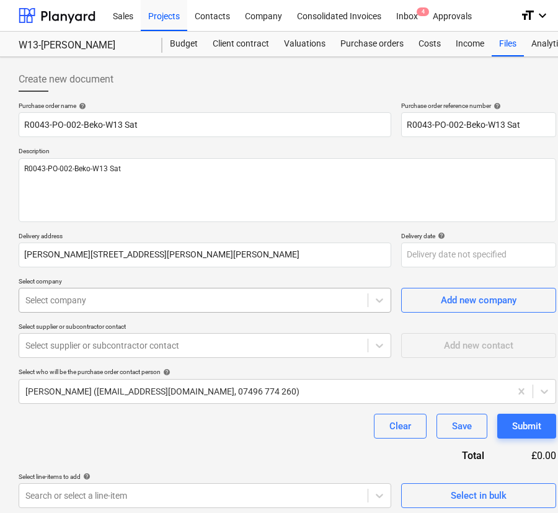
click at [160, 296] on div at bounding box center [193, 300] width 336 height 12
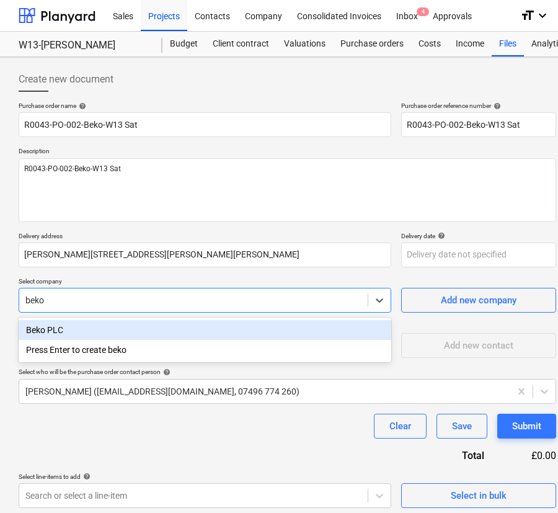
click at [160, 338] on div "Beko PLC" at bounding box center [205, 330] width 373 height 20
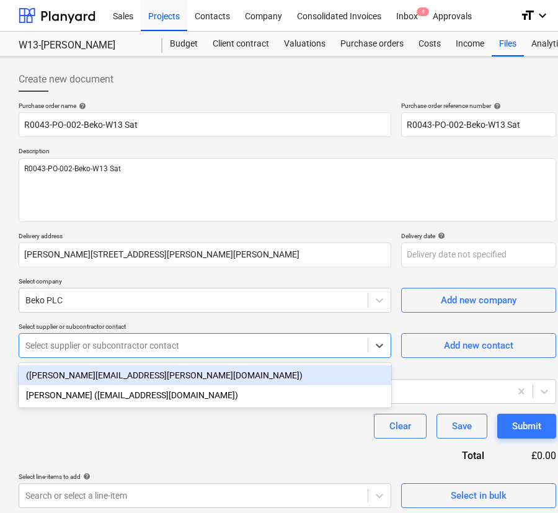
click at [152, 347] on div at bounding box center [193, 345] width 336 height 12
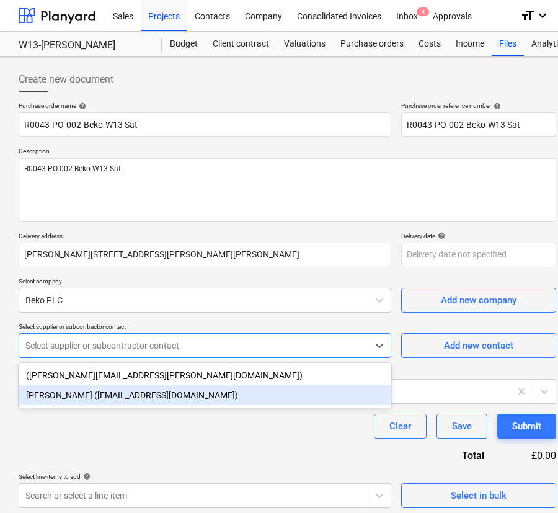
click at [149, 397] on div "[PERSON_NAME] ([EMAIL_ADDRESS][DOMAIN_NAME])" at bounding box center [205, 395] width 373 height 20
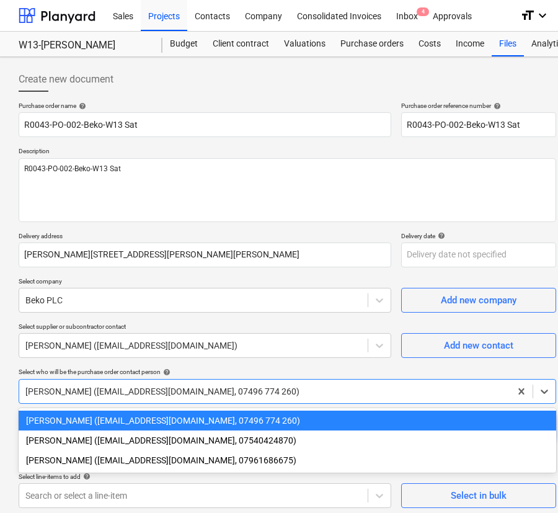
click at [148, 393] on div at bounding box center [264, 391] width 479 height 12
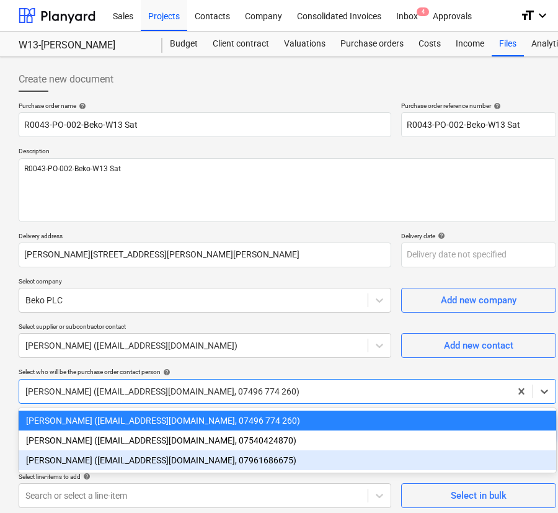
click at [144, 456] on div "[PERSON_NAME] ([EMAIL_ADDRESS][DOMAIN_NAME], 07961686675)" at bounding box center [287, 460] width 537 height 20
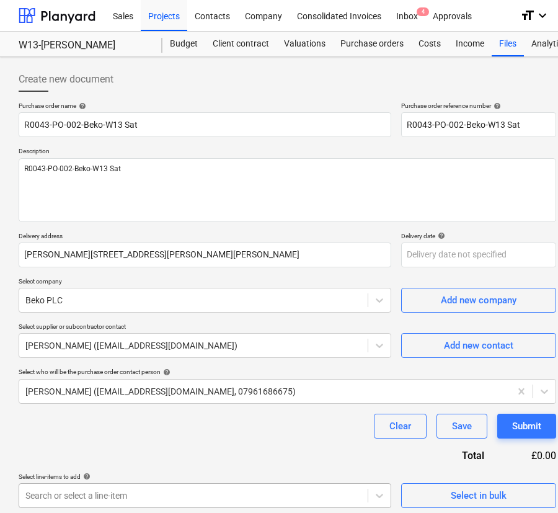
click at [112, 494] on body "Sales Projects Contacts Company Consolidated Invoices Inbox 4 Approvals format_…" at bounding box center [279, 256] width 558 height 513
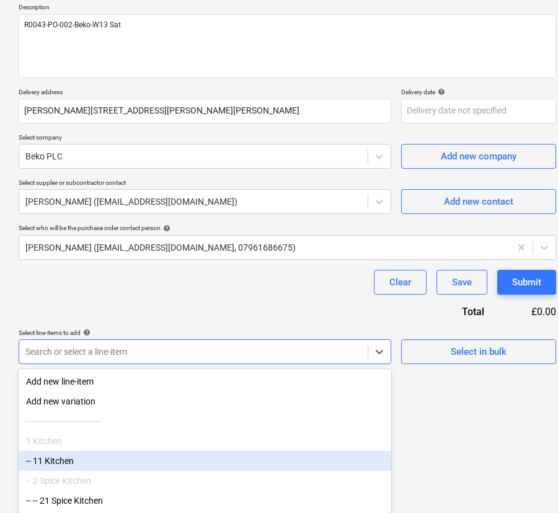
click at [100, 466] on div "-- 11 Kitchen" at bounding box center [205, 461] width 373 height 20
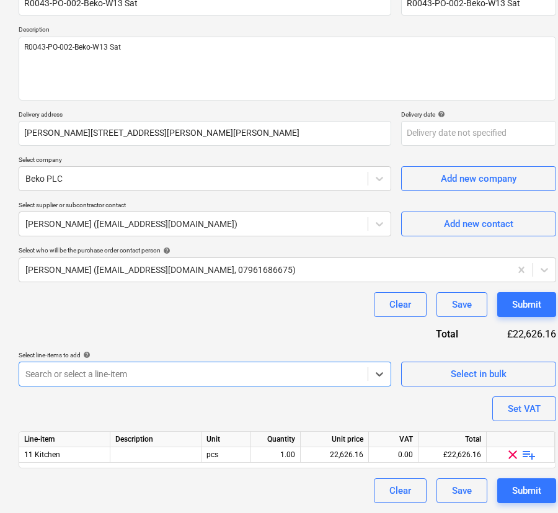
scroll to position [121, 0]
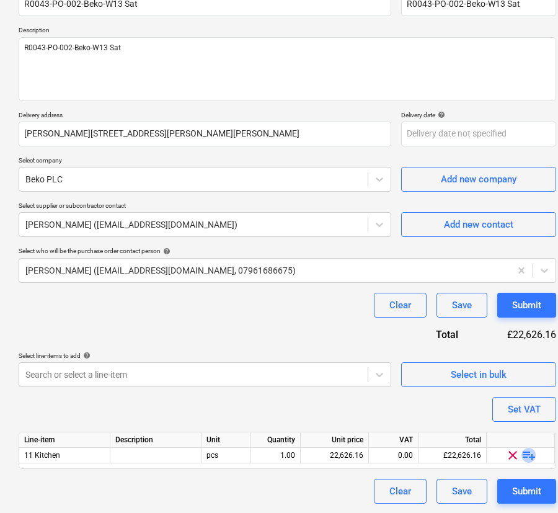
click at [529, 453] on span "playlist_add" at bounding box center [528, 455] width 15 height 15
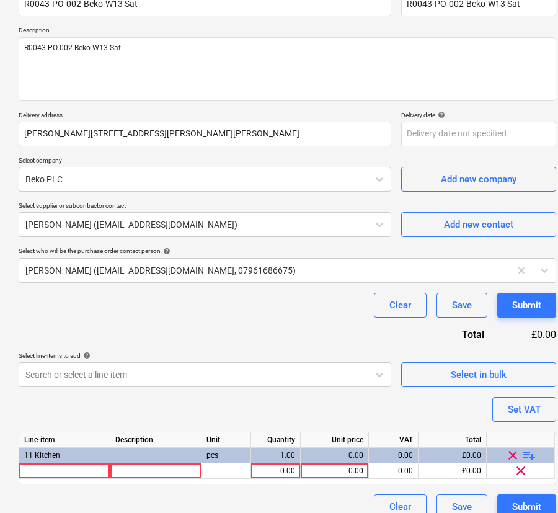
click at [529, 453] on span "playlist_add" at bounding box center [528, 455] width 15 height 15
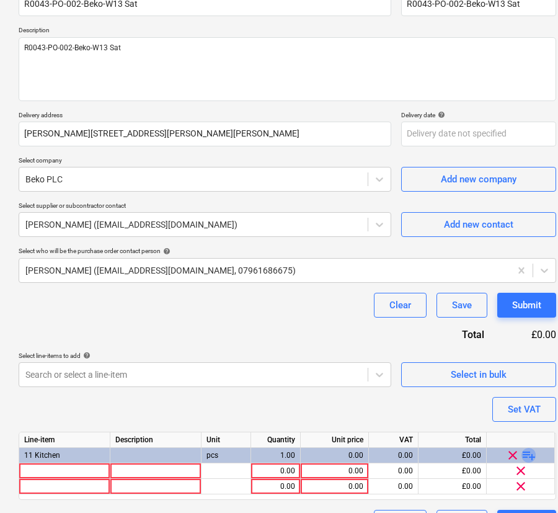
click at [529, 453] on span "playlist_add" at bounding box center [528, 455] width 15 height 15
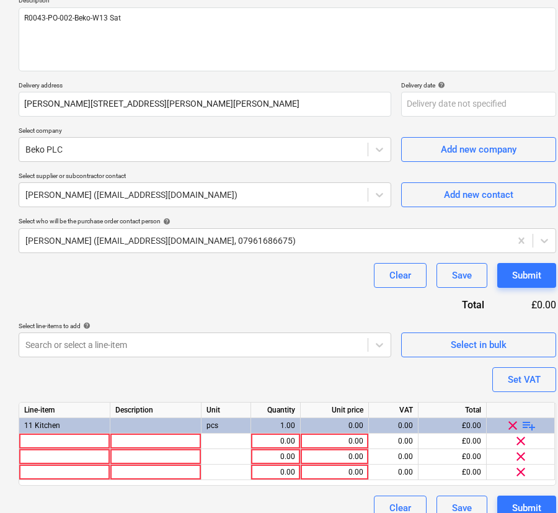
scroll to position [167, 0]
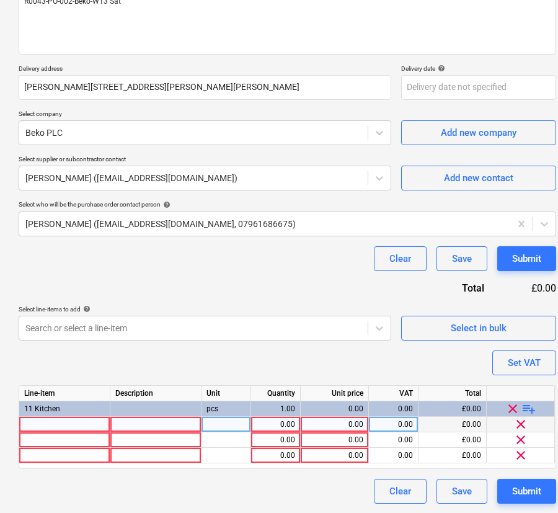
click at [29, 417] on div at bounding box center [64, 424] width 91 height 15
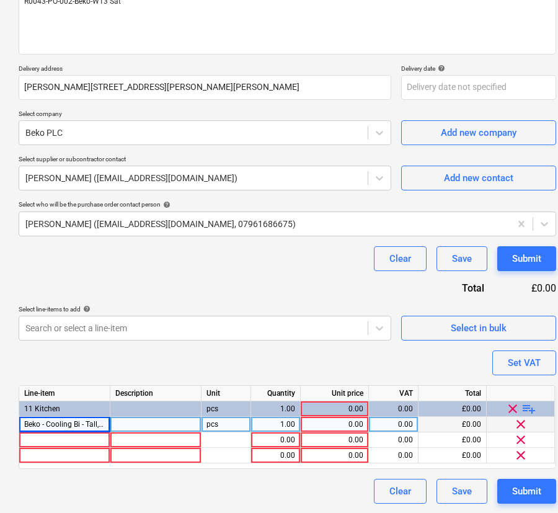
click at [125, 422] on div at bounding box center [155, 424] width 91 height 15
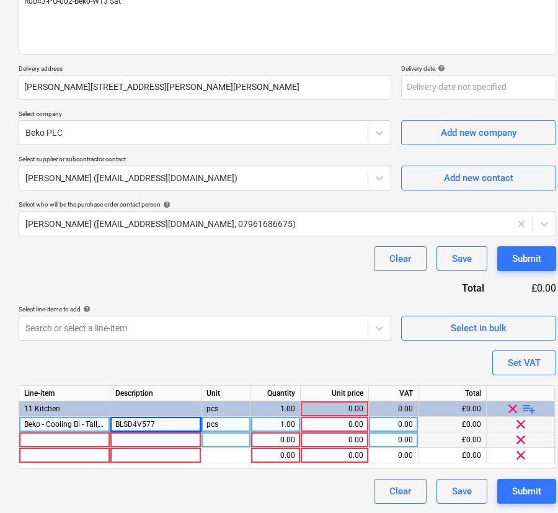
click at [64, 435] on div at bounding box center [64, 439] width 91 height 15
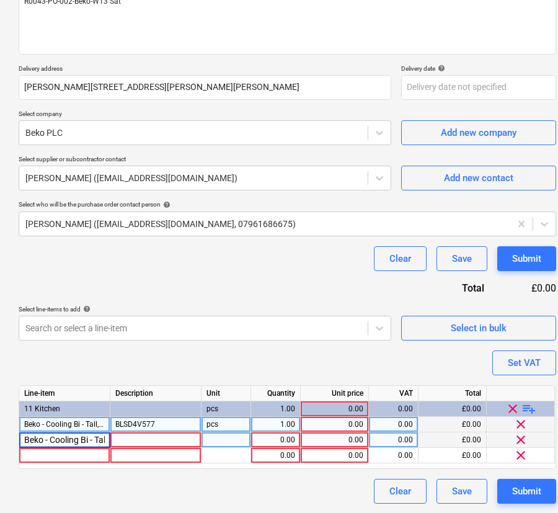
scroll to position [0, 262]
click at [124, 446] on div at bounding box center [155, 439] width 91 height 15
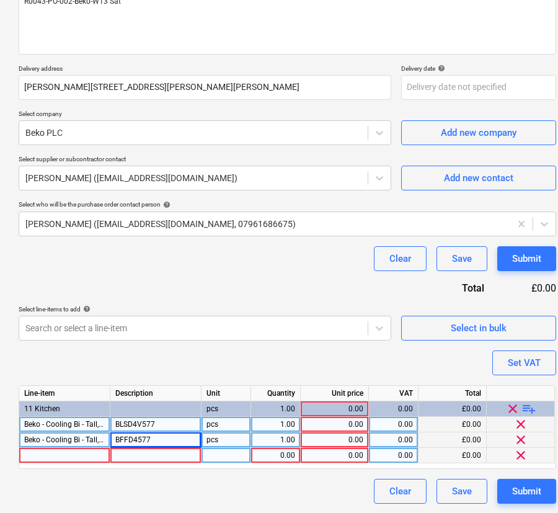
drag, startPoint x: 130, startPoint y: 456, endPoint x: 98, endPoint y: 456, distance: 31.6
click at [0, 0] on div "0.00 0.00 0.00 £0.00 clear" at bounding box center [0, 0] width 0 height 0
click at [79, 451] on div at bounding box center [64, 455] width 91 height 15
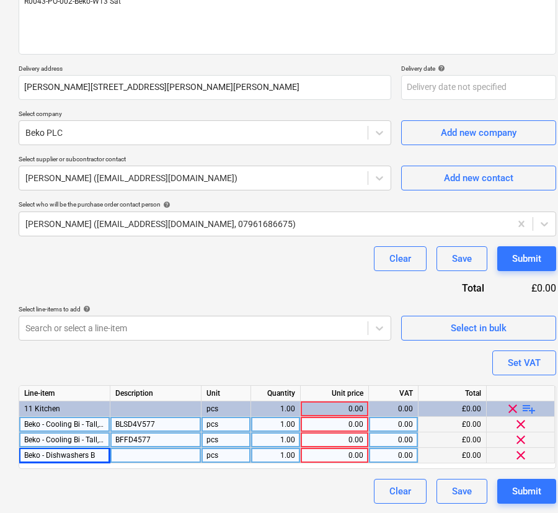
click at [168, 452] on div at bounding box center [155, 455] width 91 height 15
click at [310, 422] on div "0.00" at bounding box center [335, 424] width 58 height 15
click at [357, 439] on div "0.00" at bounding box center [335, 439] width 58 height 15
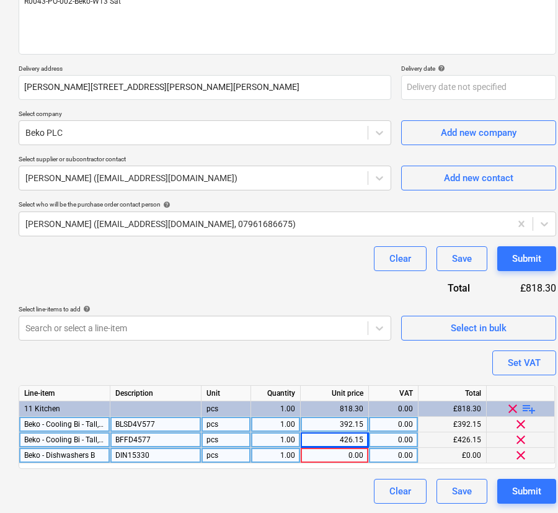
click at [351, 451] on div "0.00" at bounding box center [335, 455] width 58 height 15
click at [345, 488] on div "Clear Save Submit" at bounding box center [287, 491] width 537 height 25
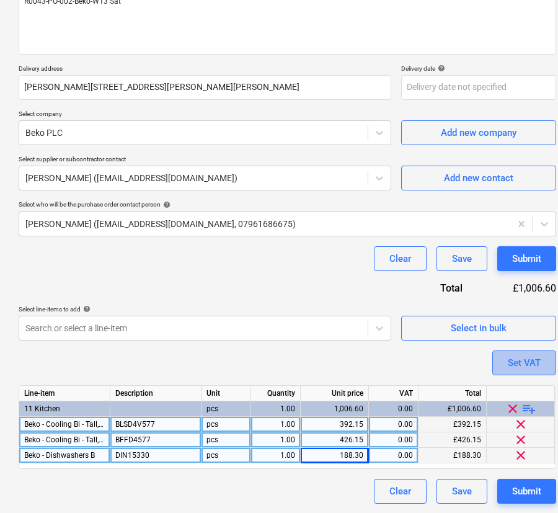
click at [524, 362] on div "Set VAT" at bounding box center [524, 363] width 33 height 16
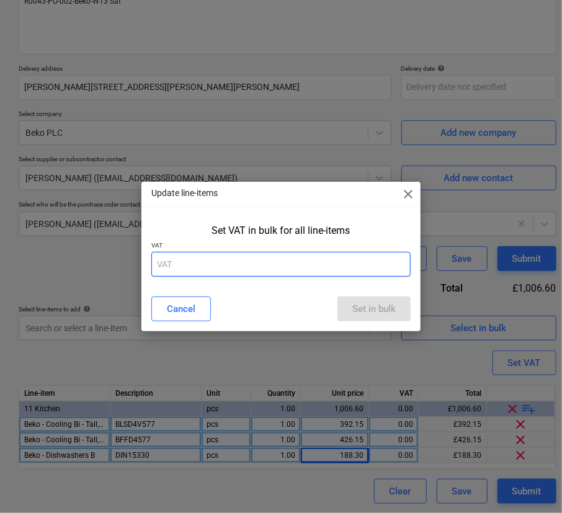
click at [392, 266] on input "text" at bounding box center [280, 264] width 259 height 25
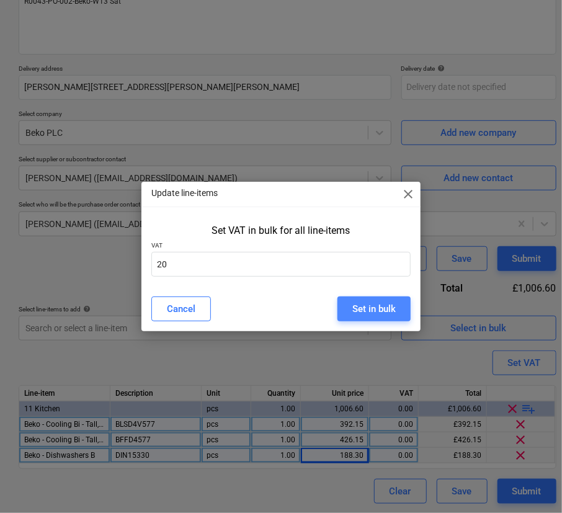
click at [391, 298] on button "Set in bulk" at bounding box center [373, 308] width 73 height 25
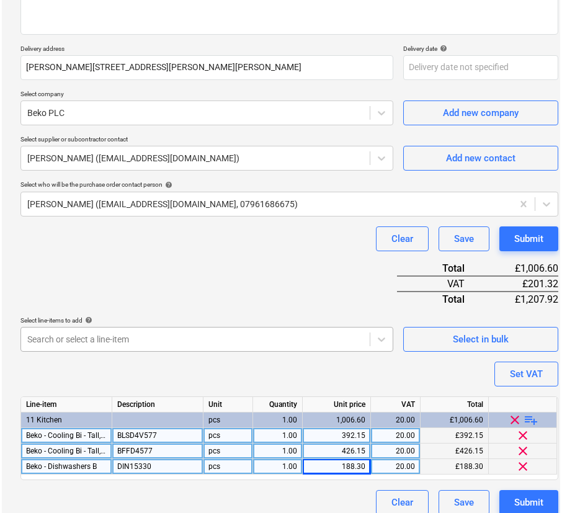
scroll to position [198, 0]
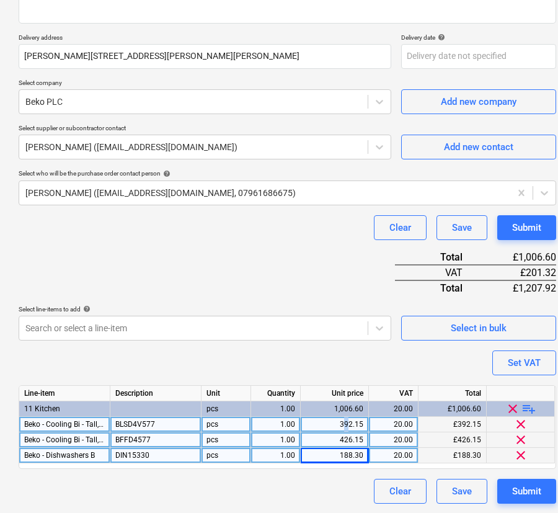
click at [345, 422] on div "392.15" at bounding box center [335, 424] width 58 height 15
click at [0, 0] on div "Beko - Cooling Bi - Tall, Integrated, Larder, Static, 1 Door Refrigerator, - 17…" at bounding box center [0, 0] width 0 height 0
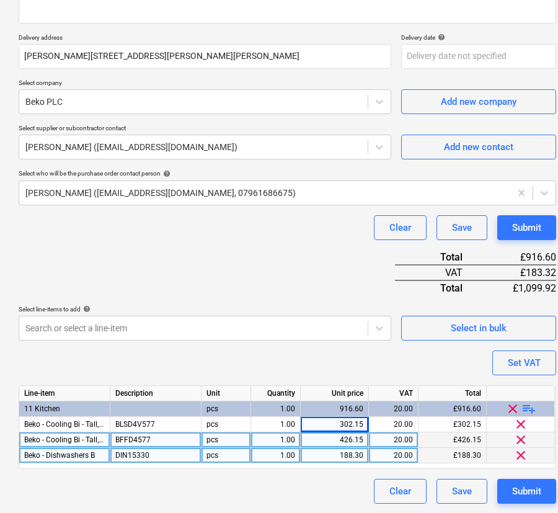
click at [397, 361] on div "Purchase order name help R0043-PO-002-Beko-W13 Sat Purchase order reference num…" at bounding box center [287, 203] width 537 height 600
click at [545, 221] on button "Submit" at bounding box center [526, 227] width 59 height 25
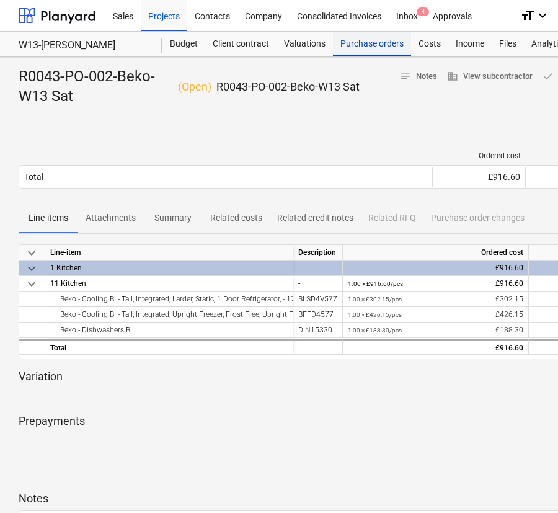
click at [360, 50] on div "Purchase orders" at bounding box center [372, 44] width 78 height 25
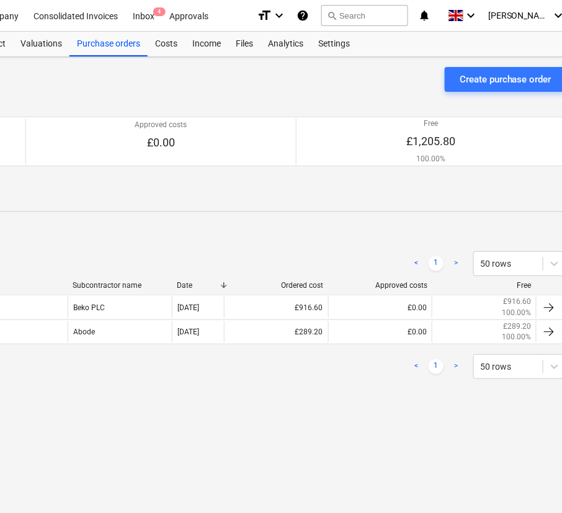
scroll to position [0, 270]
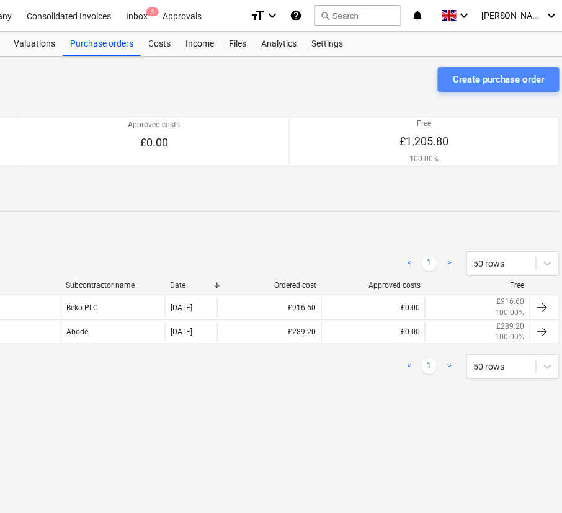
click at [484, 85] on div "Create purchase order" at bounding box center [499, 79] width 92 height 16
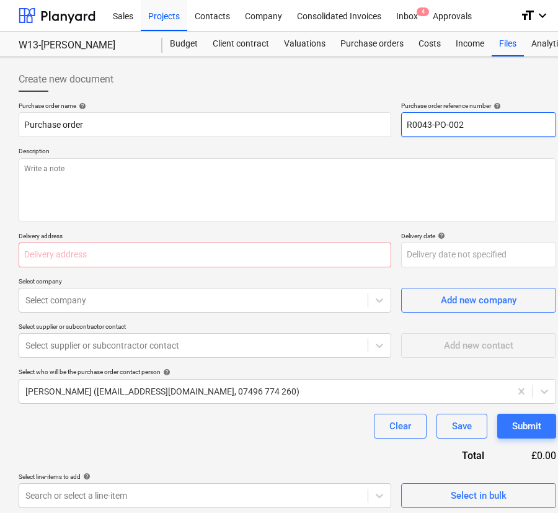
drag, startPoint x: 464, startPoint y: 121, endPoint x: 456, endPoint y: 120, distance: 8.2
click at [456, 120] on input "R0043-PO-002" at bounding box center [478, 124] width 155 height 25
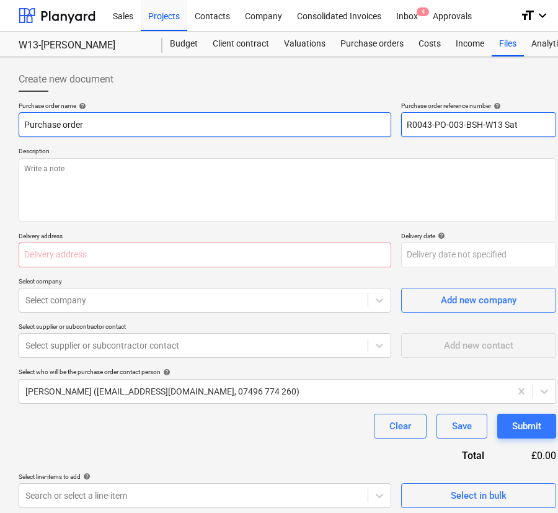
drag, startPoint x: 396, startPoint y: 127, endPoint x: 358, endPoint y: 127, distance: 38.4
click at [365, 127] on div "Purchase order name help Purchase order Purchase order reference number help R0…" at bounding box center [287, 119] width 537 height 35
drag, startPoint x: 169, startPoint y: 120, endPoint x: -10, endPoint y: 118, distance: 179.2
click at [0, 118] on html "Sales Projects Contacts Company Consolidated Invoices Inbox 4 Approvals format_…" at bounding box center [279, 256] width 558 height 513
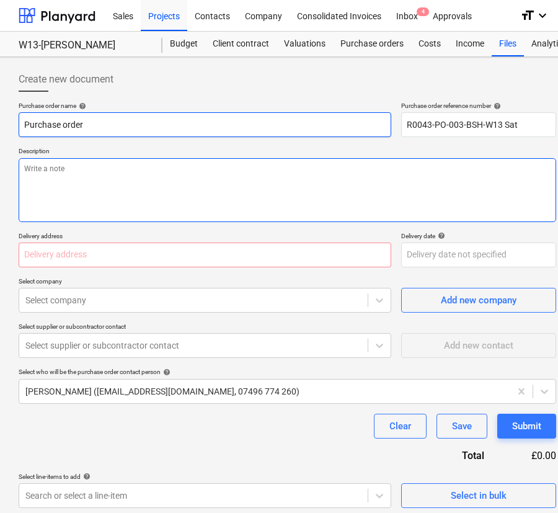
paste input "R0043-PO-003-BSH-W13 Sat"
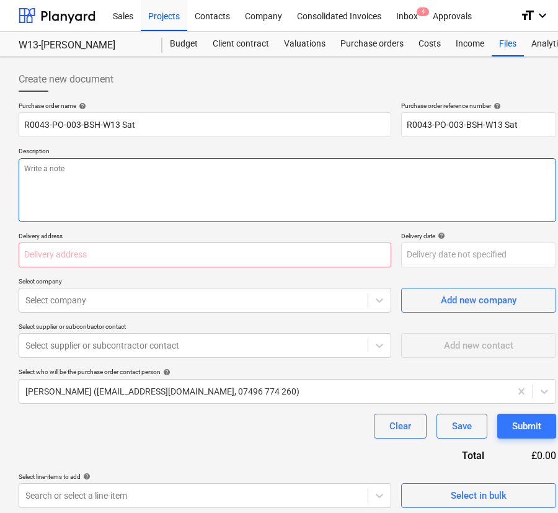
click at [115, 175] on textarea at bounding box center [287, 190] width 537 height 64
paste textarea "R0043-PO-003-BSH-W13 Sat"
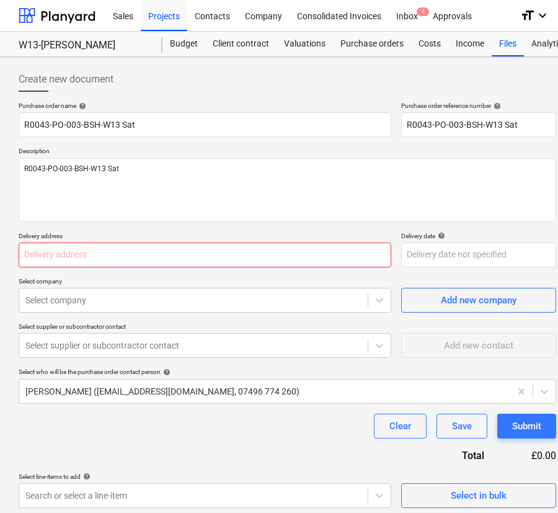
drag, startPoint x: 182, startPoint y: 255, endPoint x: 176, endPoint y: 264, distance: 10.3
click at [182, 255] on input "text" at bounding box center [205, 254] width 373 height 25
paste input "[PERSON_NAME][STREET_ADDRESS][PERSON_NAME][PERSON_NAME]"
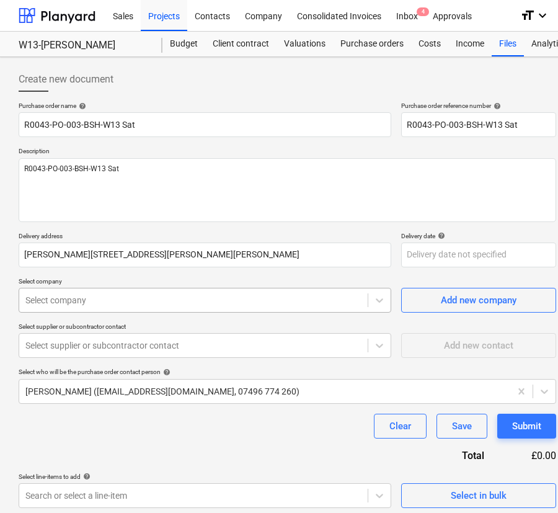
click at [152, 301] on div at bounding box center [193, 300] width 336 height 12
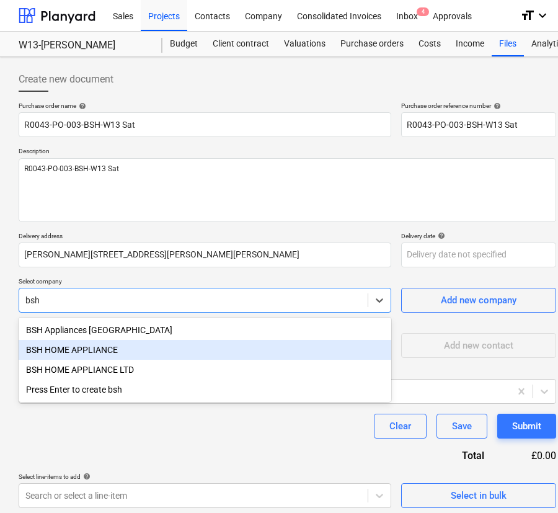
click at [137, 351] on div "BSH HOME APPLIANCE" at bounding box center [205, 350] width 373 height 20
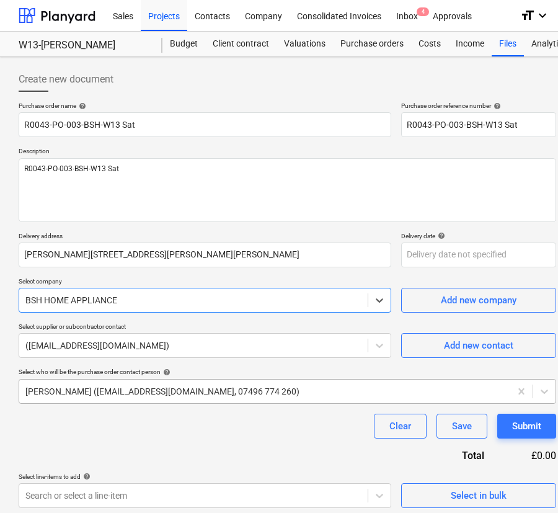
click at [125, 387] on div at bounding box center [264, 391] width 479 height 12
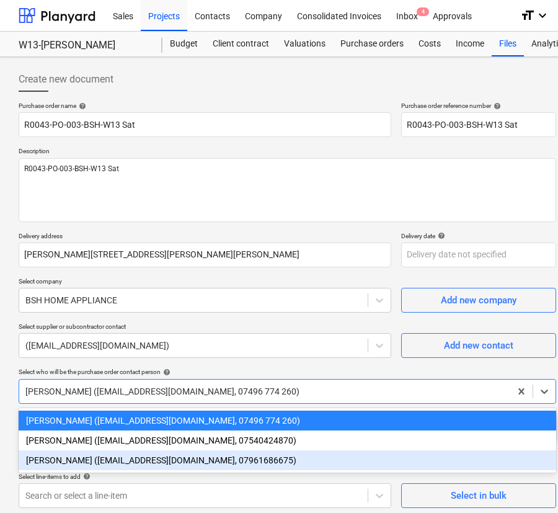
click at [125, 460] on div "[PERSON_NAME] ([EMAIL_ADDRESS][DOMAIN_NAME], 07961686675)" at bounding box center [287, 460] width 537 height 20
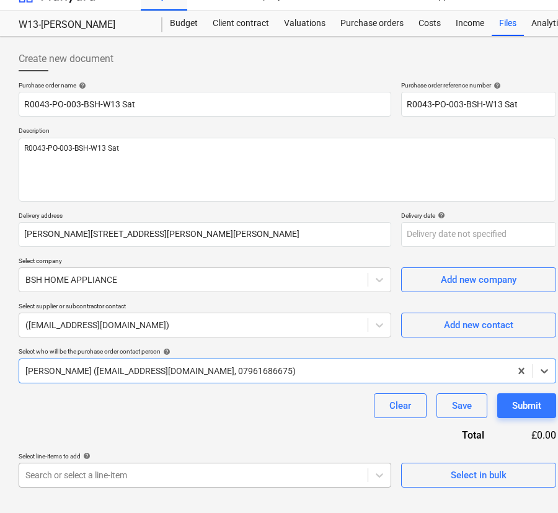
scroll to position [32, 0]
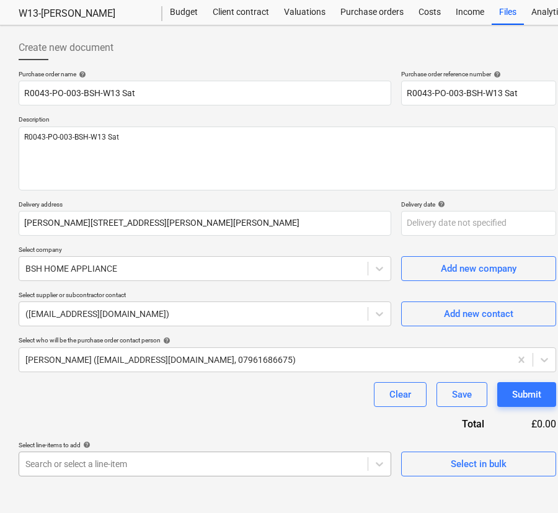
click at [222, 462] on body "Sales Projects Contacts Company Consolidated Invoices Inbox 4 Approvals format_…" at bounding box center [279, 224] width 558 height 513
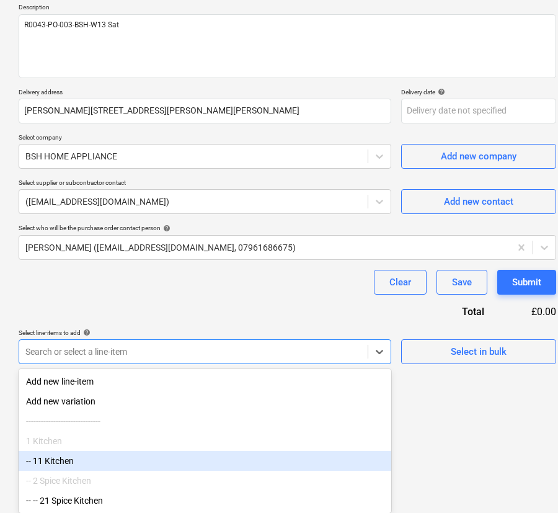
click at [175, 456] on div "-- 11 Kitchen" at bounding box center [205, 461] width 373 height 20
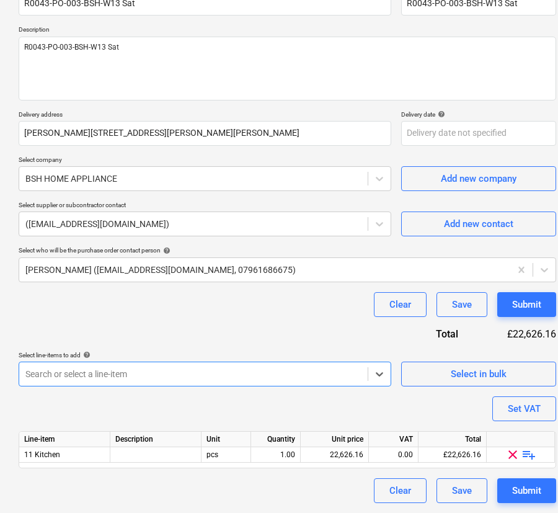
scroll to position [121, 0]
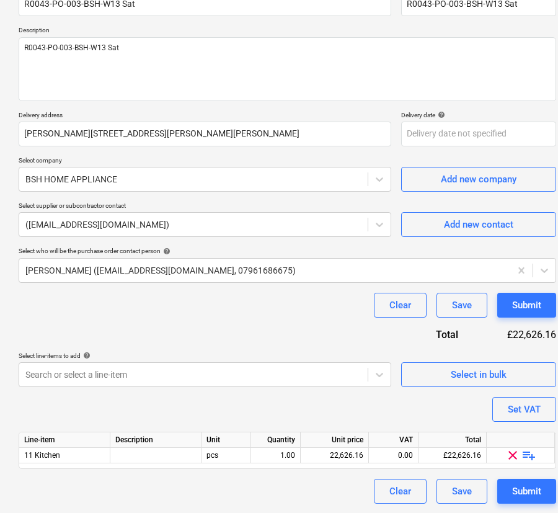
click at [529, 453] on span "playlist_add" at bounding box center [528, 455] width 15 height 15
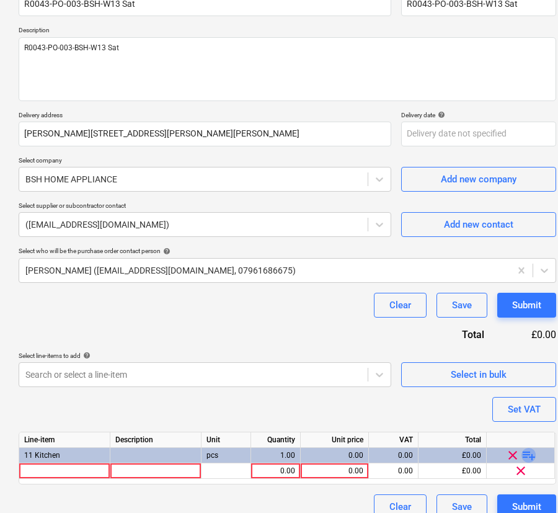
click at [529, 453] on span "playlist_add" at bounding box center [528, 455] width 15 height 15
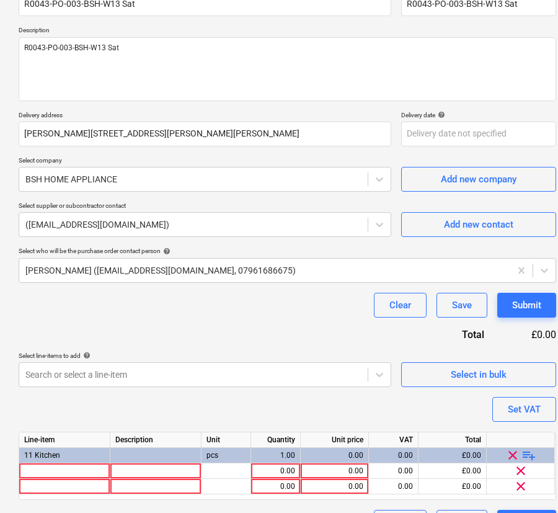
scroll to position [152, 0]
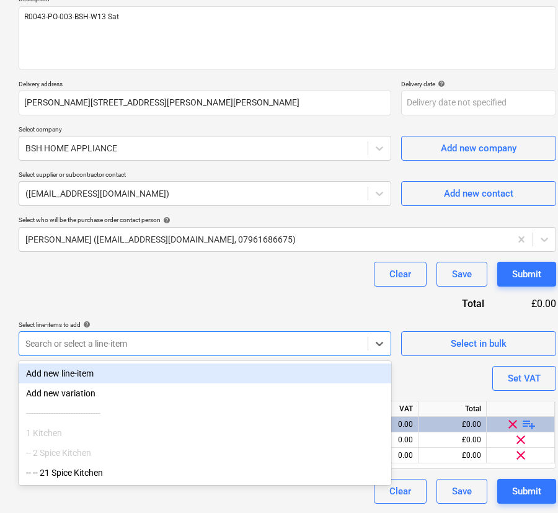
click at [139, 337] on div at bounding box center [193, 343] width 336 height 12
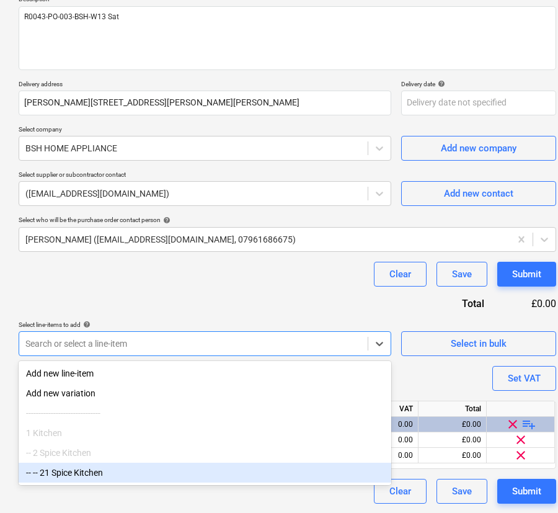
click at [104, 475] on div "-- -- 21 Spice Kitchen" at bounding box center [205, 472] width 373 height 20
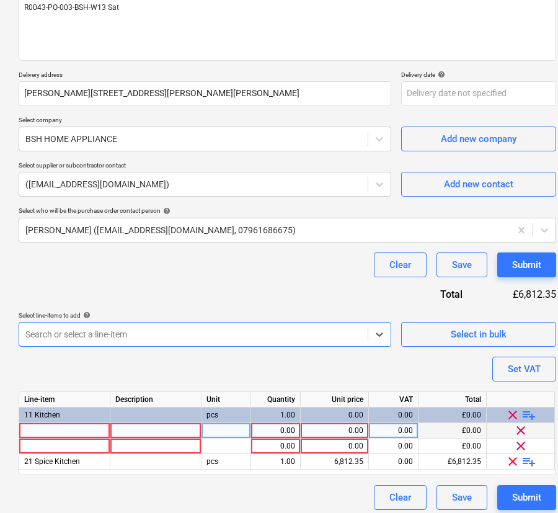
scroll to position [167, 0]
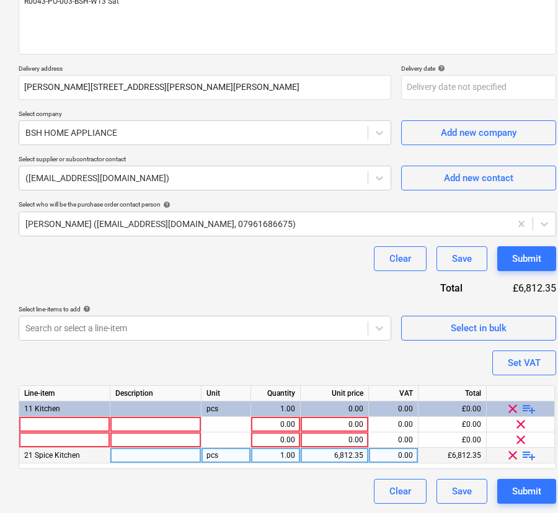
click at [428, 368] on div "Purchase order name help R0043-PO-003-BSH-W13 Sat Purchase order reference numb…" at bounding box center [287, 218] width 537 height 569
drag, startPoint x: 472, startPoint y: 353, endPoint x: 483, endPoint y: 341, distance: 16.2
click at [472, 351] on div "Purchase order name help R0043-PO-003-BSH-W13 Sat Purchase order reference numb…" at bounding box center [287, 218] width 537 height 569
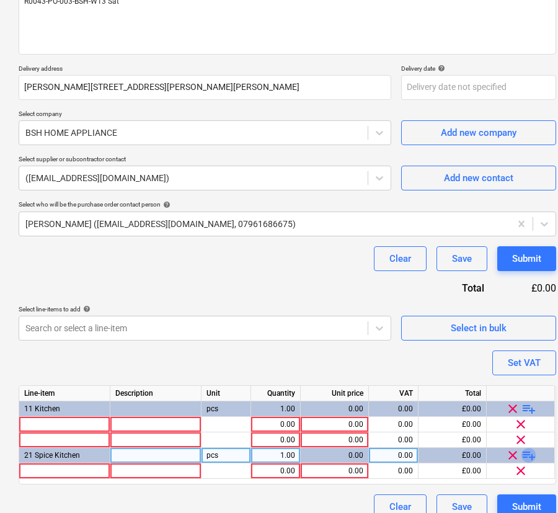
click at [527, 451] on span "playlist_add" at bounding box center [528, 455] width 15 height 15
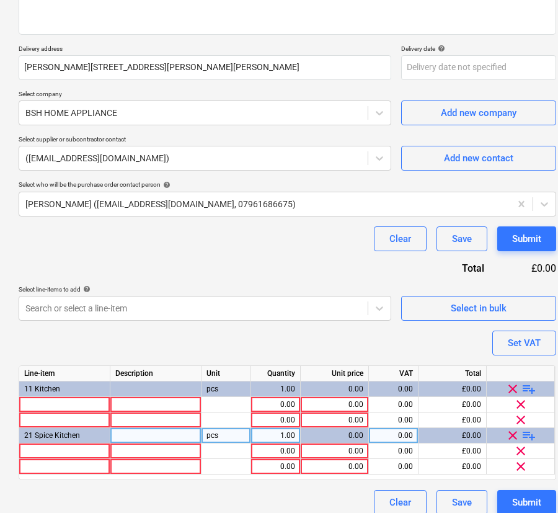
scroll to position [198, 0]
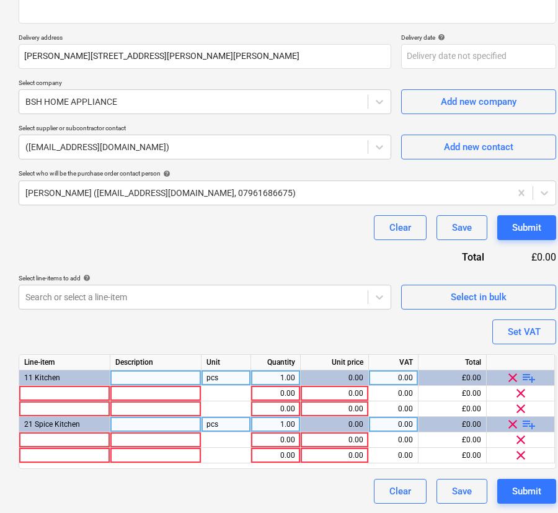
click at [527, 376] on span "playlist_add" at bounding box center [528, 377] width 15 height 15
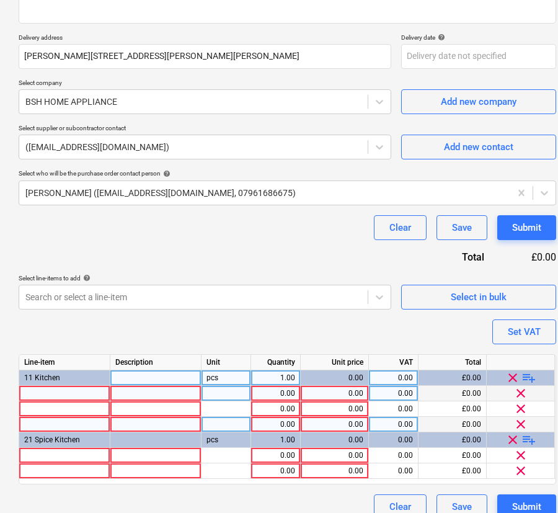
click at [71, 391] on div at bounding box center [64, 393] width 91 height 15
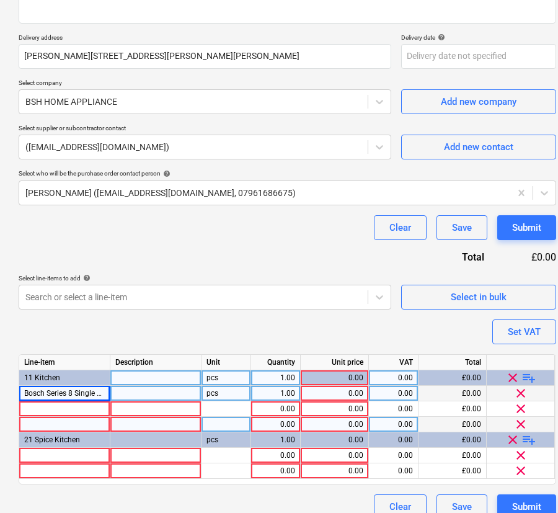
click at [164, 391] on div at bounding box center [155, 393] width 91 height 15
click at [326, 393] on div "0.00" at bounding box center [335, 393] width 58 height 15
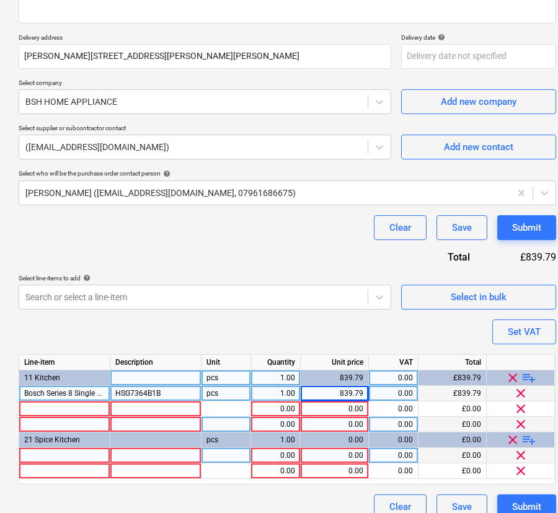
click at [52, 458] on div at bounding box center [64, 455] width 91 height 15
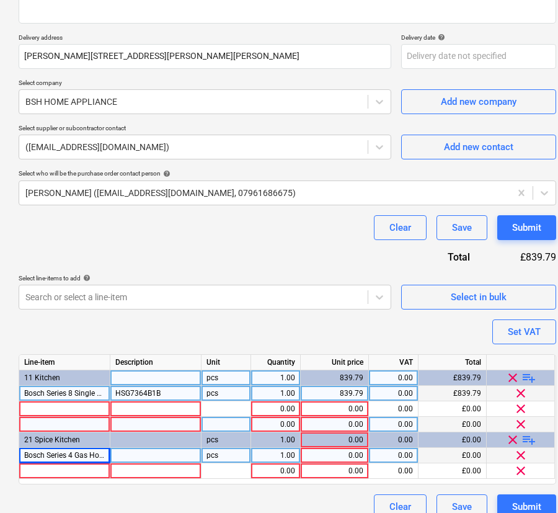
click at [141, 453] on div at bounding box center [155, 455] width 91 height 15
click at [341, 456] on div "0.00" at bounding box center [335, 455] width 58 height 15
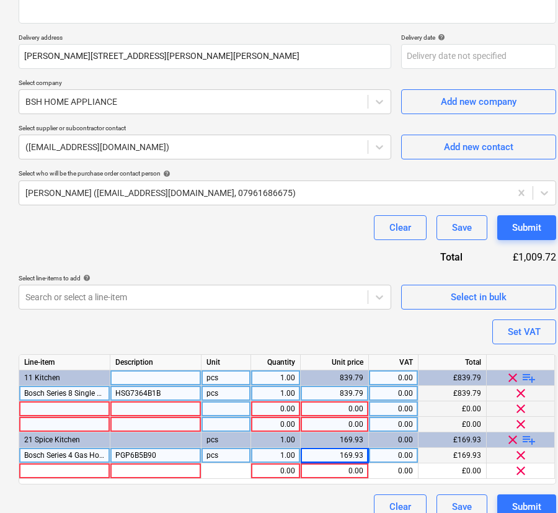
click at [68, 409] on div at bounding box center [64, 408] width 91 height 15
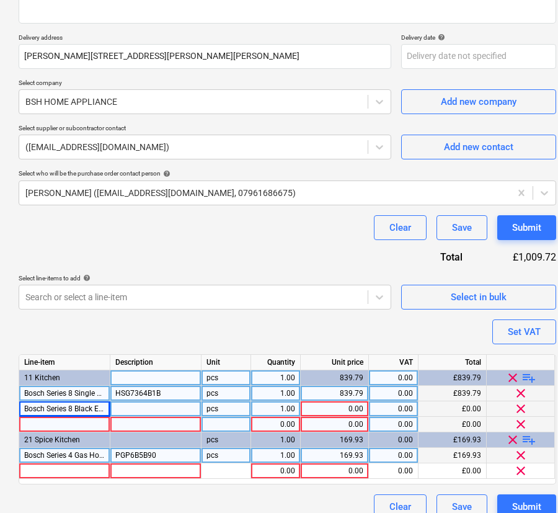
drag, startPoint x: 148, startPoint y: 409, endPoint x: 230, endPoint y: 409, distance: 82.4
click at [148, 409] on div at bounding box center [155, 408] width 91 height 15
click at [353, 409] on div "0.00" at bounding box center [335, 408] width 58 height 15
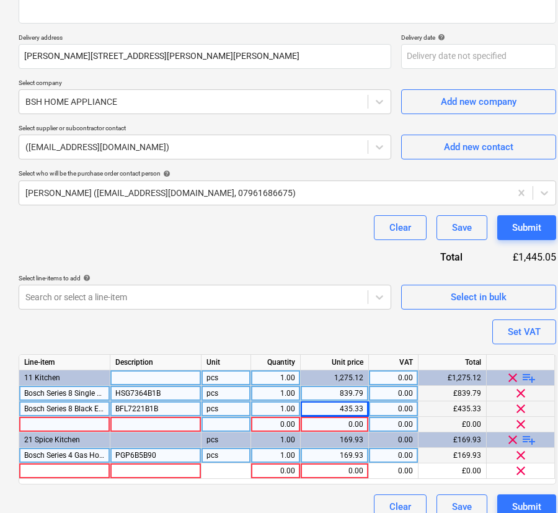
click at [68, 424] on div at bounding box center [64, 424] width 91 height 15
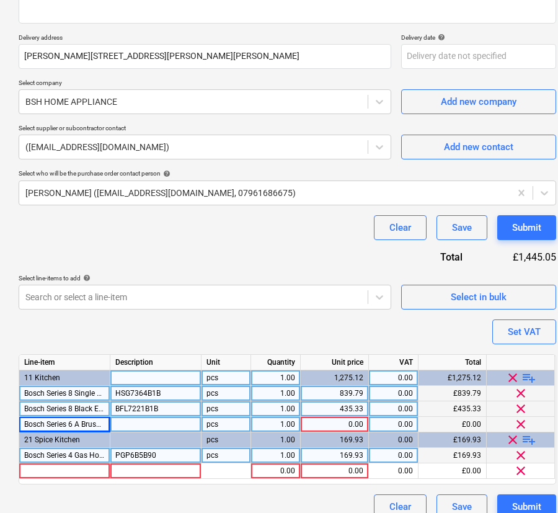
drag, startPoint x: 128, startPoint y: 428, endPoint x: 218, endPoint y: 428, distance: 89.3
click at [131, 428] on div at bounding box center [155, 424] width 91 height 15
click at [334, 427] on div "0.00" at bounding box center [335, 424] width 58 height 15
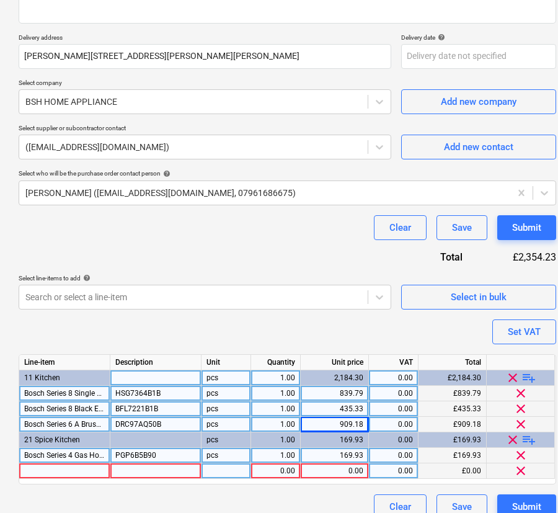
click at [76, 466] on div at bounding box center [64, 470] width 91 height 15
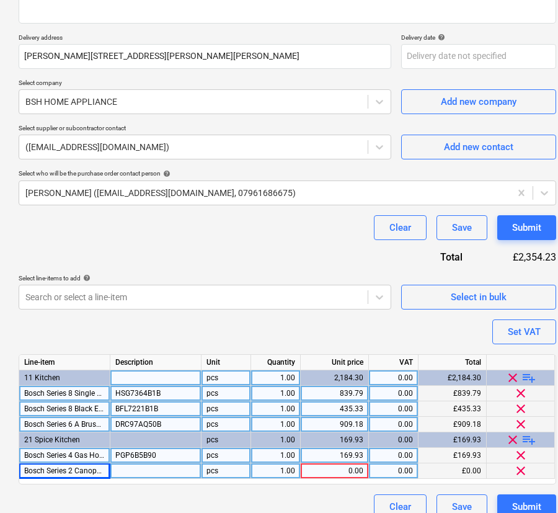
click at [156, 472] on div at bounding box center [155, 470] width 91 height 15
click at [335, 472] on div "0.00" at bounding box center [335, 470] width 58 height 15
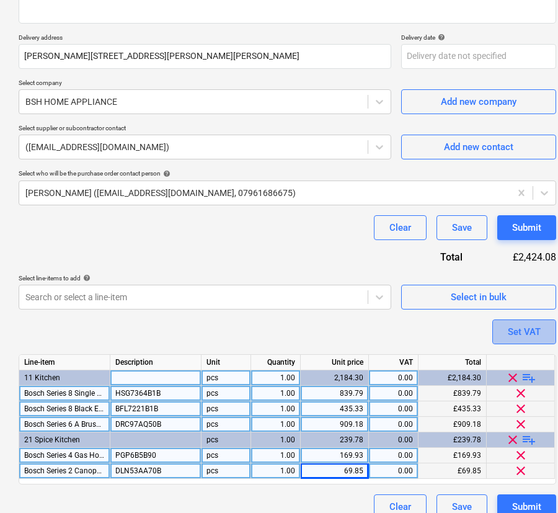
click at [506, 335] on button "Set VAT" at bounding box center [524, 331] width 64 height 25
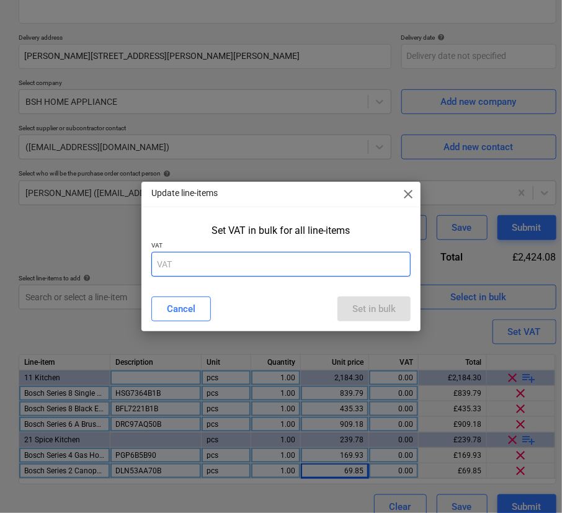
click at [266, 260] on input "text" at bounding box center [280, 264] width 259 height 25
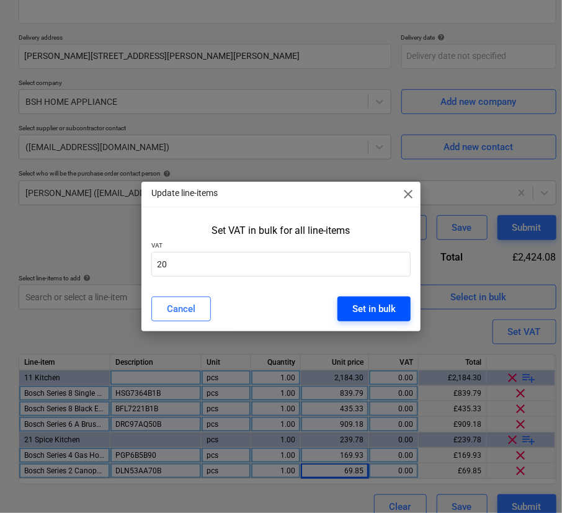
click at [356, 317] on button "Set in bulk" at bounding box center [373, 308] width 73 height 25
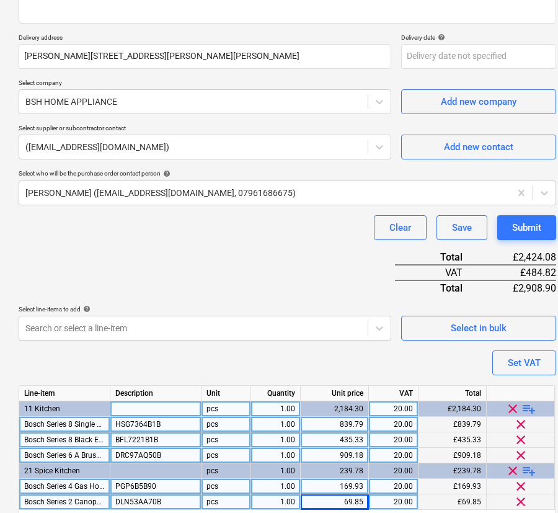
click at [309, 372] on div "Purchase order name help R0043-PO-003-BSH-W13 Sat Purchase order reference numb…" at bounding box center [287, 226] width 537 height 647
click at [356, 487] on div "169.93" at bounding box center [335, 486] width 58 height 15
click at [357, 360] on div "Purchase order name help R0043-PO-003-BSH-W13 Sat Purchase order reference numb…" at bounding box center [287, 226] width 537 height 647
click at [362, 362] on div "Purchase order name help R0043-PO-003-BSH-W13 Sat Purchase order reference numb…" at bounding box center [287, 226] width 537 height 647
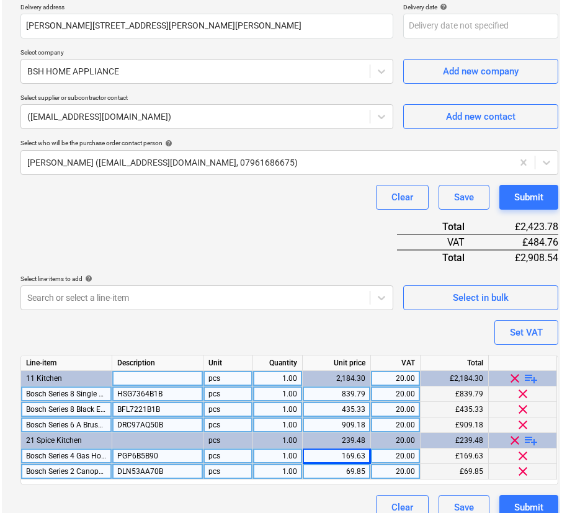
scroll to position [245, 0]
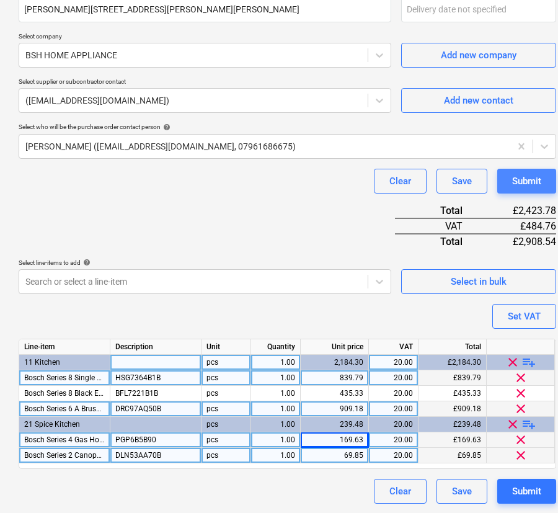
click at [530, 180] on div "Submit" at bounding box center [526, 181] width 29 height 16
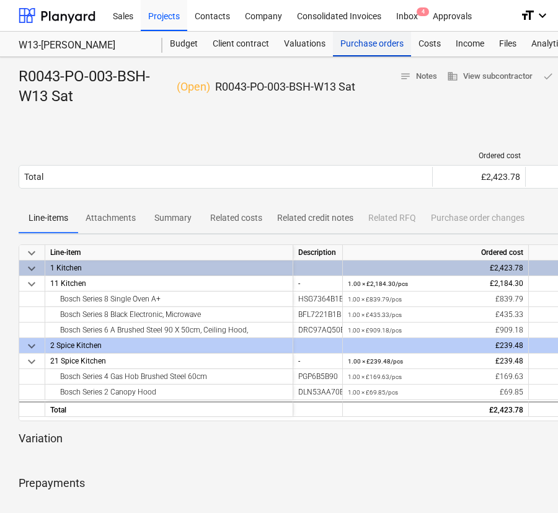
click at [368, 43] on div "Purchase orders" at bounding box center [372, 44] width 78 height 25
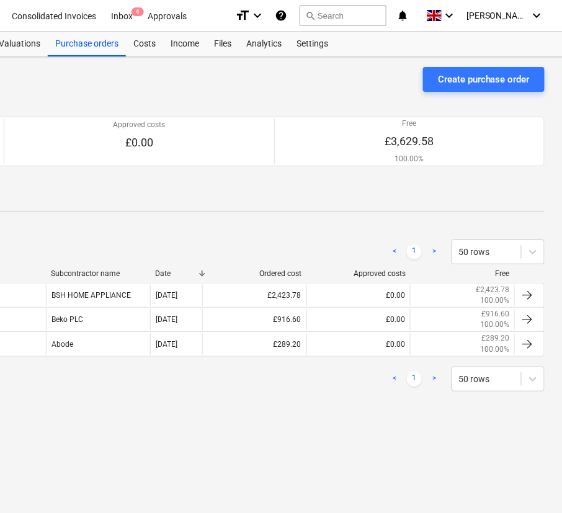
scroll to position [0, 286]
click at [459, 76] on div "Create purchase order" at bounding box center [483, 79] width 92 height 16
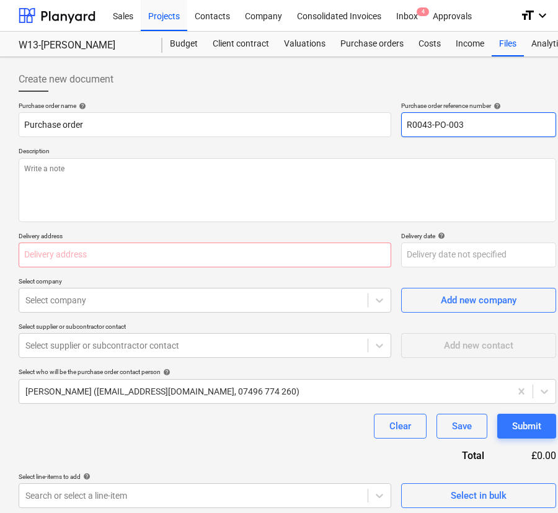
click at [457, 124] on input "R0043-PO-003" at bounding box center [478, 124] width 155 height 25
drag, startPoint x: 536, startPoint y: 125, endPoint x: 391, endPoint y: 125, distance: 145.1
click at [391, 125] on div "Purchase order name help Purchase order Purchase order reference number help R0…" at bounding box center [287, 119] width 537 height 35
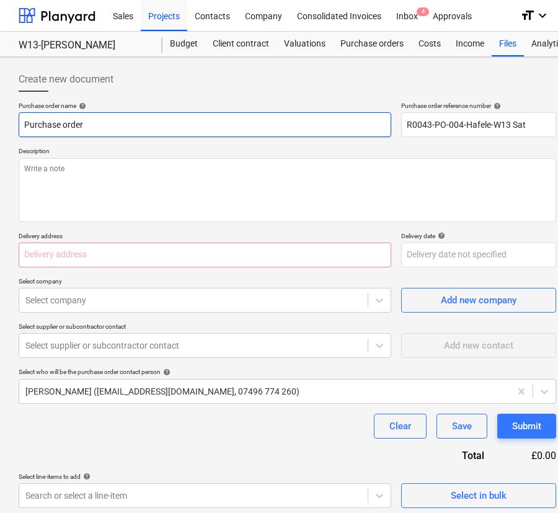
drag, startPoint x: 133, startPoint y: 128, endPoint x: 29, endPoint y: 148, distance: 106.6
click at [0, 128] on html "Sales Projects Contacts Company Consolidated Invoices Inbox 4 Approvals format_…" at bounding box center [279, 256] width 558 height 513
paste input "R0043-PO-004-Hafele-W13 Sat"
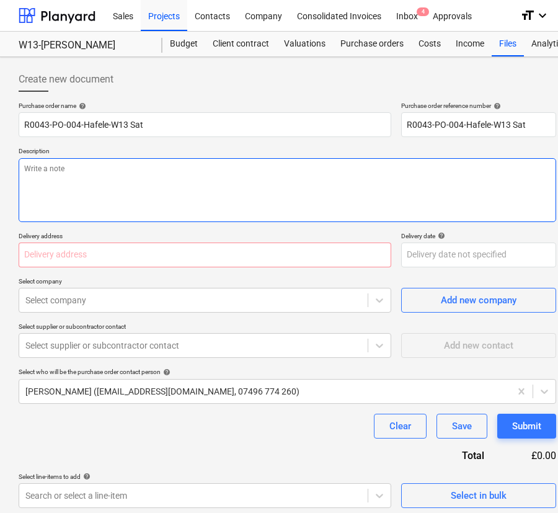
click at [93, 167] on textarea at bounding box center [287, 190] width 537 height 64
paste textarea "R0043-PO-004-Hafele-W13 Sat"
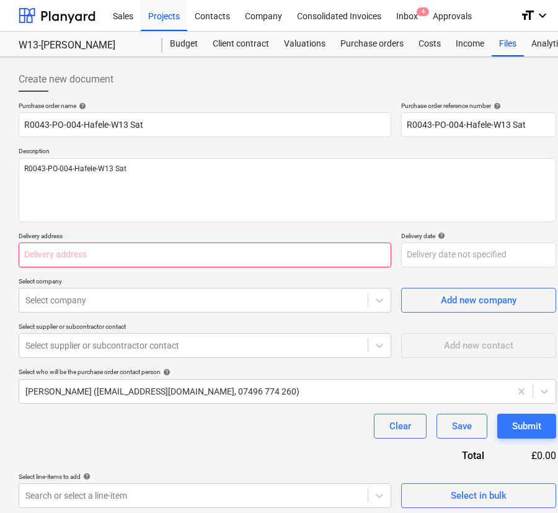
drag, startPoint x: 167, startPoint y: 254, endPoint x: 163, endPoint y: 281, distance: 26.9
click at [167, 254] on input "text" at bounding box center [205, 254] width 373 height 25
paste input "[PERSON_NAME][STREET_ADDRESS][PERSON_NAME][PERSON_NAME]"
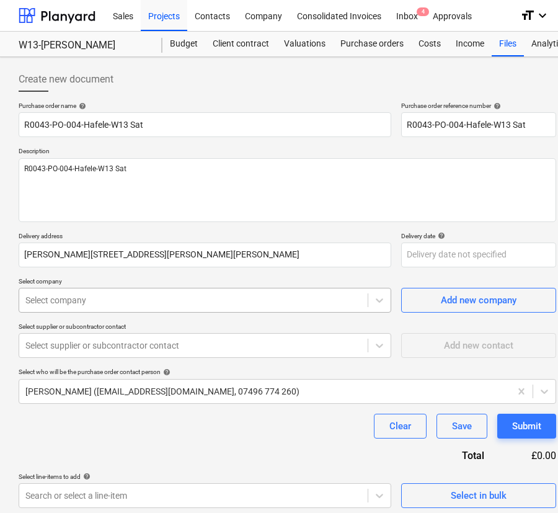
click at [162, 303] on div at bounding box center [193, 300] width 336 height 12
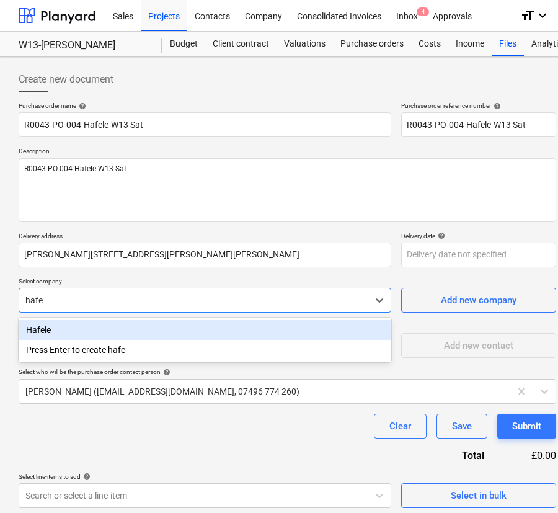
click at [159, 331] on div "Hafele" at bounding box center [205, 330] width 373 height 20
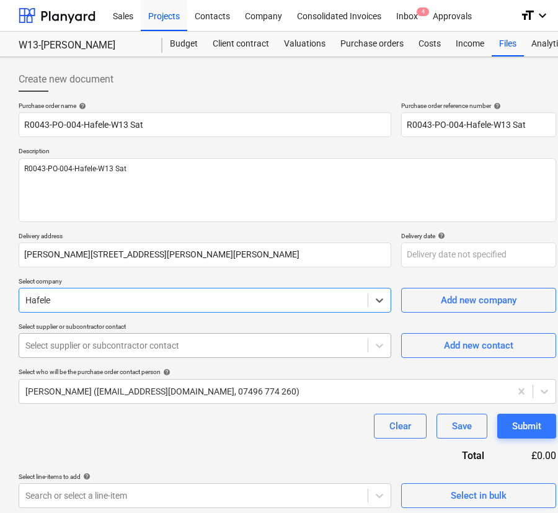
click at [154, 357] on div "Select supplier or subcontractor contact" at bounding box center [205, 345] width 373 height 25
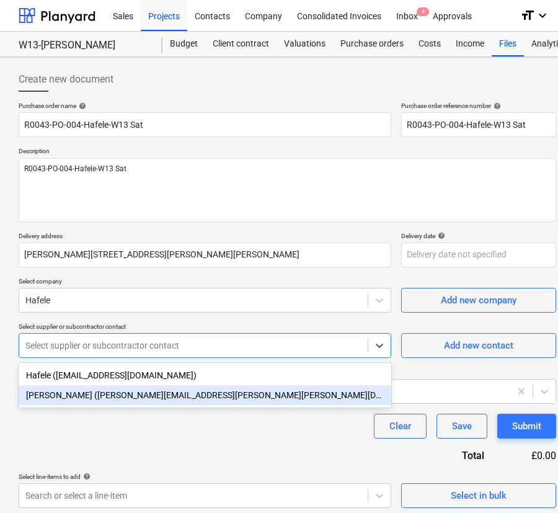
click at [141, 392] on div "[PERSON_NAME] ([PERSON_NAME][EMAIL_ADDRESS][PERSON_NAME][PERSON_NAME][DOMAIN_NA…" at bounding box center [205, 395] width 373 height 20
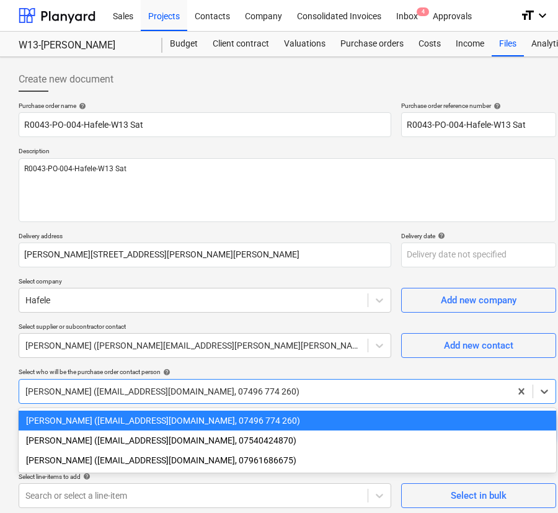
click at [141, 392] on div at bounding box center [264, 391] width 479 height 12
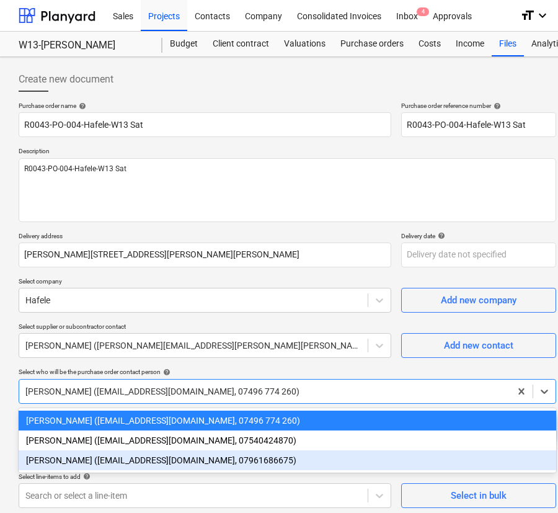
click at [134, 454] on div "[PERSON_NAME] ([EMAIL_ADDRESS][DOMAIN_NAME], 07961686675)" at bounding box center [287, 460] width 537 height 20
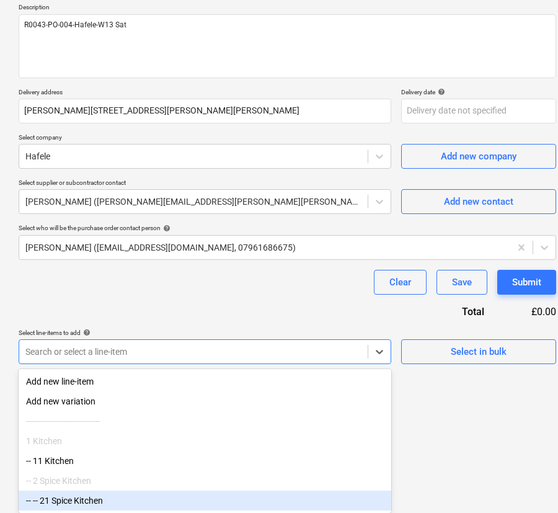
click at [128, 369] on body "Sales Projects Contacts Company Consolidated Invoices Inbox 4 Approvals format_…" at bounding box center [279, 112] width 558 height 513
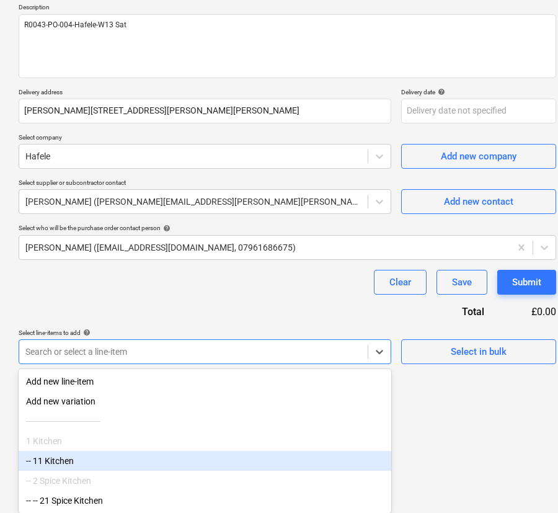
click at [123, 465] on div "-- 11 Kitchen" at bounding box center [205, 461] width 373 height 20
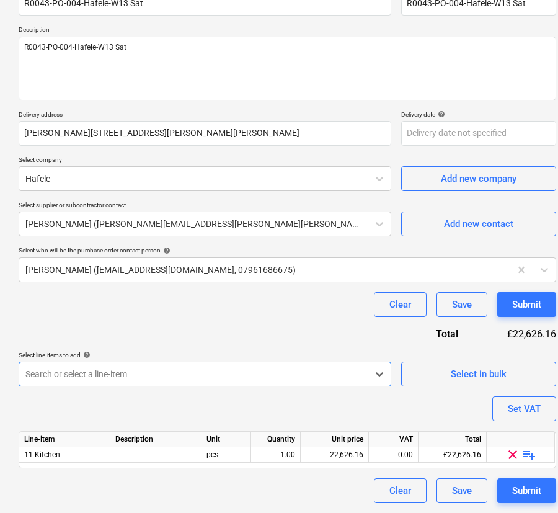
scroll to position [121, 0]
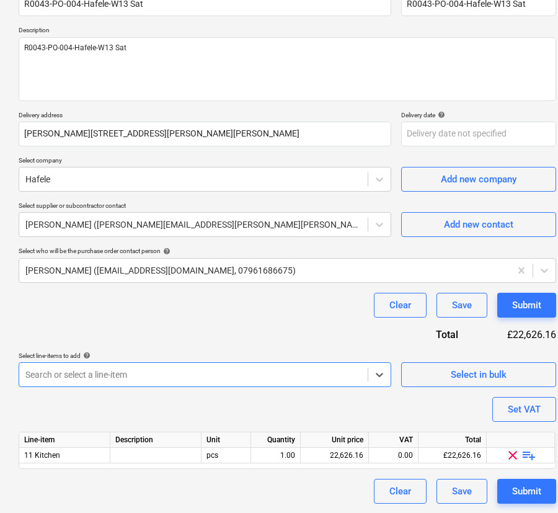
click at [124, 413] on div "Purchase order name help R0043-PO-004-Hafele-W13 Sat Purchase order reference n…" at bounding box center [287, 242] width 537 height 523
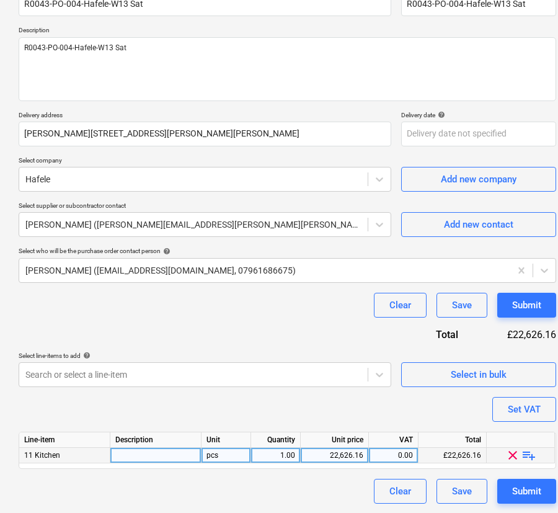
click at [530, 453] on span "playlist_add" at bounding box center [528, 455] width 15 height 15
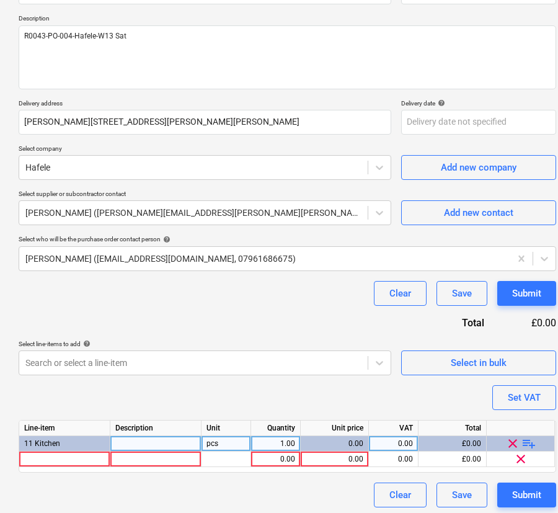
scroll to position [136, 0]
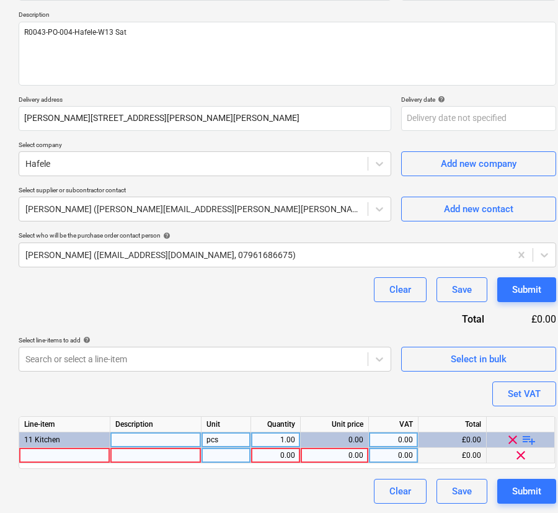
click at [40, 453] on div at bounding box center [64, 455] width 91 height 15
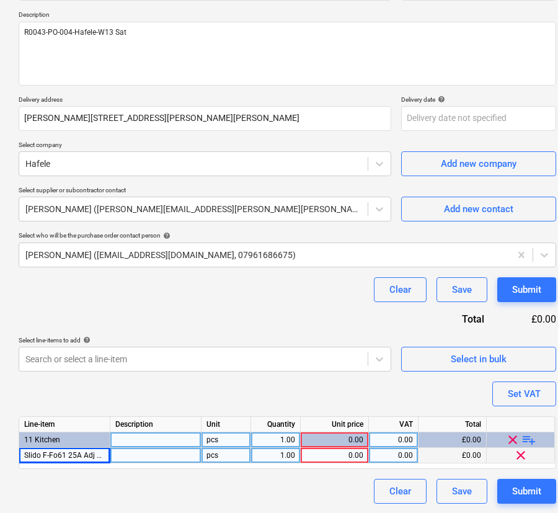
click at [138, 451] on div at bounding box center [155, 455] width 91 height 15
click at [333, 453] on div "0.00" at bounding box center [335, 455] width 58 height 15
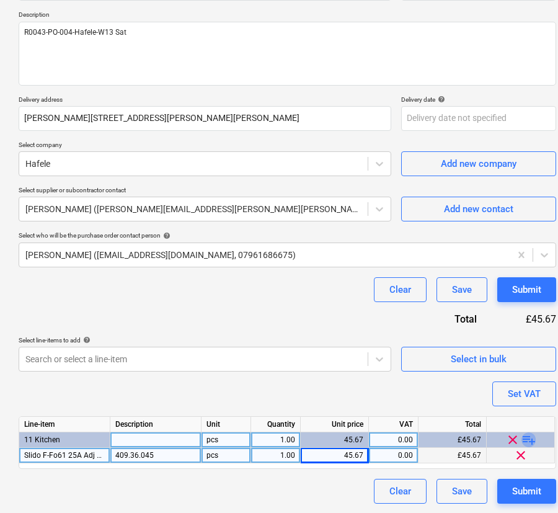
click at [527, 439] on span "playlist_add" at bounding box center [528, 439] width 15 height 15
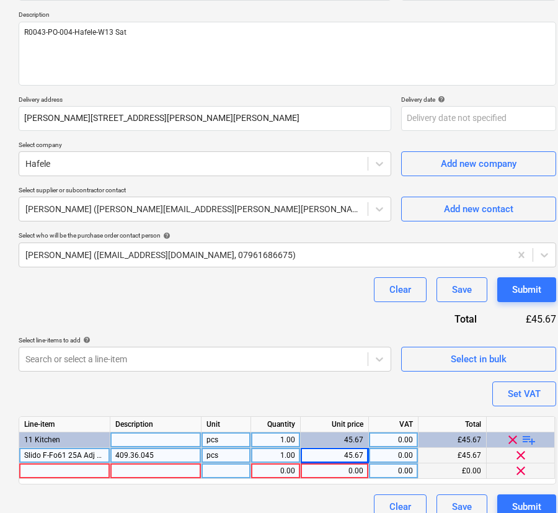
click at [71, 472] on div at bounding box center [64, 470] width 91 height 15
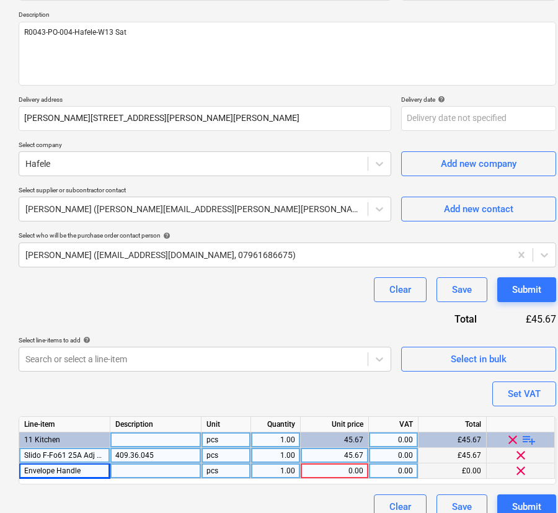
click at [142, 470] on div at bounding box center [155, 470] width 91 height 15
click at [268, 472] on div "1.00" at bounding box center [275, 470] width 39 height 15
click at [325, 471] on div "0.00" at bounding box center [335, 470] width 58 height 15
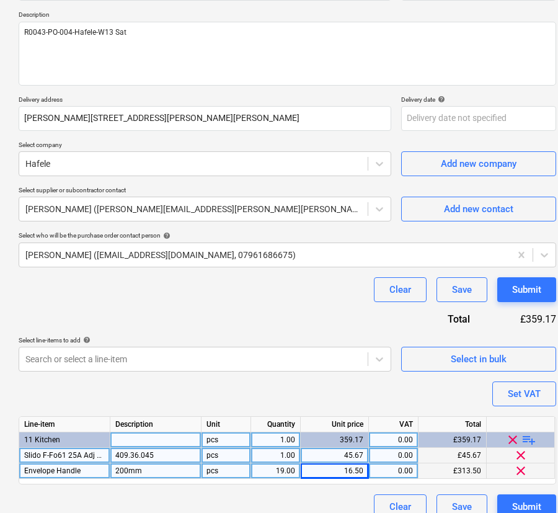
click at [530, 438] on span "playlist_add" at bounding box center [528, 439] width 15 height 15
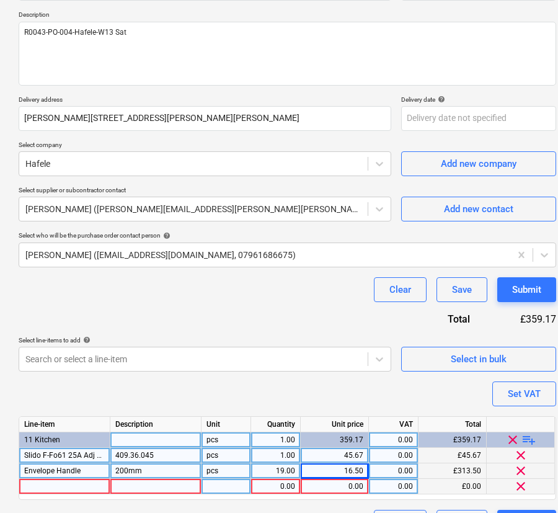
click at [98, 481] on div at bounding box center [64, 486] width 91 height 15
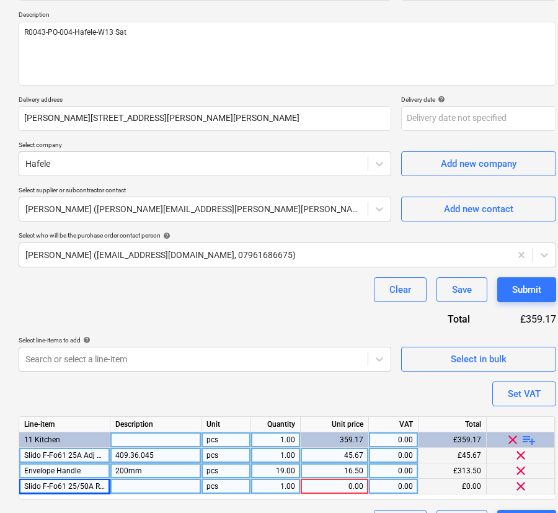
click at [152, 484] on div at bounding box center [155, 486] width 91 height 15
click at [341, 486] on div "0.00" at bounding box center [335, 486] width 58 height 15
click at [527, 436] on span "playlist_add" at bounding box center [528, 439] width 15 height 15
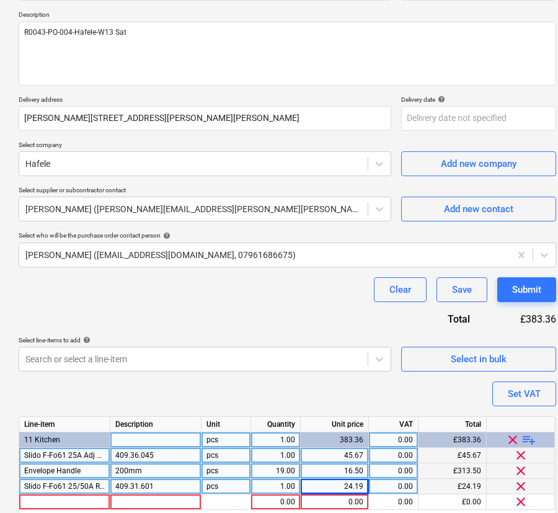
click at [527, 436] on span "playlist_add" at bounding box center [528, 439] width 15 height 15
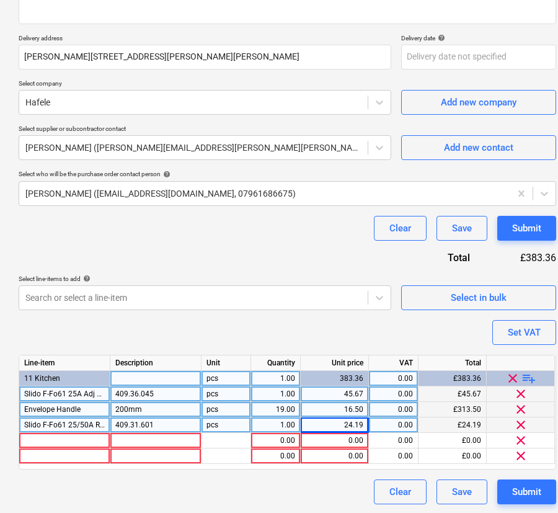
scroll to position [198, 0]
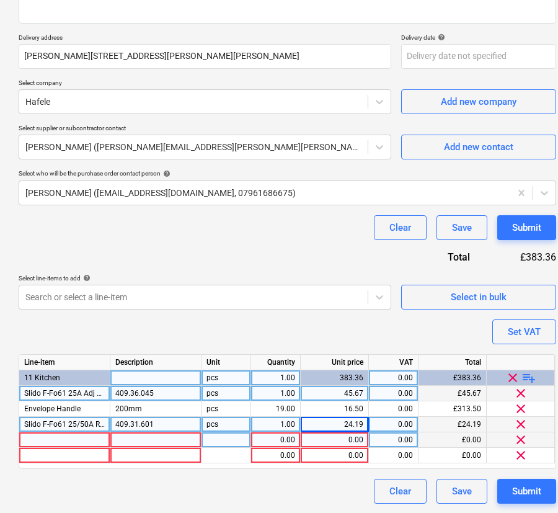
click at [74, 436] on div at bounding box center [64, 439] width 91 height 15
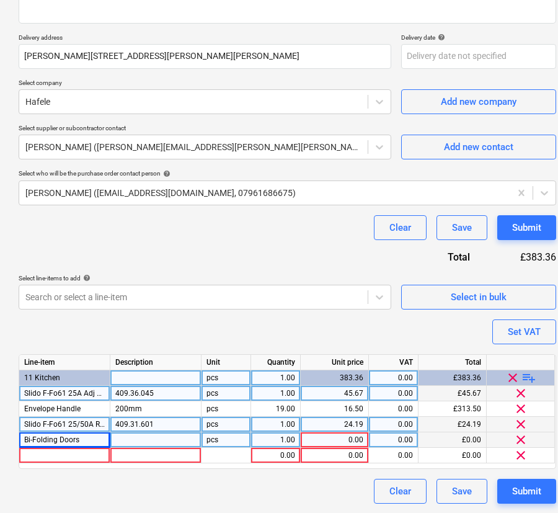
click at [261, 438] on div "1.00" at bounding box center [275, 439] width 39 height 15
click at [311, 438] on div "0.00" at bounding box center [335, 439] width 58 height 15
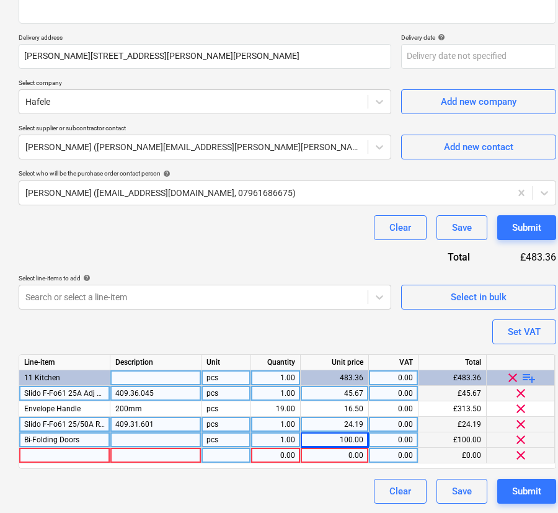
click at [85, 455] on div at bounding box center [64, 455] width 91 height 15
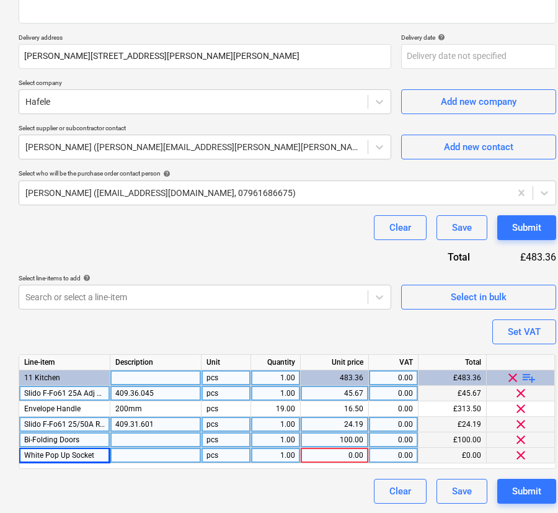
click at [166, 455] on div at bounding box center [155, 455] width 91 height 15
click at [356, 456] on div "0.00" at bounding box center [335, 455] width 58 height 15
click at [529, 376] on span "playlist_add" at bounding box center [528, 377] width 15 height 15
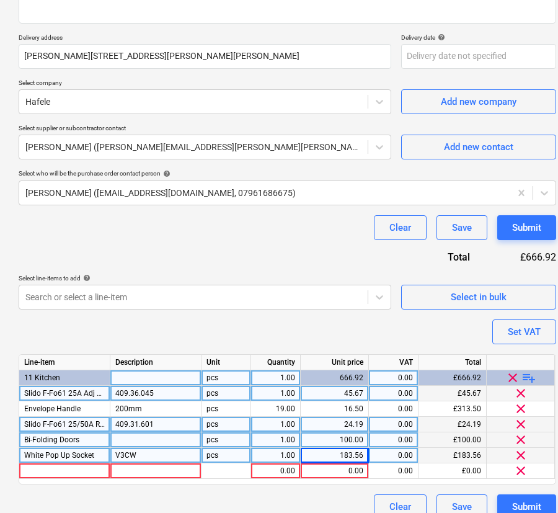
click at [529, 376] on span "playlist_add" at bounding box center [528, 377] width 15 height 15
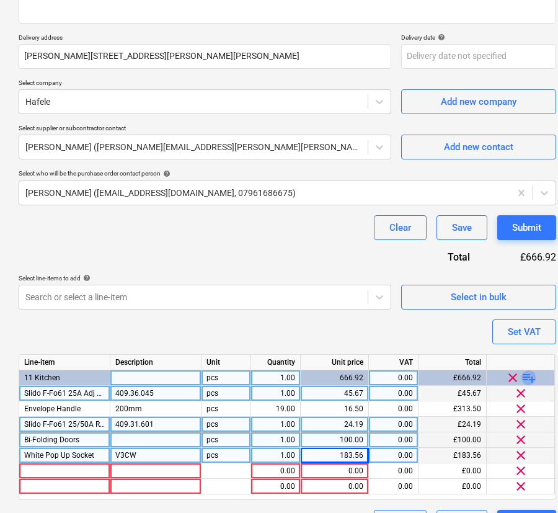
click at [529, 376] on span "playlist_add" at bounding box center [528, 377] width 15 height 15
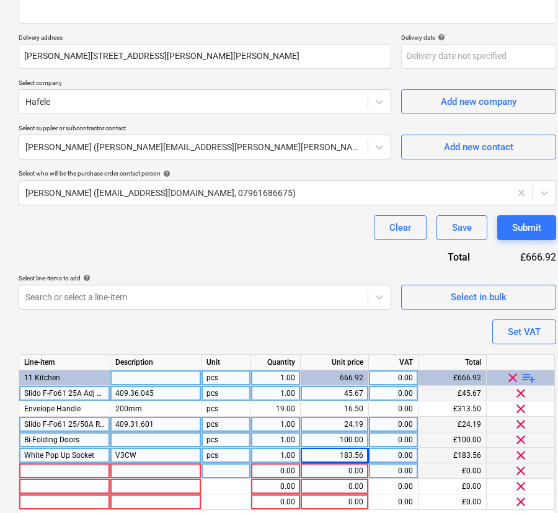
click at [50, 467] on div at bounding box center [64, 470] width 91 height 15
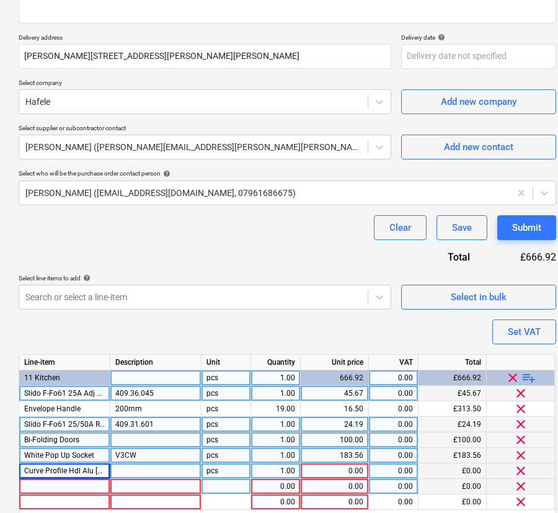
click at [81, 490] on div at bounding box center [64, 486] width 91 height 15
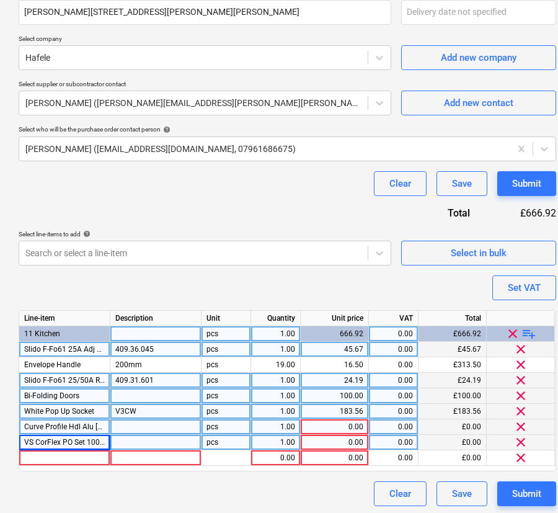
scroll to position [245, 0]
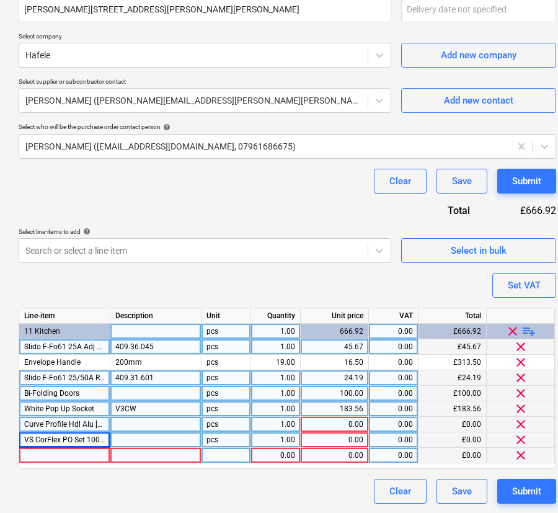
click at [134, 428] on div at bounding box center [155, 424] width 91 height 15
click at [150, 443] on div at bounding box center [155, 439] width 91 height 15
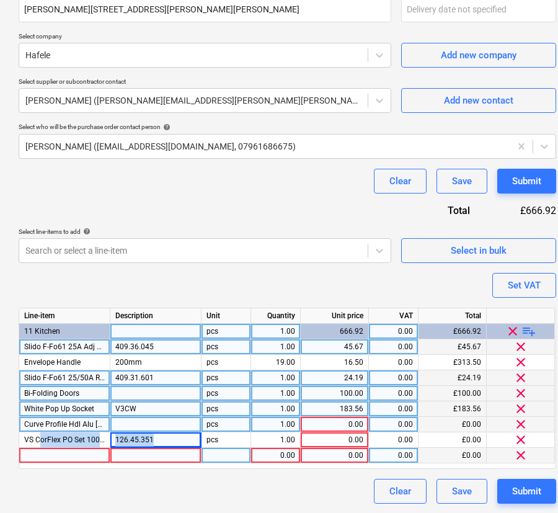
drag, startPoint x: 40, startPoint y: 436, endPoint x: 2, endPoint y: 435, distance: 37.8
click at [0, 0] on div "VS CorFlex PO Set 1000mm 4xPrm Wht 126.45.351 pcs 1.00 0.00 0.00 £0.00 clear" at bounding box center [0, 0] width 0 height 0
click at [150, 421] on div at bounding box center [155, 424] width 91 height 15
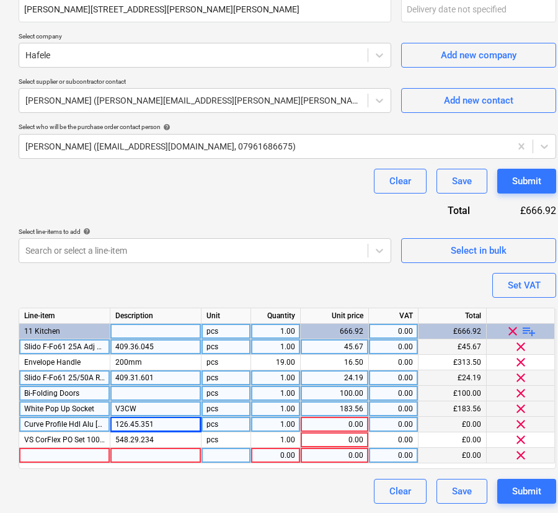
click at [356, 419] on div "0.00" at bounding box center [335, 424] width 58 height 15
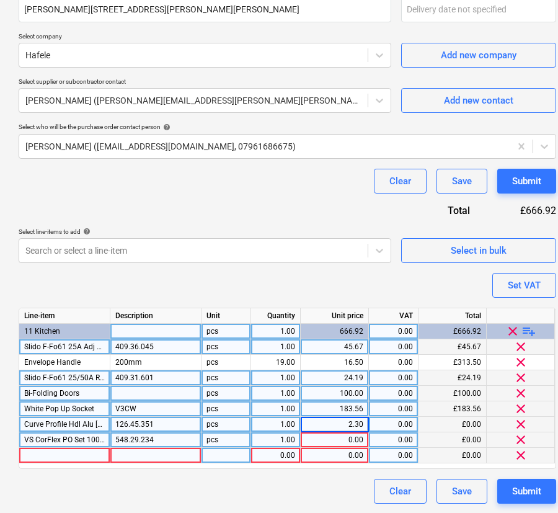
click at [355, 431] on div "Line-item Description Unit Quantity Unit price VAT Total 11 Kitchen pcs 1.00 66…" at bounding box center [287, 387] width 537 height 161
click at [353, 441] on div "0.00" at bounding box center [335, 439] width 58 height 15
click at [524, 279] on div "Set VAT" at bounding box center [524, 285] width 33 height 16
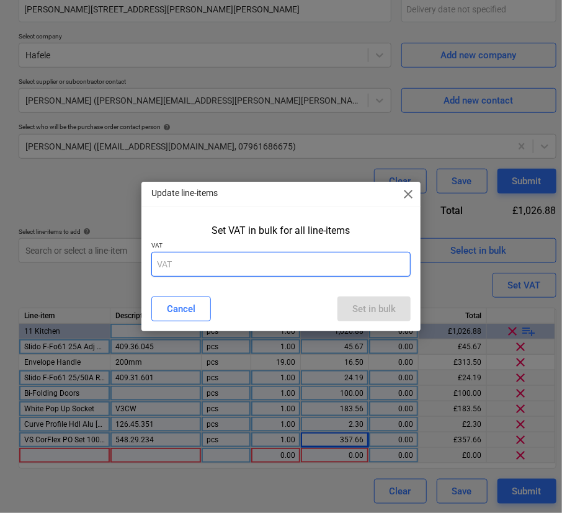
click at [309, 268] on input "text" at bounding box center [280, 264] width 259 height 25
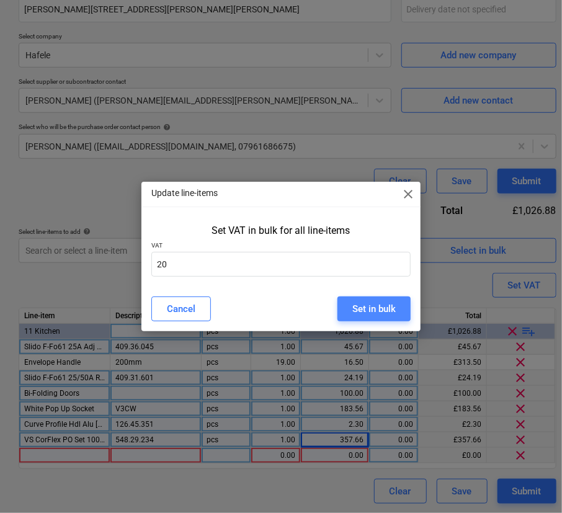
click at [389, 302] on div "Set in bulk" at bounding box center [373, 309] width 43 height 16
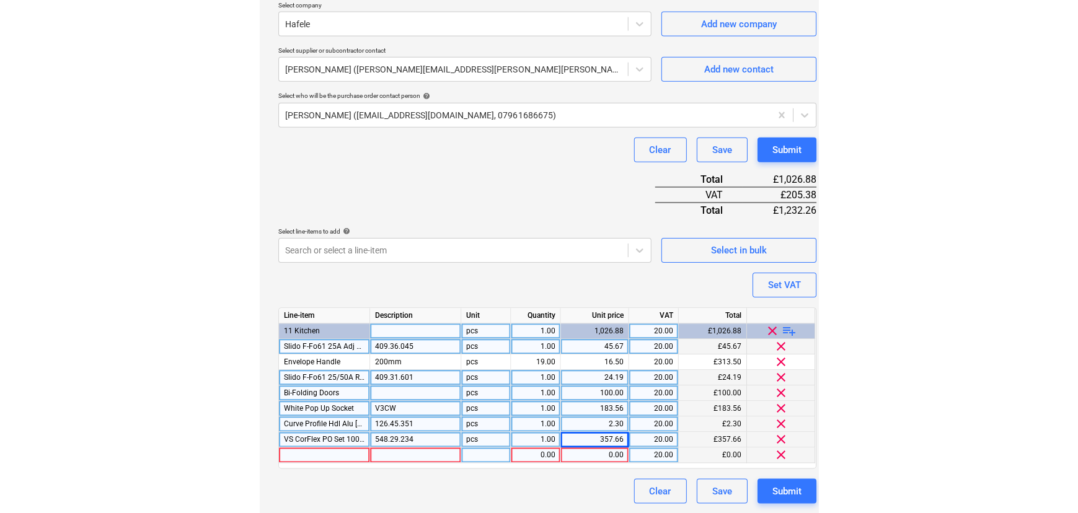
scroll to position [275, 0]
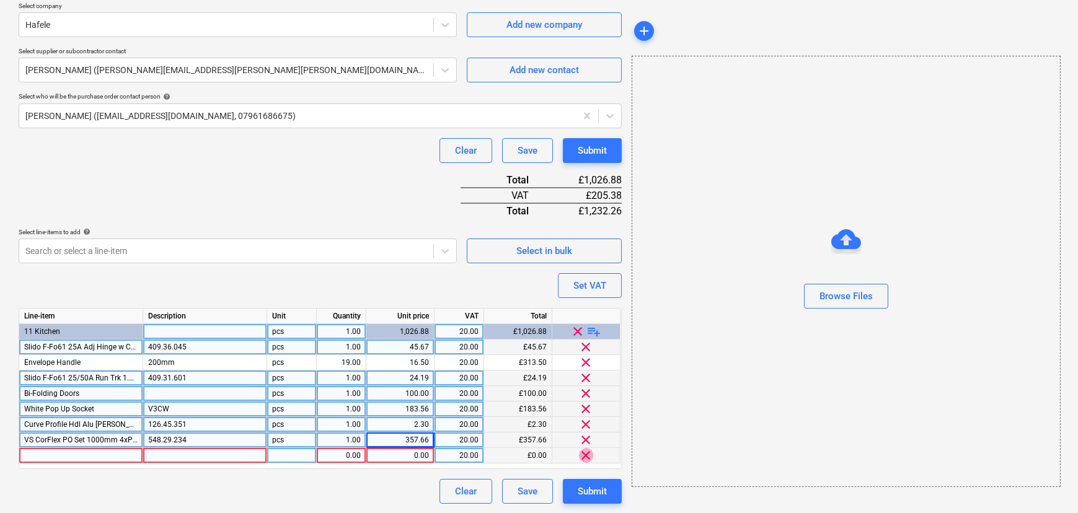
click at [585, 454] on span "clear" at bounding box center [586, 455] width 15 height 15
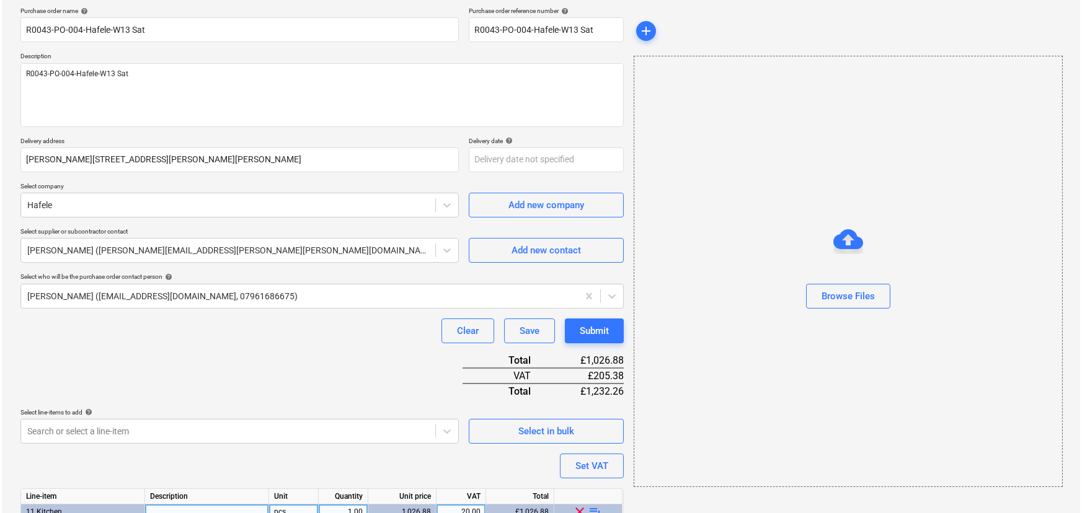
scroll to position [91, 0]
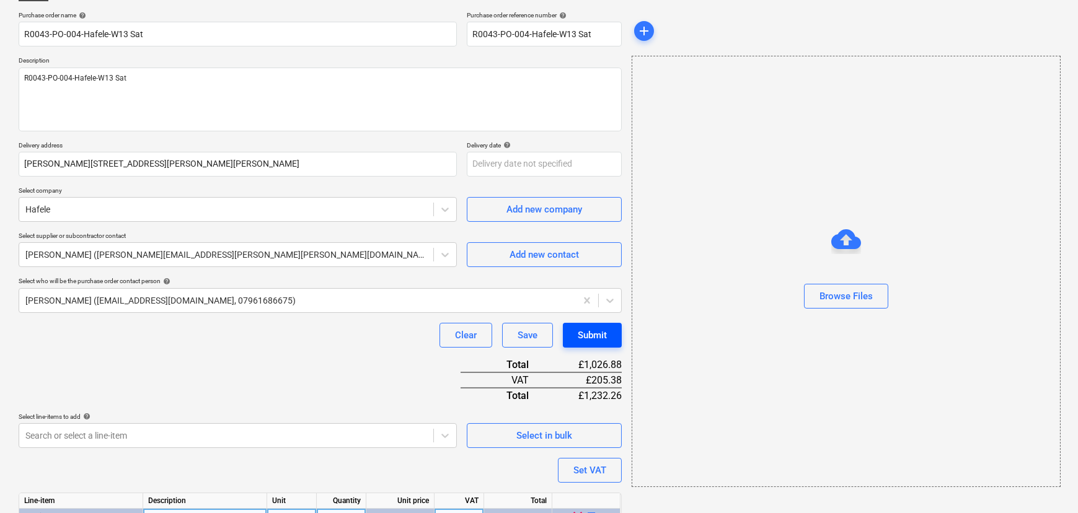
click at [611, 335] on button "Submit" at bounding box center [592, 335] width 59 height 25
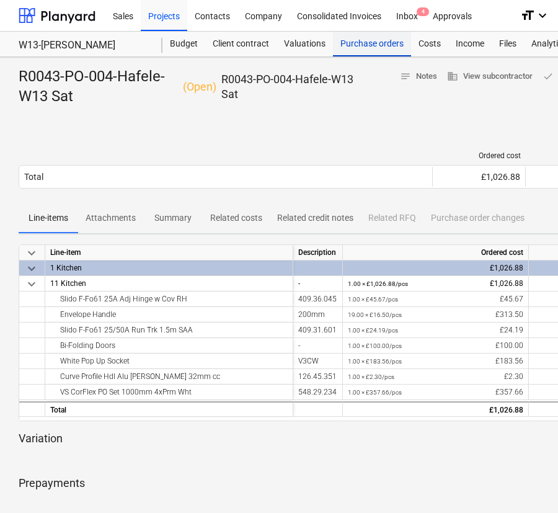
click at [354, 56] on div "Purchase orders" at bounding box center [372, 44] width 78 height 25
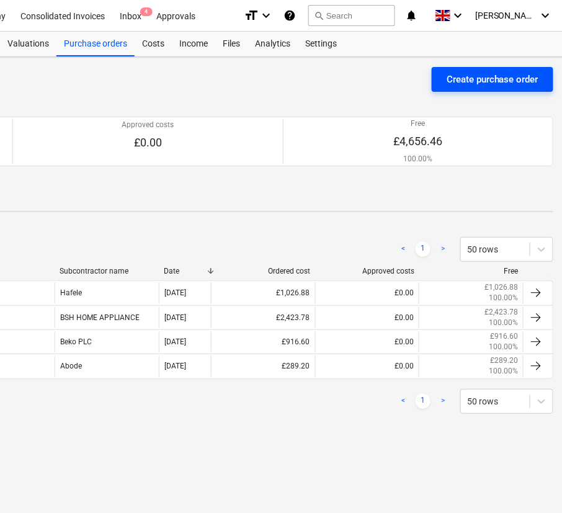
scroll to position [0, 286]
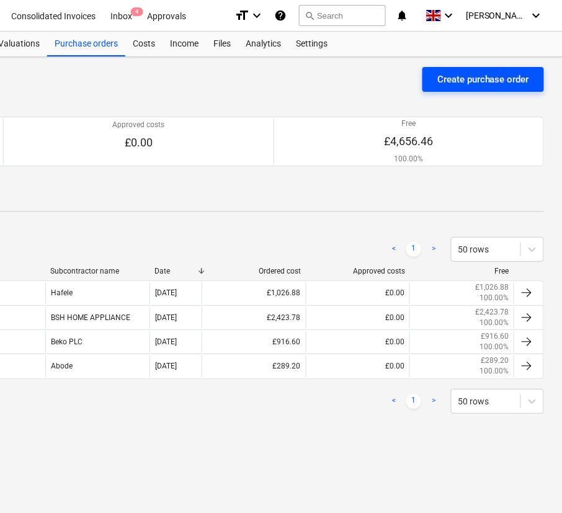
click at [521, 84] on div "Create purchase order" at bounding box center [483, 79] width 92 height 16
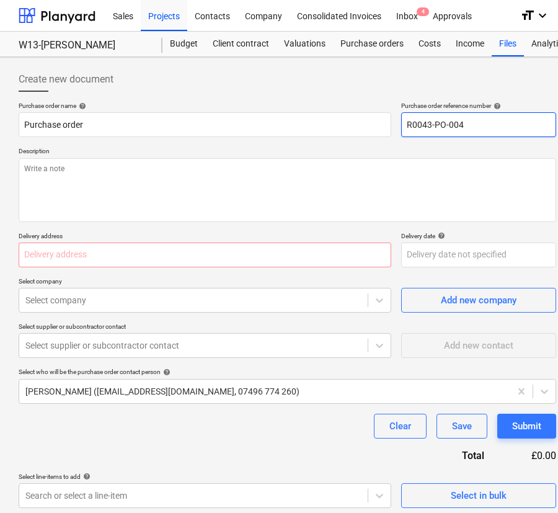
drag, startPoint x: 465, startPoint y: 128, endPoint x: 458, endPoint y: 126, distance: 7.1
click at [458, 126] on input "R0043-PO-004" at bounding box center [478, 124] width 155 height 25
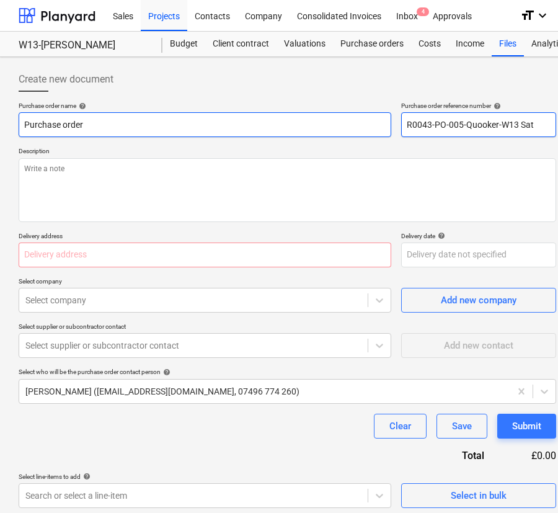
drag, startPoint x: 540, startPoint y: 129, endPoint x: 384, endPoint y: 126, distance: 155.6
click at [384, 126] on div "Purchase order name help Purchase order Purchase order reference number help R0…" at bounding box center [287, 119] width 537 height 35
drag, startPoint x: 11, startPoint y: 120, endPoint x: -22, endPoint y: 120, distance: 33.5
click at [0, 120] on html "Sales Projects Contacts Company Consolidated Invoices Inbox 4 Approvals format_…" at bounding box center [279, 256] width 558 height 513
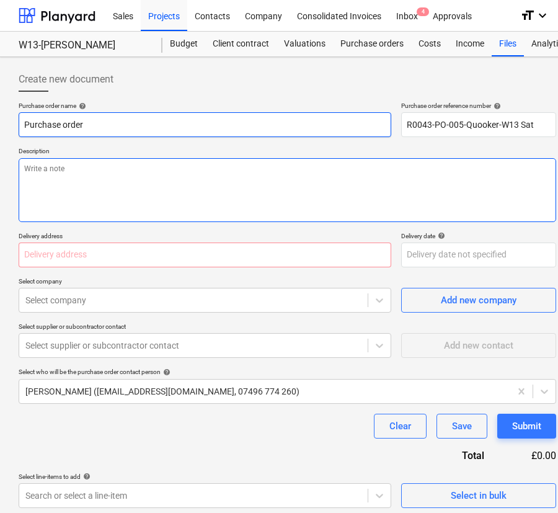
paste input "R0043-PO-005-Quooker-W13 Sat"
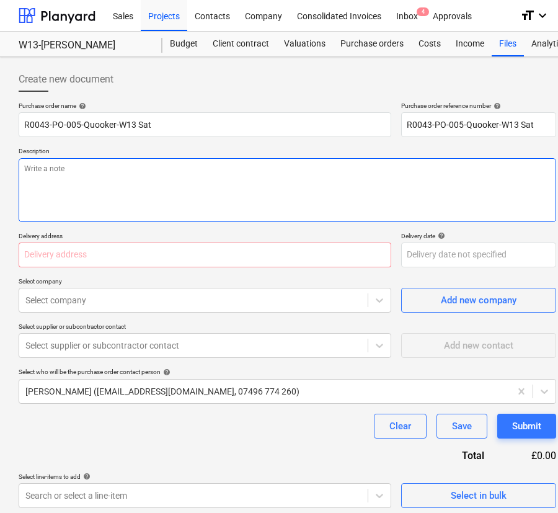
click at [68, 174] on textarea at bounding box center [287, 190] width 537 height 64
paste textarea "R0043-PO-005-Quooker-W13 Sat"
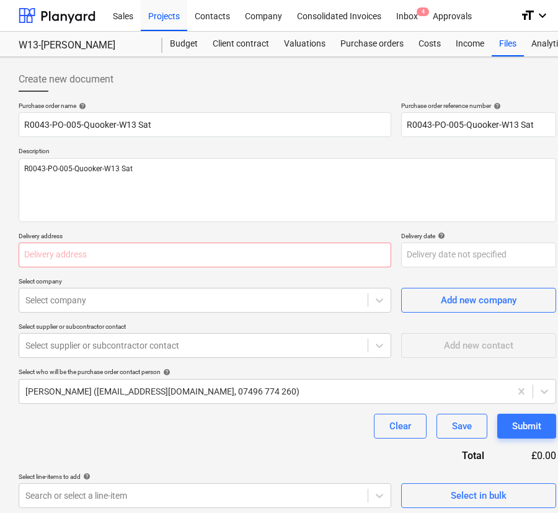
click at [213, 236] on p "Delivery address" at bounding box center [205, 237] width 373 height 11
click at [205, 252] on input "text" at bounding box center [205, 254] width 373 height 25
paste input "[PERSON_NAME][STREET_ADDRESS][PERSON_NAME][PERSON_NAME]"
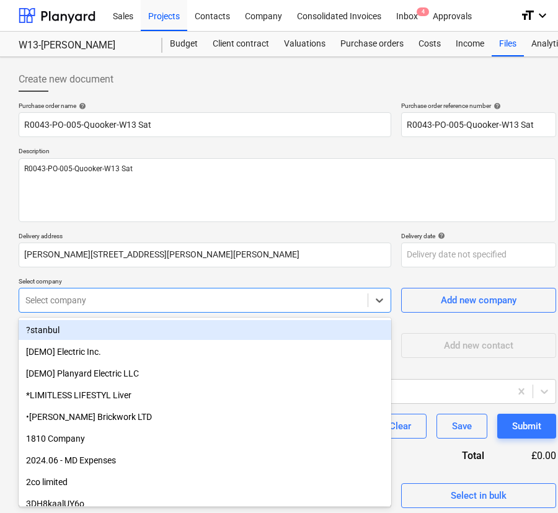
click at [180, 303] on div at bounding box center [193, 300] width 336 height 12
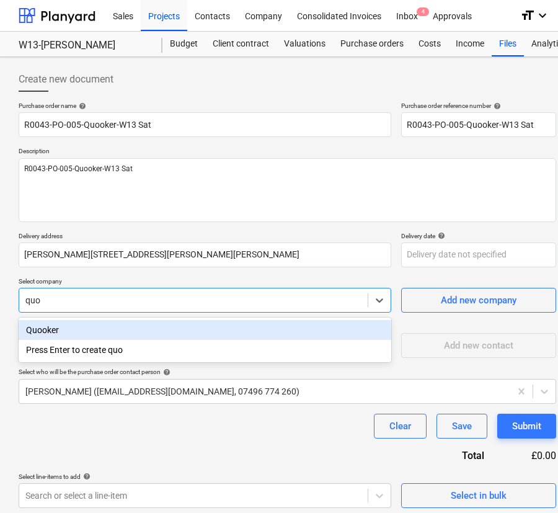
click at [171, 329] on div "Quooker" at bounding box center [205, 330] width 373 height 20
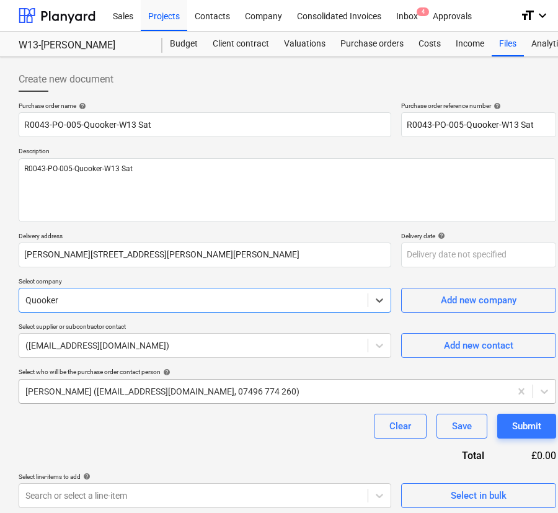
click at [170, 390] on div at bounding box center [264, 391] width 479 height 12
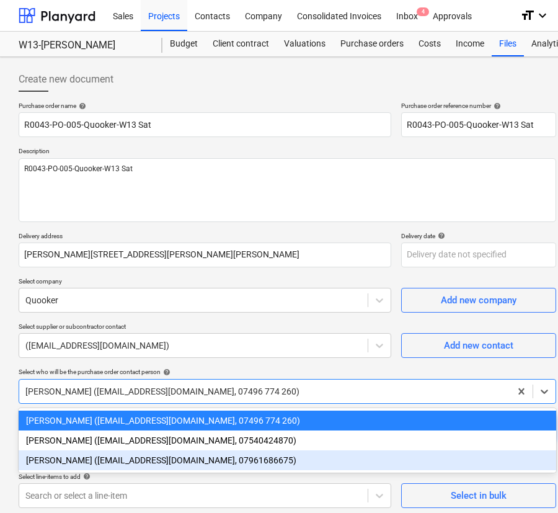
click at [148, 456] on div "[PERSON_NAME] ([EMAIL_ADDRESS][DOMAIN_NAME], 07961686675)" at bounding box center [287, 460] width 537 height 20
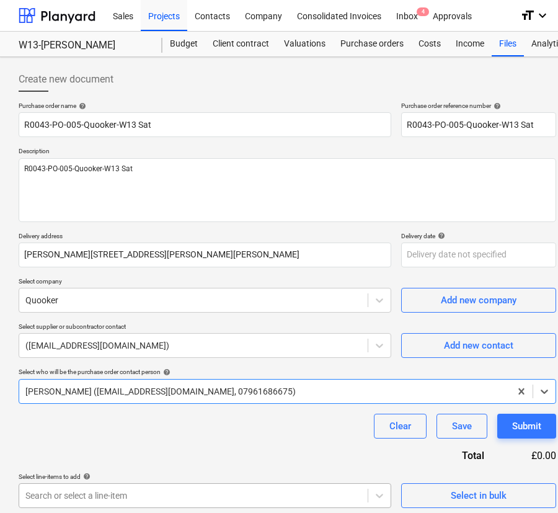
click at [148, 492] on body "Sales Projects Contacts Company Consolidated Invoices Inbox 4 Approvals format_…" at bounding box center [279, 256] width 558 height 513
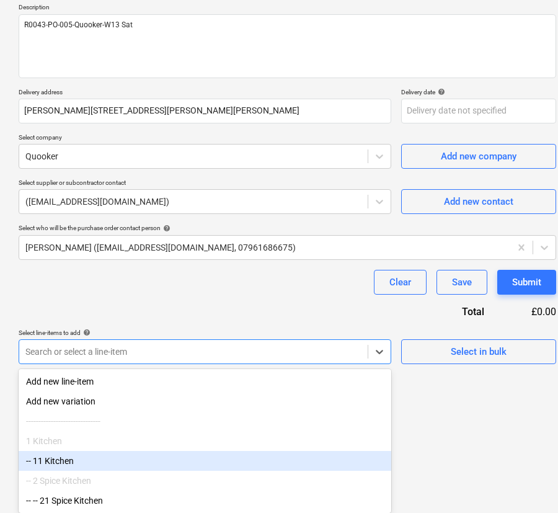
click at [120, 457] on div "-- 11 Kitchen" at bounding box center [205, 461] width 373 height 20
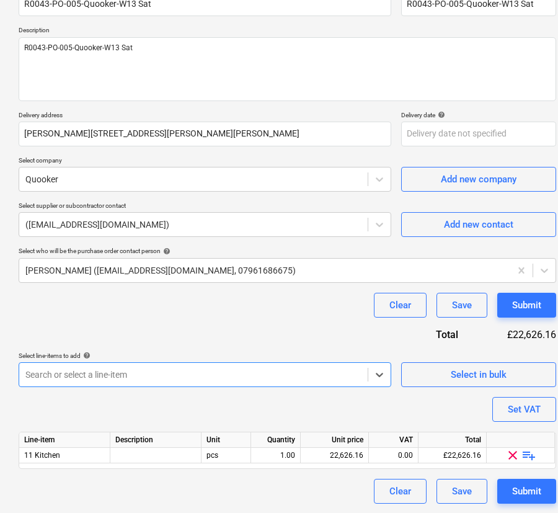
click at [134, 410] on div "Purchase order name help R0043-PO-005-Quooker-W13 Sat Purchase order reference …" at bounding box center [287, 242] width 537 height 523
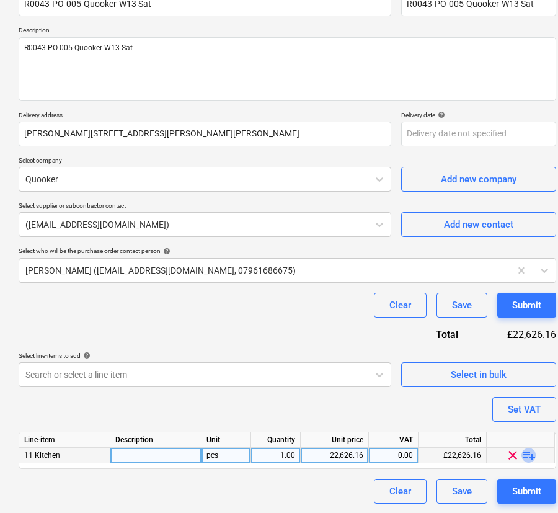
click at [529, 450] on span "playlist_add" at bounding box center [528, 455] width 15 height 15
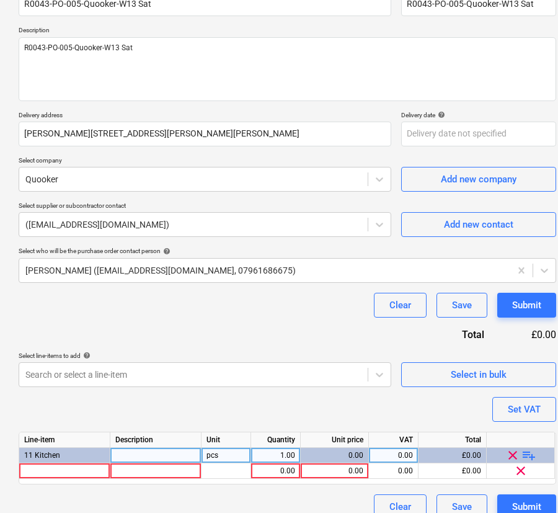
click at [529, 450] on span "playlist_add" at bounding box center [528, 455] width 15 height 15
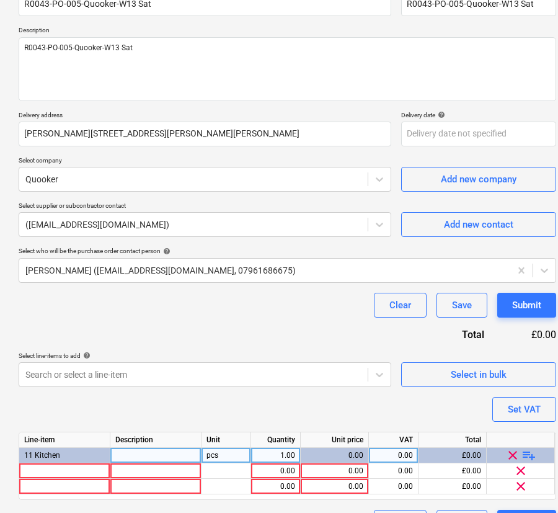
click at [529, 450] on span "playlist_add" at bounding box center [528, 455] width 15 height 15
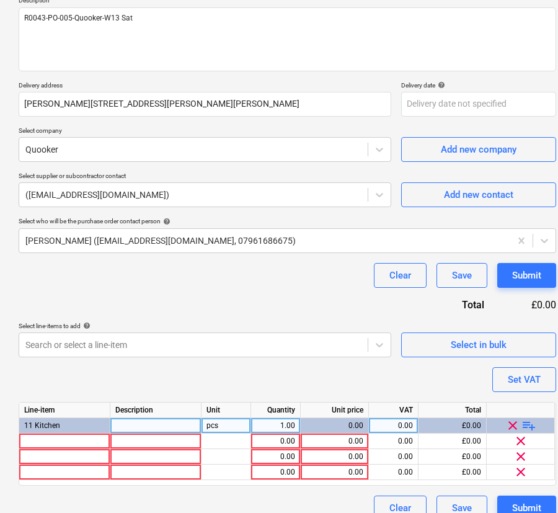
scroll to position [167, 0]
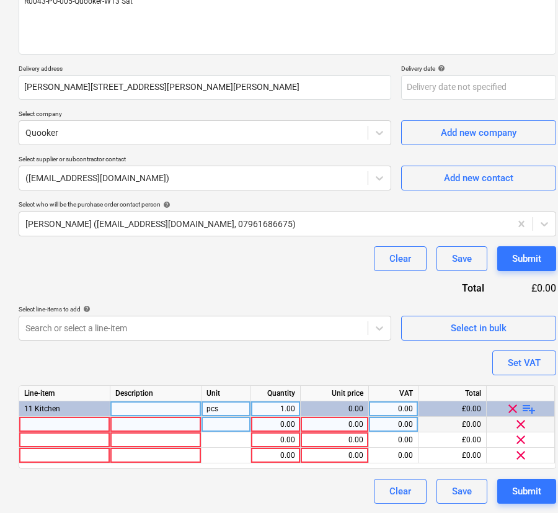
click at [46, 424] on div at bounding box center [64, 424] width 91 height 15
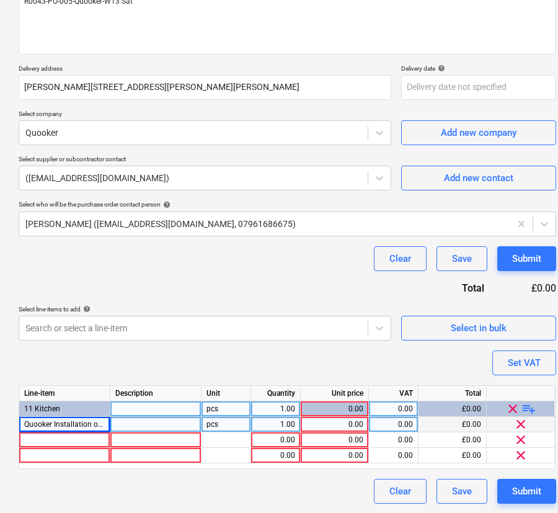
click at [138, 428] on div at bounding box center [155, 424] width 91 height 15
click at [330, 423] on div "0.00" at bounding box center [335, 424] width 58 height 15
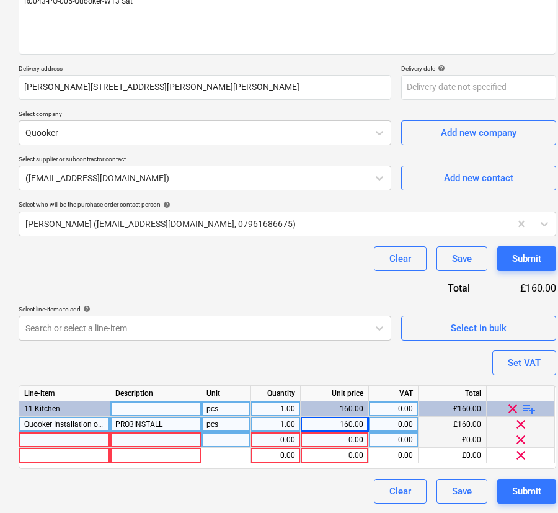
click at [48, 443] on div at bounding box center [64, 439] width 91 height 15
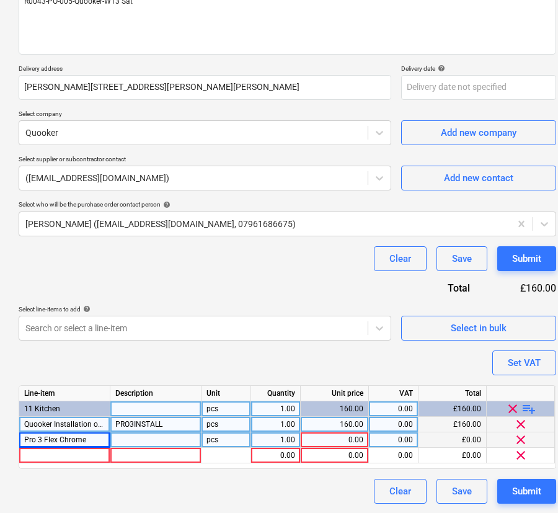
click at [161, 436] on div at bounding box center [155, 439] width 91 height 15
click at [335, 439] on div "0.00" at bounding box center [335, 439] width 58 height 15
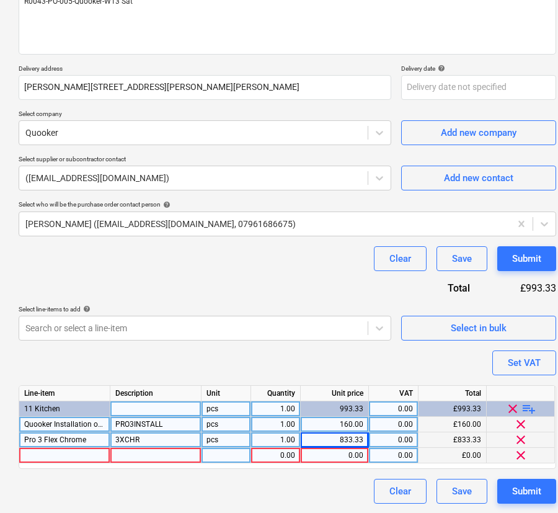
click at [80, 459] on div at bounding box center [64, 455] width 91 height 15
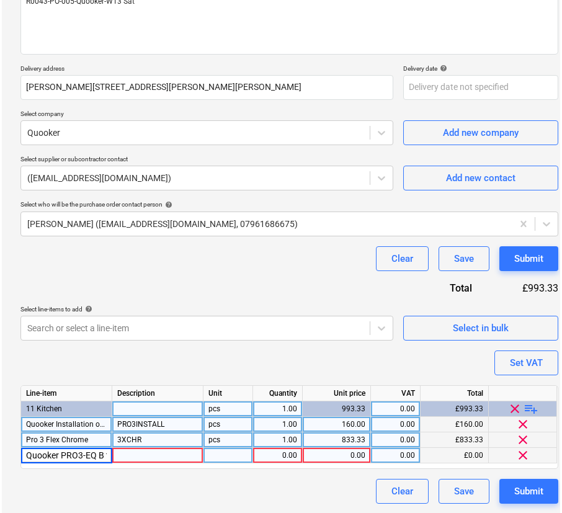
scroll to position [0, 63]
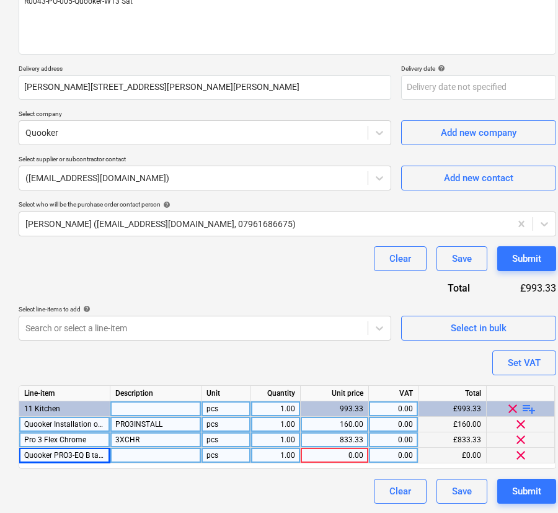
click at [167, 453] on div at bounding box center [155, 455] width 91 height 15
click at [338, 456] on div "0.00" at bounding box center [335, 455] width 58 height 15
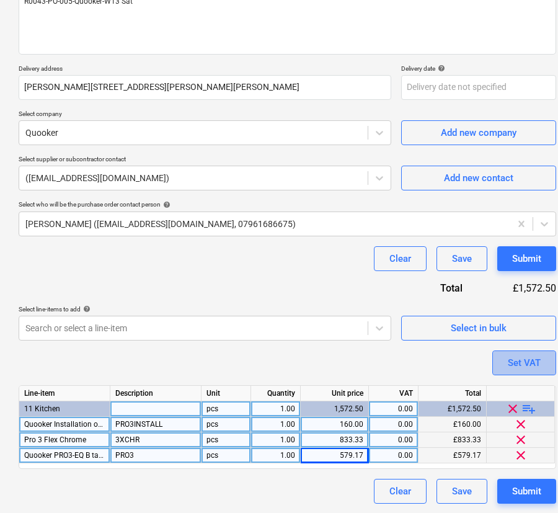
click at [508, 363] on div "Set VAT" at bounding box center [524, 363] width 33 height 16
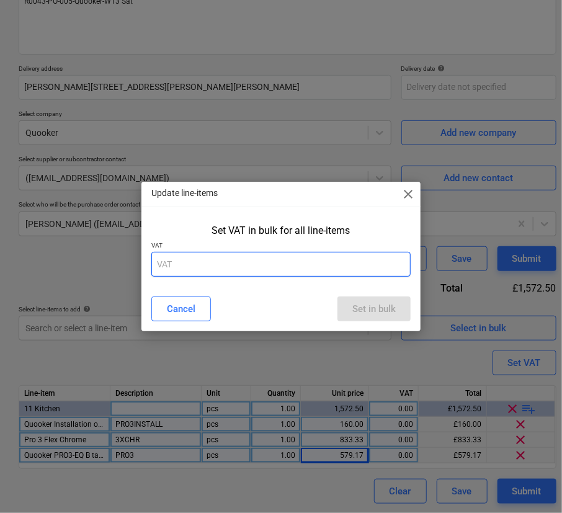
click at [364, 272] on input "text" at bounding box center [280, 264] width 259 height 25
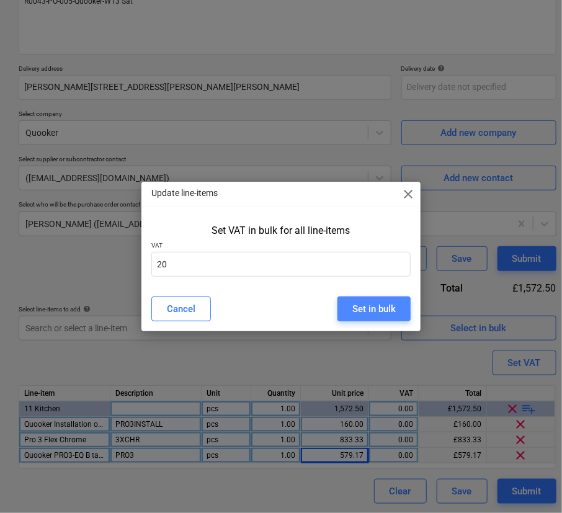
click at [372, 303] on div "Set in bulk" at bounding box center [373, 309] width 43 height 16
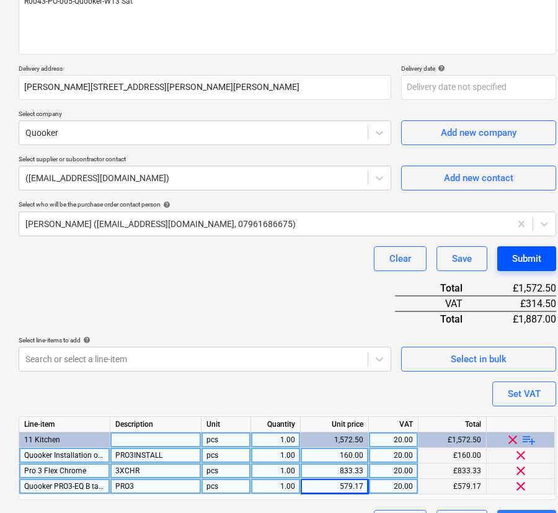
click at [521, 252] on div "Submit" at bounding box center [526, 258] width 29 height 16
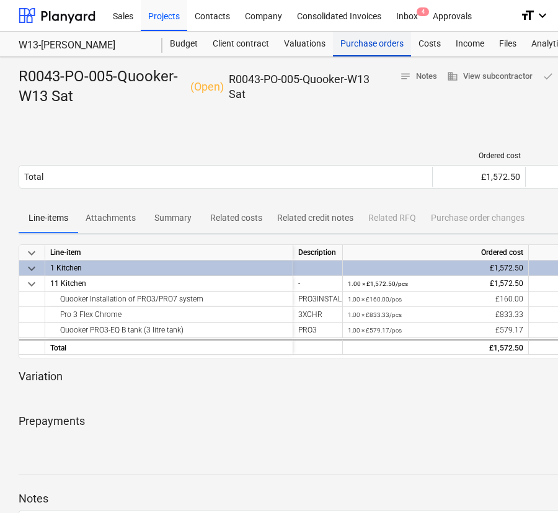
click at [390, 38] on div "Purchase orders" at bounding box center [372, 44] width 78 height 25
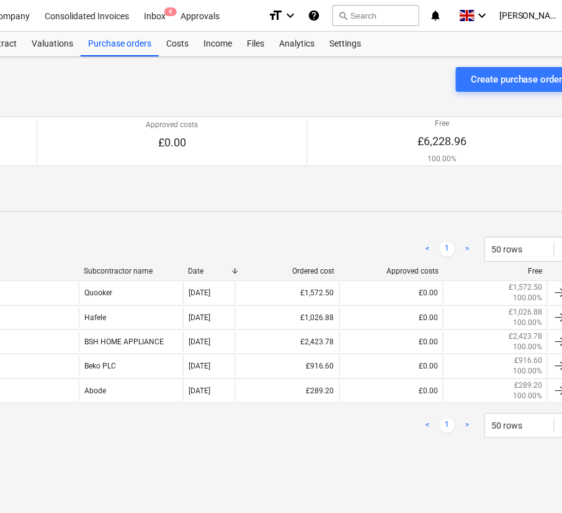
scroll to position [0, 286]
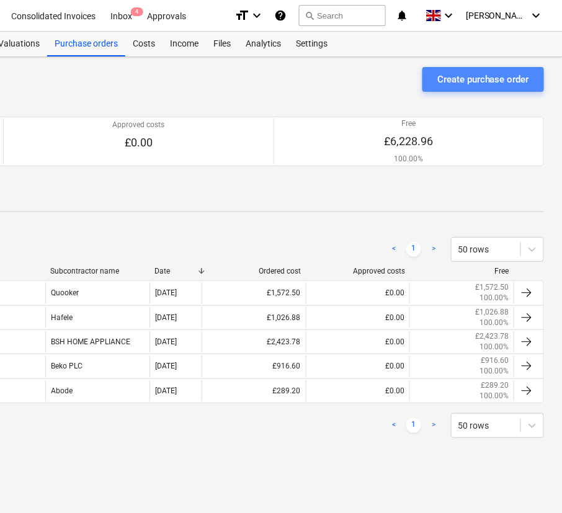
click at [446, 68] on button "Create purchase order" at bounding box center [482, 79] width 121 height 25
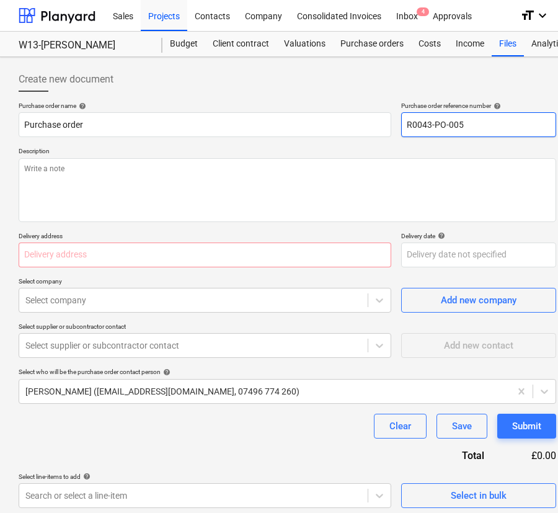
click at [459, 123] on input "R0043-PO-005" at bounding box center [478, 124] width 155 height 25
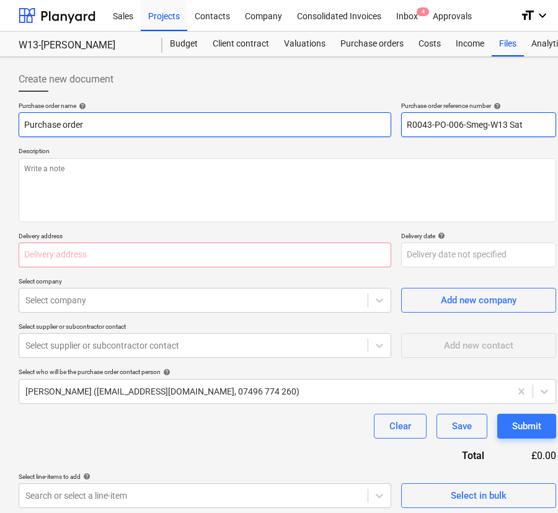
drag, startPoint x: 491, startPoint y: 122, endPoint x: 311, endPoint y: 123, distance: 180.4
click at [327, 122] on div "Purchase order name help Purchase order Purchase order reference number help R0…" at bounding box center [287, 119] width 537 height 35
drag, startPoint x: -27, startPoint y: 123, endPoint x: -51, endPoint y: 123, distance: 24.2
click at [0, 123] on html "Sales Projects Contacts Company Consolidated Invoices Inbox 4 Approvals format_…" at bounding box center [279, 256] width 558 height 513
paste input "R0043-PO-006-Smeg-W13 Sat"
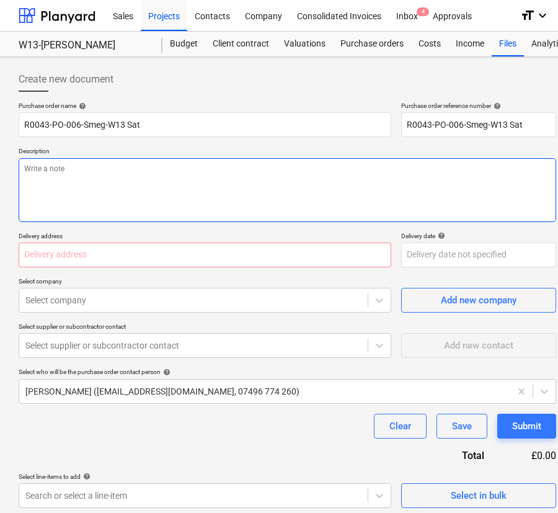
click at [121, 183] on textarea at bounding box center [287, 190] width 537 height 64
paste textarea "R0043-PO-006-Smeg-W13 Sat"
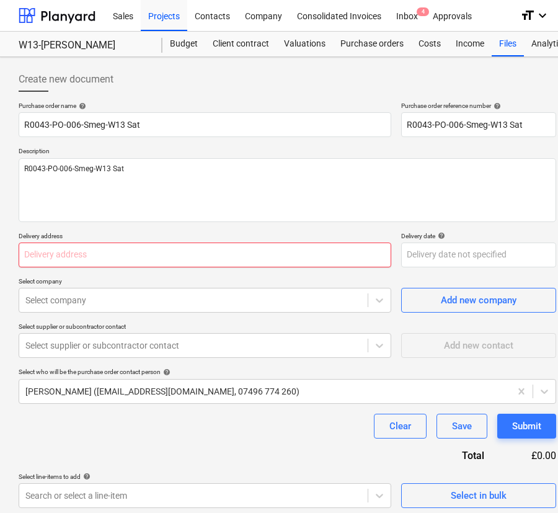
click at [247, 250] on input "text" at bounding box center [205, 254] width 373 height 25
paste input "[PERSON_NAME][STREET_ADDRESS][PERSON_NAME][PERSON_NAME]"
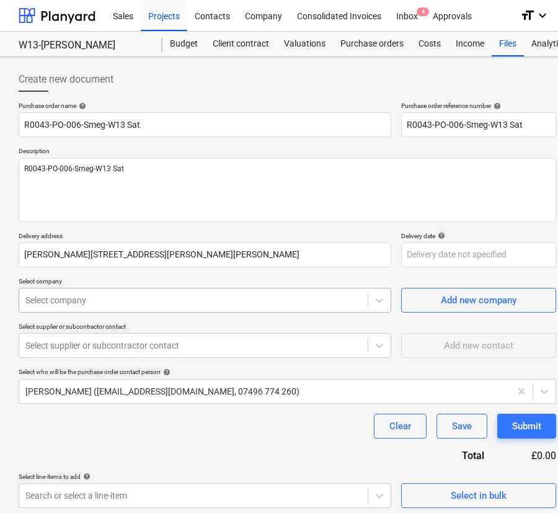
click at [121, 299] on div at bounding box center [193, 300] width 336 height 12
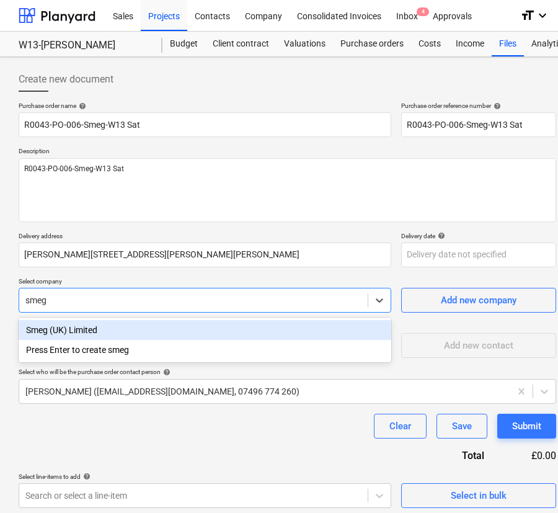
click at [116, 329] on div "Smeg (UK) Limited" at bounding box center [205, 330] width 373 height 20
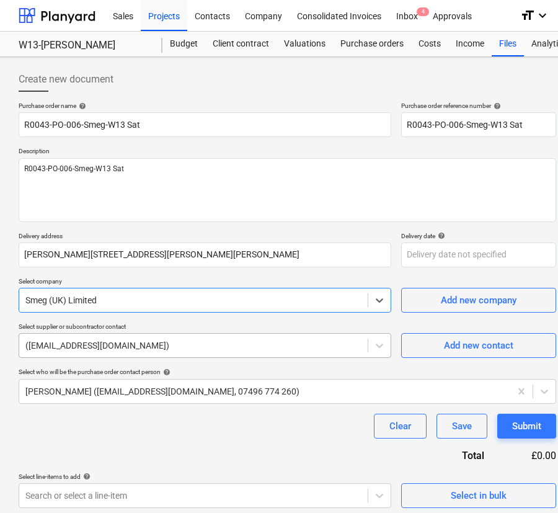
click at [114, 341] on div at bounding box center [193, 345] width 336 height 12
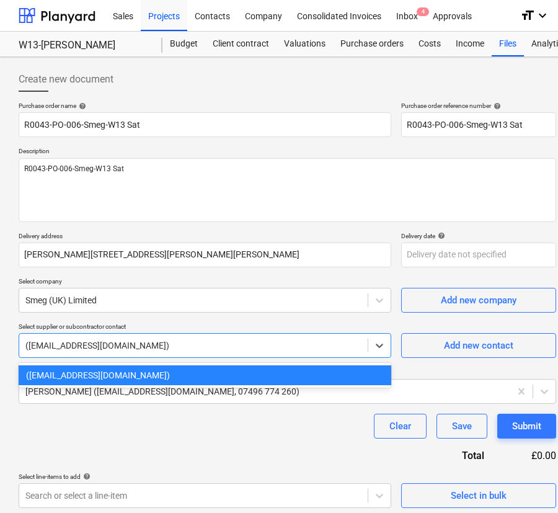
click at [114, 341] on div at bounding box center [193, 345] width 336 height 12
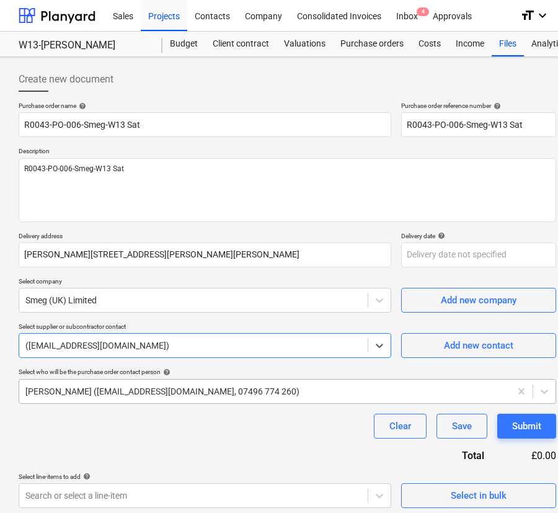
click at [112, 385] on div at bounding box center [264, 391] width 479 height 12
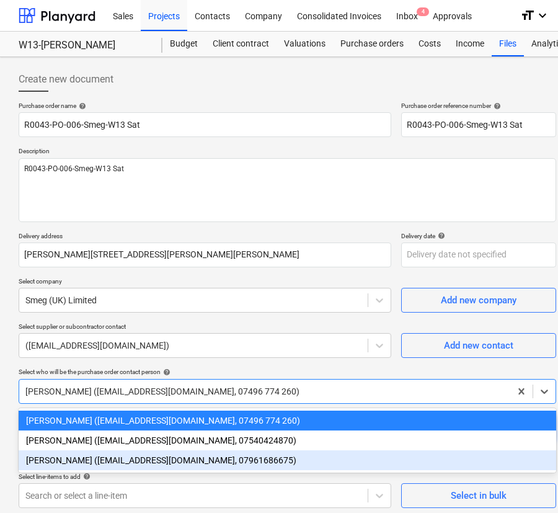
click at [105, 456] on div "[PERSON_NAME] ([EMAIL_ADDRESS][DOMAIN_NAME], 07961686675)" at bounding box center [287, 460] width 537 height 20
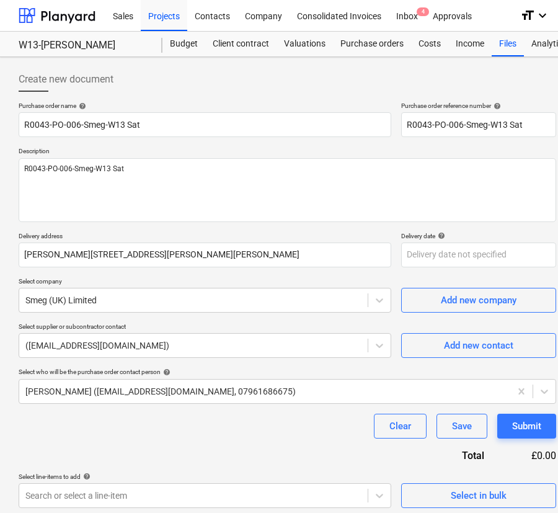
click at [105, 446] on div "Purchase order name help R0043-PO-006-Smeg-W13 Sat Purchase order reference num…" at bounding box center [287, 305] width 537 height 406
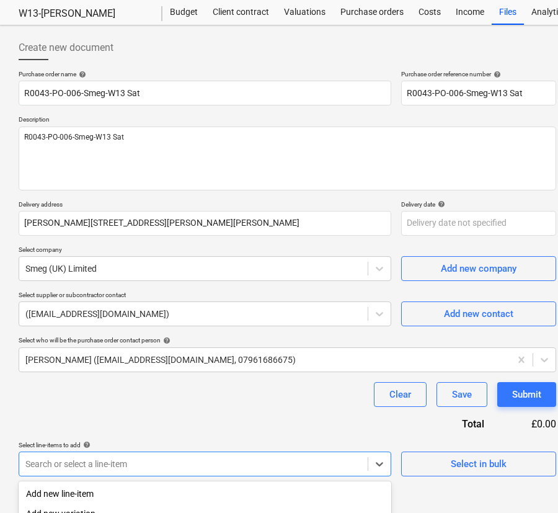
scroll to position [149, 0]
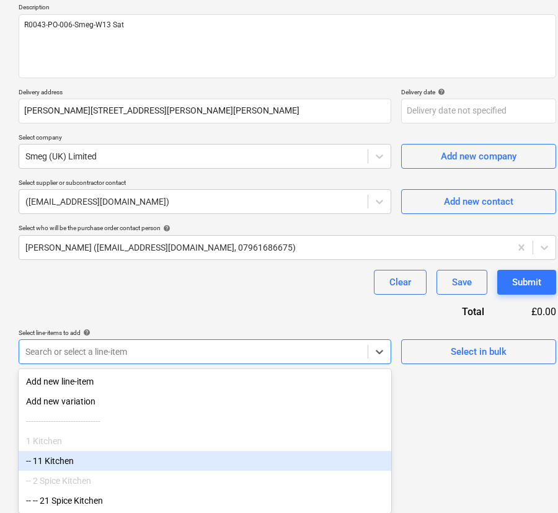
click at [105, 369] on body "Sales Projects Contacts Company Consolidated Invoices Inbox 4 Approvals format_…" at bounding box center [279, 112] width 558 height 513
click at [90, 467] on div "-- 11 Kitchen" at bounding box center [205, 461] width 373 height 20
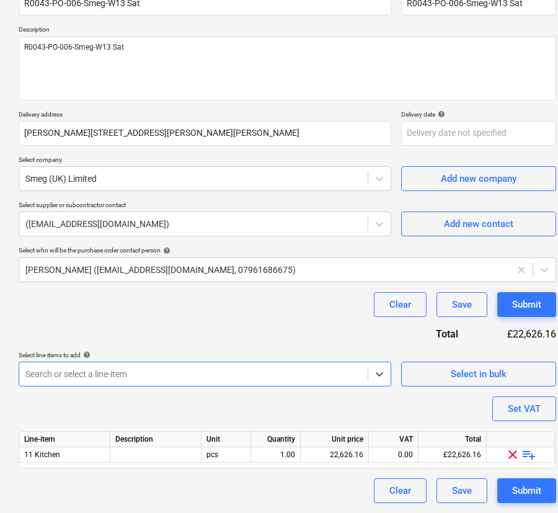
scroll to position [121, 0]
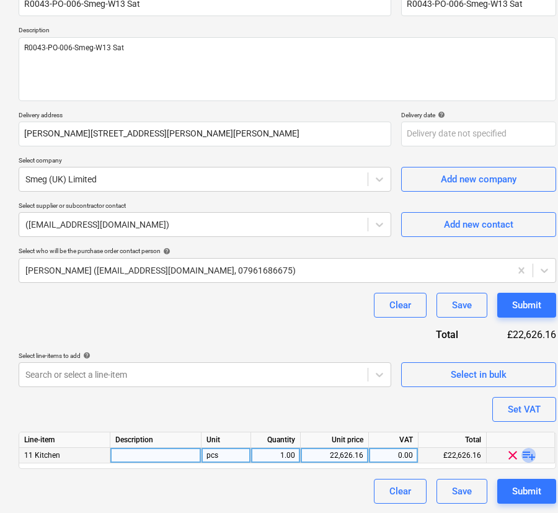
click at [528, 449] on span "playlist_add" at bounding box center [528, 455] width 15 height 15
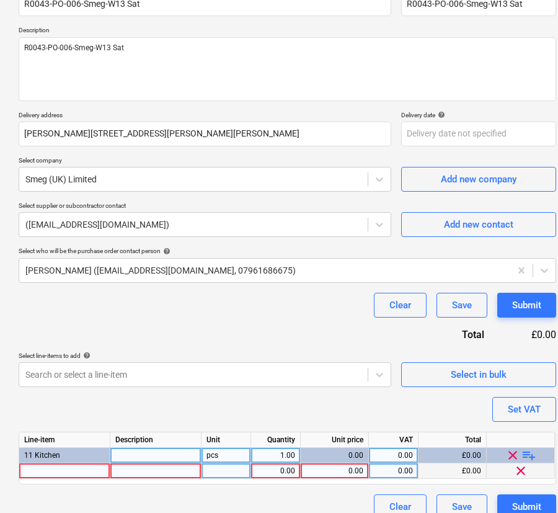
click at [51, 470] on div at bounding box center [64, 470] width 91 height 15
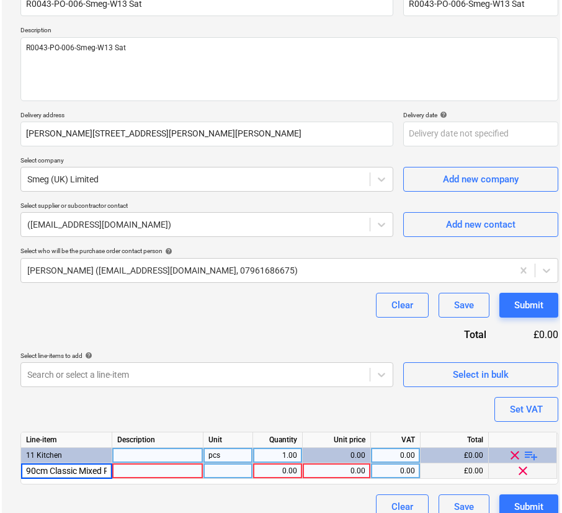
scroll to position [0, 33]
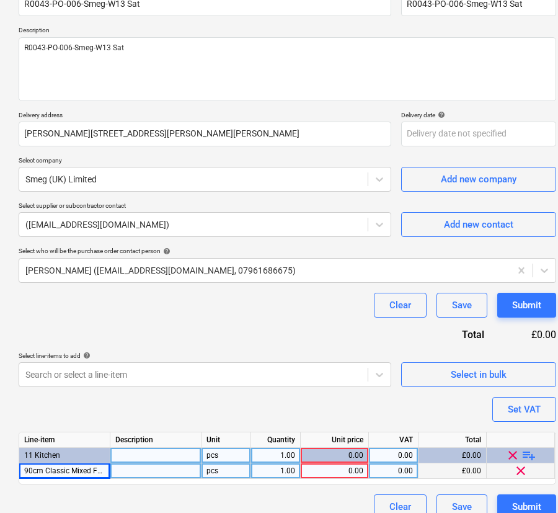
click at [165, 474] on div at bounding box center [155, 470] width 91 height 15
click at [337, 472] on div "0.00" at bounding box center [335, 470] width 58 height 15
click at [397, 463] on div "0.00" at bounding box center [393, 470] width 39 height 15
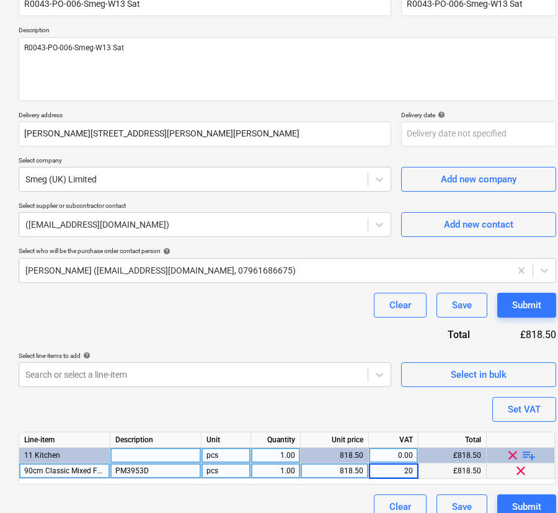
click at [390, 415] on div "Purchase order name help R0043-PO-006-Smeg-W13 Sat Purchase order reference num…" at bounding box center [287, 250] width 537 height 538
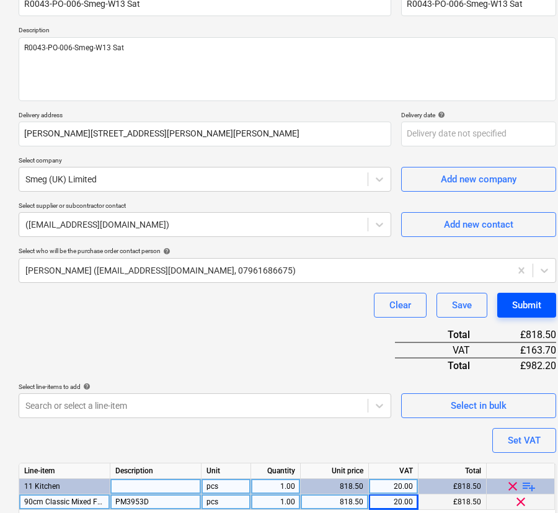
click at [532, 298] on div "Submit" at bounding box center [526, 305] width 29 height 16
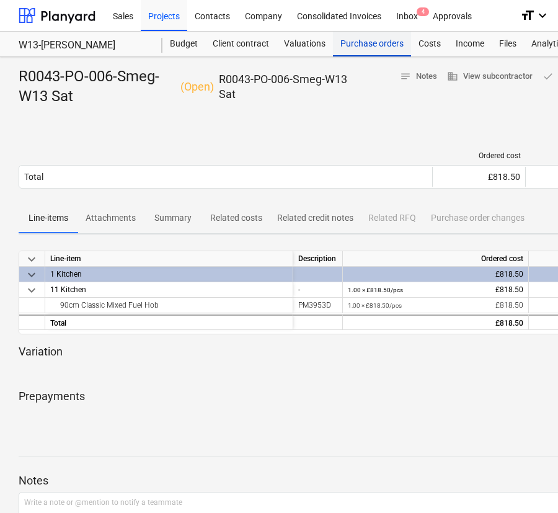
click at [360, 48] on div "Purchase orders" at bounding box center [372, 44] width 78 height 25
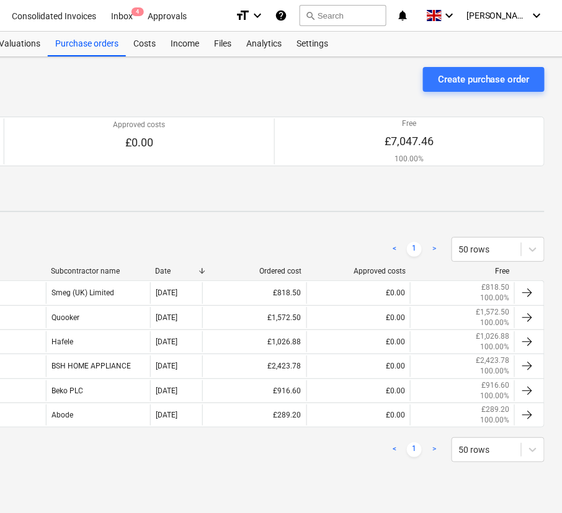
scroll to position [0, 286]
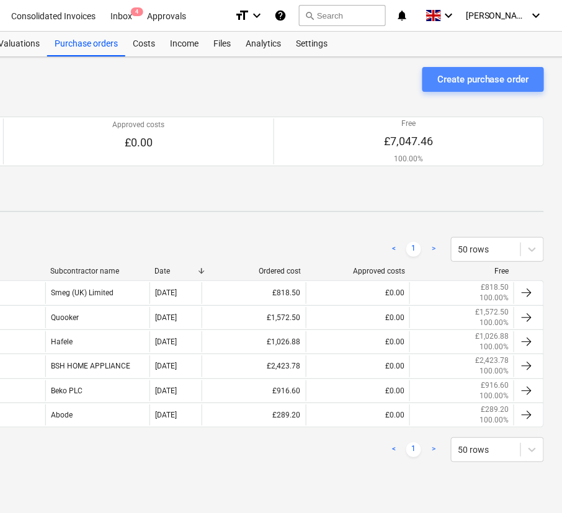
click at [474, 74] on div "Create purchase order" at bounding box center [483, 79] width 92 height 16
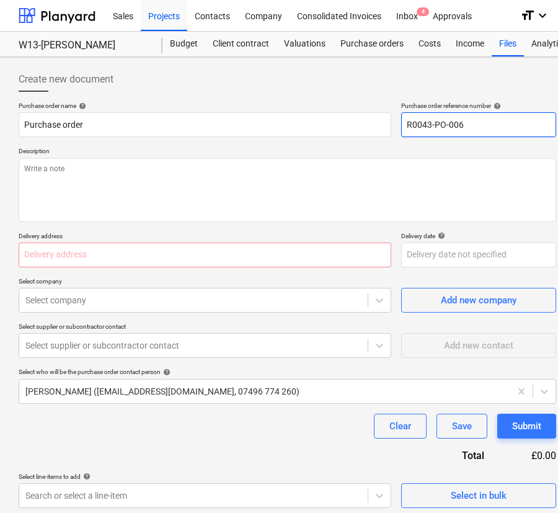
drag, startPoint x: 485, startPoint y: 130, endPoint x: 458, endPoint y: 125, distance: 27.2
click at [458, 125] on input "R0043-PO-006" at bounding box center [478, 124] width 155 height 25
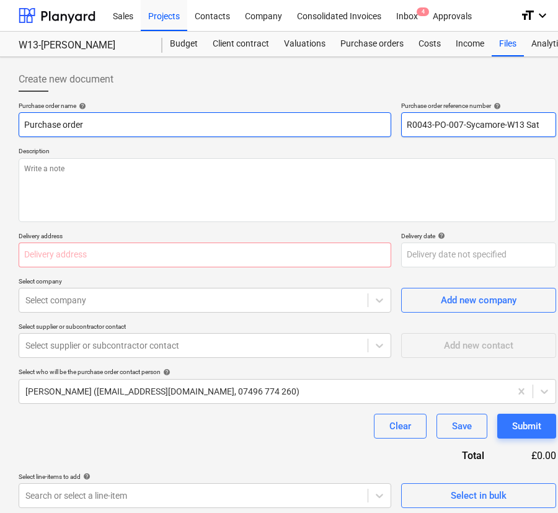
drag, startPoint x: 550, startPoint y: 124, endPoint x: 265, endPoint y: 126, distance: 285.8
click at [360, 125] on div "Purchase order name help Purchase order Purchase order reference number help R0…" at bounding box center [287, 119] width 537 height 35
drag, startPoint x: -29, startPoint y: 125, endPoint x: -38, endPoint y: 125, distance: 9.3
click at [0, 125] on html "Sales Projects Contacts Company Consolidated Invoices Inbox 4 Approvals format_…" at bounding box center [279, 256] width 558 height 513
paste input "R0043-PO-007-Sycamore-W13 Sat"
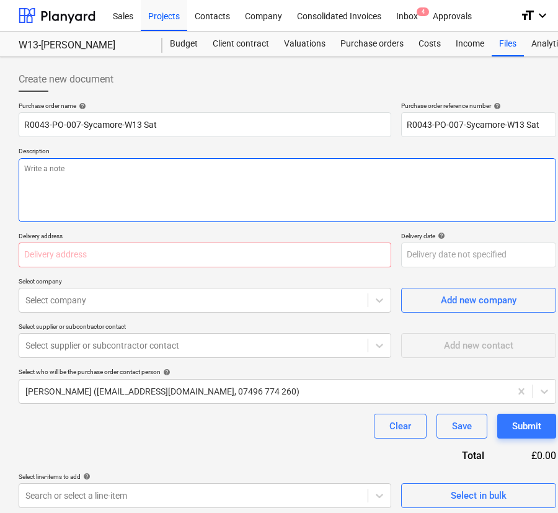
click at [86, 197] on textarea at bounding box center [287, 190] width 537 height 64
paste textarea "R0043-PO-007-Sycamore-W13 Sat"
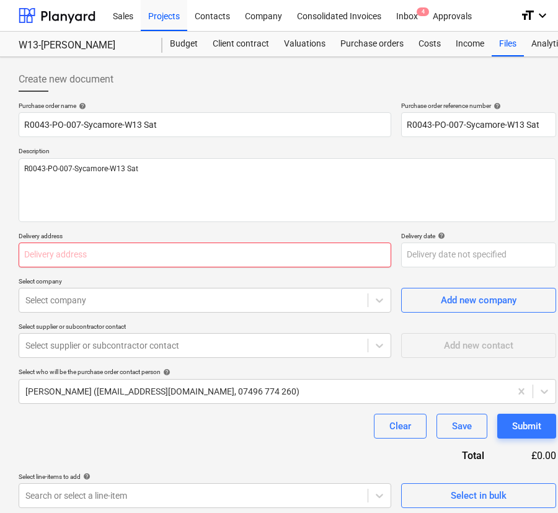
click at [213, 256] on input "text" at bounding box center [205, 254] width 373 height 25
paste input "[PERSON_NAME][STREET_ADDRESS][PERSON_NAME][PERSON_NAME]"
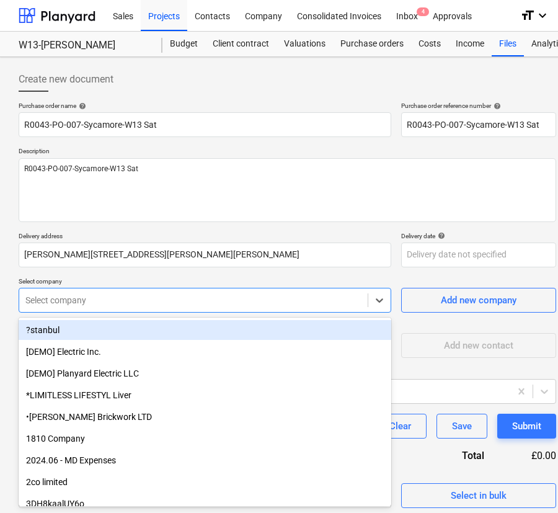
click at [175, 303] on div at bounding box center [193, 300] width 336 height 12
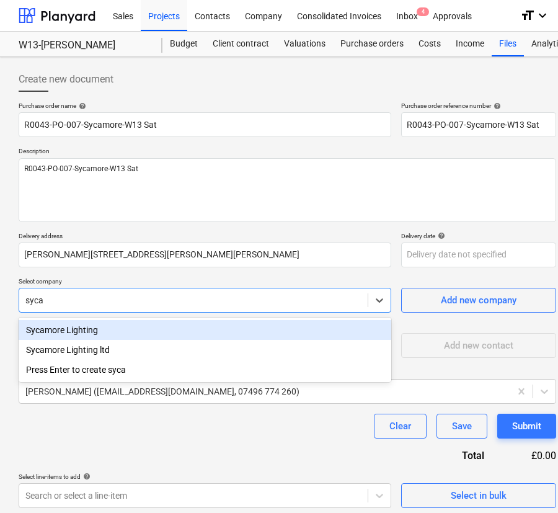
drag, startPoint x: 173, startPoint y: 350, endPoint x: 172, endPoint y: 335, distance: 14.9
click at [172, 335] on div "Sycamore Lighting Sycamore Lighting ltd Press Enter to create syca" at bounding box center [205, 349] width 373 height 64
click at [172, 335] on div "Sycamore Lighting" at bounding box center [205, 330] width 373 height 20
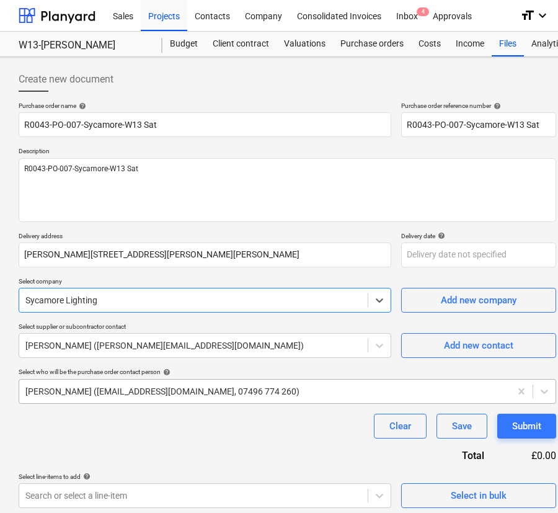
drag, startPoint x: 144, startPoint y: 376, endPoint x: 143, endPoint y: 387, distance: 11.2
click at [144, 377] on p "Select who will be the purchase order contact person help" at bounding box center [287, 373] width 537 height 11
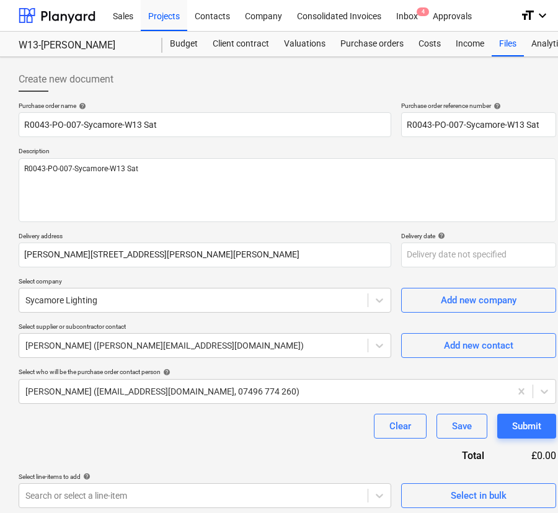
drag, startPoint x: 143, startPoint y: 387, endPoint x: 140, endPoint y: 406, distance: 19.5
click at [143, 387] on div at bounding box center [264, 391] width 479 height 12
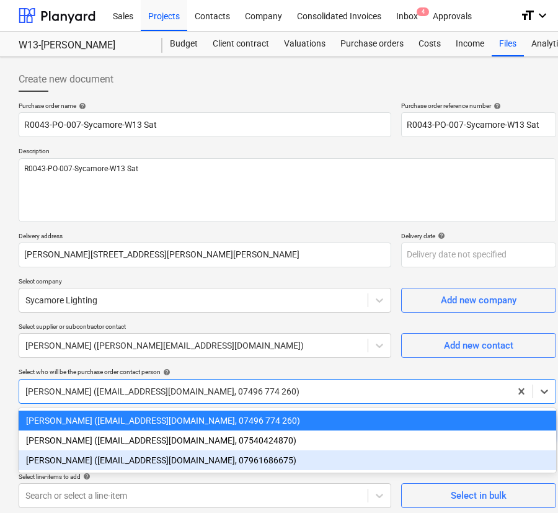
click at [130, 456] on div "[PERSON_NAME] ([EMAIL_ADDRESS][DOMAIN_NAME], 07961686675)" at bounding box center [287, 460] width 537 height 20
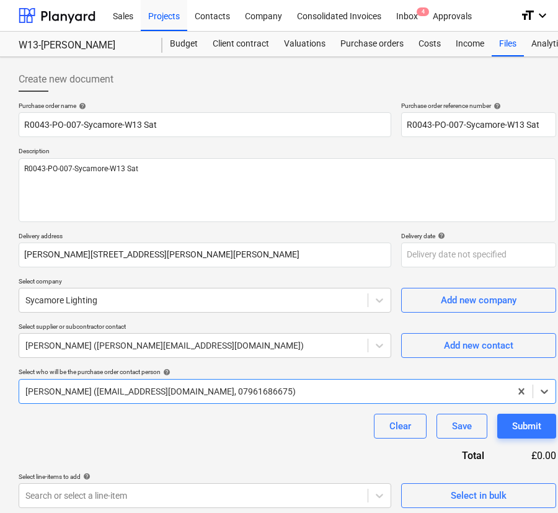
click at [132, 447] on div "Purchase order name help R0043-PO-007-Sycamore-W13 Sat Purchase order reference…" at bounding box center [287, 305] width 537 height 406
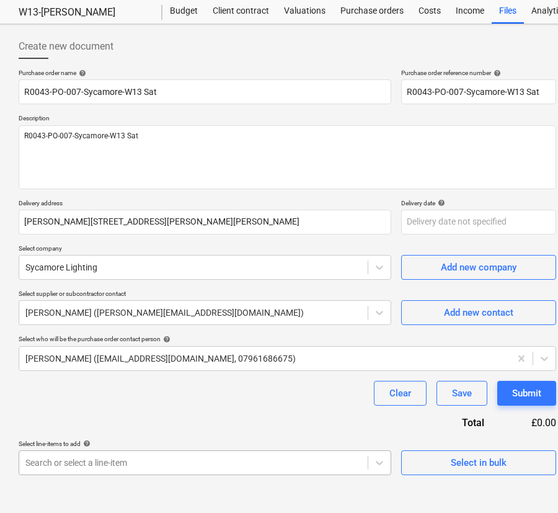
click at [136, 461] on body "Sales Projects Contacts Company Consolidated Invoices Inbox 4 Approvals format_…" at bounding box center [279, 223] width 558 height 513
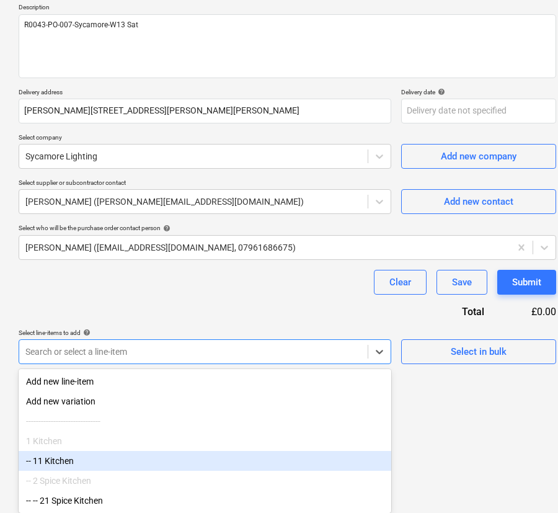
click at [122, 459] on div "-- 11 Kitchen" at bounding box center [205, 461] width 373 height 20
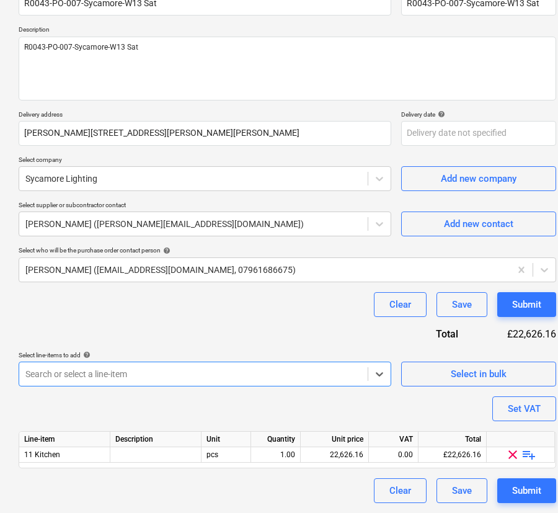
scroll to position [121, 0]
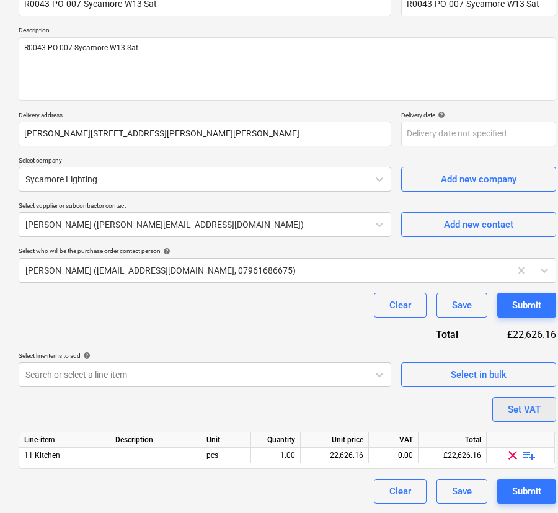
click at [493, 407] on button "Set VAT" at bounding box center [524, 409] width 64 height 25
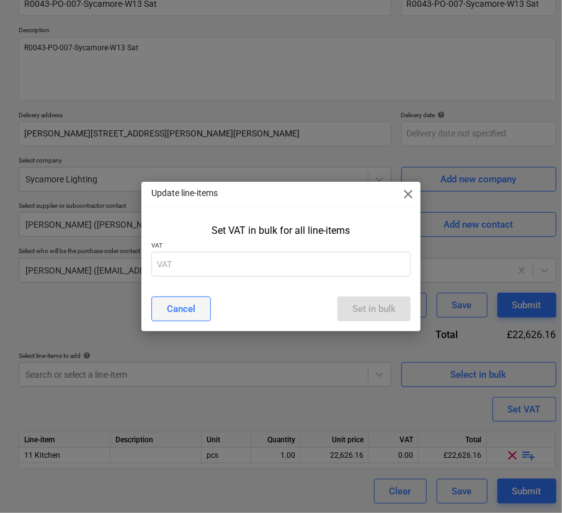
click at [180, 310] on div "Cancel" at bounding box center [181, 309] width 29 height 16
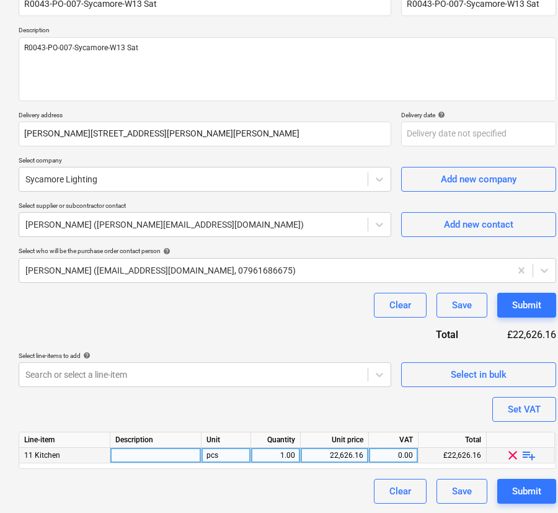
click at [526, 449] on span "playlist_add" at bounding box center [528, 455] width 15 height 15
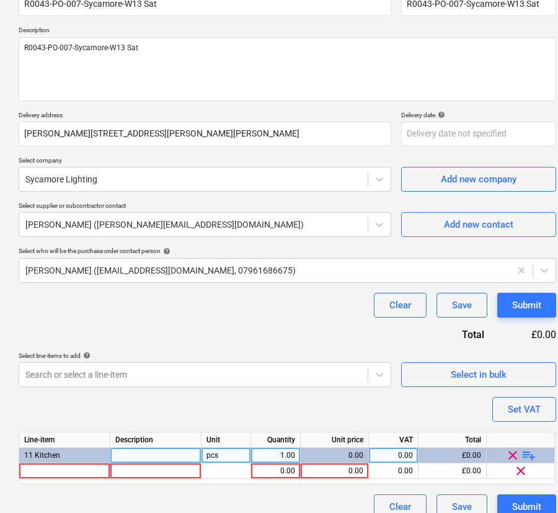
click at [526, 450] on span "playlist_add" at bounding box center [528, 455] width 15 height 15
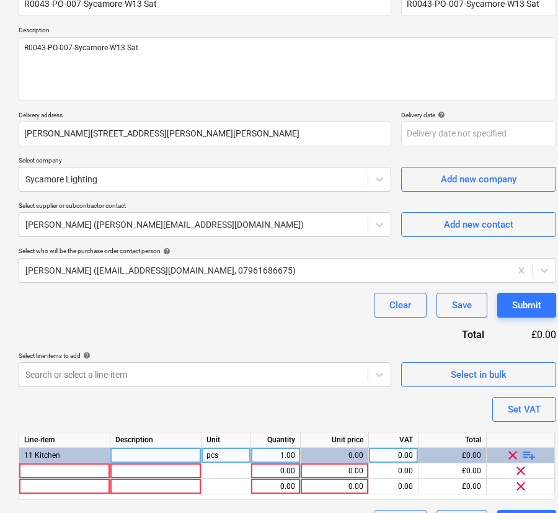
click at [526, 450] on span "playlist_add" at bounding box center [528, 455] width 15 height 15
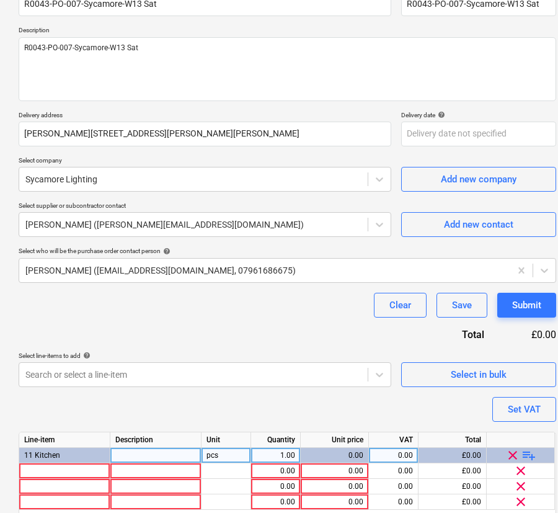
click at [526, 450] on span "playlist_add" at bounding box center [528, 455] width 15 height 15
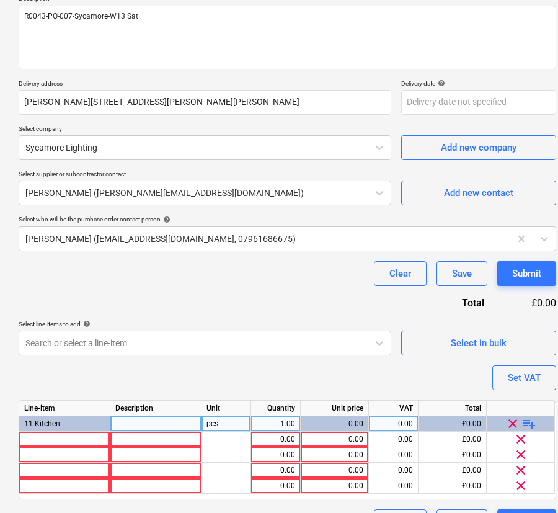
scroll to position [183, 0]
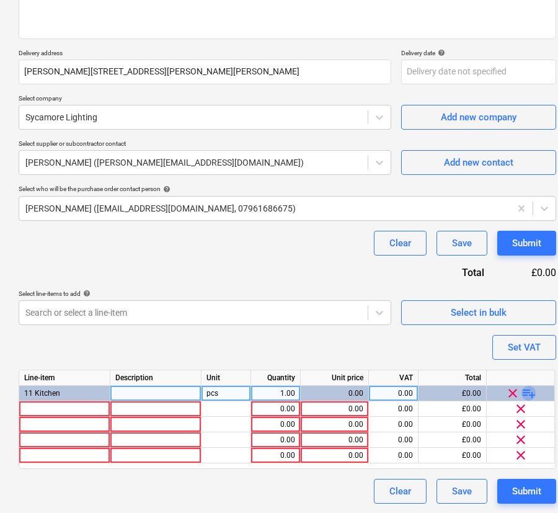
click at [526, 394] on span "playlist_add" at bounding box center [528, 393] width 15 height 15
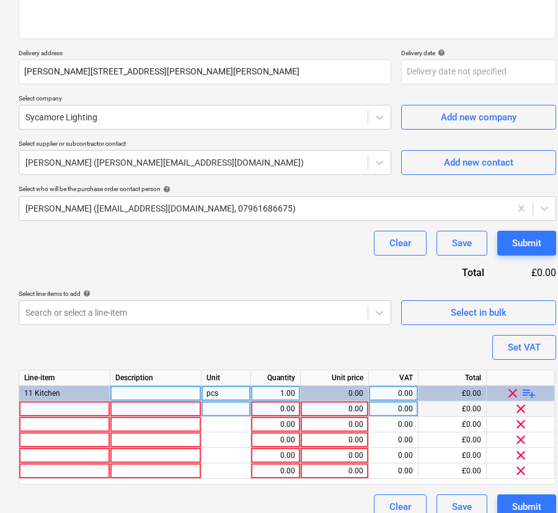
click at [62, 409] on div at bounding box center [64, 408] width 91 height 15
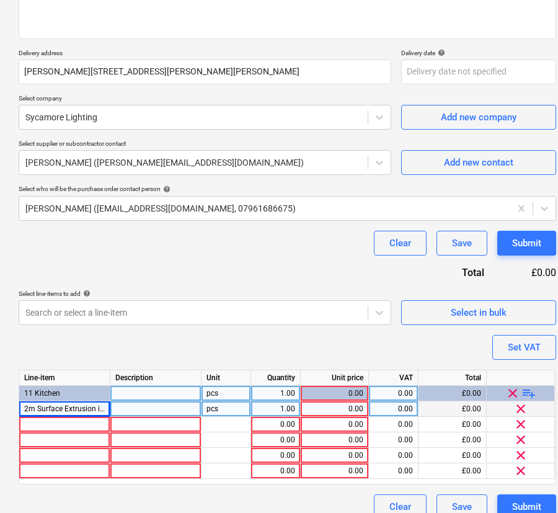
click at [132, 408] on div at bounding box center [155, 408] width 91 height 15
click at [290, 407] on div "1.00" at bounding box center [275, 408] width 39 height 15
click at [320, 407] on div "0.00" at bounding box center [335, 408] width 58 height 15
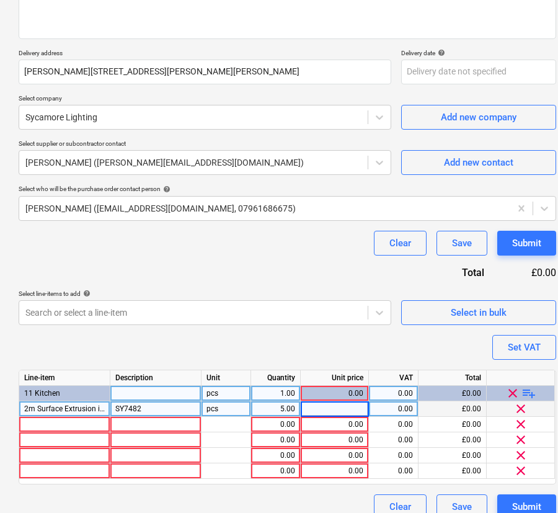
click at [357, 410] on input at bounding box center [335, 408] width 68 height 15
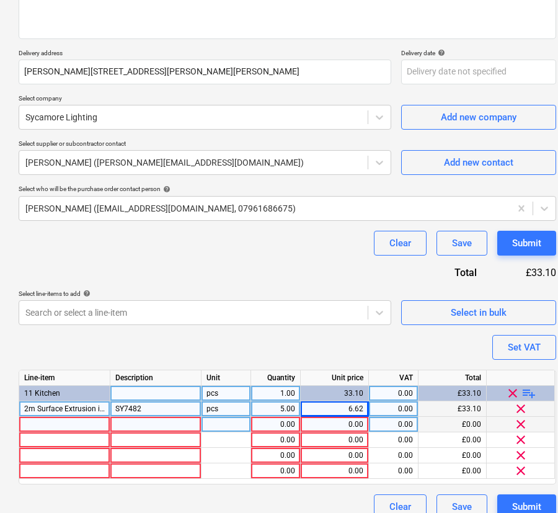
click at [77, 423] on div at bounding box center [64, 424] width 91 height 15
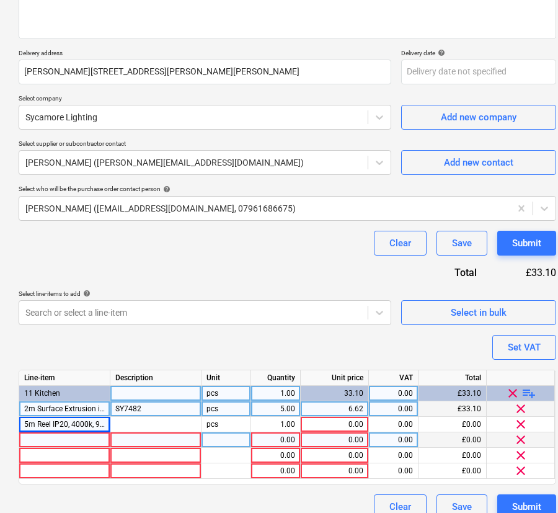
drag, startPoint x: 131, startPoint y: 425, endPoint x: 248, endPoint y: 435, distance: 117.6
click at [132, 425] on div at bounding box center [155, 424] width 91 height 15
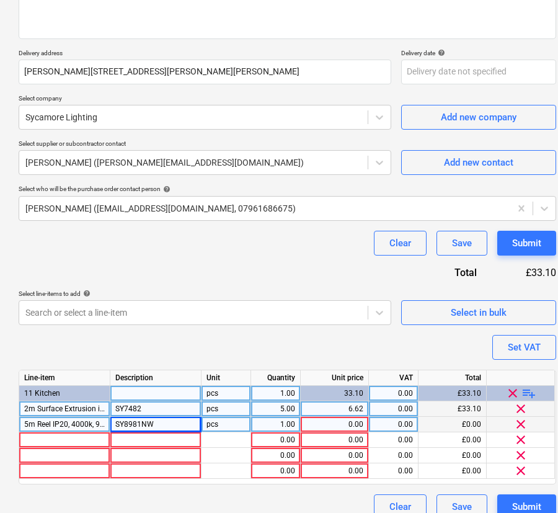
click at [283, 422] on div "1.00" at bounding box center [275, 424] width 39 height 15
click at [322, 422] on div "0.00" at bounding box center [335, 424] width 58 height 15
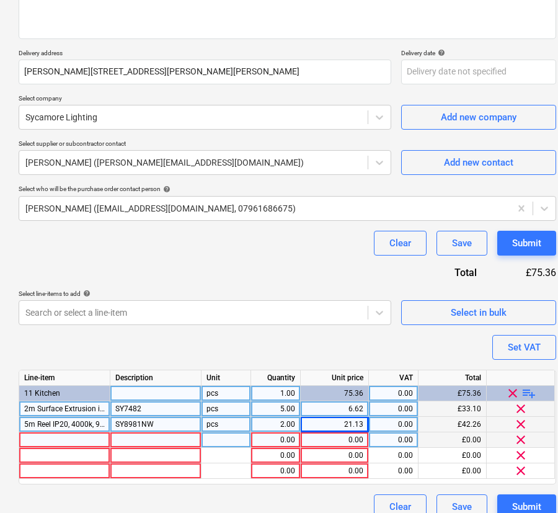
click at [94, 438] on div at bounding box center [64, 439] width 91 height 15
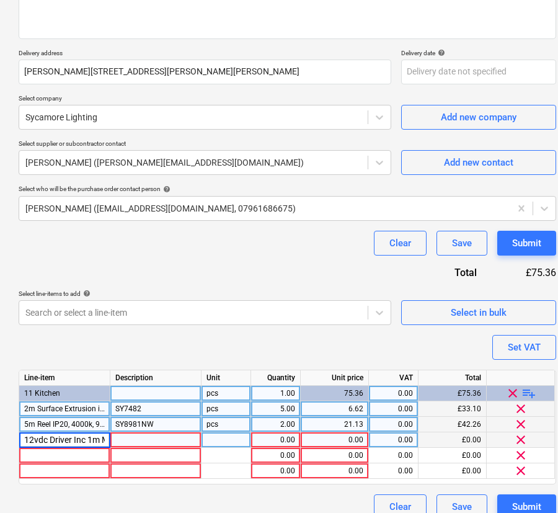
scroll to position [0, 45]
click at [141, 436] on div at bounding box center [155, 439] width 91 height 15
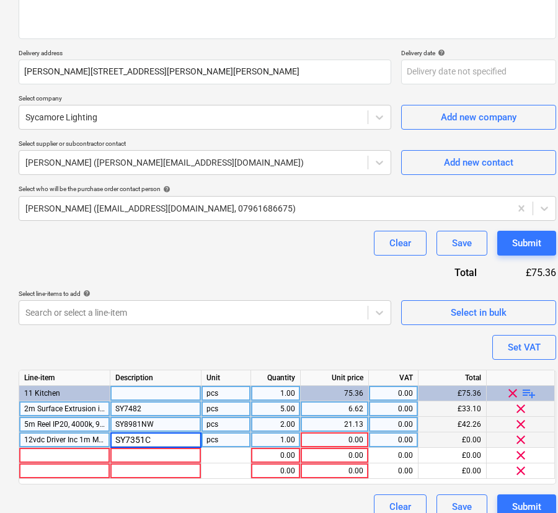
click at [282, 441] on div "1.00" at bounding box center [275, 439] width 39 height 15
click at [331, 441] on div "0.00" at bounding box center [335, 439] width 58 height 15
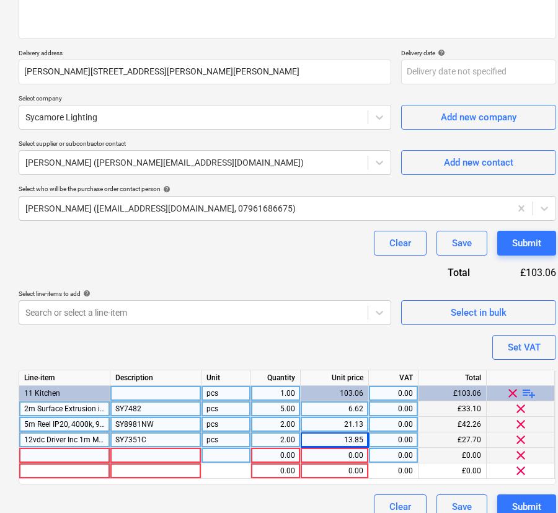
click at [66, 451] on div at bounding box center [64, 455] width 91 height 15
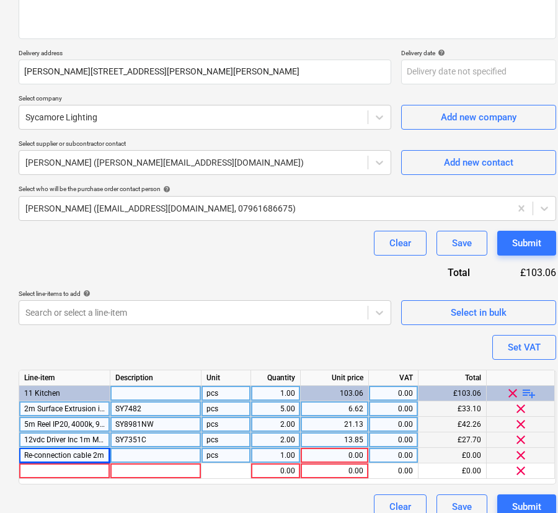
click at [143, 454] on div at bounding box center [155, 455] width 91 height 15
click at [266, 455] on div "1.00" at bounding box center [275, 455] width 39 height 15
click at [322, 459] on div "0.00" at bounding box center [335, 455] width 58 height 15
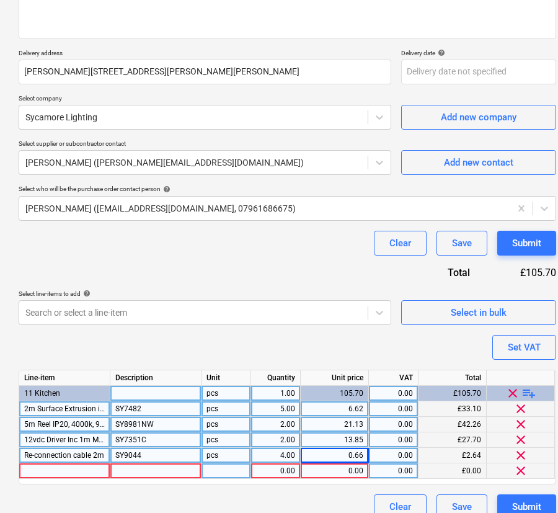
click at [55, 467] on div at bounding box center [64, 470] width 91 height 15
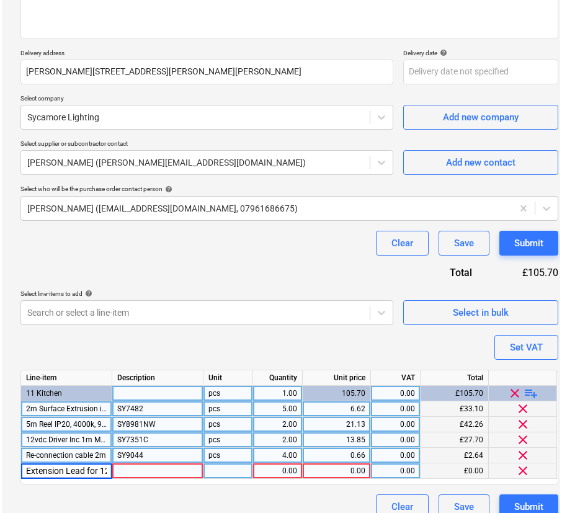
scroll to position [0, 218]
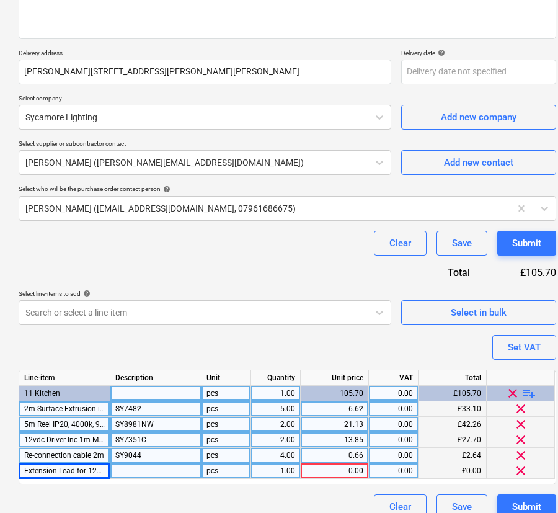
click at [144, 472] on div at bounding box center [155, 470] width 91 height 15
click at [278, 472] on div "1.00" at bounding box center [275, 470] width 39 height 15
click at [332, 471] on div "0.00" at bounding box center [335, 470] width 58 height 15
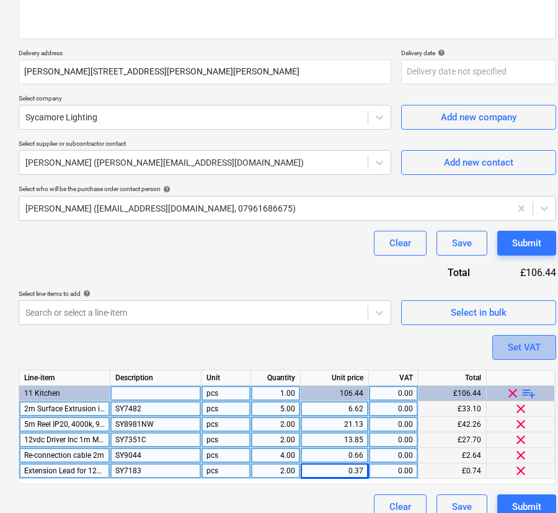
click at [537, 342] on div "Set VAT" at bounding box center [524, 347] width 33 height 16
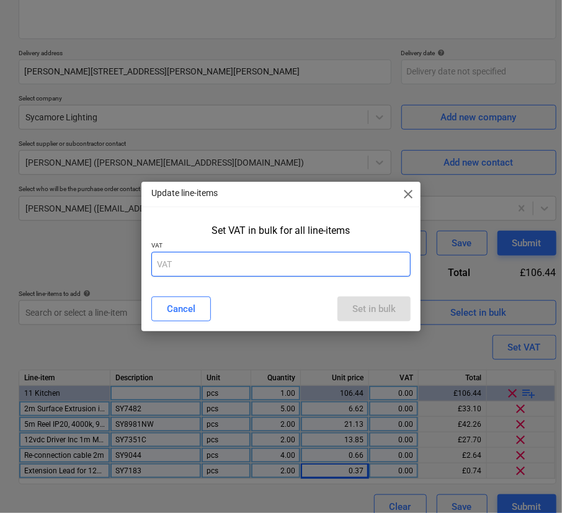
click at [269, 262] on input "text" at bounding box center [280, 264] width 259 height 25
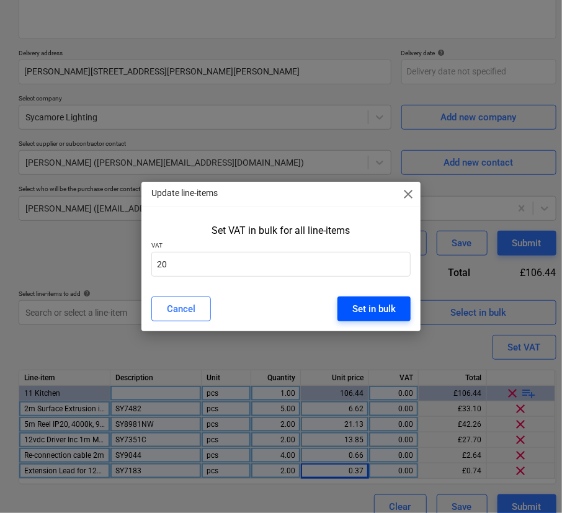
click at [349, 301] on button "Set in bulk" at bounding box center [373, 308] width 73 height 25
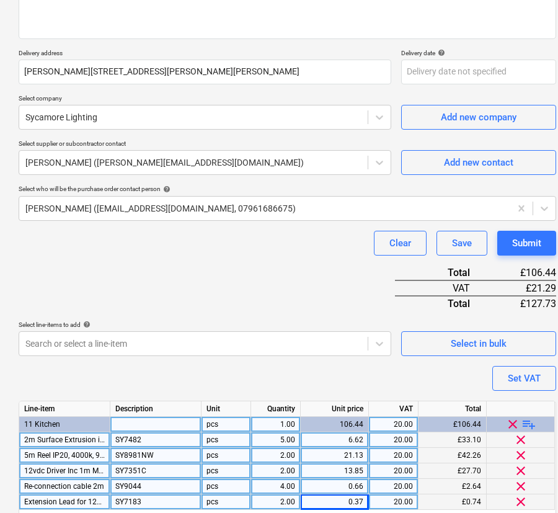
click at [314, 374] on div "Purchase order name help R0043-PO-007-Sycamore-W13 Sat Purchase order reference…" at bounding box center [287, 234] width 537 height 631
click at [523, 237] on div "Submit" at bounding box center [526, 243] width 29 height 16
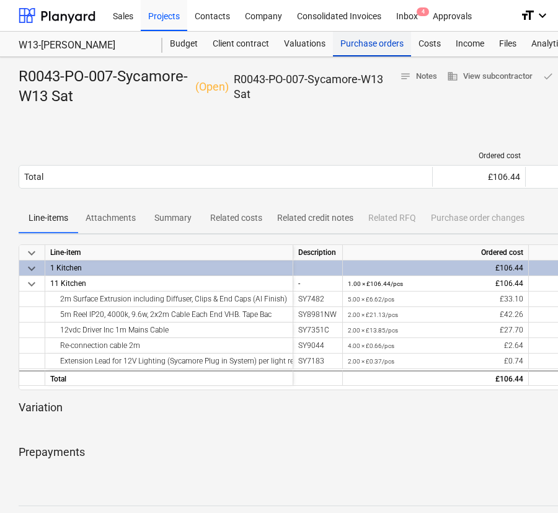
click at [368, 53] on div "Purchase orders" at bounding box center [372, 44] width 78 height 25
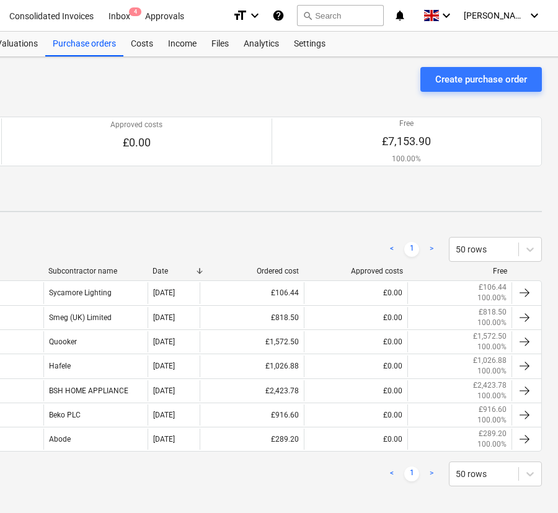
scroll to position [0, 290]
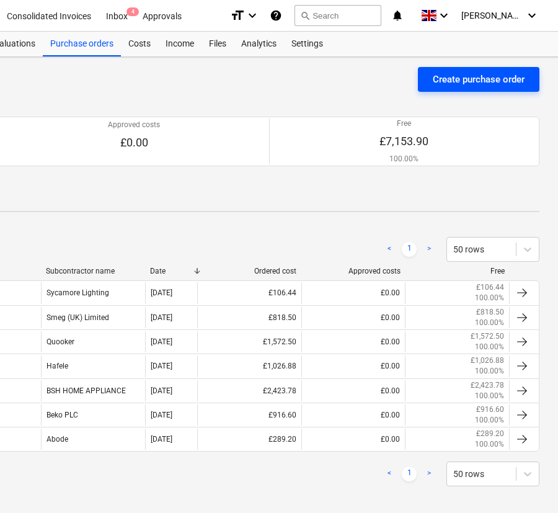
click at [467, 76] on div "Create purchase order" at bounding box center [479, 79] width 92 height 16
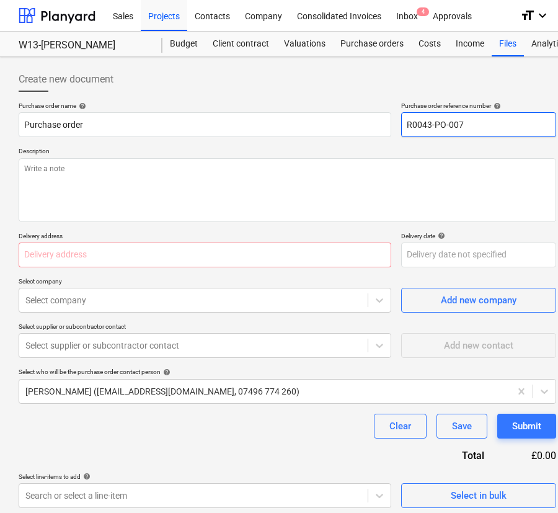
click at [458, 125] on input "R0043-PO-007" at bounding box center [478, 124] width 155 height 25
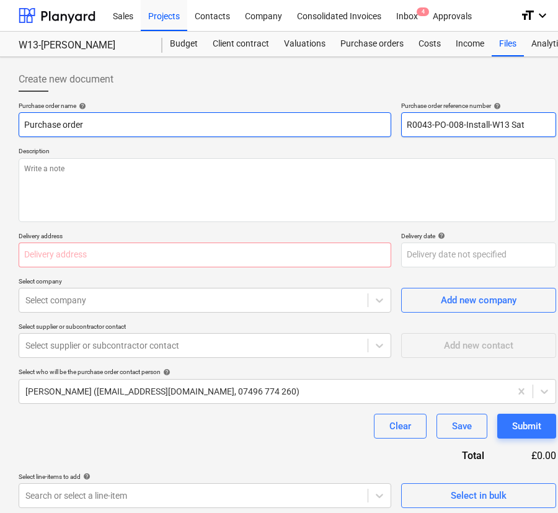
drag, startPoint x: 544, startPoint y: 120, endPoint x: 371, endPoint y: 119, distance: 172.3
click at [377, 119] on div "Purchase order name help Purchase order Purchase order reference number help R0…" at bounding box center [287, 119] width 537 height 35
drag, startPoint x: 74, startPoint y: 123, endPoint x: 60, endPoint y: 123, distance: 13.6
click at [60, 123] on input "Purchase order" at bounding box center [205, 124] width 373 height 25
click at [112, 130] on input "Purchase order" at bounding box center [205, 124] width 373 height 25
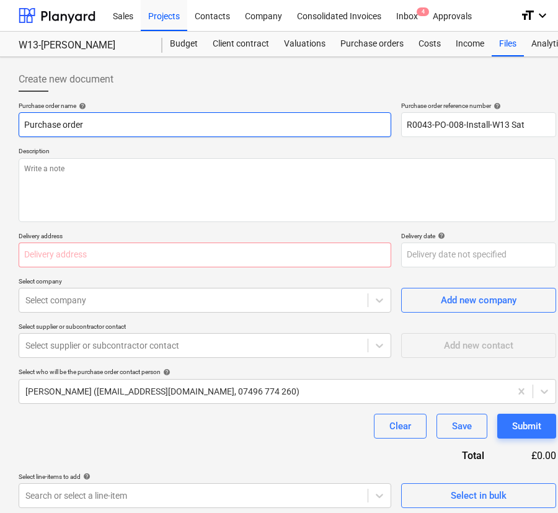
click at [112, 130] on input "Purchase order" at bounding box center [205, 124] width 373 height 25
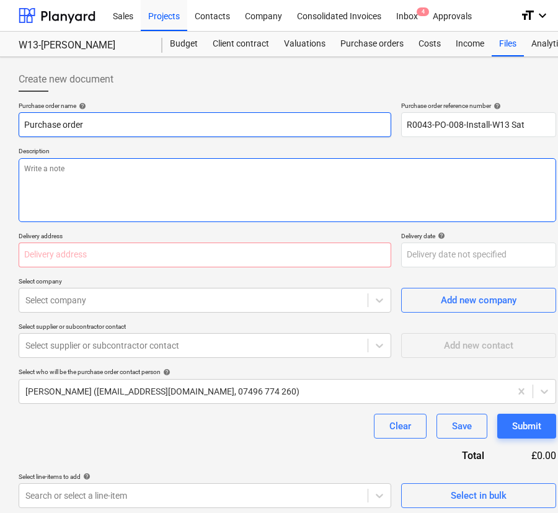
paste input "R0043-PO-008-Install-W13 Sat"
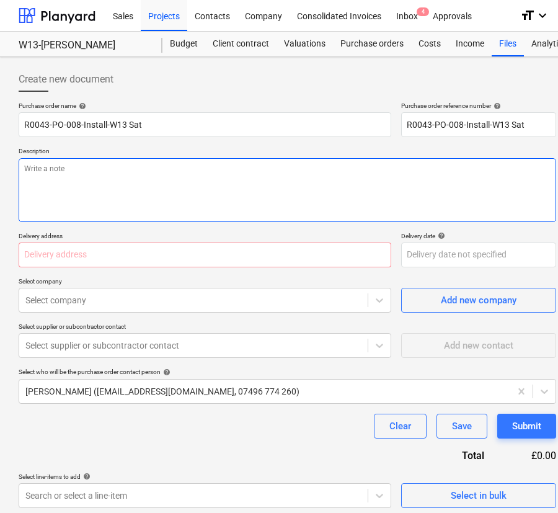
click at [118, 203] on textarea at bounding box center [287, 190] width 537 height 64
paste textarea "R0043-PO-008-Install-W13 Sat"
click at [172, 186] on textarea "R0043-PO-008-Install-W13 Sat" at bounding box center [287, 190] width 537 height 64
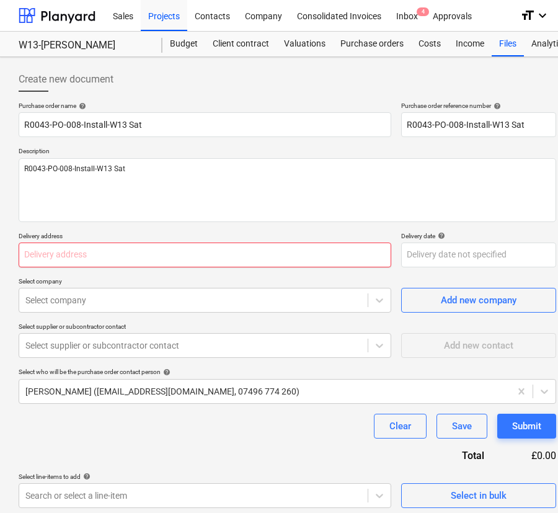
click at [168, 254] on input "text" at bounding box center [205, 254] width 373 height 25
paste input "[PERSON_NAME][STREET_ADDRESS][PERSON_NAME][PERSON_NAME]"
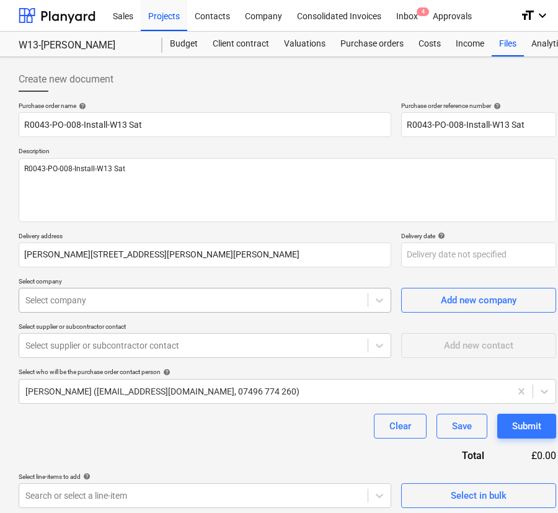
click at [157, 302] on div at bounding box center [193, 300] width 336 height 12
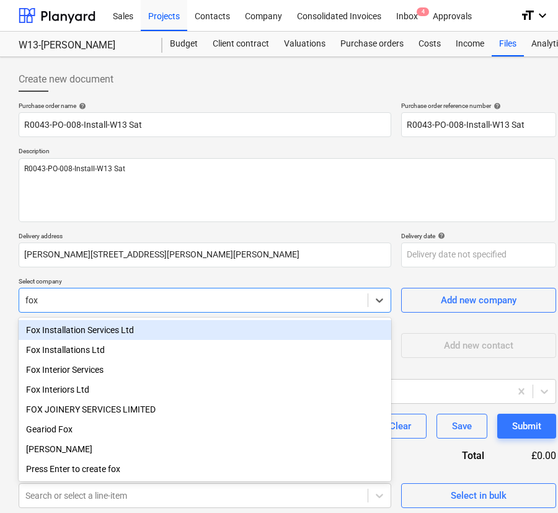
click at [149, 328] on div "Fox Installation Services Ltd" at bounding box center [205, 330] width 373 height 20
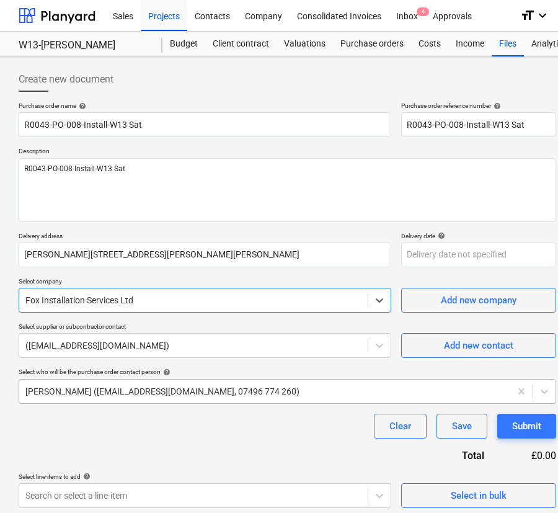
click at [141, 386] on div at bounding box center [264, 391] width 479 height 12
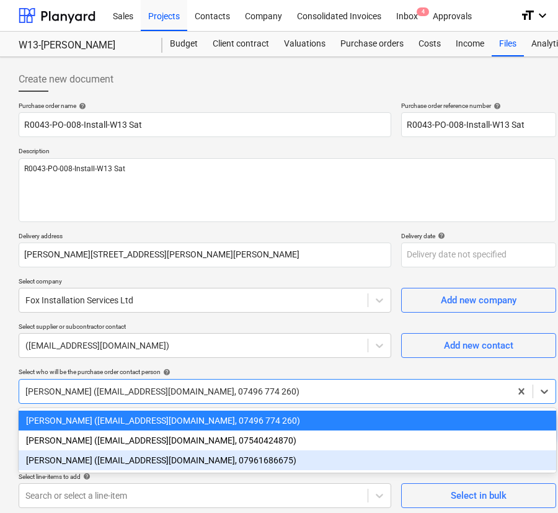
click at [101, 466] on div "[PERSON_NAME] ([EMAIL_ADDRESS][DOMAIN_NAME], 07961686675)" at bounding box center [287, 460] width 537 height 20
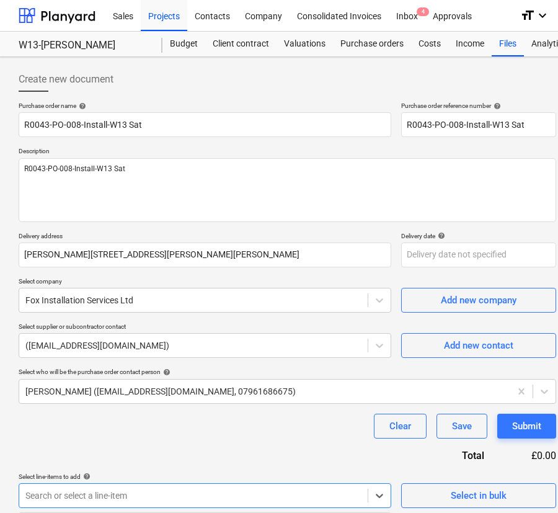
click at [101, 490] on body "Sales Projects Contacts Company Consolidated Invoices Inbox 4 Approvals format_…" at bounding box center [279, 256] width 558 height 513
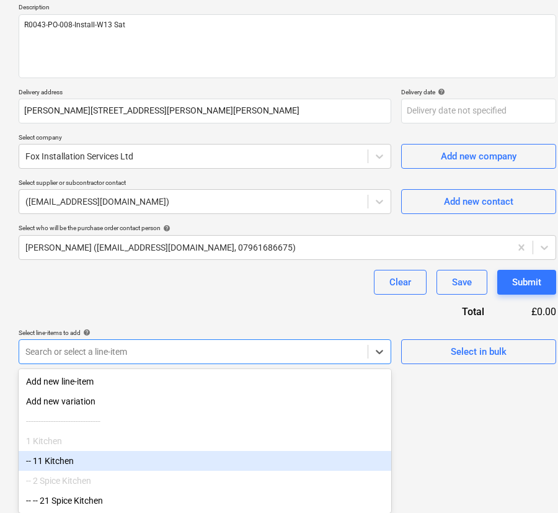
click at [99, 460] on div "-- 11 Kitchen" at bounding box center [205, 461] width 373 height 20
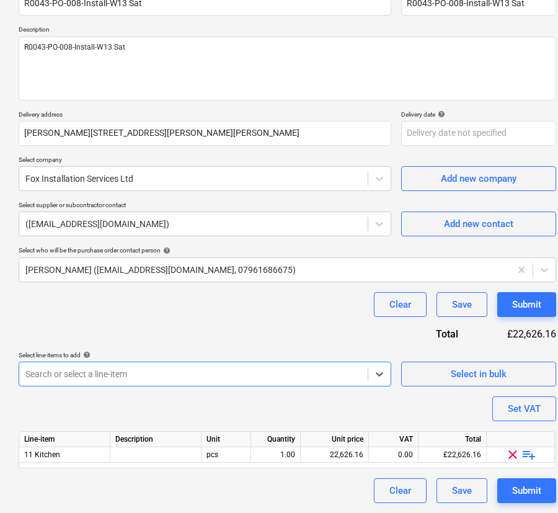
scroll to position [121, 0]
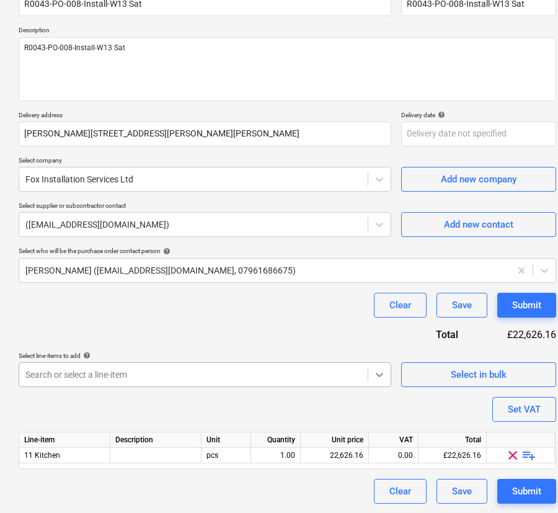
click at [381, 373] on div at bounding box center [379, 374] width 22 height 22
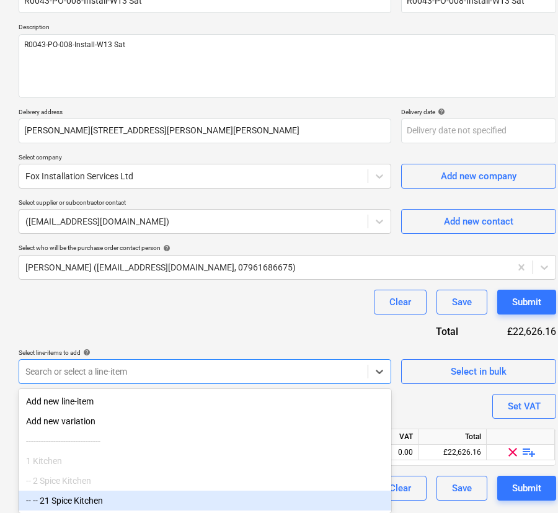
click at [254, 497] on div "-- -- 21 Spice Kitchen" at bounding box center [205, 500] width 373 height 20
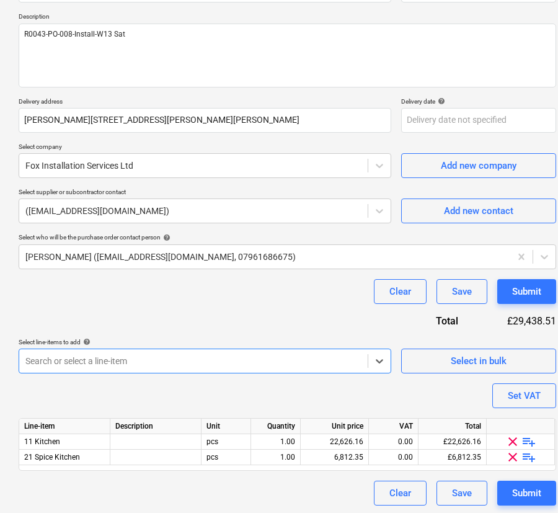
scroll to position [136, 0]
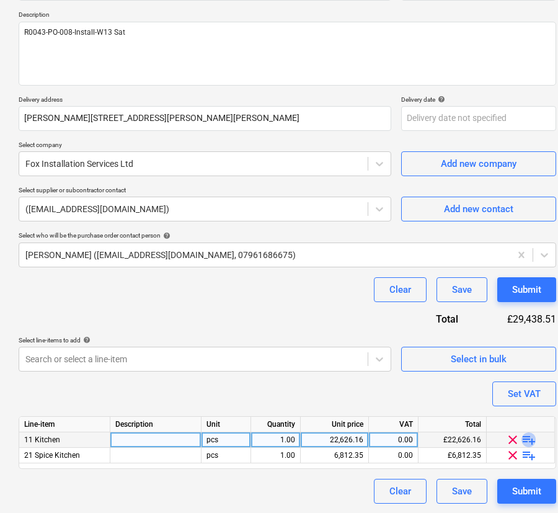
click at [527, 440] on span "playlist_add" at bounding box center [528, 439] width 15 height 15
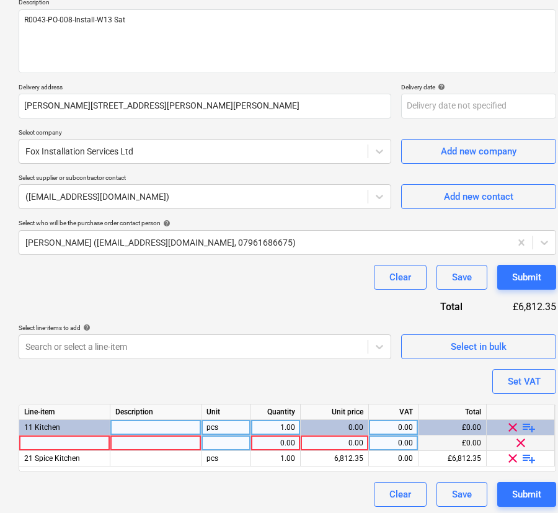
scroll to position [152, 0]
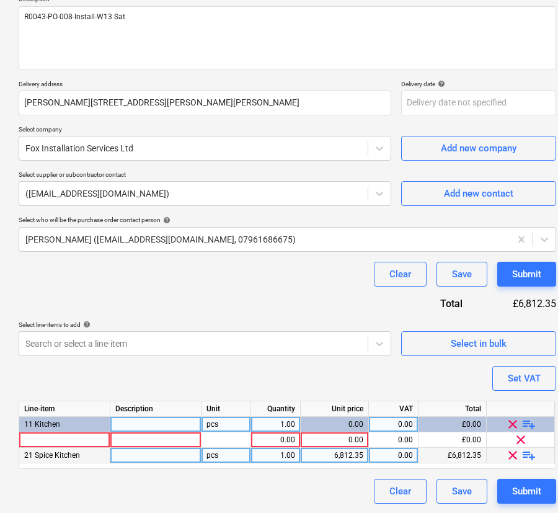
click at [527, 453] on span "playlist_add" at bounding box center [528, 455] width 15 height 15
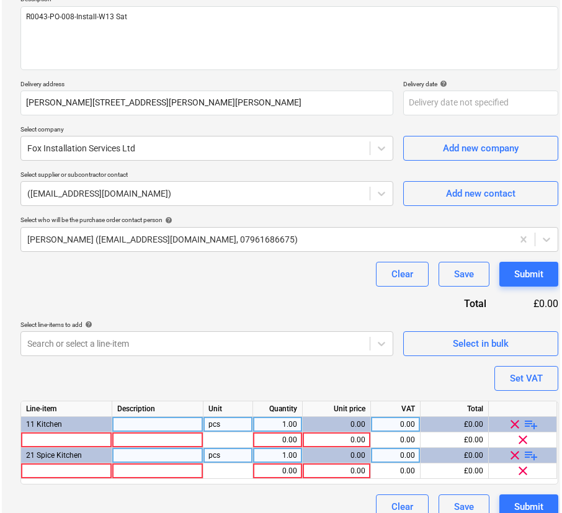
scroll to position [167, 0]
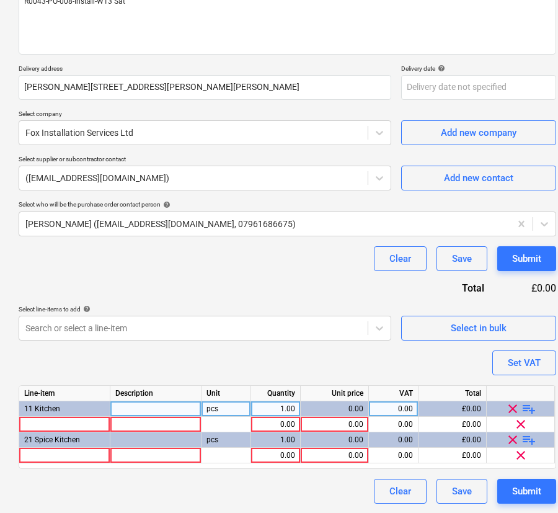
click at [531, 408] on span "playlist_add" at bounding box center [528, 408] width 15 height 15
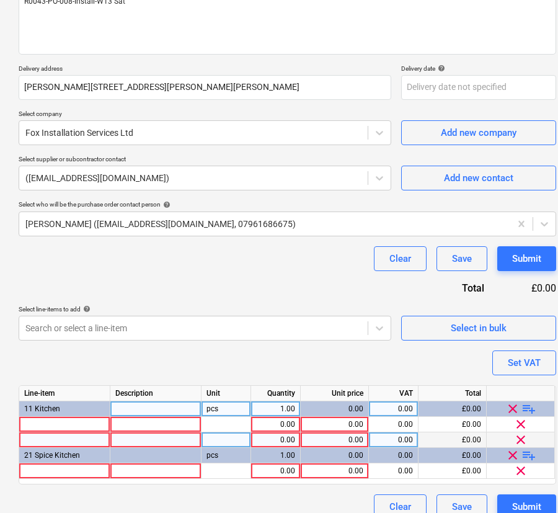
click at [52, 443] on div at bounding box center [64, 439] width 91 height 15
click at [56, 440] on div at bounding box center [64, 439] width 91 height 15
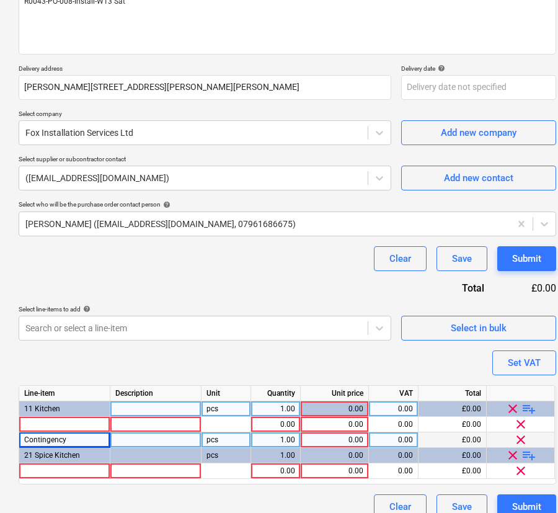
click at [128, 440] on div at bounding box center [155, 439] width 91 height 15
click at [100, 440] on div "Contingency" at bounding box center [64, 439] width 91 height 15
click at [84, 445] on input "Contingency" at bounding box center [64, 439] width 91 height 15
click at [343, 438] on div "0.00" at bounding box center [335, 439] width 58 height 15
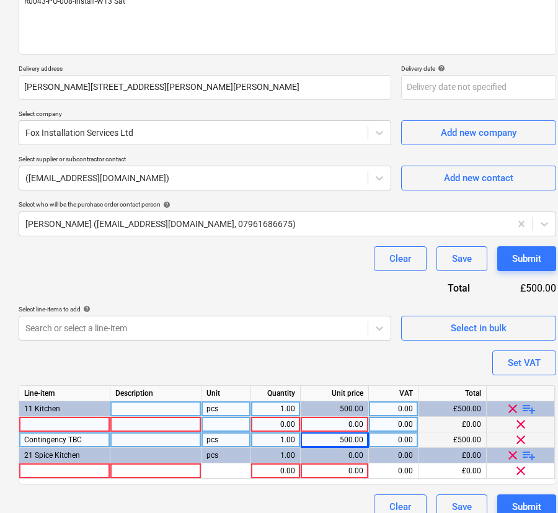
click at [73, 426] on div at bounding box center [64, 424] width 91 height 15
drag, startPoint x: 73, startPoint y: 426, endPoint x: 14, endPoint y: 425, distance: 58.3
click at [14, 422] on div "Create new document Purchase order name help R0043-PO-008-Install-W13 Sat Purch…" at bounding box center [287, 209] width 547 height 629
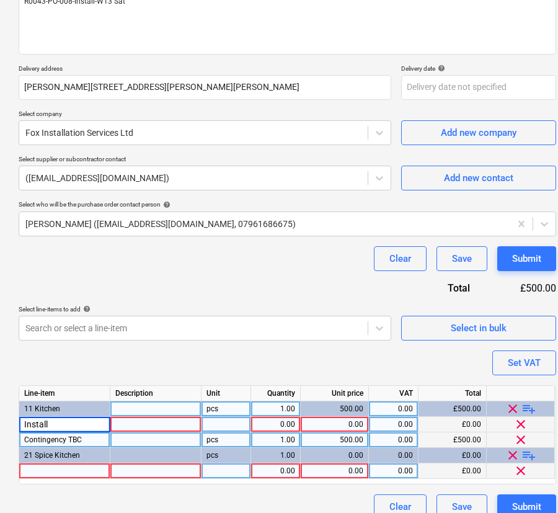
click at [63, 479] on div "Line-item Description Unit Quantity Unit price VAT Total 11 Kitchen pcs 1.00 50…" at bounding box center [287, 434] width 537 height 99
click at [66, 473] on div at bounding box center [64, 470] width 91 height 15
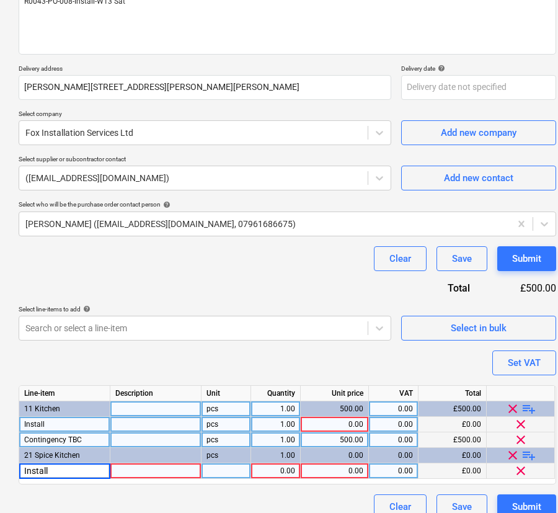
click at [321, 423] on div "0.00" at bounding box center [335, 424] width 58 height 15
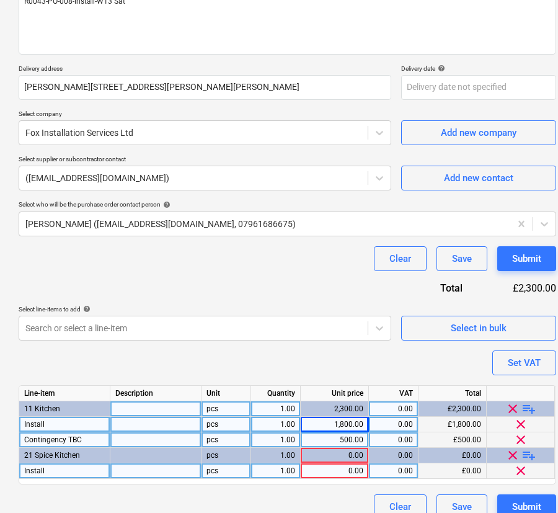
click at [333, 470] on div "0.00" at bounding box center [335, 470] width 58 height 15
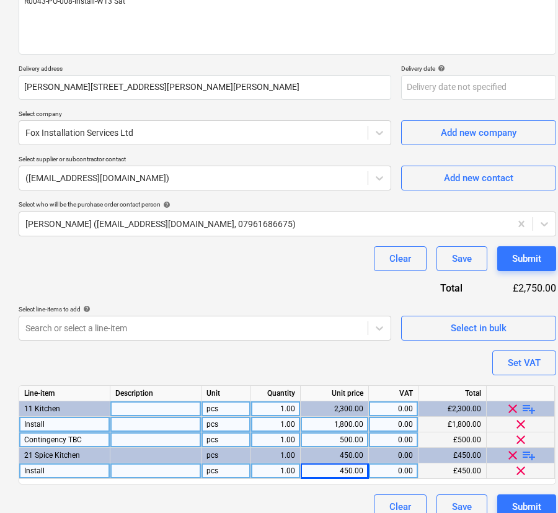
drag, startPoint x: 345, startPoint y: 358, endPoint x: 516, endPoint y: 361, distance: 171.7
click at [347, 358] on div "Purchase order name help R0043-PO-008-Install-W13 Sat Purchase order reference …" at bounding box center [287, 226] width 537 height 585
click at [517, 361] on div "Set VAT" at bounding box center [524, 363] width 33 height 16
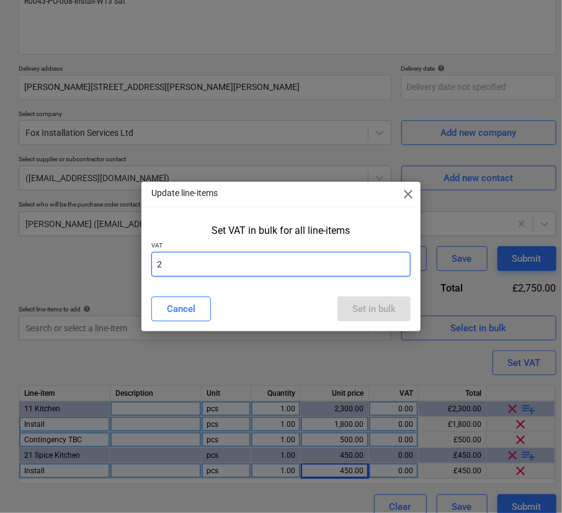
click at [372, 265] on input "2" at bounding box center [280, 264] width 259 height 25
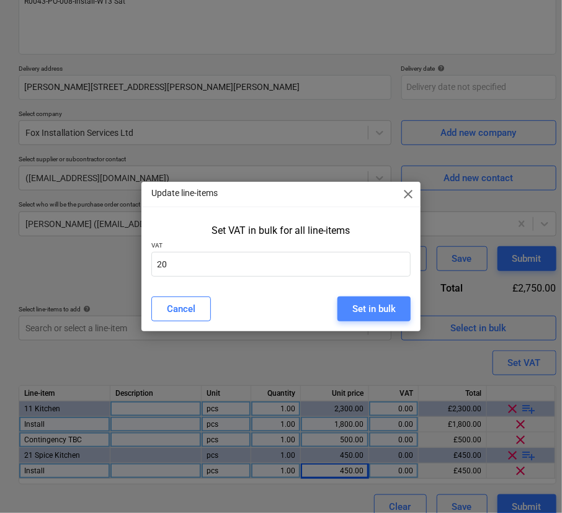
click at [374, 311] on div "Set in bulk" at bounding box center [373, 309] width 43 height 16
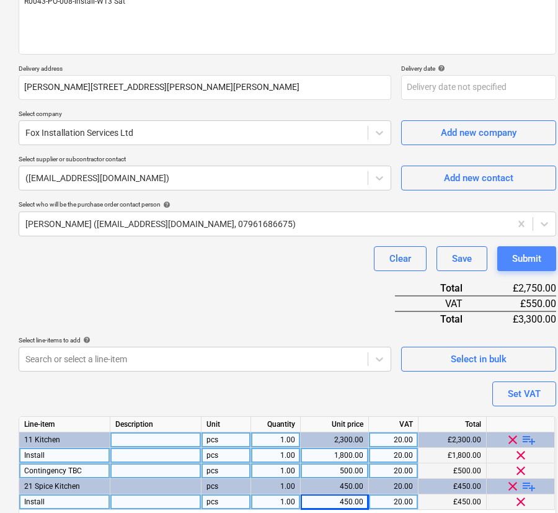
click at [538, 260] on div "Submit" at bounding box center [526, 258] width 29 height 16
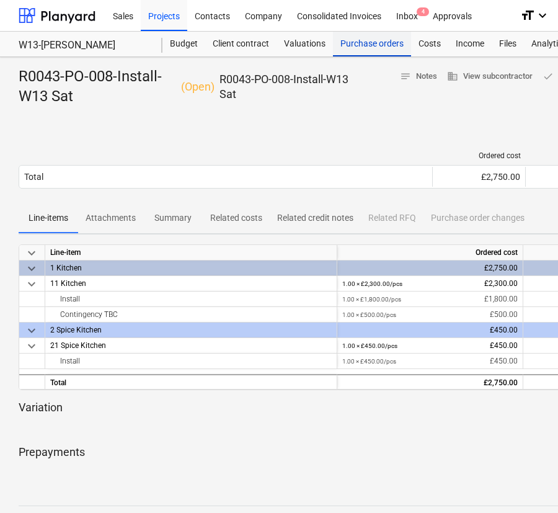
click at [386, 45] on div "Purchase orders" at bounding box center [372, 44] width 78 height 25
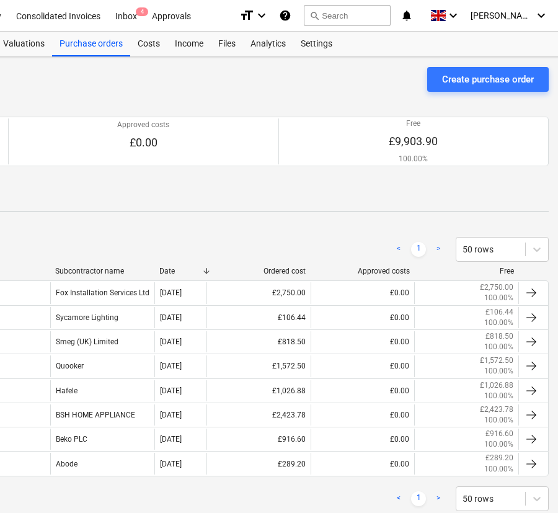
scroll to position [0, 290]
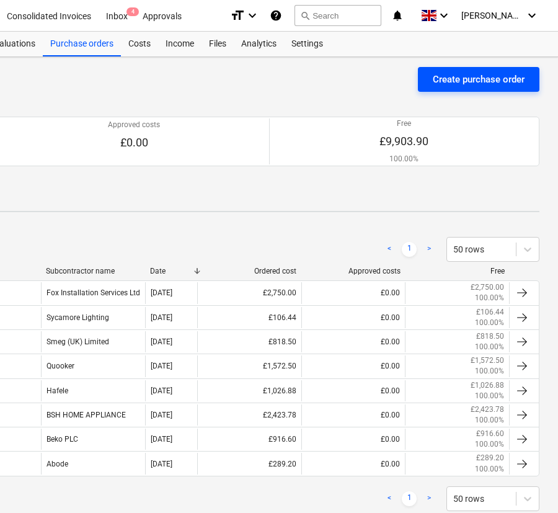
click at [445, 76] on div "Create purchase order" at bounding box center [479, 79] width 92 height 16
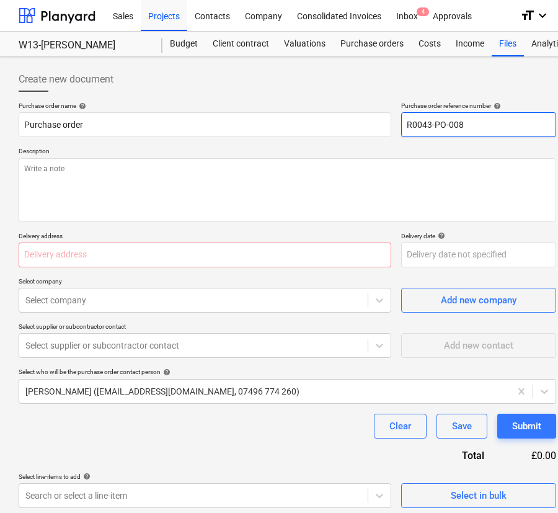
drag, startPoint x: 467, startPoint y: 129, endPoint x: 459, endPoint y: 129, distance: 8.1
click at [459, 129] on input "R0043-PO-008" at bounding box center [478, 124] width 155 height 25
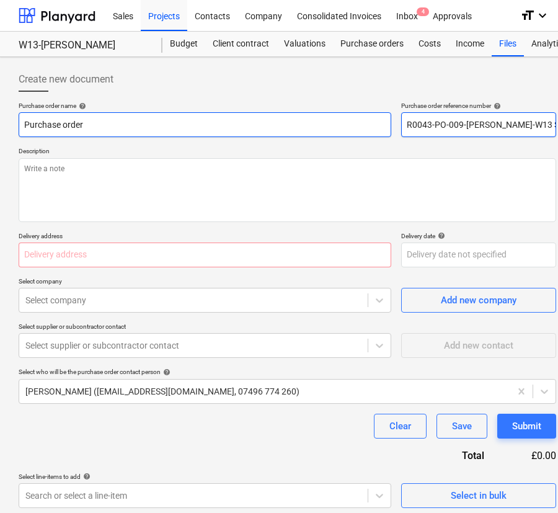
drag, startPoint x: 539, startPoint y: 123, endPoint x: 355, endPoint y: 120, distance: 184.1
click at [355, 120] on div "Purchase order name help Purchase order Purchase order reference number help R0…" at bounding box center [287, 119] width 537 height 35
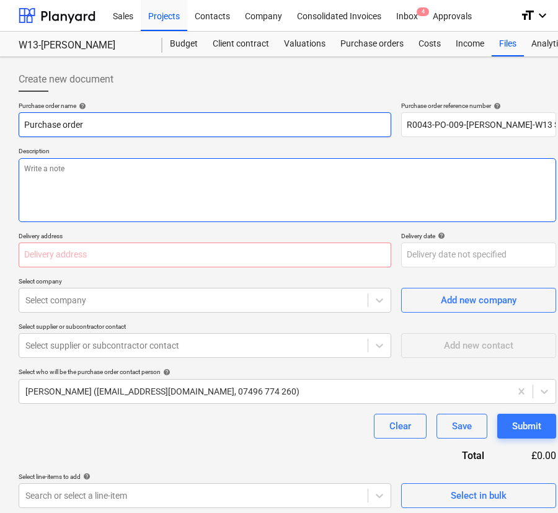
drag, startPoint x: 115, startPoint y: 125, endPoint x: 99, endPoint y: 186, distance: 63.3
click at [0, 126] on html "Sales Projects Contacts Company Consolidated Invoices Inbox 4 Approvals format_…" at bounding box center [279, 256] width 558 height 513
paste input "R0043-PO-009-[PERSON_NAME]-W13 Sat"
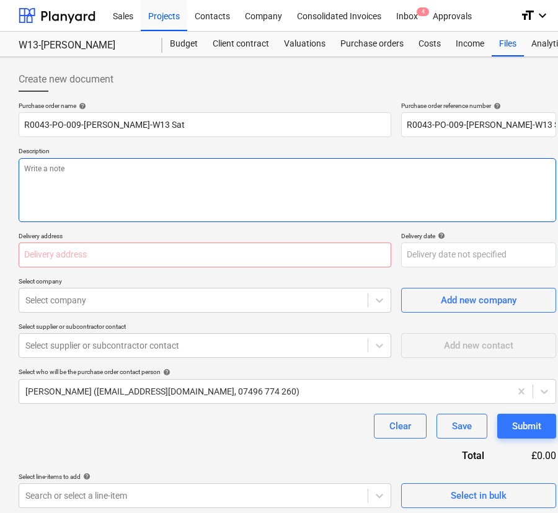
click at [136, 195] on textarea at bounding box center [287, 190] width 537 height 64
paste textarea "R0043-PO-009-[PERSON_NAME]-W13 Sat"
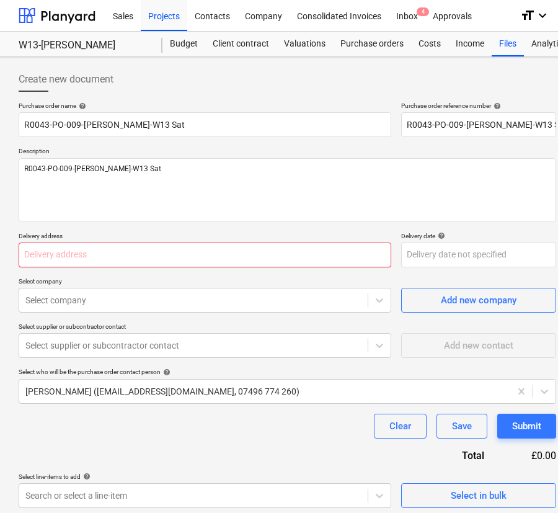
drag, startPoint x: 178, startPoint y: 252, endPoint x: 173, endPoint y: 265, distance: 13.4
click at [178, 252] on input "text" at bounding box center [205, 254] width 373 height 25
paste input "[PERSON_NAME][STREET_ADDRESS][PERSON_NAME][PERSON_NAME]"
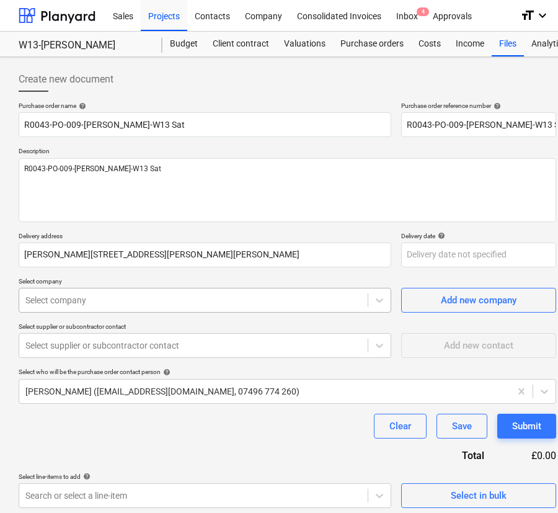
click at [163, 299] on div at bounding box center [193, 300] width 336 height 12
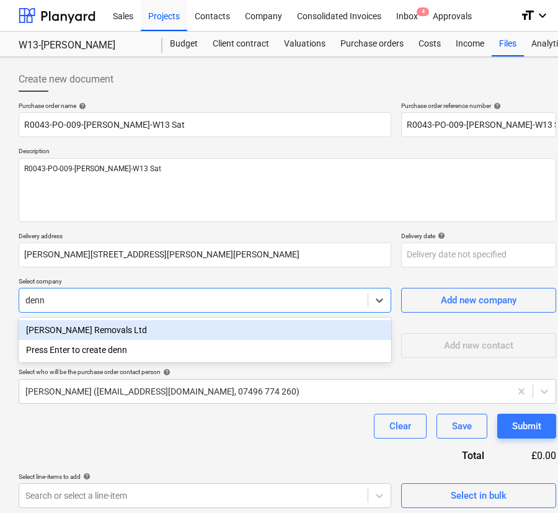
click at [144, 329] on div "[PERSON_NAME] Removals Ltd" at bounding box center [205, 330] width 373 height 20
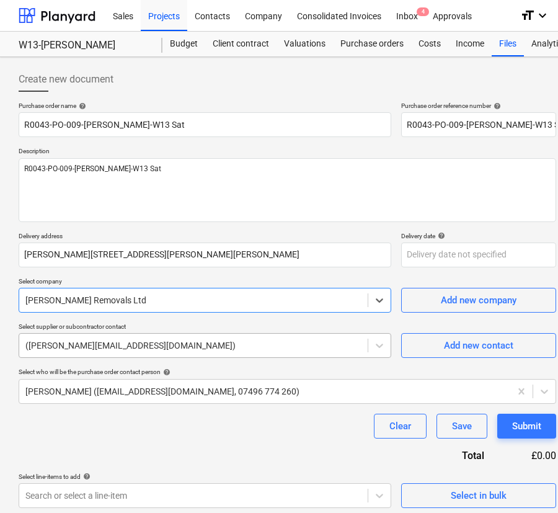
click at [142, 343] on div at bounding box center [193, 345] width 336 height 12
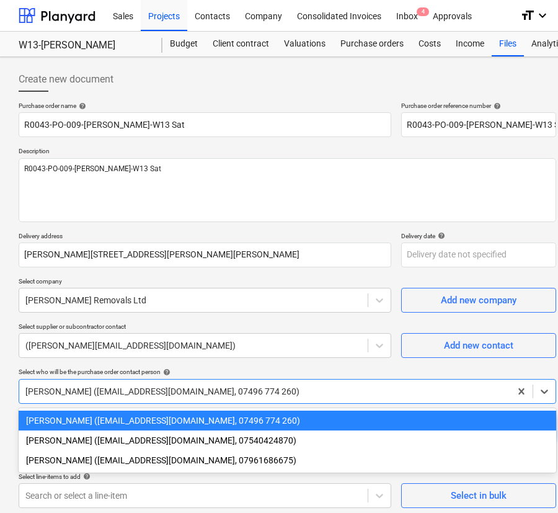
click at [144, 396] on div at bounding box center [264, 391] width 479 height 12
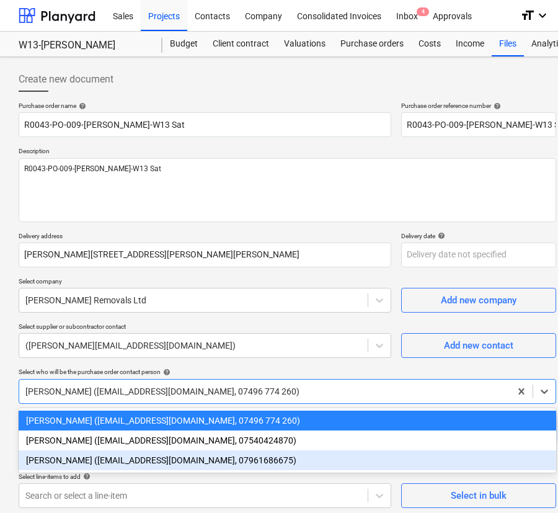
click at [131, 457] on div "[PERSON_NAME] ([EMAIL_ADDRESS][DOMAIN_NAME], 07961686675)" at bounding box center [287, 460] width 537 height 20
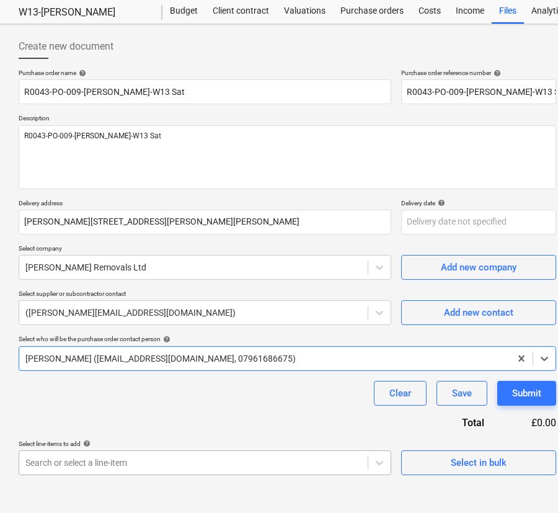
click at [138, 456] on body "Sales Projects Contacts Company Consolidated Invoices Inbox 4 Approvals format_…" at bounding box center [279, 223] width 558 height 513
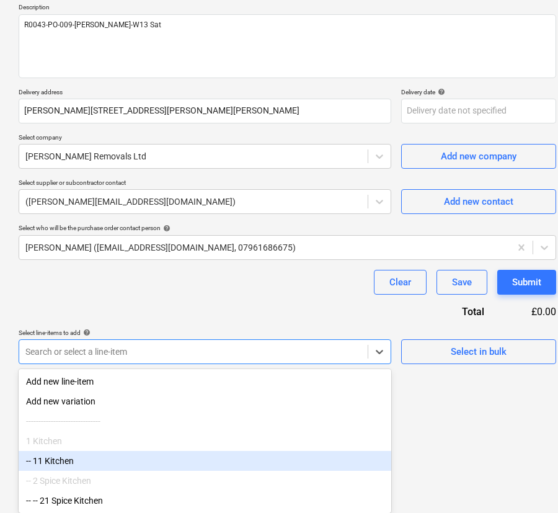
click at [128, 461] on div "-- 11 Kitchen" at bounding box center [205, 461] width 373 height 20
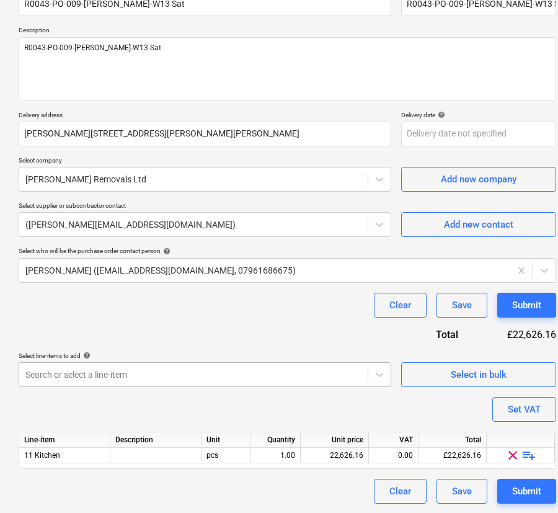
click at [204, 377] on div "Search or select a line-item" at bounding box center [205, 374] width 373 height 25
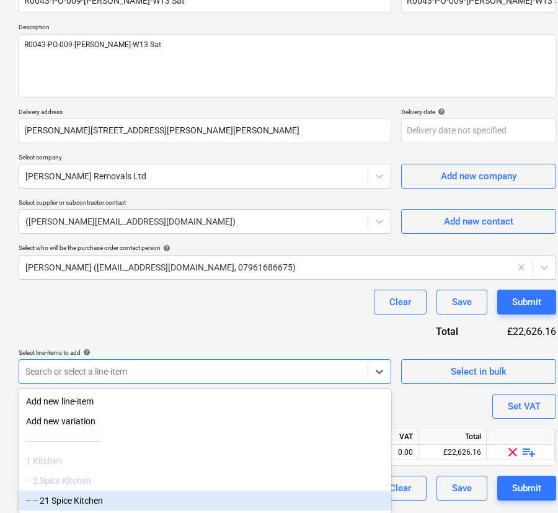
click at [149, 498] on div "-- -- 21 Spice Kitchen" at bounding box center [205, 500] width 373 height 20
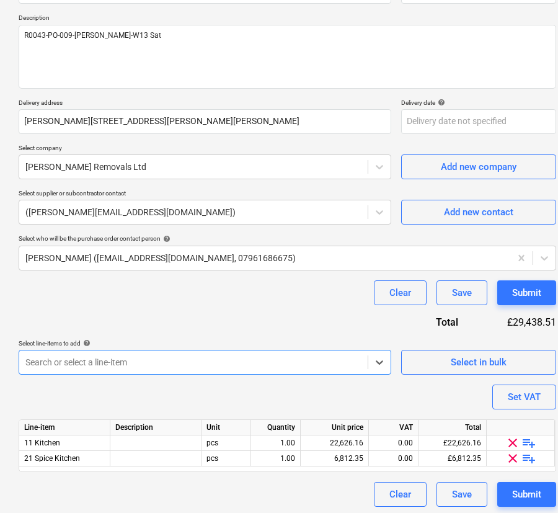
scroll to position [136, 0]
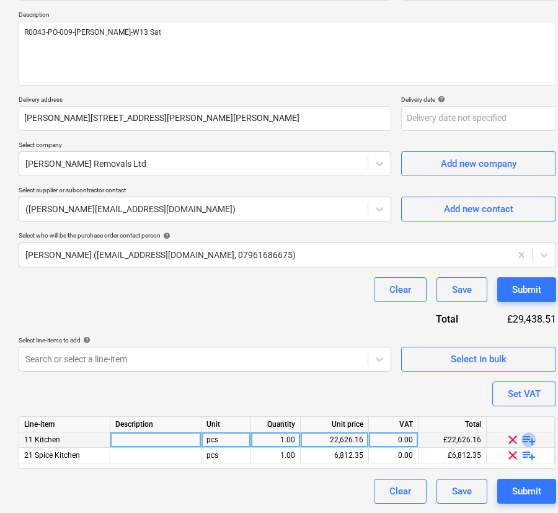
click at [525, 439] on span "playlist_add" at bounding box center [528, 439] width 15 height 15
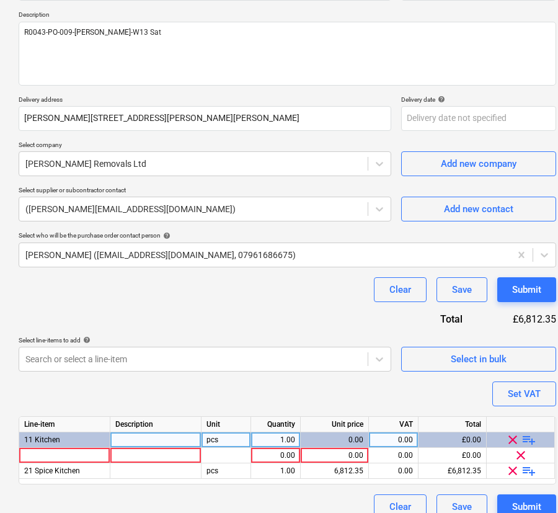
scroll to position [152, 0]
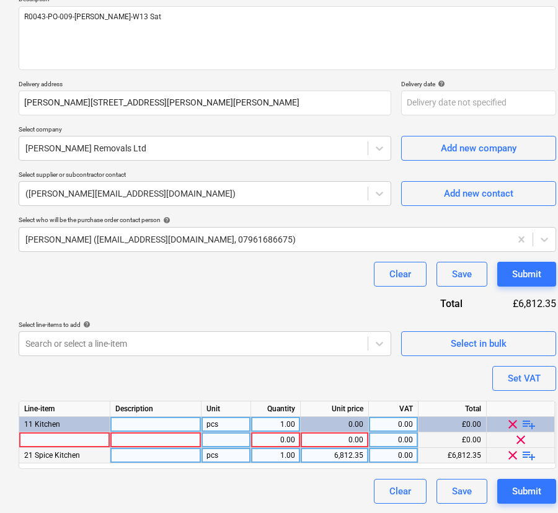
click at [46, 438] on div at bounding box center [64, 439] width 91 height 15
drag, startPoint x: 73, startPoint y: 439, endPoint x: 0, endPoint y: 440, distance: 72.5
click at [0, 440] on div "Create new document Purchase order name help R0043-PO-009-[PERSON_NAME]-W13 Sat…" at bounding box center [424, 209] width 848 height 608
click at [285, 441] on div "0.00" at bounding box center [275, 439] width 39 height 15
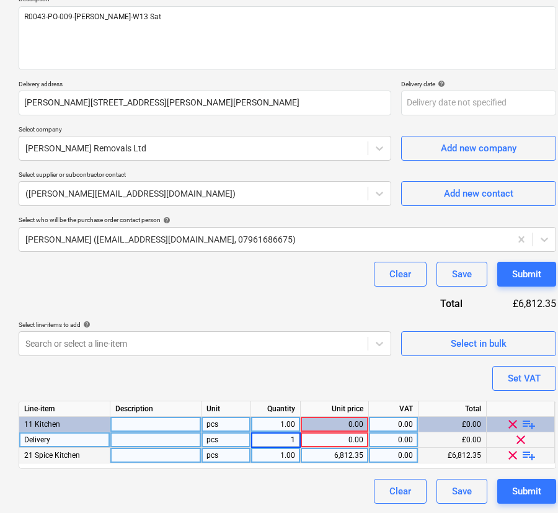
click at [334, 439] on div "0.00" at bounding box center [335, 439] width 58 height 15
click at [366, 378] on div "Purchase order name help R0043-PO-009-[PERSON_NAME]-W13 Sat Purchase order refe…" at bounding box center [287, 227] width 537 height 554
click at [528, 452] on span "playlist_add" at bounding box center [528, 455] width 15 height 15
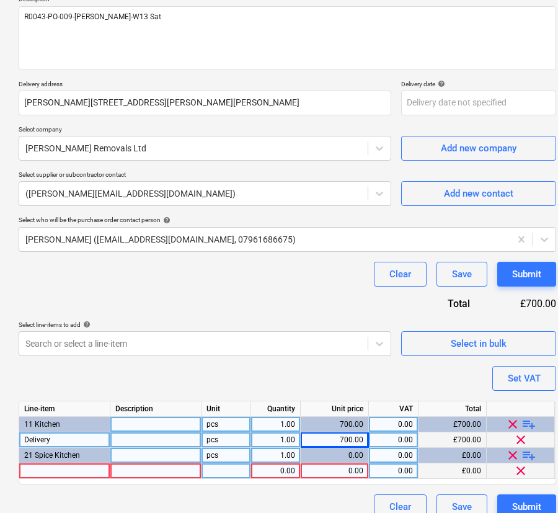
click at [316, 469] on div "0.00" at bounding box center [335, 470] width 58 height 15
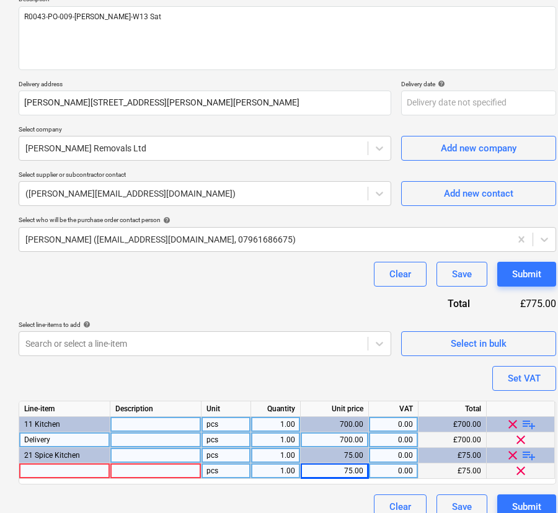
drag, startPoint x: 43, startPoint y: 439, endPoint x: 9, endPoint y: 437, distance: 34.1
click at [9, 437] on div "Create new document Purchase order name help R0043-PO-009-[PERSON_NAME]-W13 Sat…" at bounding box center [424, 217] width 848 height 624
click at [38, 438] on span "Delivery" at bounding box center [37, 439] width 26 height 9
click at [38, 438] on input "Delivery" at bounding box center [64, 439] width 91 height 15
click at [51, 471] on div at bounding box center [64, 470] width 91 height 15
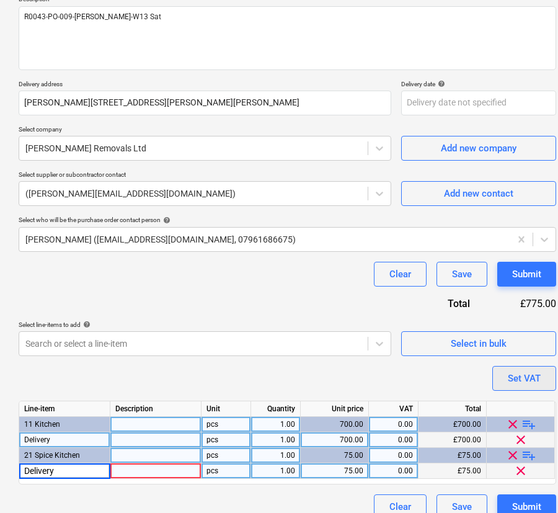
click at [515, 382] on div "Set VAT" at bounding box center [524, 378] width 33 height 16
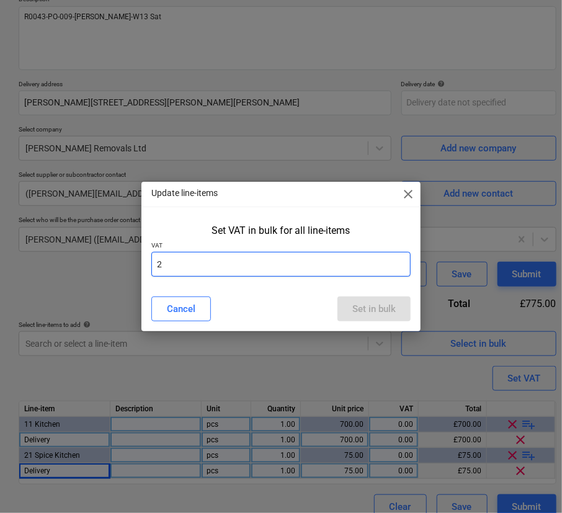
click at [304, 260] on input "2" at bounding box center [280, 264] width 259 height 25
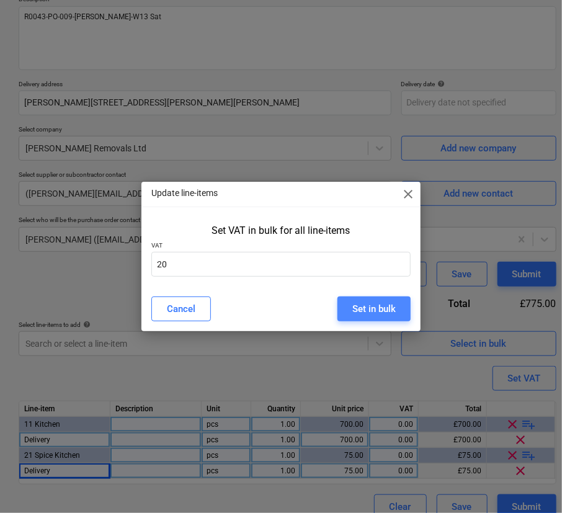
click at [356, 310] on div "Set in bulk" at bounding box center [373, 309] width 43 height 16
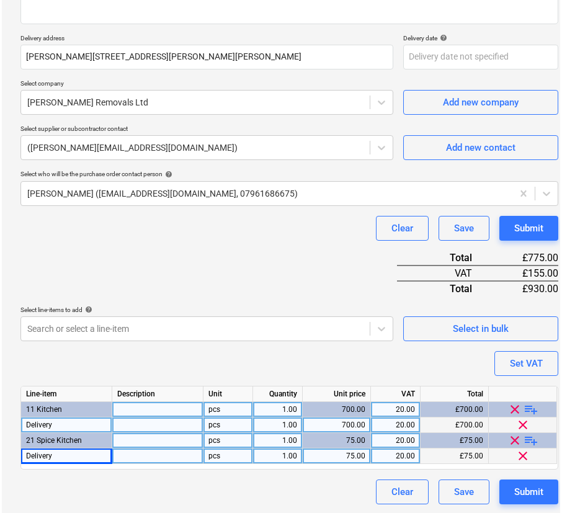
scroll to position [198, 0]
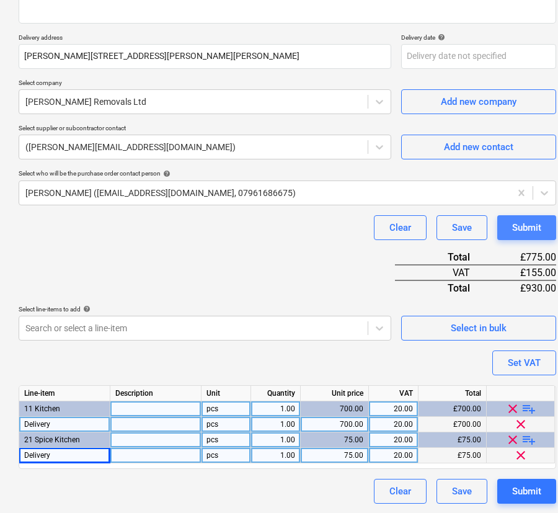
click at [531, 224] on div "Submit" at bounding box center [526, 227] width 29 height 16
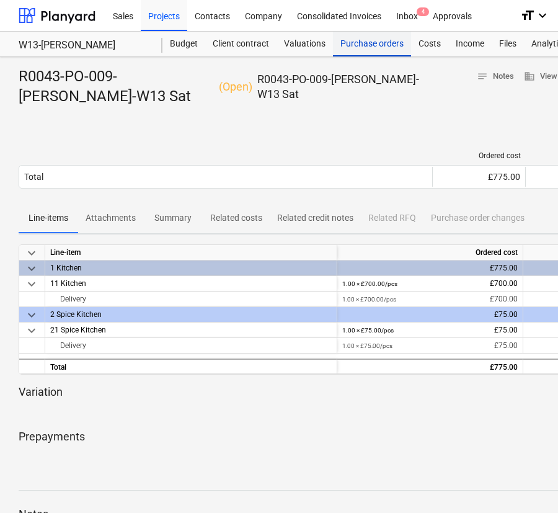
click at [366, 48] on div "Purchase orders" at bounding box center [372, 44] width 78 height 25
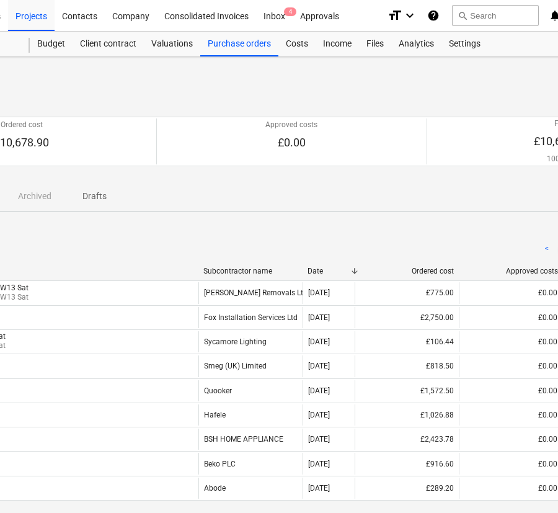
scroll to position [0, 225]
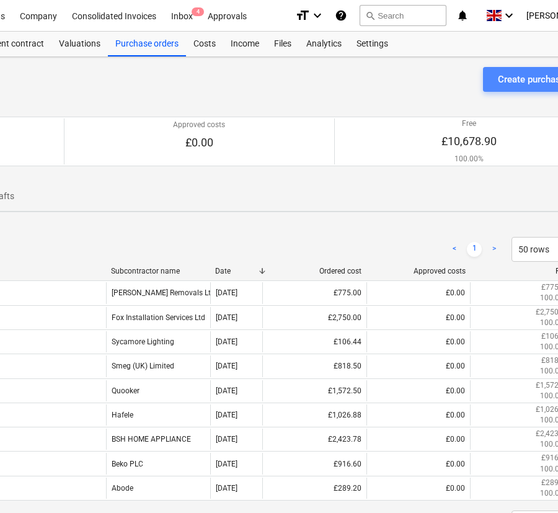
click at [491, 88] on button "Create purchase order" at bounding box center [543, 79] width 121 height 25
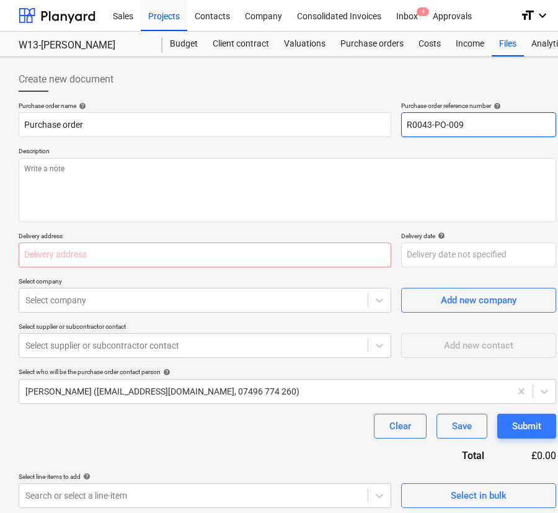
drag, startPoint x: 459, startPoint y: 122, endPoint x: 452, endPoint y: 121, distance: 6.8
click at [452, 121] on input "R0043-PO-009" at bounding box center [478, 124] width 155 height 25
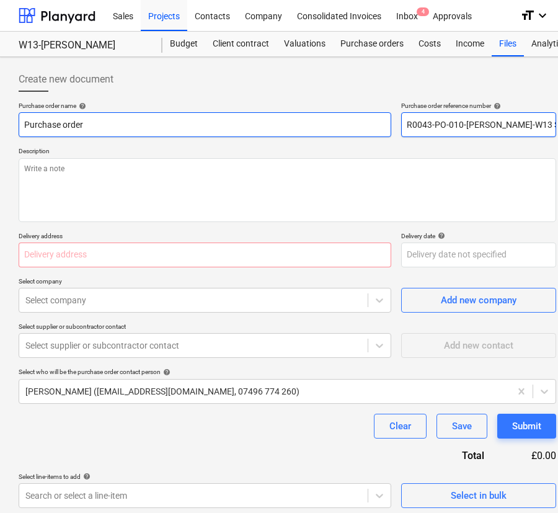
drag, startPoint x: 541, startPoint y: 130, endPoint x: 372, endPoint y: 128, distance: 168.6
click at [374, 128] on div "Purchase order name help Purchase order Purchase order reference number help R0…" at bounding box center [287, 119] width 537 height 35
drag, startPoint x: 239, startPoint y: 124, endPoint x: 168, endPoint y: 192, distance: 98.2
click at [0, 131] on html "Sales Projects Contacts Company Consolidated Invoices Inbox 4 Approvals format_…" at bounding box center [279, 256] width 558 height 513
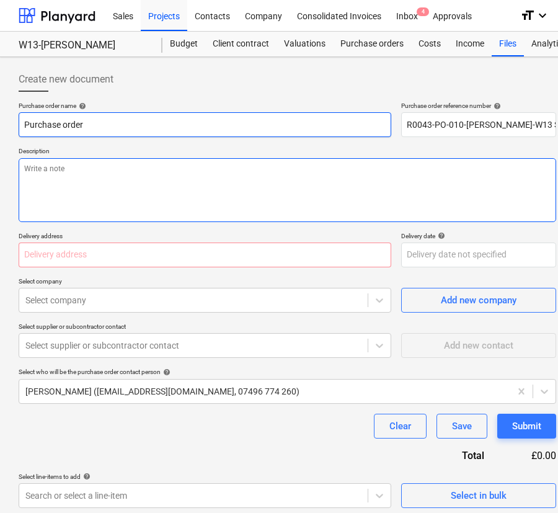
paste input "R0043-PO-010-[PERSON_NAME]-W13 Sat"
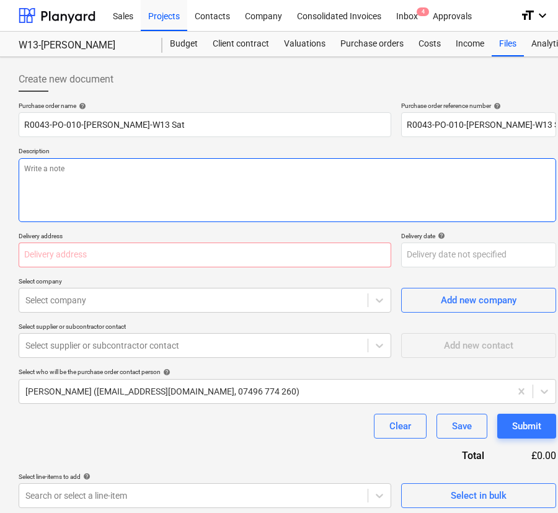
click at [169, 191] on textarea at bounding box center [287, 190] width 537 height 64
paste textarea "R0043-PO-010-[PERSON_NAME]-W13 Sat"
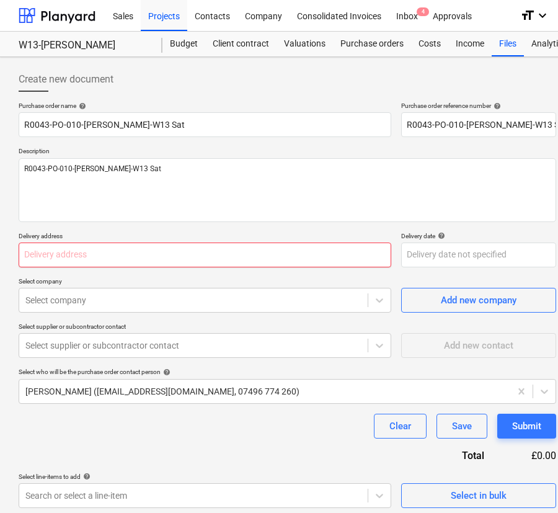
click at [189, 259] on input "text" at bounding box center [205, 254] width 373 height 25
paste input "[PERSON_NAME][STREET_ADDRESS][PERSON_NAME][PERSON_NAME]"
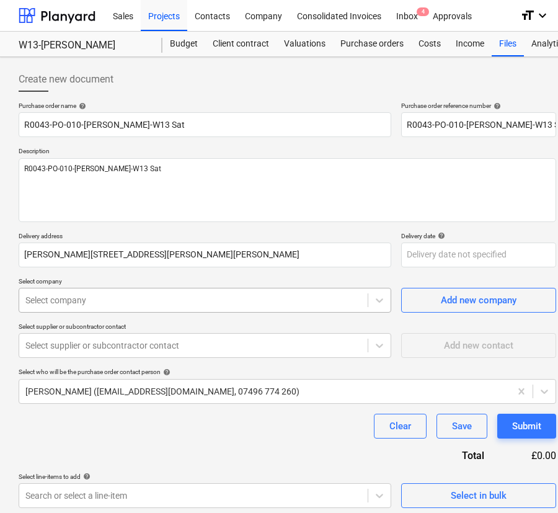
click at [154, 298] on div at bounding box center [193, 300] width 336 height 12
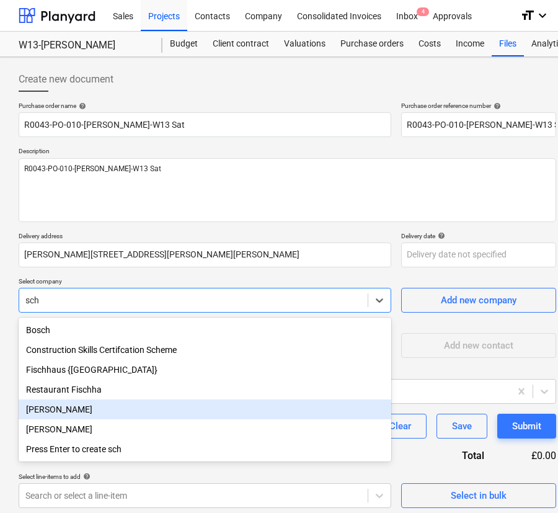
click at [104, 412] on div "[PERSON_NAME]" at bounding box center [205, 409] width 373 height 20
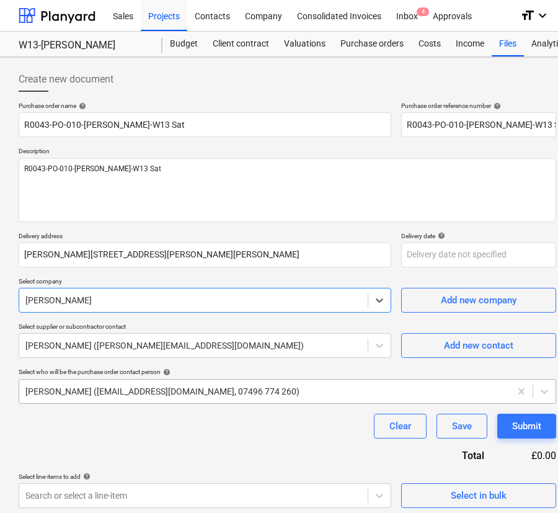
click at [102, 397] on div "[PERSON_NAME] ([EMAIL_ADDRESS][DOMAIN_NAME], 07496 774 260)" at bounding box center [264, 390] width 491 height 17
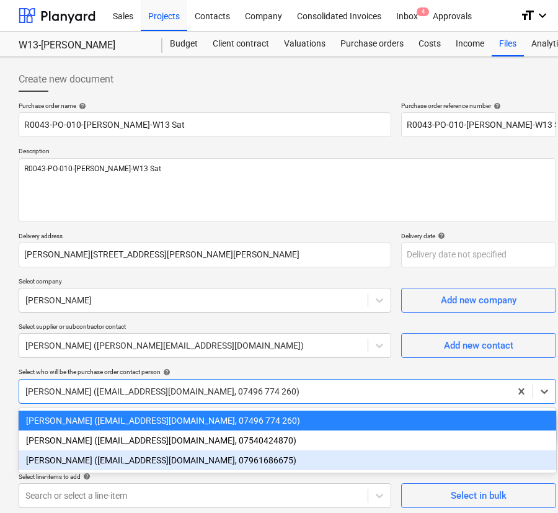
click at [101, 461] on div "[PERSON_NAME] ([EMAIL_ADDRESS][DOMAIN_NAME], 07961686675)" at bounding box center [287, 460] width 537 height 20
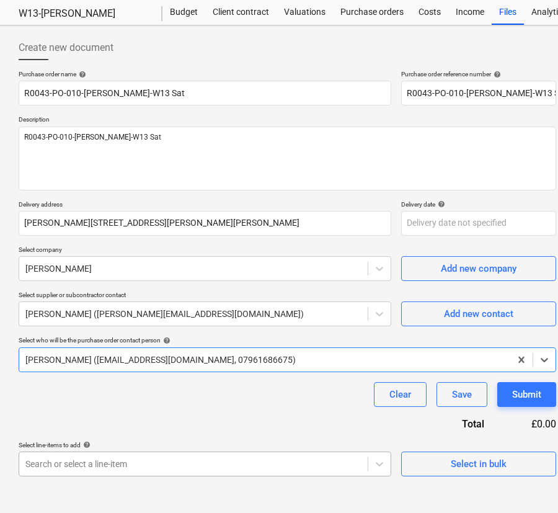
click at [105, 457] on body "Sales Projects Contacts Company Consolidated Invoices Inbox 4 Approvals format_…" at bounding box center [279, 224] width 558 height 513
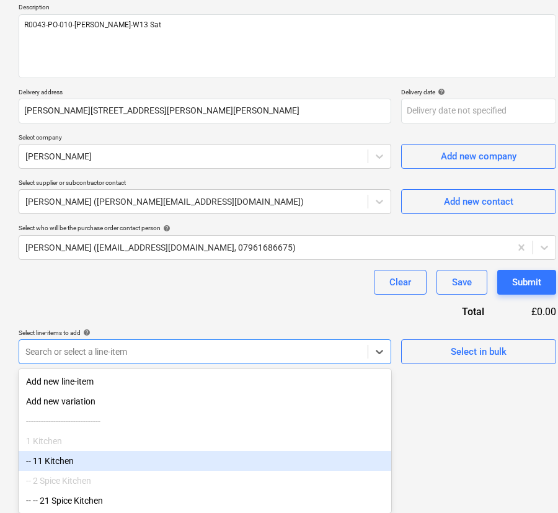
click at [105, 459] on div "-- 11 Kitchen" at bounding box center [205, 461] width 373 height 20
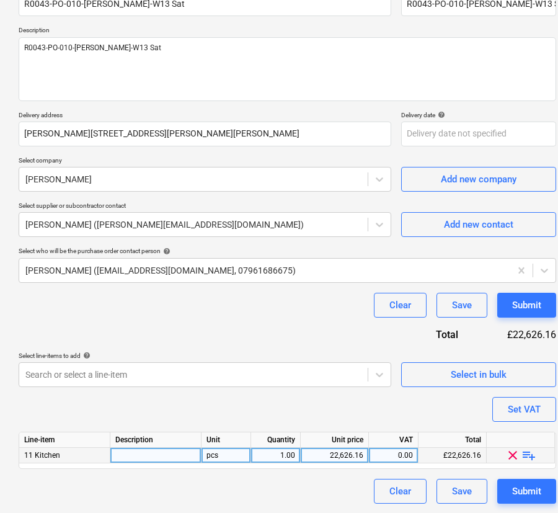
click at [530, 453] on span "playlist_add" at bounding box center [528, 455] width 15 height 15
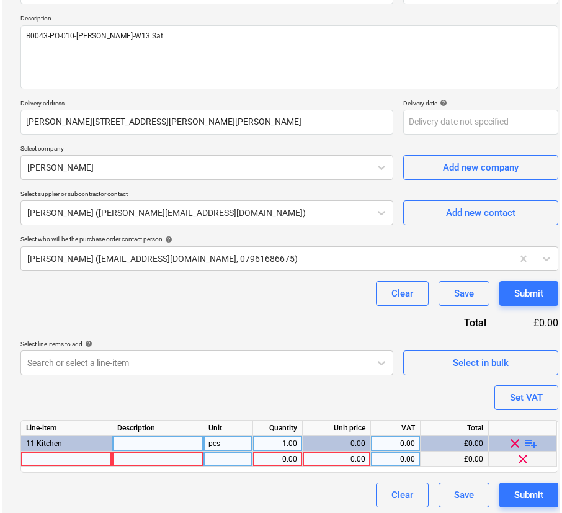
scroll to position [136, 0]
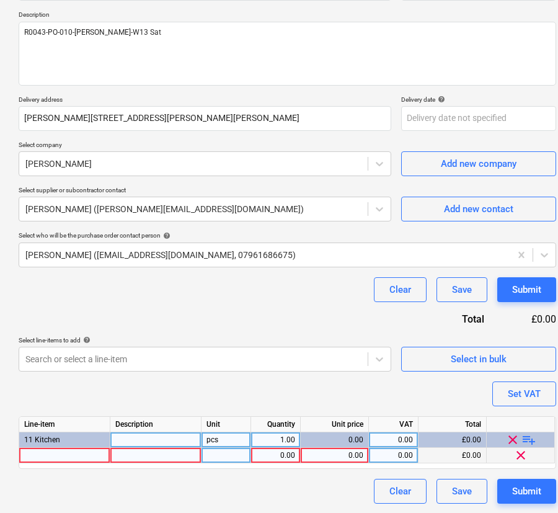
click at [74, 454] on div at bounding box center [64, 455] width 91 height 15
click at [163, 452] on div at bounding box center [155, 455] width 91 height 15
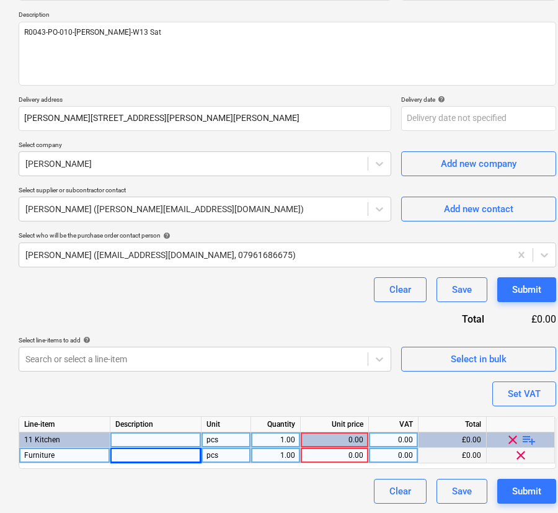
click at [319, 456] on div "0.00" at bounding box center [335, 455] width 58 height 15
click at [397, 388] on div "Purchase order name help R0043-PO-010-[PERSON_NAME]-W13 Sat Purchase order refe…" at bounding box center [287, 234] width 537 height 538
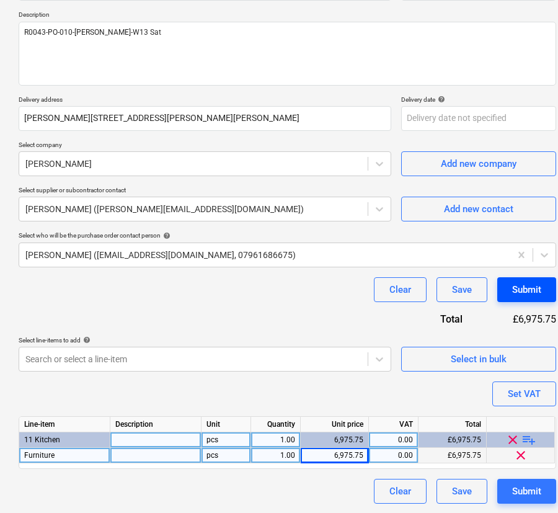
click at [525, 291] on div "Submit" at bounding box center [526, 289] width 29 height 16
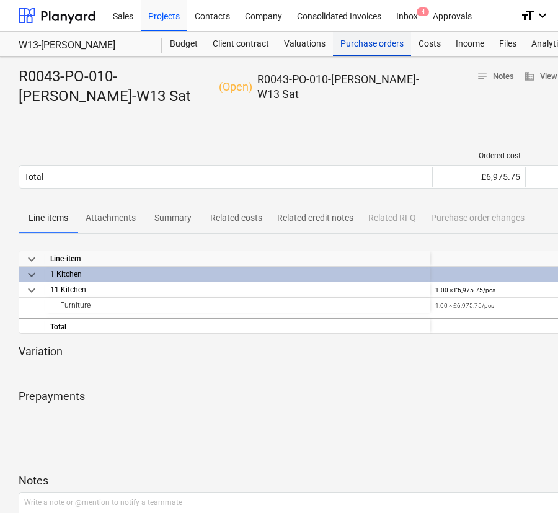
click at [369, 45] on div "Purchase orders" at bounding box center [372, 44] width 78 height 25
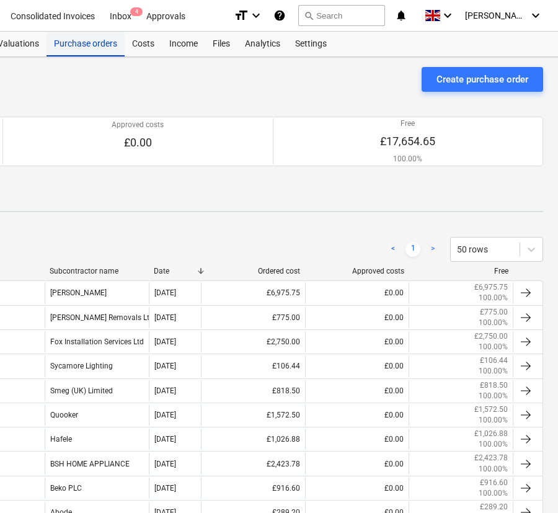
scroll to position [0, 290]
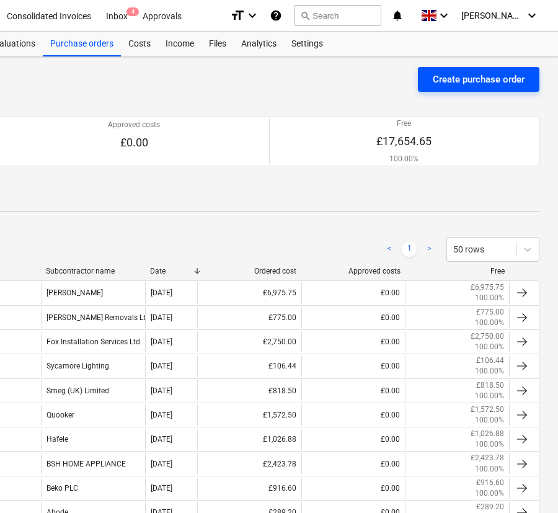
click at [495, 72] on div "Create purchase order" at bounding box center [479, 79] width 92 height 16
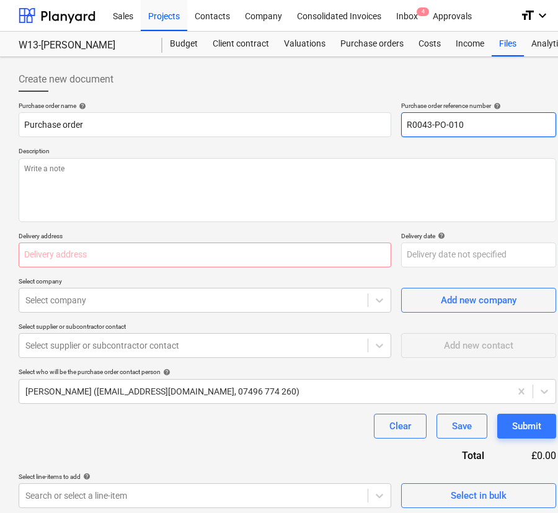
click at [458, 129] on input "R0043-PO-010" at bounding box center [478, 124] width 155 height 25
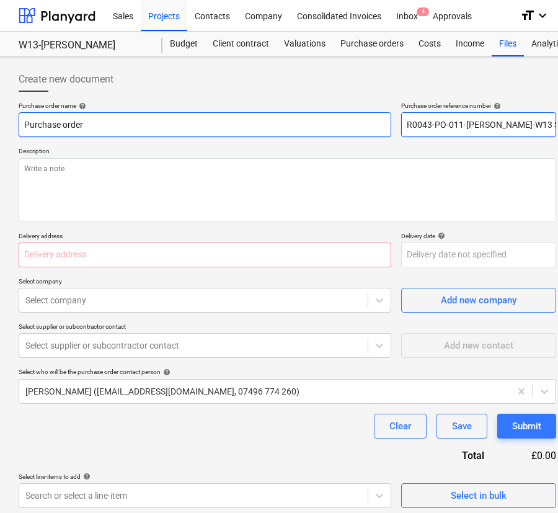
drag, startPoint x: 524, startPoint y: 127, endPoint x: 382, endPoint y: 128, distance: 142.6
click at [382, 128] on div "Purchase order name help Purchase order Purchase order reference number help R0…" at bounding box center [287, 119] width 537 height 35
drag, startPoint x: 102, startPoint y: 125, endPoint x: -102, endPoint y: 125, distance: 203.9
click at [0, 125] on html "Sales Projects Contacts Company Consolidated Invoices Inbox 4 Approvals format_…" at bounding box center [279, 256] width 558 height 513
paste input "R0043-PO-011-[PERSON_NAME]-W13 Sat"
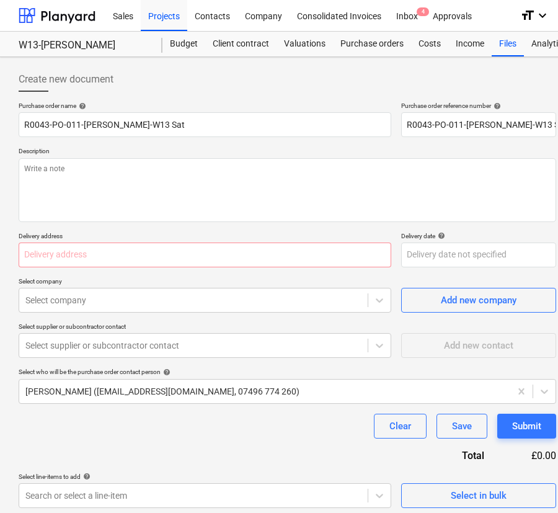
click at [132, 149] on p "Description" at bounding box center [287, 152] width 537 height 11
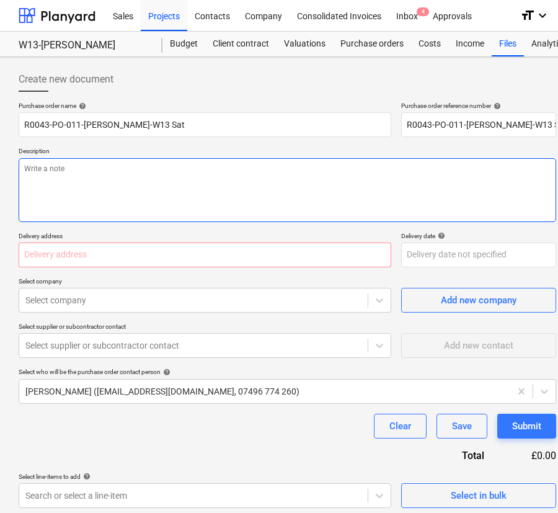
click at [124, 180] on textarea at bounding box center [287, 190] width 537 height 64
paste textarea "R0043-PO-011-[PERSON_NAME]-W13 Sat"
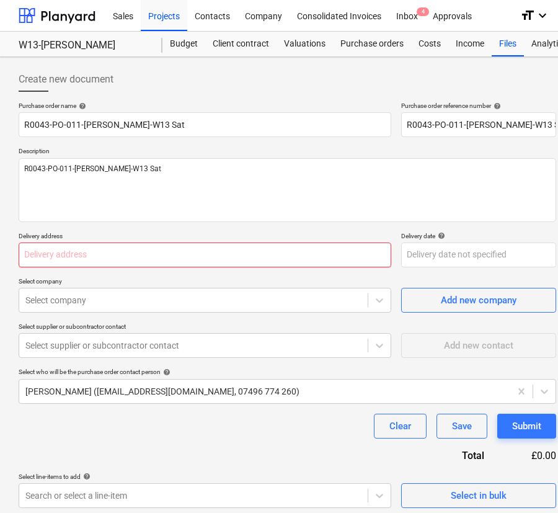
drag, startPoint x: 155, startPoint y: 259, endPoint x: 155, endPoint y: 279, distance: 19.8
click at [155, 259] on input "text" at bounding box center [205, 254] width 373 height 25
paste input "[PERSON_NAME][STREET_ADDRESS][PERSON_NAME][PERSON_NAME]"
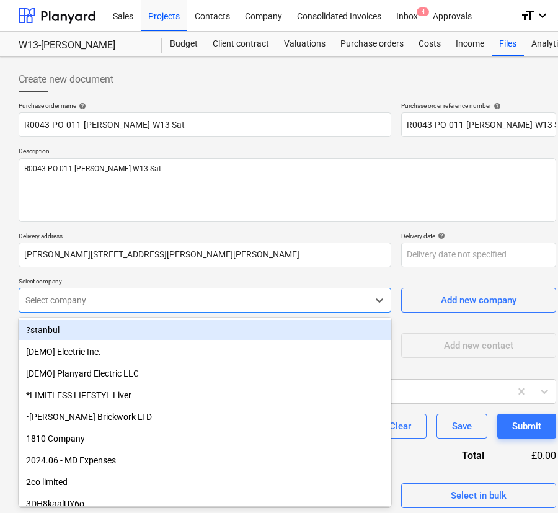
click at [150, 302] on div at bounding box center [193, 300] width 336 height 12
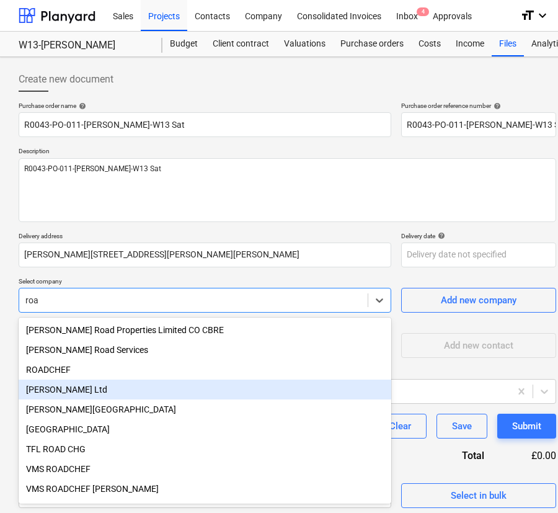
click at [104, 391] on div "[PERSON_NAME] Ltd" at bounding box center [205, 389] width 373 height 20
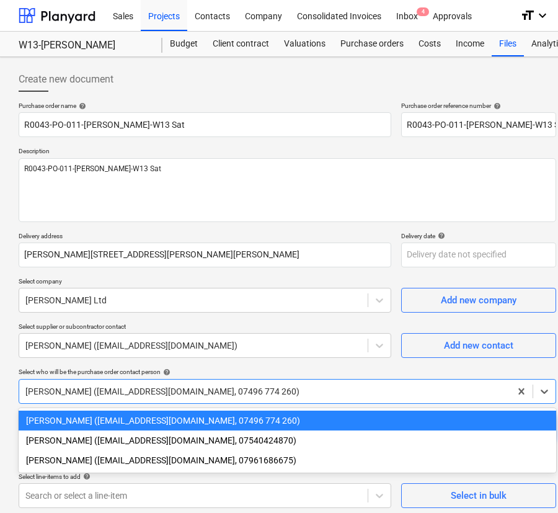
click at [99, 386] on div at bounding box center [264, 391] width 479 height 12
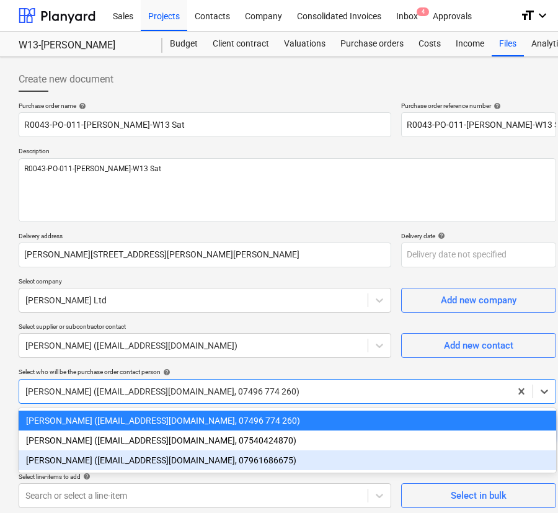
click at [98, 459] on div "[PERSON_NAME] ([EMAIL_ADDRESS][DOMAIN_NAME], 07961686675)" at bounding box center [287, 460] width 537 height 20
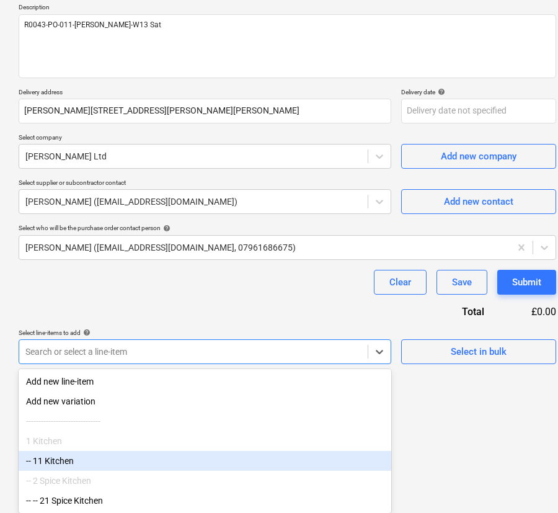
click at [104, 369] on body "Sales Projects Contacts Company Consolidated Invoices Inbox 4 Approvals format_…" at bounding box center [279, 112] width 558 height 513
click at [90, 466] on div "-- 11 Kitchen" at bounding box center [205, 461] width 373 height 20
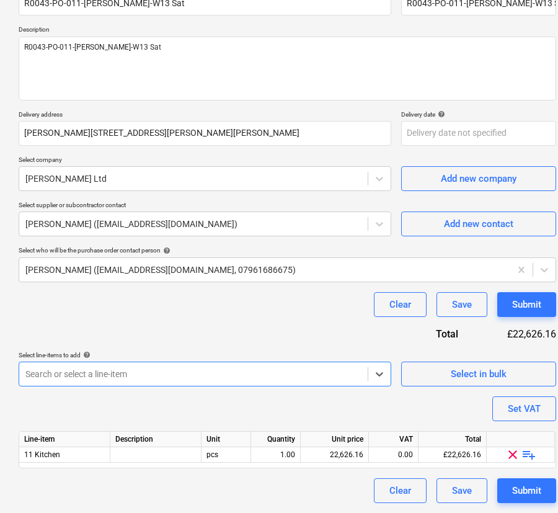
scroll to position [121, 0]
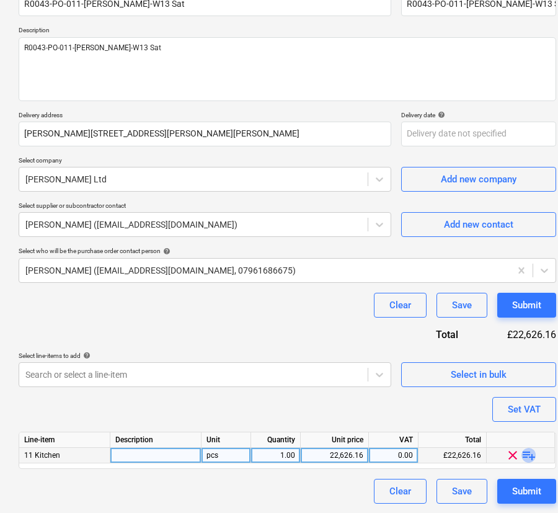
click at [528, 453] on span "playlist_add" at bounding box center [528, 455] width 15 height 15
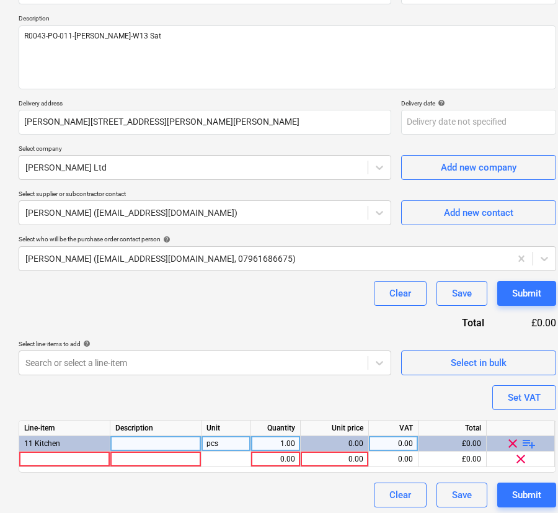
scroll to position [136, 0]
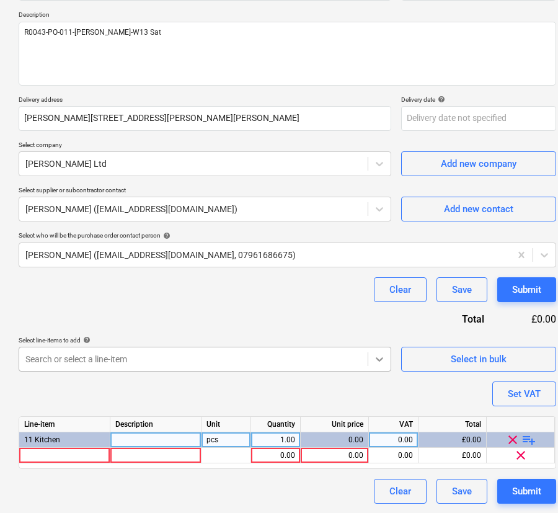
drag, startPoint x: 386, startPoint y: 364, endPoint x: 367, endPoint y: 366, distance: 18.8
click at [385, 364] on div at bounding box center [379, 359] width 22 height 22
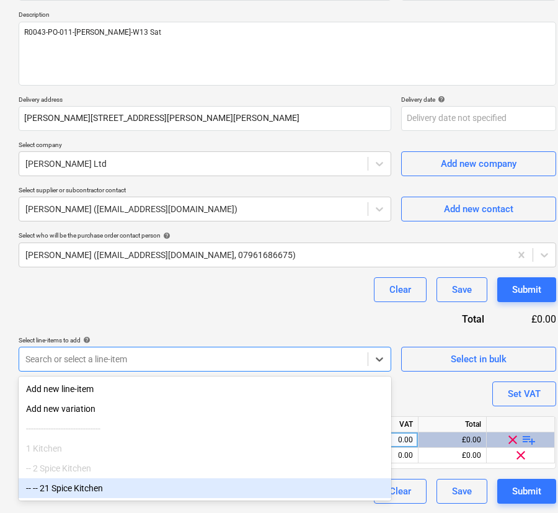
click at [110, 490] on div "-- -- 21 Spice Kitchen" at bounding box center [205, 488] width 373 height 20
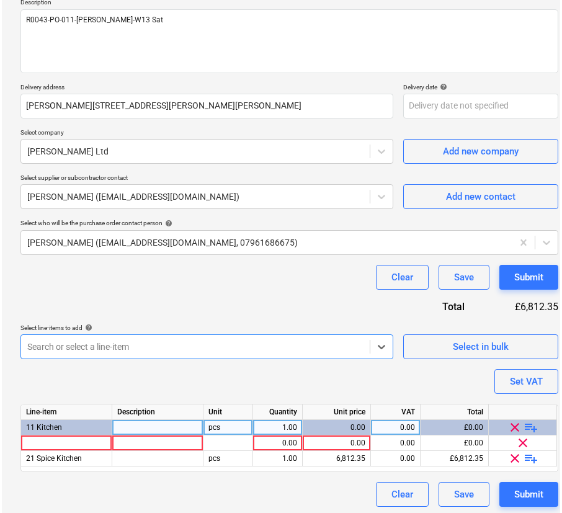
scroll to position [152, 0]
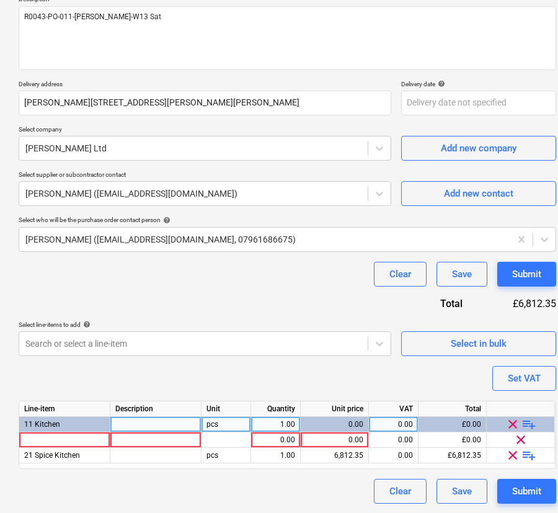
click at [444, 383] on div "Purchase order name help R0043-PO-011-[PERSON_NAME]-W13 Sat Purchase order refe…" at bounding box center [287, 227] width 537 height 554
click at [525, 452] on span "playlist_add" at bounding box center [528, 455] width 15 height 15
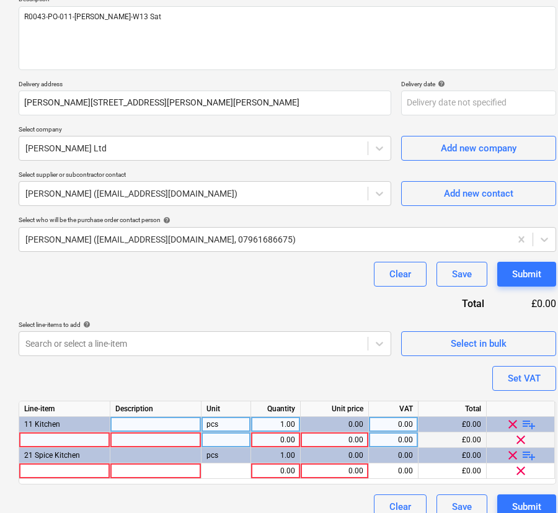
click at [78, 440] on div at bounding box center [64, 439] width 91 height 15
drag, startPoint x: 78, startPoint y: 440, endPoint x: -19, endPoint y: 436, distance: 96.8
click at [0, 361] on html "Sales Projects Contacts Company Consolidated Invoices Inbox 4 Approvals format_…" at bounding box center [279, 104] width 558 height 513
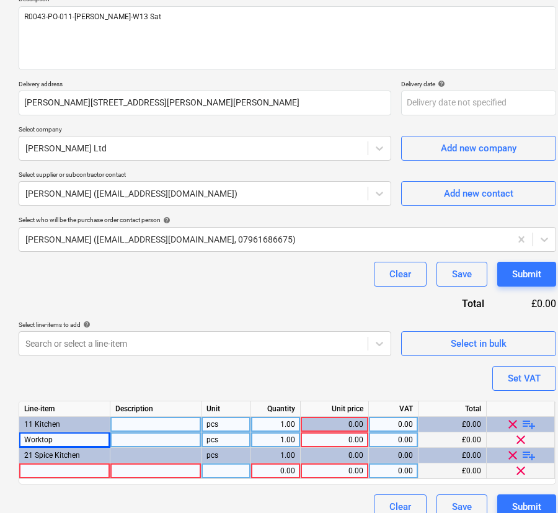
click at [48, 474] on div at bounding box center [64, 470] width 91 height 15
click at [341, 439] on div "0.00" at bounding box center [335, 439] width 58 height 15
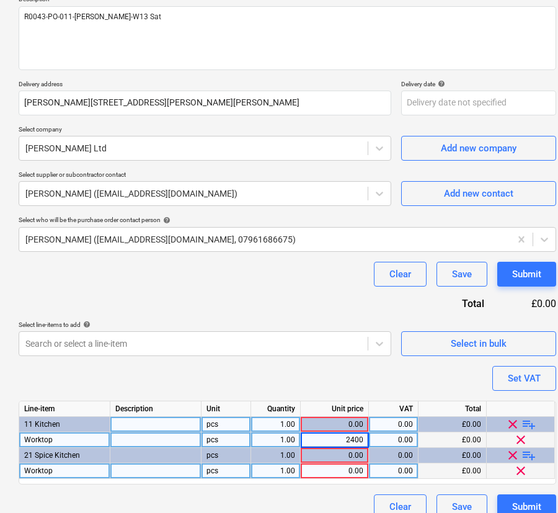
click at [351, 477] on div "0.00" at bounding box center [335, 470] width 58 height 15
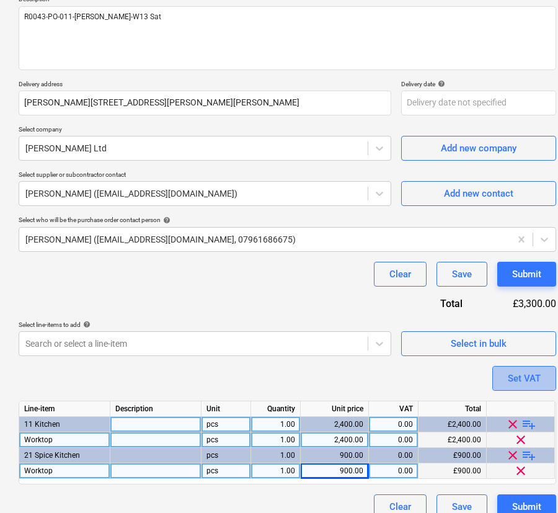
click at [529, 385] on div "Set VAT" at bounding box center [524, 378] width 33 height 16
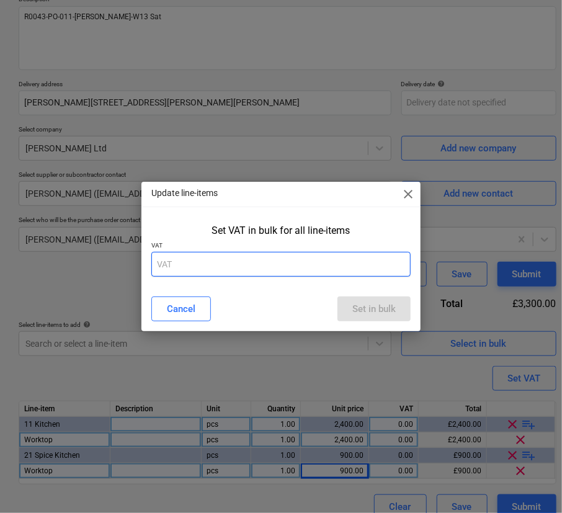
click at [270, 265] on input "text" at bounding box center [280, 264] width 259 height 25
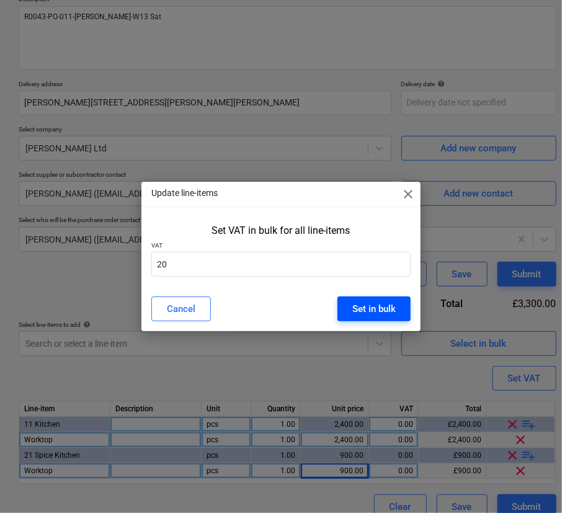
click at [397, 317] on button "Set in bulk" at bounding box center [373, 308] width 73 height 25
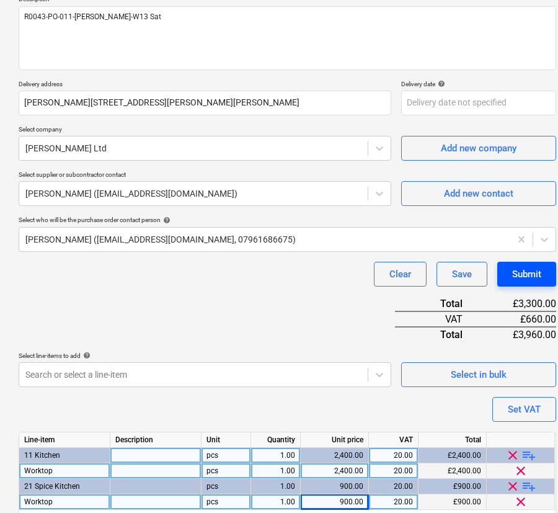
click at [548, 272] on button "Submit" at bounding box center [526, 274] width 59 height 25
